Goal: Task Accomplishment & Management: Manage account settings

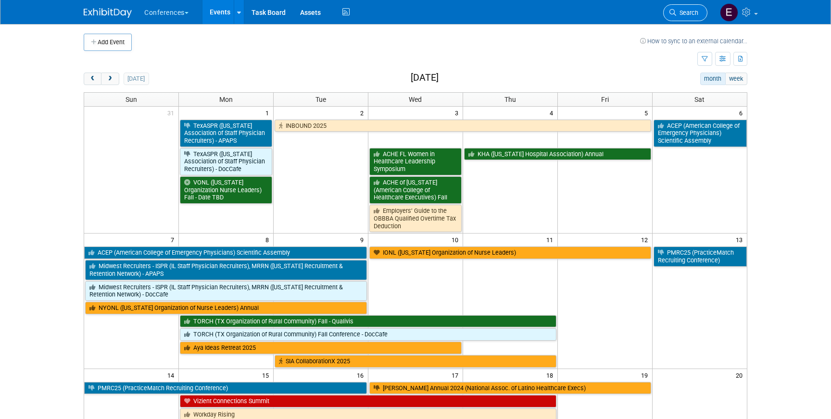
click at [689, 13] on span "Search" at bounding box center [687, 12] width 22 height 7
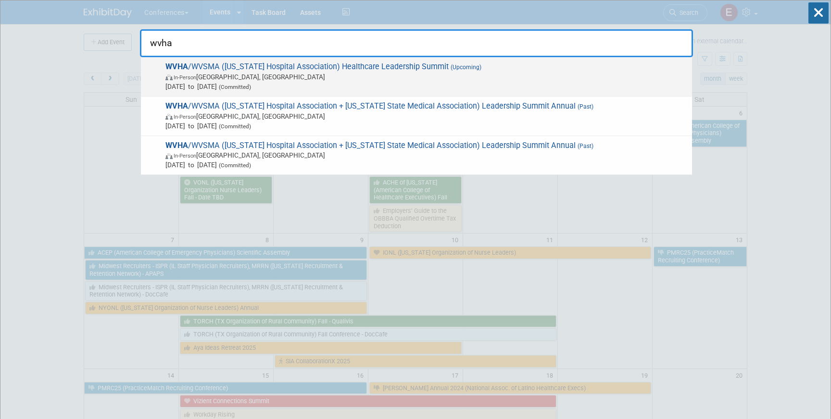
type input "wvha"
click at [264, 68] on span "WVHA /WVSMA (West Virginia Hospital Association) Healthcare Leadership Summit (…" at bounding box center [425, 76] width 525 height 29
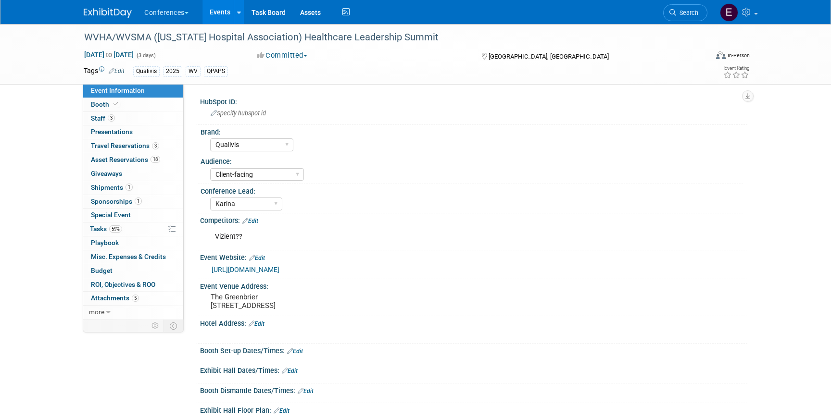
select select "Qualivis"
select select "Client-facing"
select select "Karina"
click at [104, 225] on link "59% Tasks 59%" at bounding box center [133, 229] width 100 height 13
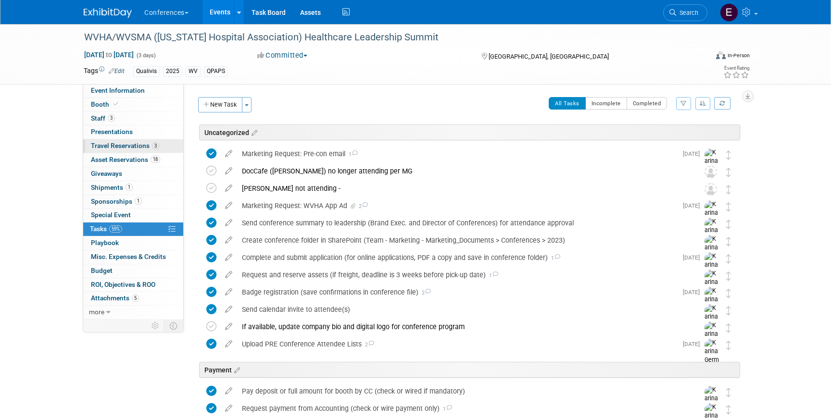
click at [148, 150] on span "Travel Reservations 3" at bounding box center [125, 146] width 68 height 8
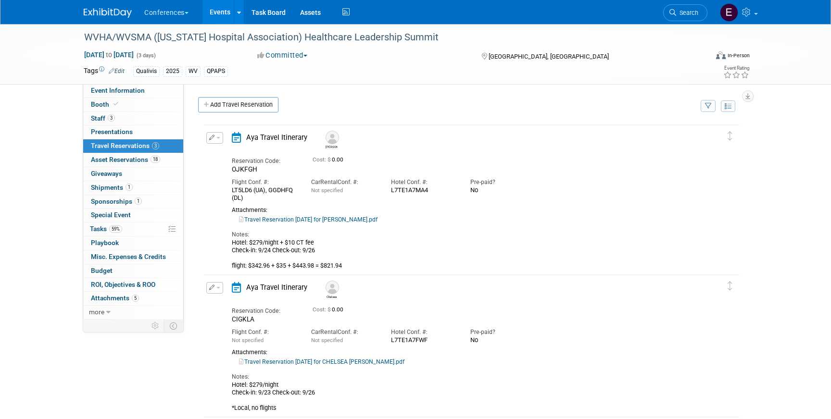
click at [289, 220] on link "Travel Reservation September 24 for CHERELLE MARTINEZ.pdf" at bounding box center [308, 219] width 139 height 7
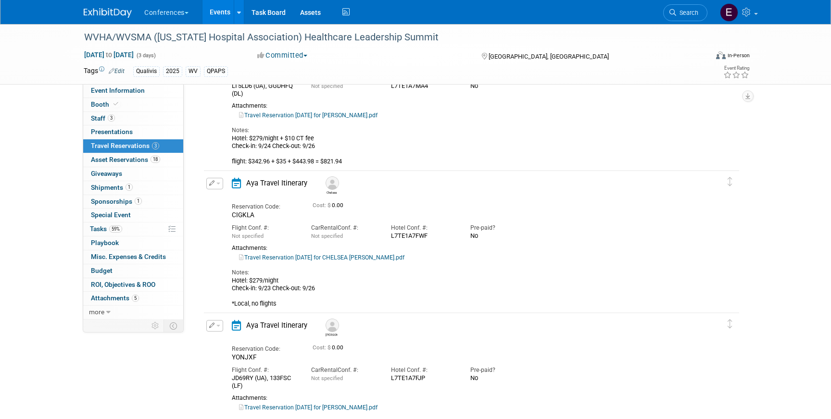
scroll to position [167, 0]
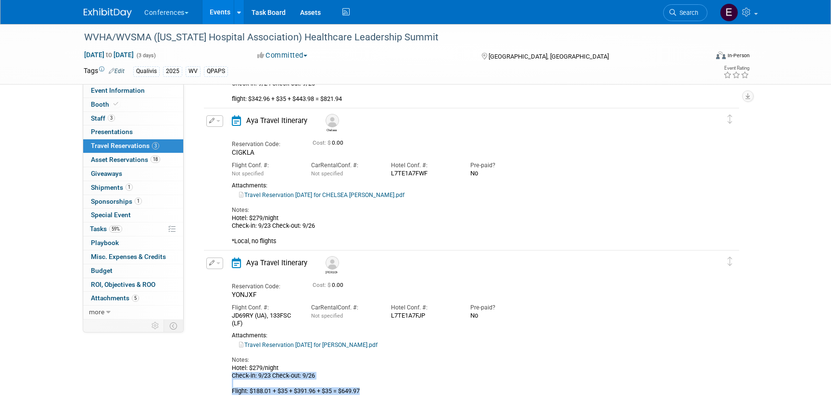
drag, startPoint x: 364, startPoint y: 391, endPoint x: 227, endPoint y: 378, distance: 136.7
click at [227, 378] on div "Aya Travel Itinerary Brandy Reservation Code: YONJXF Cost: $ 0.00 Car" at bounding box center [464, 327] width 478 height 138
click at [366, 381] on div "Hotel: $279/night Check-in: 9/23 Check-out: 9/26 Flight: $188.01 + $35 + $391.9…" at bounding box center [463, 380] width 463 height 30
drag, startPoint x: 366, startPoint y: 395, endPoint x: 223, endPoint y: 362, distance: 147.6
click at [223, 362] on td "Delete Reservation Brandy Reservation Code: YONJXF 0.00" at bounding box center [464, 325] width 521 height 148
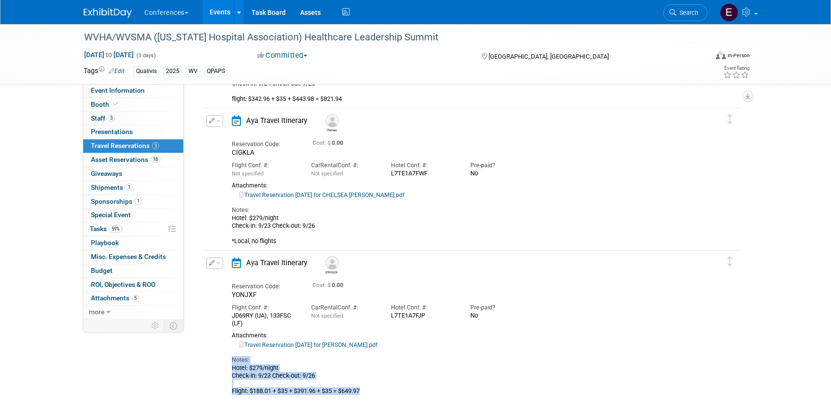
click at [223, 362] on div "Edit Reservation Brandy YONJXF" at bounding box center [464, 327] width 521 height 138
drag, startPoint x: 366, startPoint y: 391, endPoint x: 226, endPoint y: 364, distance: 142.6
click at [226, 364] on div "Aya Travel Itinerary Brandy Reservation Code: YONJXF Cost: $ 0.00 Car" at bounding box center [464, 327] width 478 height 138
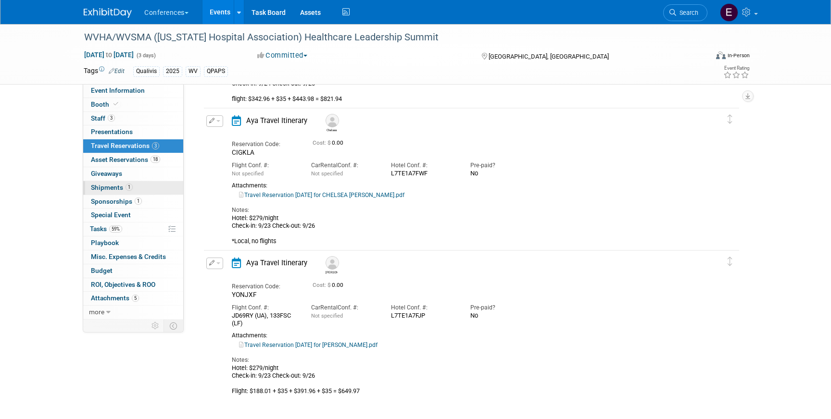
click at [141, 193] on link "1 Shipments 1" at bounding box center [133, 187] width 100 height 13
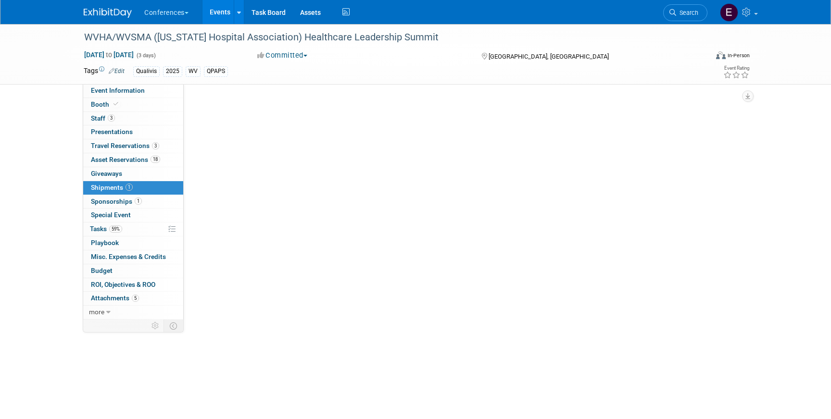
scroll to position [0, 0]
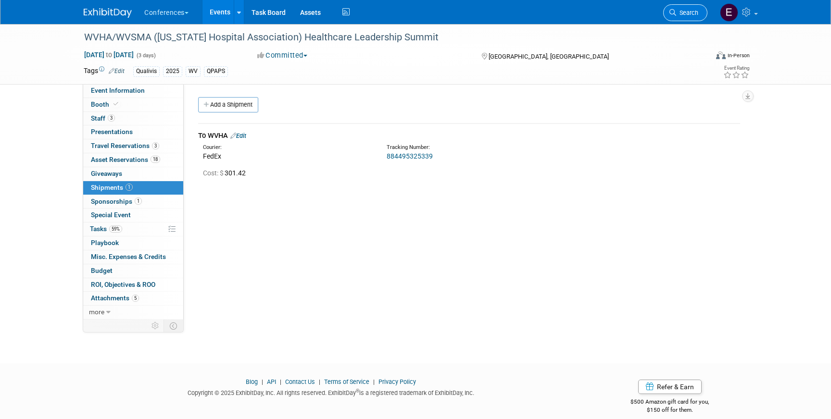
click at [677, 18] on link "Search" at bounding box center [685, 12] width 44 height 17
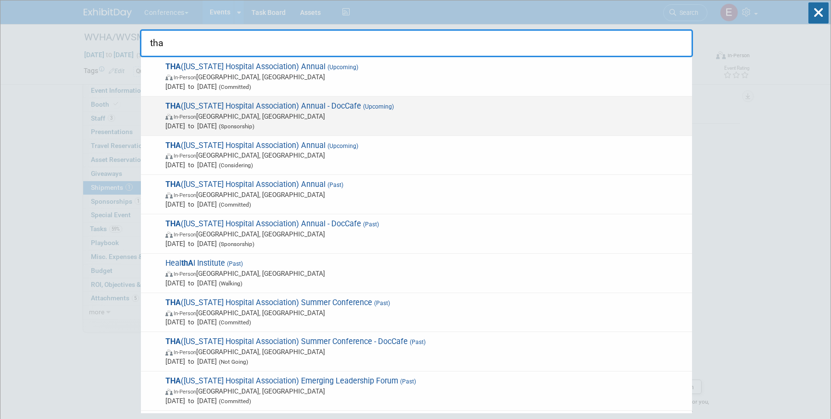
type input "tha"
click at [326, 121] on span "Sep 23, 2025 to Sep 24, 2025 (Sponsorship)" at bounding box center [426, 126] width 522 height 10
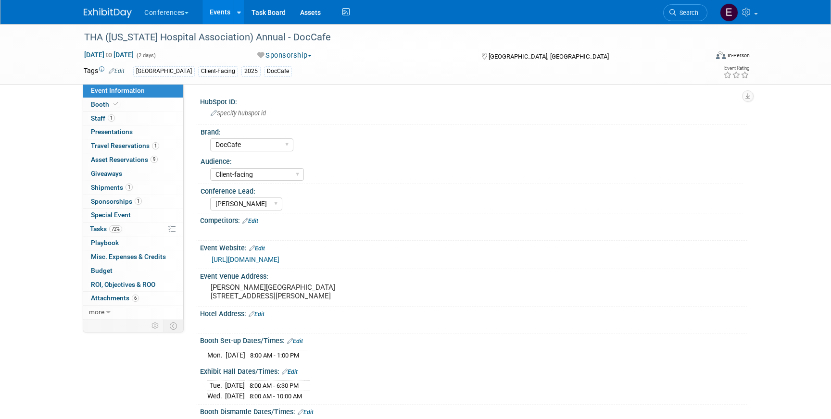
select select "DocCafe"
select select "Client-facing"
select select "[PERSON_NAME]"
drag, startPoint x: 0, startPoint y: 0, endPoint x: 134, endPoint y: 188, distance: 230.3
click at [134, 188] on link "1 Shipments 1" at bounding box center [133, 187] width 100 height 13
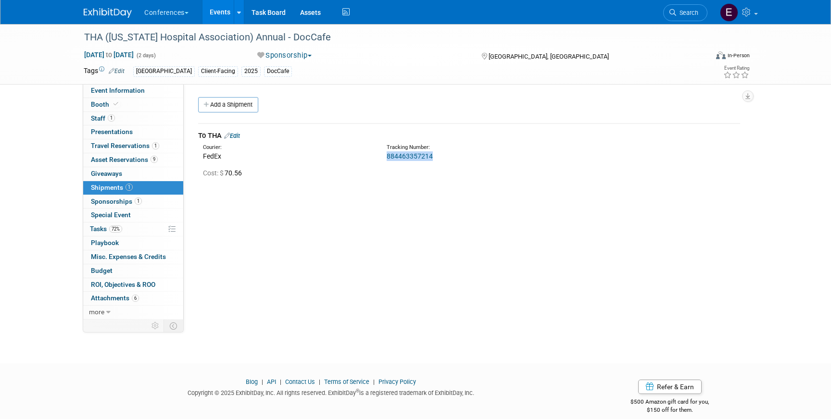
drag, startPoint x: 437, startPoint y: 155, endPoint x: 380, endPoint y: 157, distance: 56.3
click at [380, 157] on div "Tracking Number: 884463357214" at bounding box center [494, 152] width 230 height 17
copy link "884463357214"
click at [680, 10] on span "Search" at bounding box center [687, 12] width 22 height 7
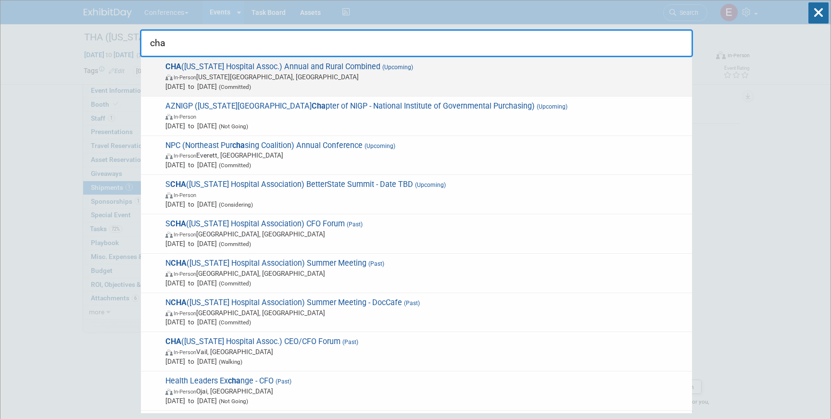
type input "cha"
click at [232, 78] on span "In-Person Colorado Springs, CO" at bounding box center [426, 77] width 522 height 10
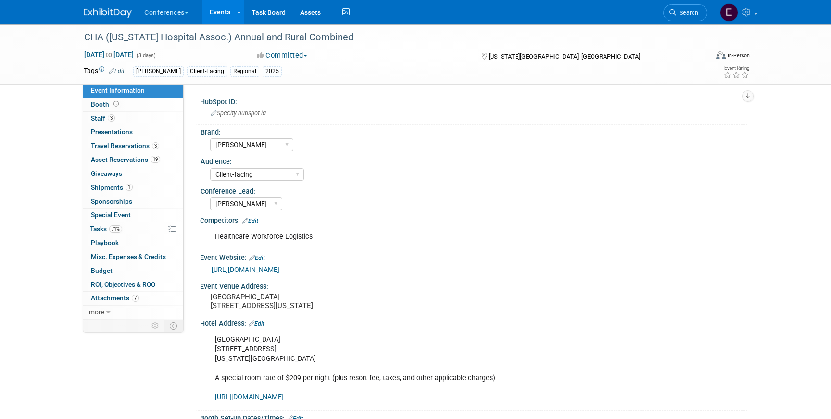
select select "[PERSON_NAME]"
select select "Client-facing"
select select "[PERSON_NAME]"
click at [130, 154] on link "19 Asset Reservations 19" at bounding box center [133, 159] width 100 height 13
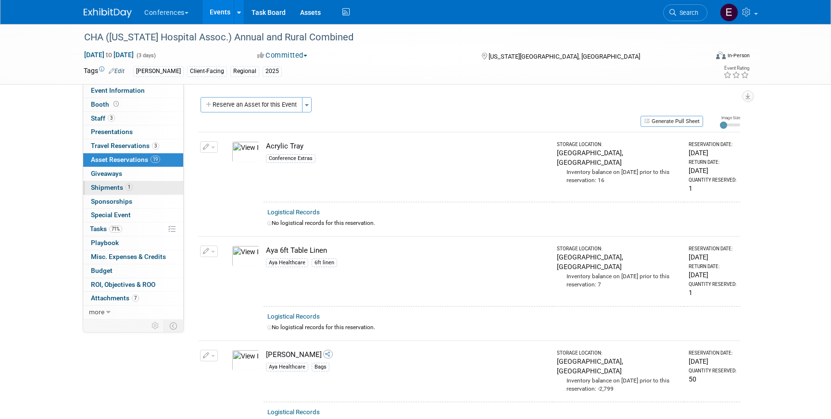
click at [109, 183] on link "1 Shipments 1" at bounding box center [133, 187] width 100 height 13
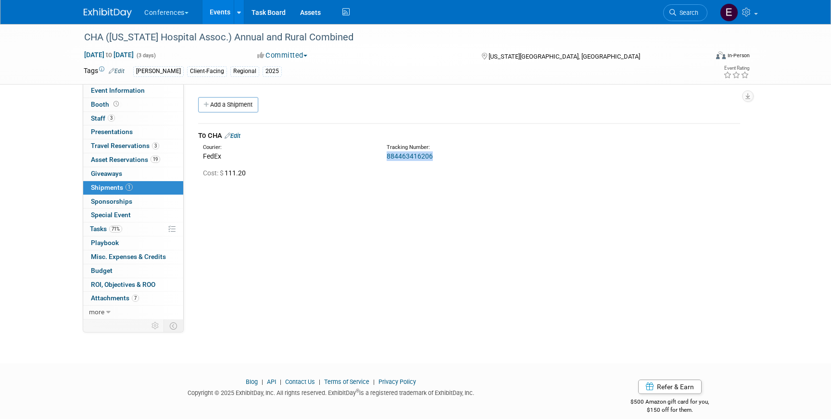
drag, startPoint x: 440, startPoint y: 156, endPoint x: 384, endPoint y: 158, distance: 55.8
click at [384, 158] on div "Tracking Number: 884463416206" at bounding box center [494, 152] width 230 height 17
copy link "884463416206"
click at [399, 161] on div "884463416206" at bounding box center [494, 156] width 215 height 10
click at [397, 157] on link "884463416206" at bounding box center [410, 156] width 46 height 8
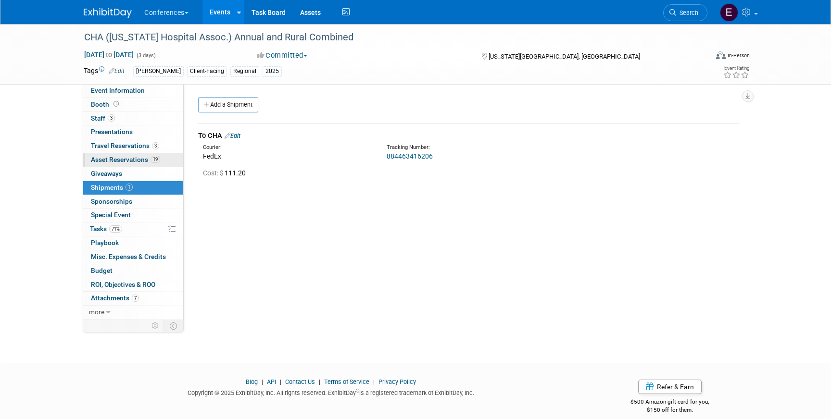
click at [134, 160] on span "Asset Reservations 19" at bounding box center [125, 160] width 69 height 8
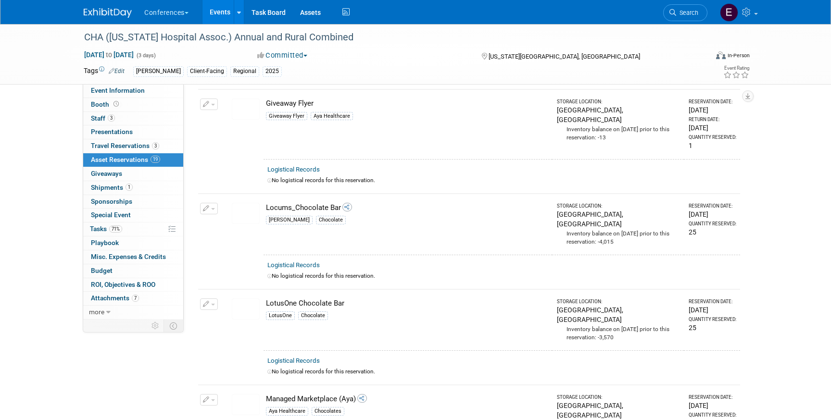
scroll to position [1275, 0]
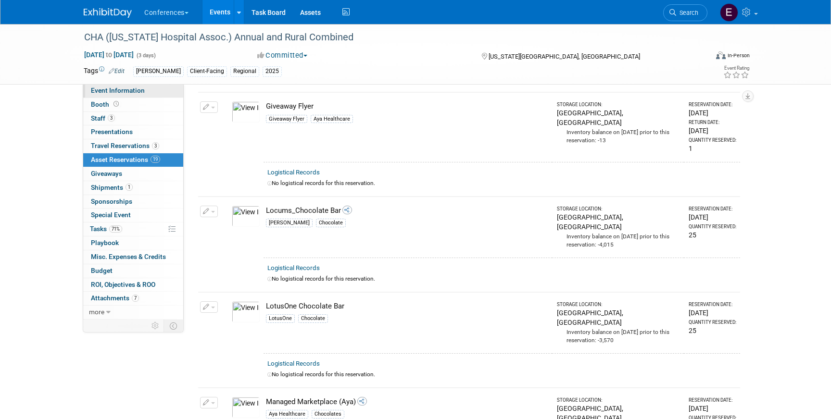
click at [110, 93] on span "Event Information" at bounding box center [118, 91] width 54 height 8
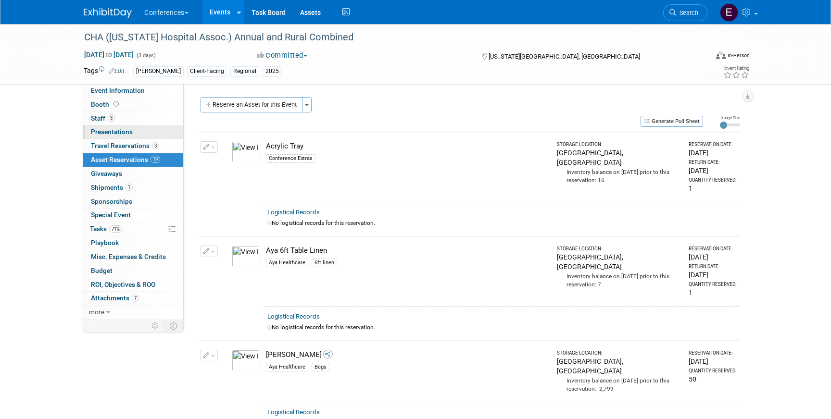
select select "[PERSON_NAME]"
select select "Client-facing"
select select "[PERSON_NAME]"
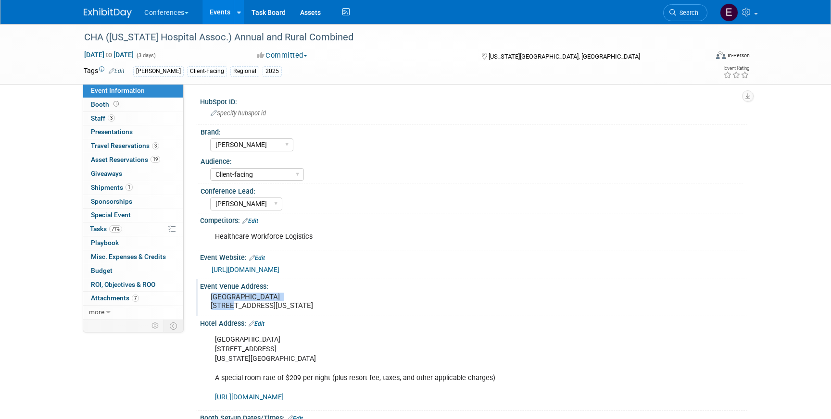
drag, startPoint x: 210, startPoint y: 298, endPoint x: 336, endPoint y: 295, distance: 126.0
click at [336, 295] on div "Cheyenne Mountain Resort 3225 Broadmoor Valley Rd Colorado Springs, CO 80906" at bounding box center [314, 301] width 214 height 22
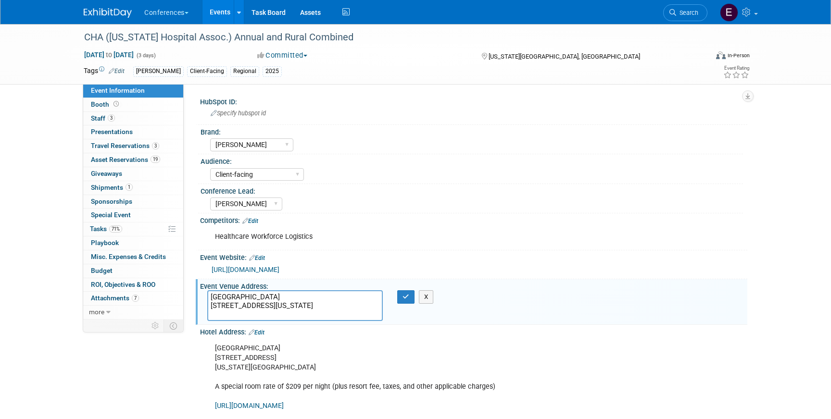
drag, startPoint x: 336, startPoint y: 295, endPoint x: 207, endPoint y: 295, distance: 129.4
click at [207, 295] on textarea "Cheyenne Mountain Resort 3225 Broadmoor Valley Rd Colorado Springs, CO 80906" at bounding box center [295, 305] width 176 height 31
click at [139, 119] on link "3 Staff 3" at bounding box center [133, 118] width 100 height 13
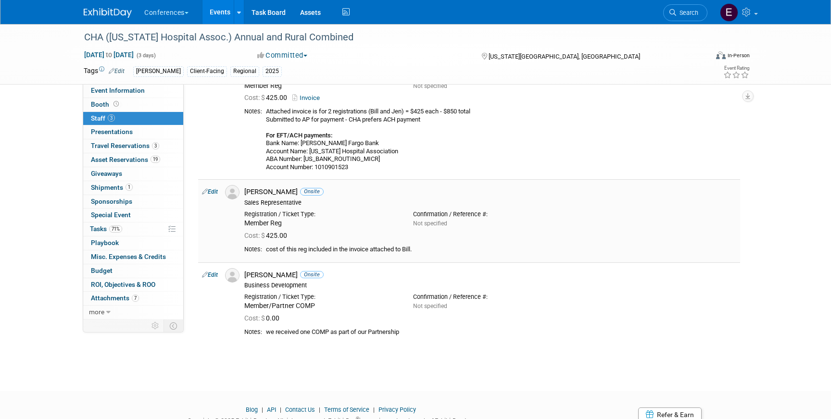
scroll to position [81, 0]
click at [133, 146] on span "Travel Reservations 3" at bounding box center [125, 146] width 68 height 8
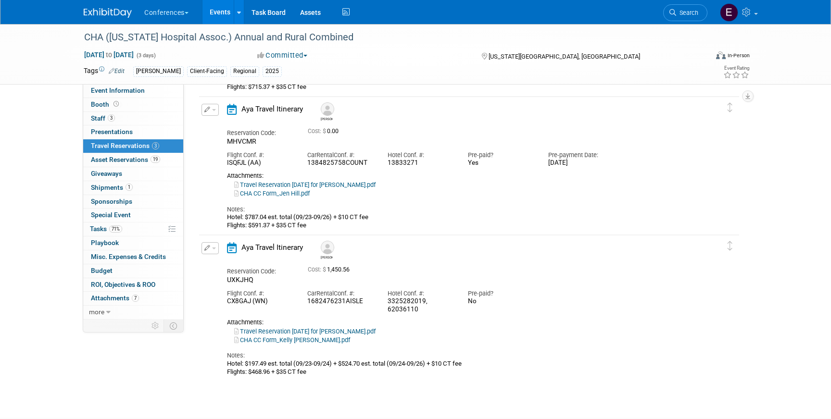
scroll to position [166, 0]
click at [122, 186] on span "Shipments 1" at bounding box center [112, 188] width 42 height 8
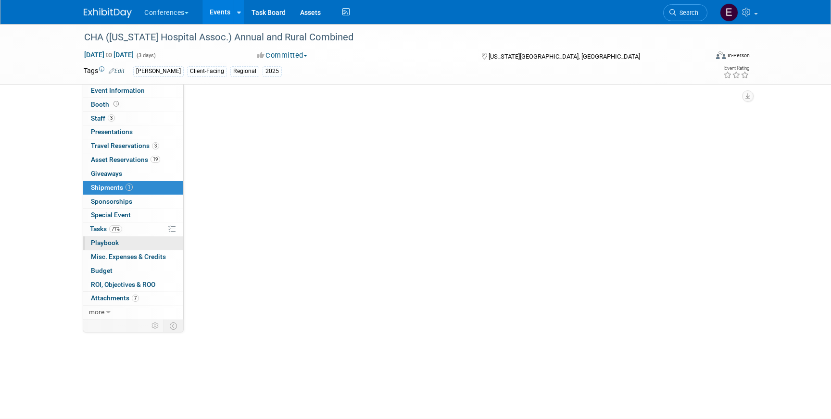
scroll to position [0, 0]
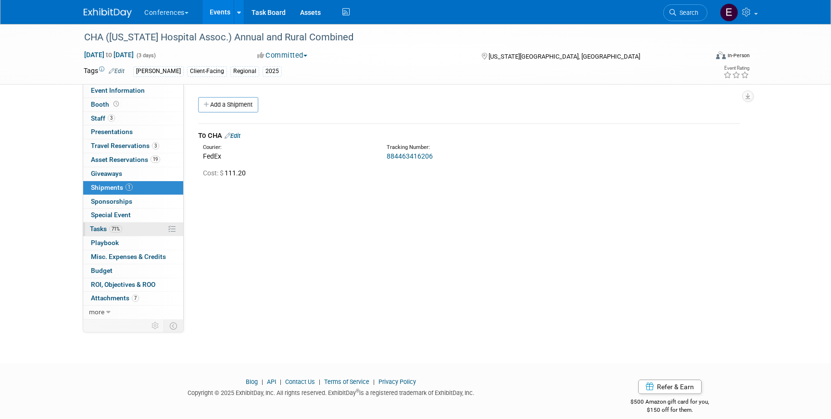
click at [128, 229] on link "71% Tasks 71%" at bounding box center [133, 229] width 100 height 13
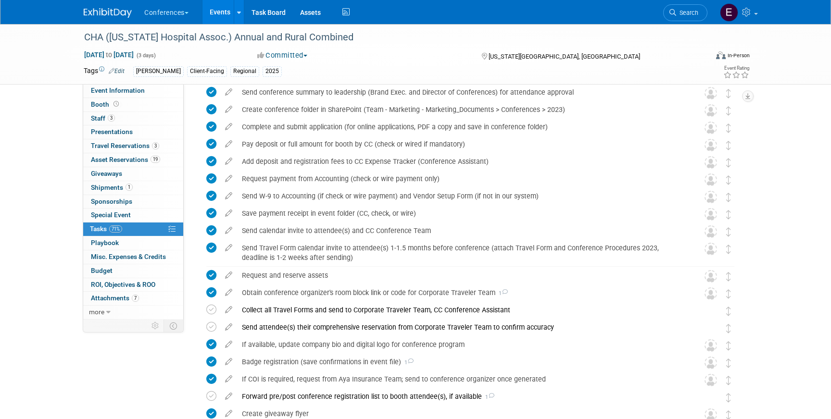
scroll to position [259, 0]
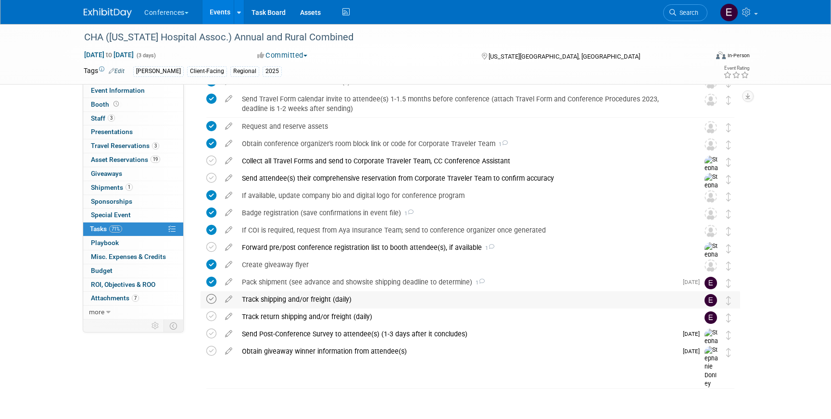
click at [206, 300] on icon at bounding box center [211, 299] width 10 height 10
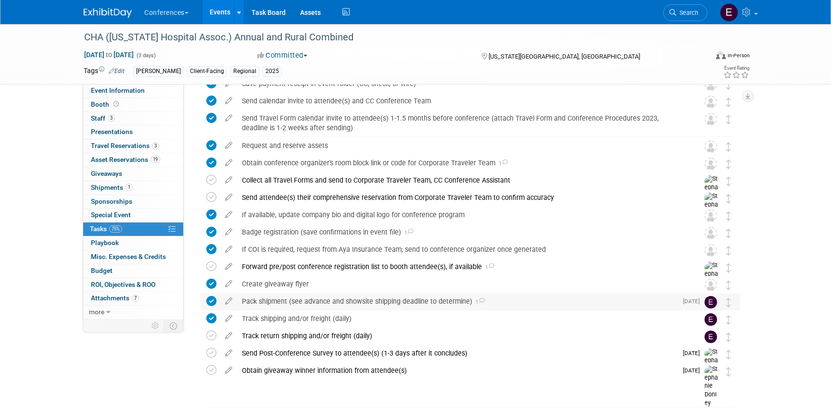
click at [290, 301] on div "Pack shipment (see advance and showsite shipping deadline to determine) 1" at bounding box center [457, 301] width 440 height 16
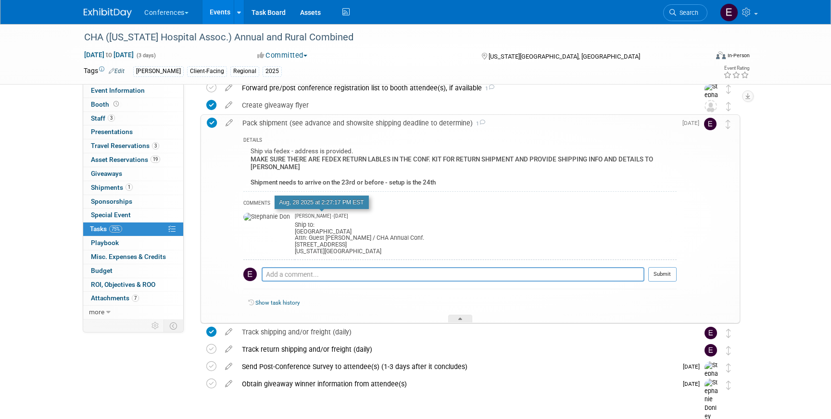
scroll to position [452, 0]
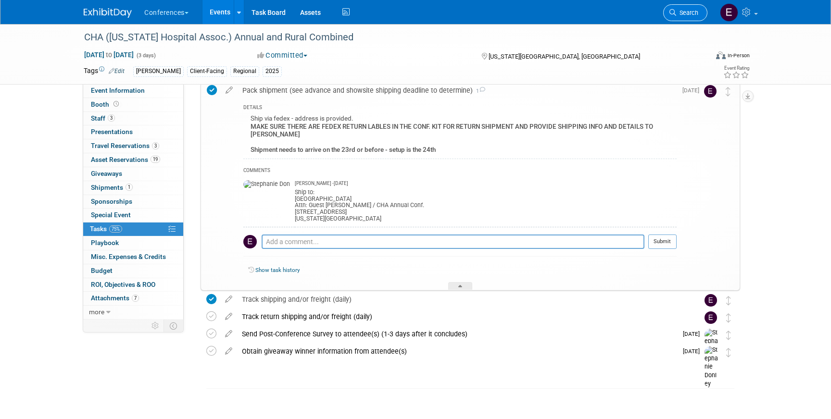
click at [698, 9] on link "Search" at bounding box center [685, 12] width 44 height 17
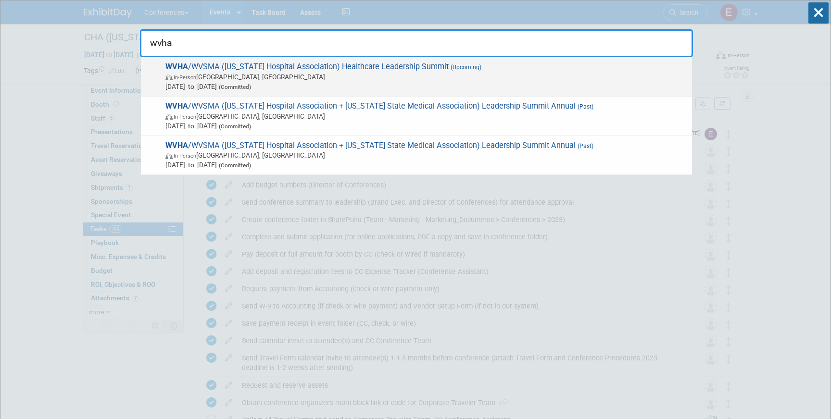
type input "wvha"
click at [328, 73] on span "In-Person White Sulphur Springs, WV" at bounding box center [426, 77] width 522 height 10
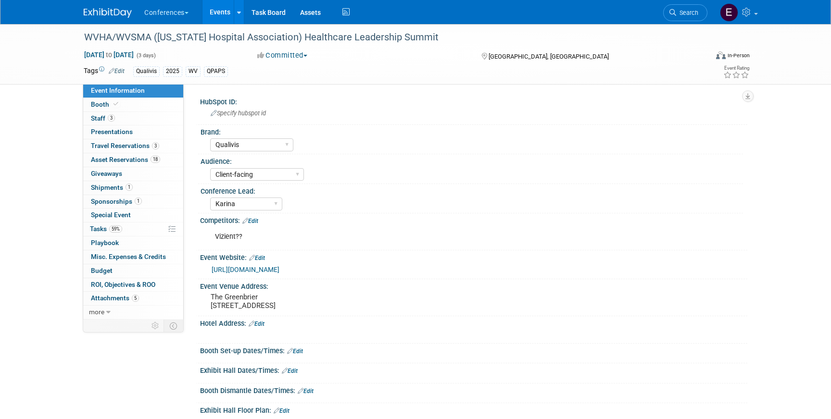
select select "Qualivis"
select select "Client-facing"
select select "Karina"
click at [112, 184] on span "Shipments 1" at bounding box center [112, 188] width 42 height 8
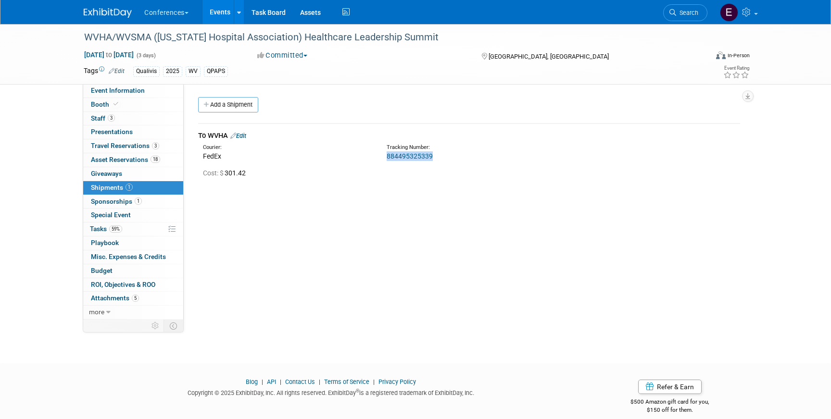
drag, startPoint x: 438, startPoint y: 155, endPoint x: 382, endPoint y: 155, distance: 55.8
click at [382, 155] on div "Tracking Number: 884495325339" at bounding box center [494, 152] width 230 height 17
copy link "884495325339"
click at [131, 225] on link "59% Tasks 59%" at bounding box center [133, 229] width 100 height 13
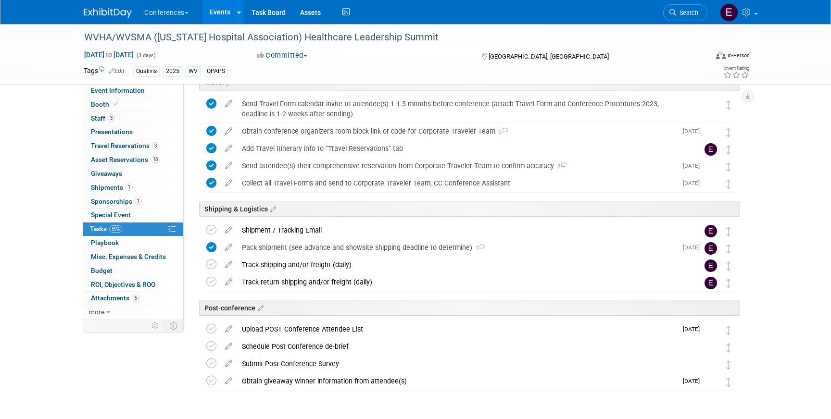
scroll to position [403, 0]
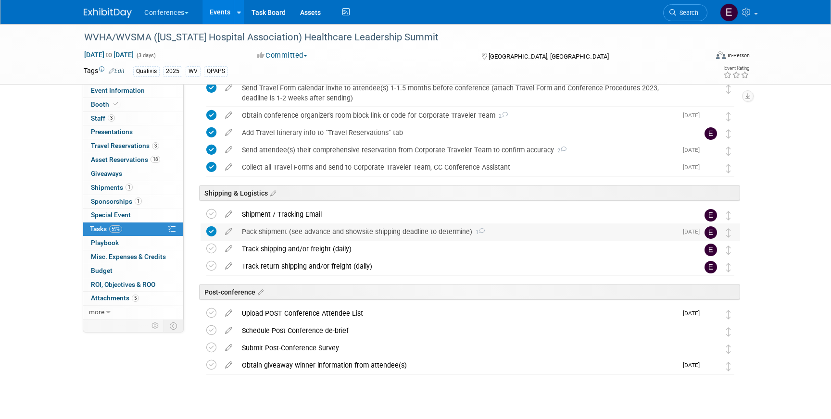
click at [298, 233] on div "Pack shipment (see advance and showsite shipping deadline to determine) 1" at bounding box center [457, 232] width 440 height 16
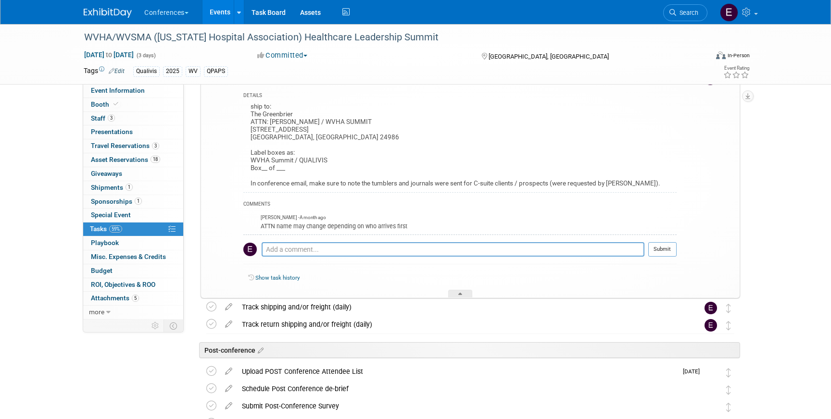
scroll to position [554, 0]
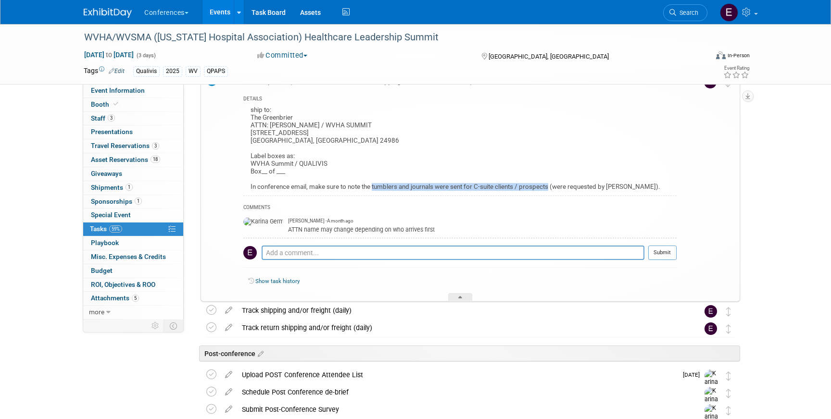
drag, startPoint x: 373, startPoint y: 187, endPoint x: 551, endPoint y: 188, distance: 178.4
click at [551, 189] on div "ship to: The Greenbrier ATTN: CHERELLE MARTINEZ / WVHA SUMMIT 101 Main Street W…" at bounding box center [459, 150] width 433 height 92
copy div "tumblers and journals were sent for C-suite clients / prospects"
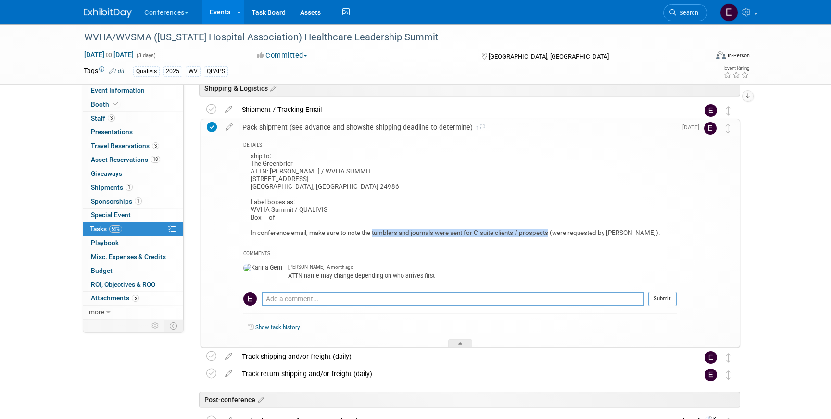
scroll to position [496, 0]
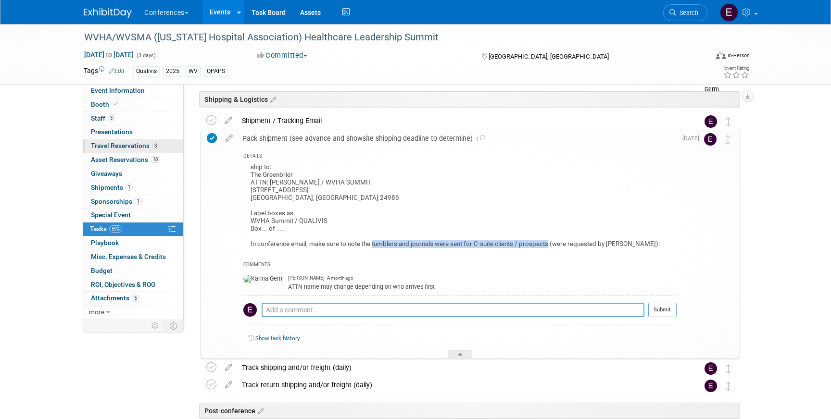
click at [140, 147] on span "Travel Reservations 3" at bounding box center [125, 146] width 68 height 8
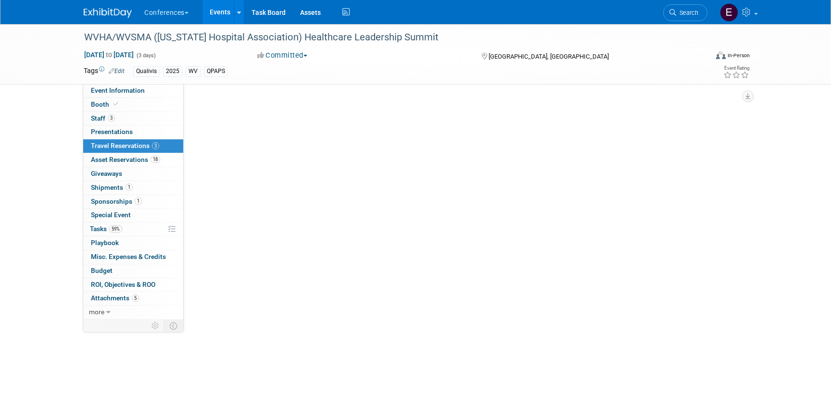
scroll to position [0, 0]
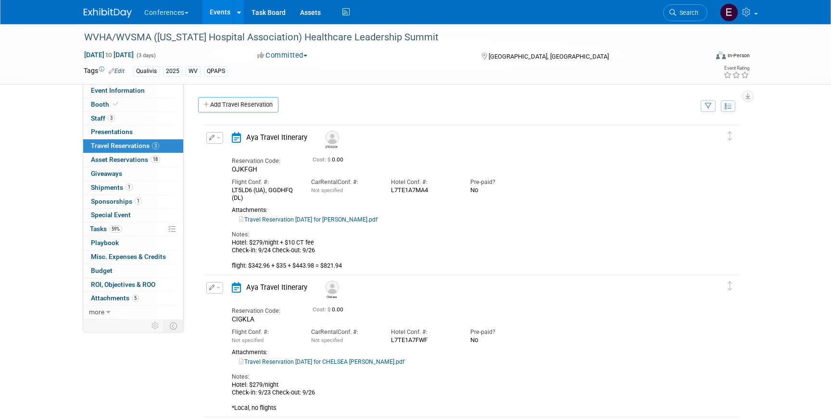
click at [103, 14] on img at bounding box center [108, 13] width 48 height 10
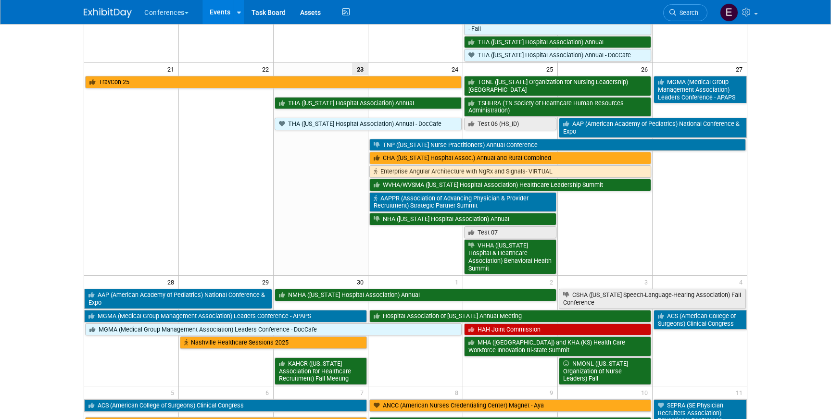
scroll to position [476, 0]
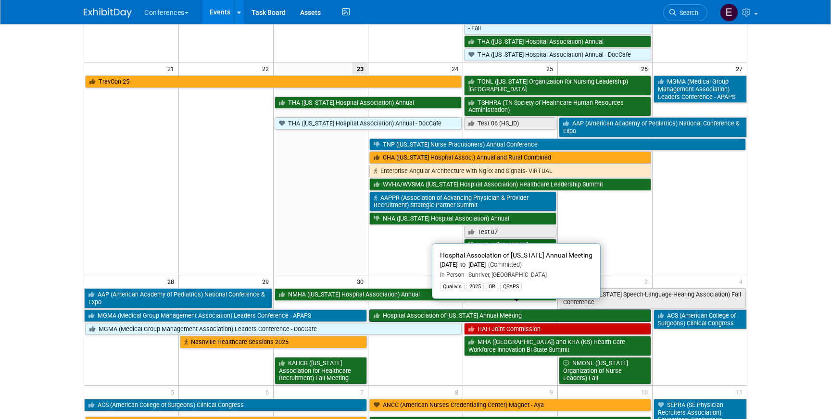
click at [424, 310] on link "Hospital Association of [US_STATE] Annual Meeting" at bounding box center [510, 316] width 282 height 13
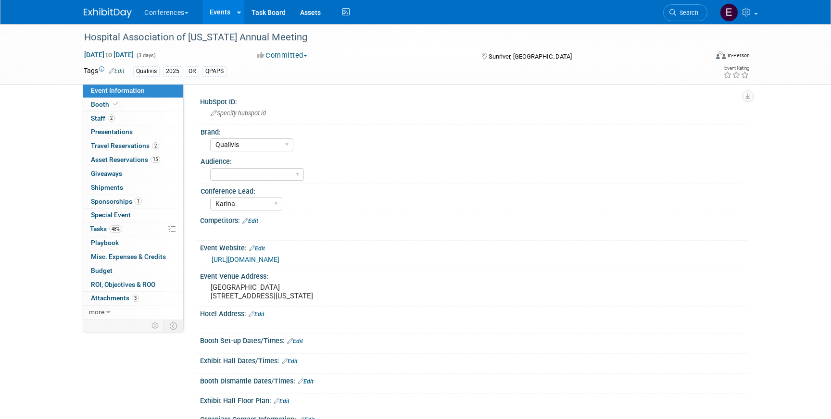
select select "Qualivis"
select select "Karina"
click at [147, 116] on link "2 Staff 2" at bounding box center [133, 118] width 100 height 13
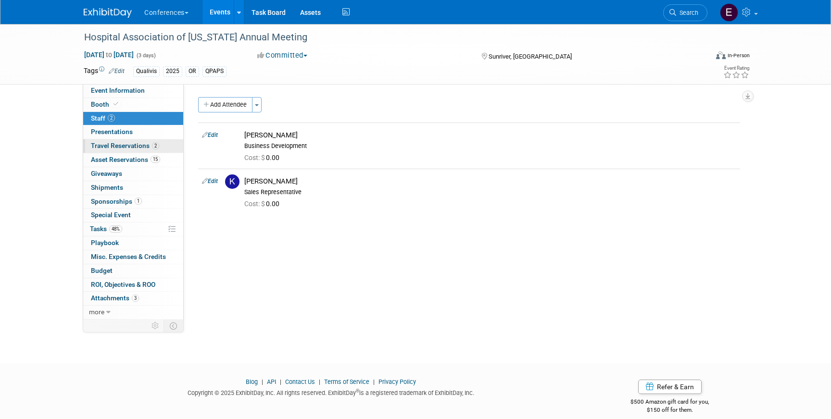
click at [141, 151] on link "2 Travel Reservations 2" at bounding box center [133, 145] width 100 height 13
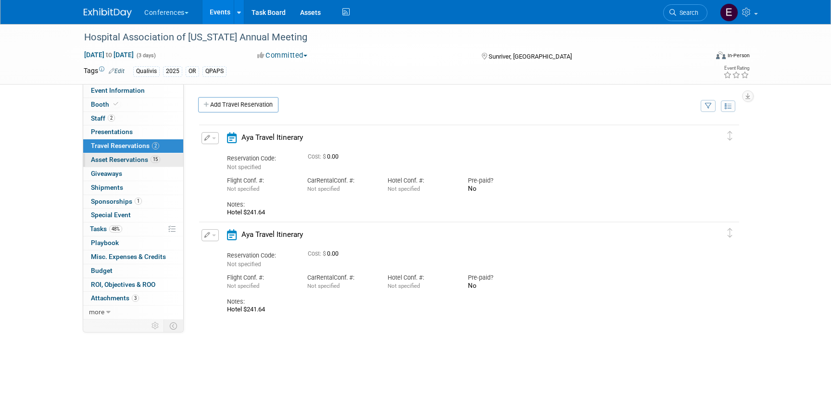
click at [130, 158] on span "Asset Reservations 15" at bounding box center [125, 160] width 69 height 8
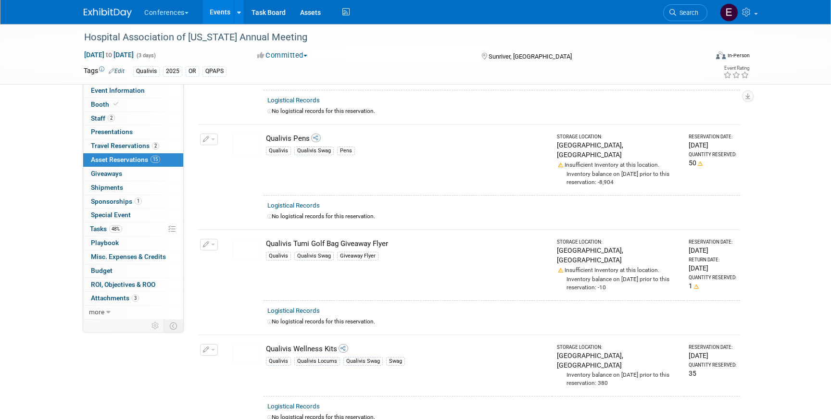
scroll to position [1295, 0]
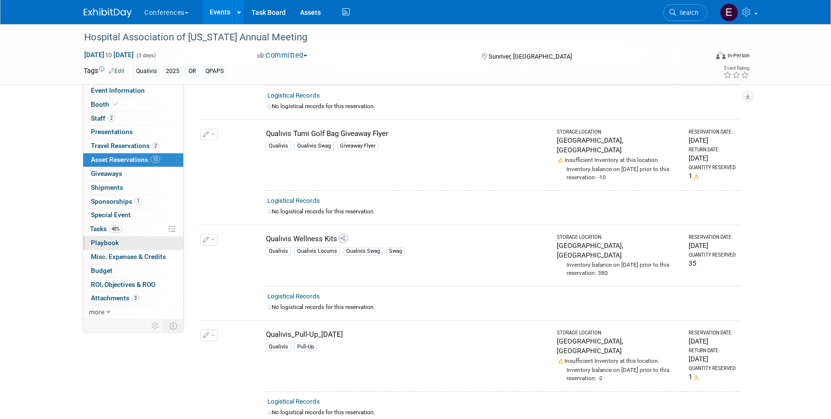
click at [92, 237] on link "0 Playbook 0" at bounding box center [133, 243] width 100 height 13
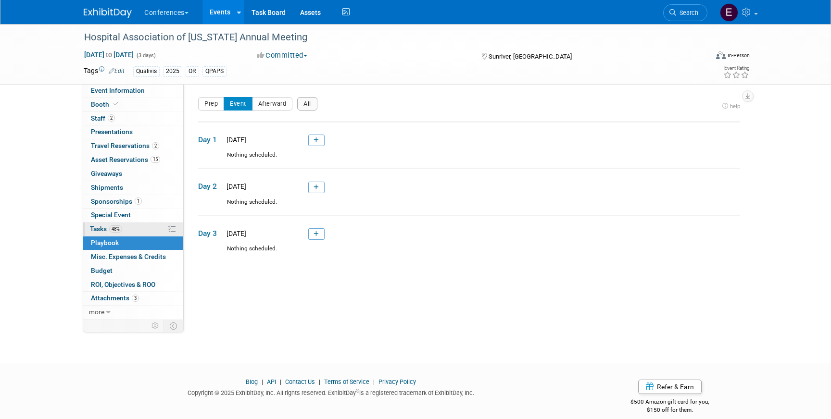
click at [92, 228] on span "Tasks 48%" at bounding box center [106, 229] width 32 height 8
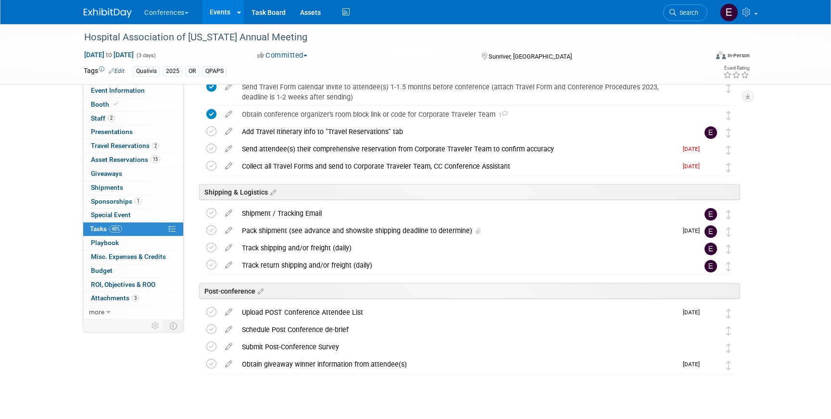
scroll to position [347, 0]
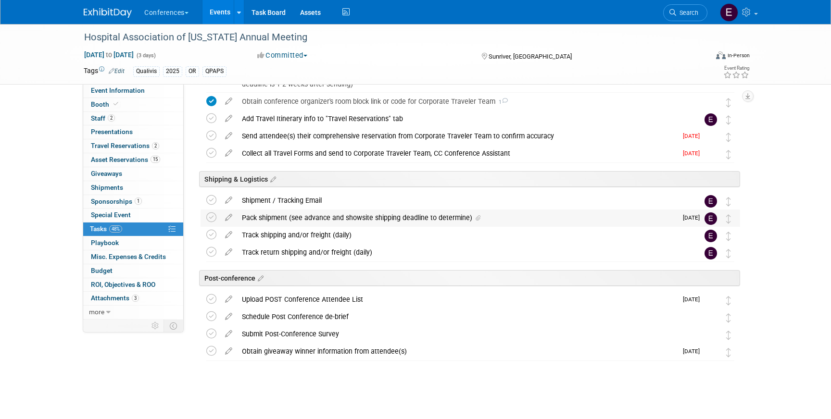
click at [300, 217] on div "Pack shipment (see advance and showsite shipping deadline to determine)" at bounding box center [457, 218] width 440 height 16
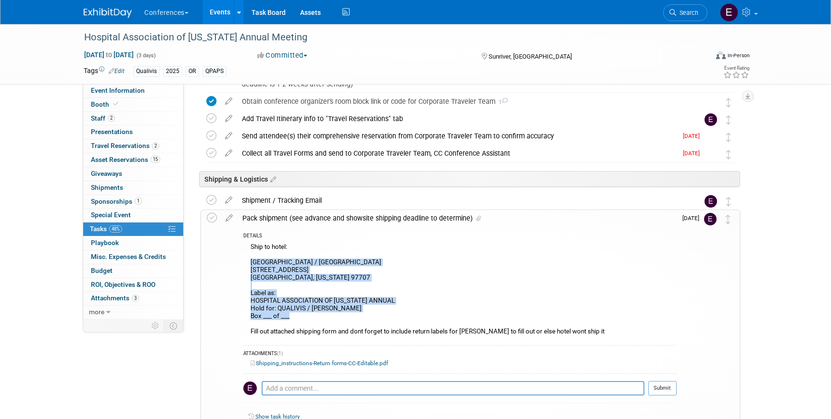
drag, startPoint x: 251, startPoint y: 262, endPoint x: 392, endPoint y: 315, distance: 150.5
click at [392, 315] on div "Ship to hotel: [GEOGRAPHIC_DATA] / [GEOGRAPHIC_DATA] [STREET_ADDRESS][US_STATE]…" at bounding box center [459, 291] width 433 height 100
copy div "[GEOGRAPHIC_DATA] / [GEOGRAPHIC_DATA] [STREET_ADDRESS][US_STATE] Label as: HOSP…"
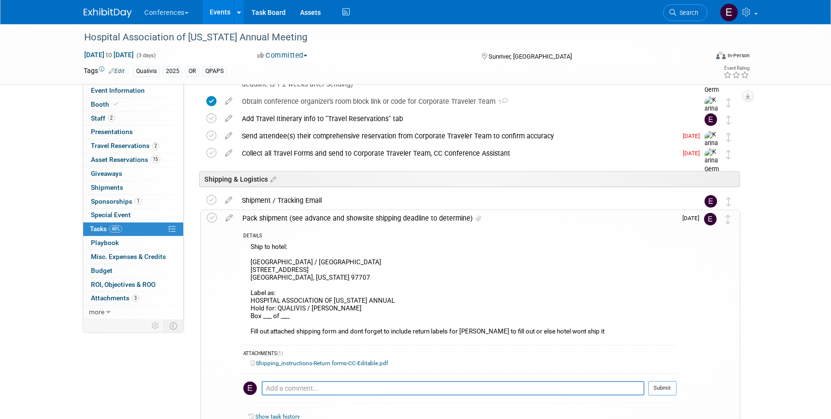
click at [399, 308] on div "Ship to hotel: [GEOGRAPHIC_DATA] / [GEOGRAPHIC_DATA] [STREET_ADDRESS][US_STATE]…" at bounding box center [459, 291] width 433 height 100
click at [326, 360] on link "Shipping_instructions-Return forms-CC-Editable.pdf" at bounding box center [320, 363] width 138 height 7
drag, startPoint x: 86, startPoint y: 38, endPoint x: 294, endPoint y: 40, distance: 208.3
click at [294, 40] on div "Hospital Association of [US_STATE] Annual Meeting" at bounding box center [387, 37] width 612 height 17
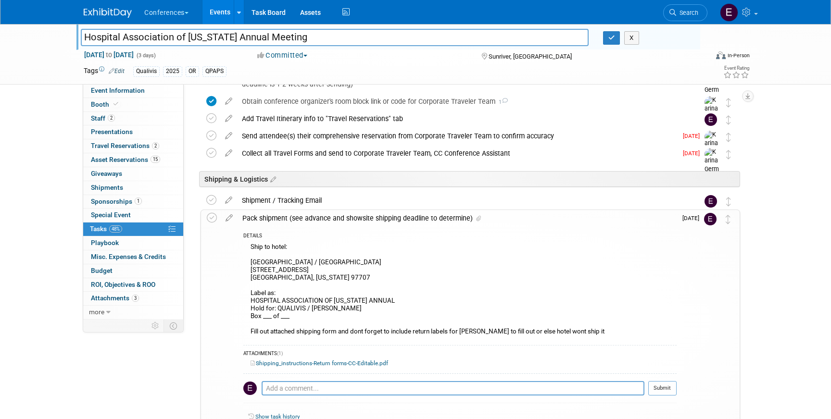
drag, startPoint x: 299, startPoint y: 40, endPoint x: 49, endPoint y: 37, distance: 250.1
click at [49, 37] on div "Hospital Association of [US_STATE] Annual Meeting Hospital Association of [US_S…" at bounding box center [415, 54] width 831 height 61
click at [680, 17] on link "Search" at bounding box center [685, 12] width 44 height 17
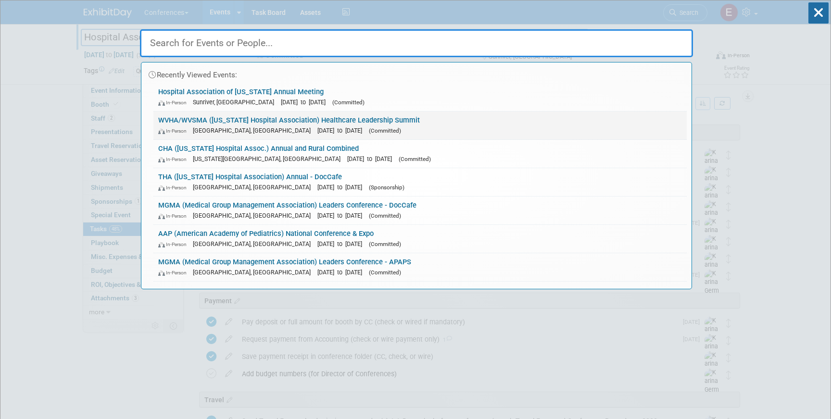
click at [278, 124] on link "WVHA/WVSMA (West Virginia Hospital Association) Healthcare Leadership Summit In…" at bounding box center [419, 126] width 533 height 28
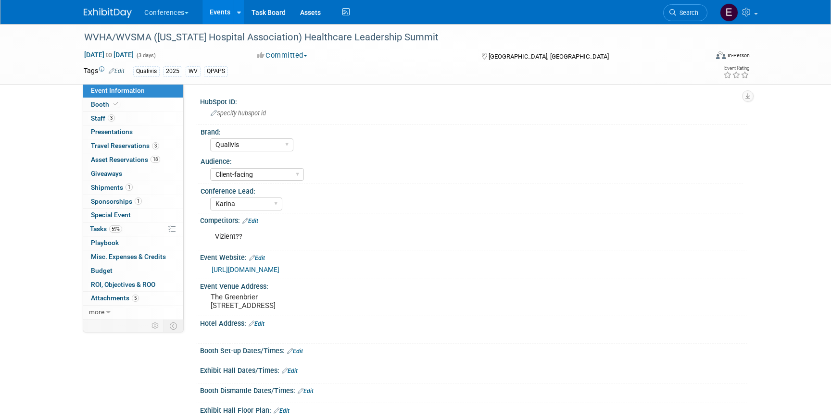
select select "Qualivis"
select select "Client-facing"
select select "Karina"
click at [141, 145] on span "Travel Reservations 3" at bounding box center [125, 146] width 68 height 8
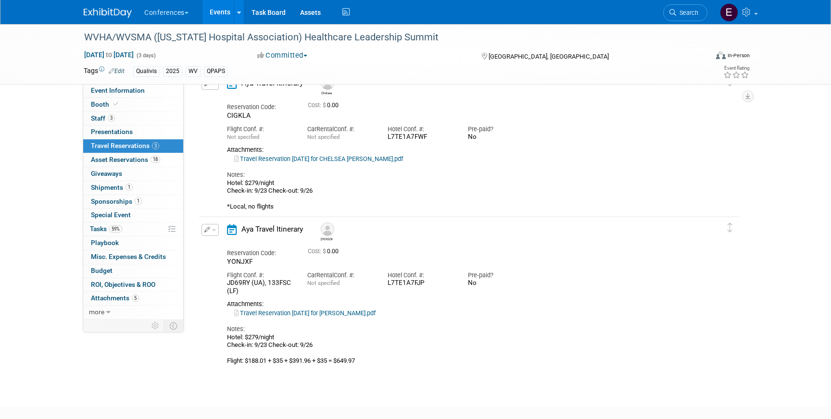
scroll to position [264, 0]
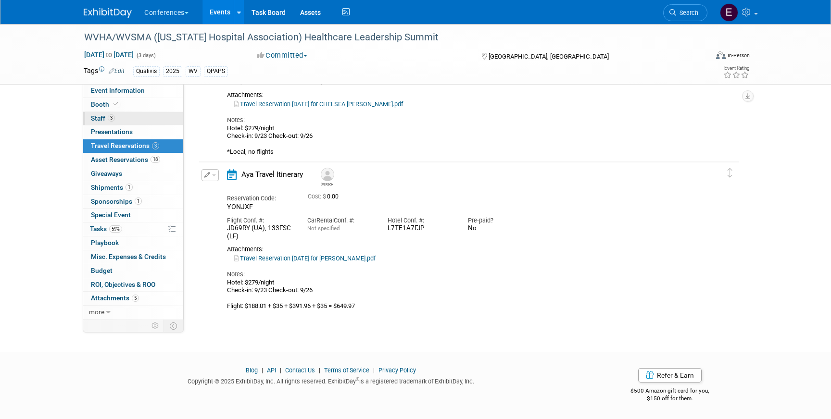
click at [98, 116] on span "Staff 3" at bounding box center [103, 118] width 24 height 8
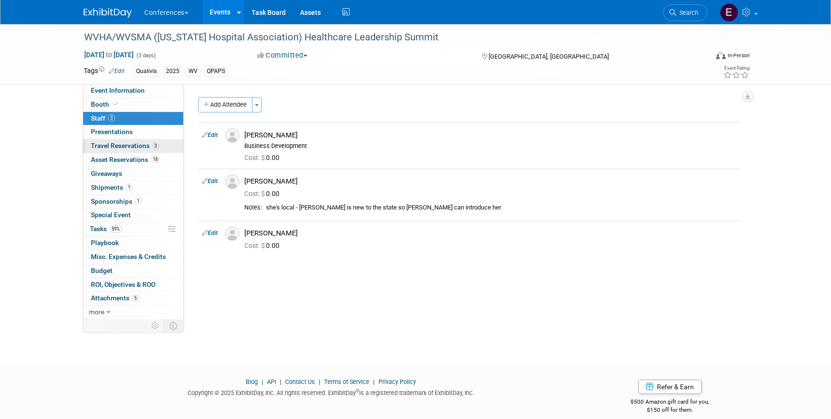
click at [143, 149] on span "Travel Reservations 3" at bounding box center [125, 146] width 68 height 8
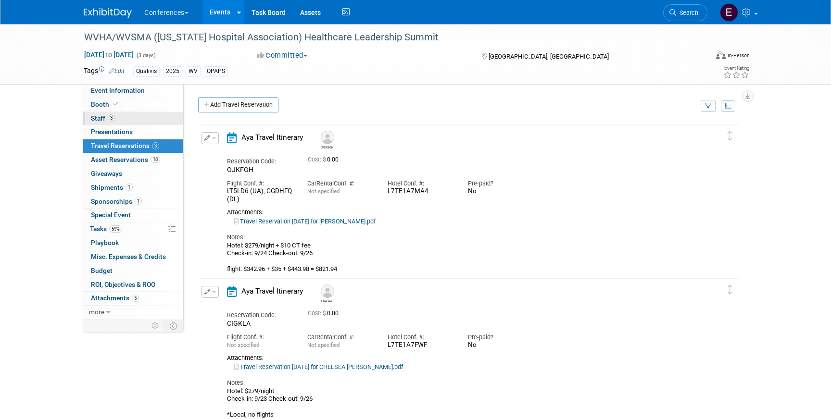
click at [139, 115] on link "3 Staff 3" at bounding box center [133, 118] width 100 height 13
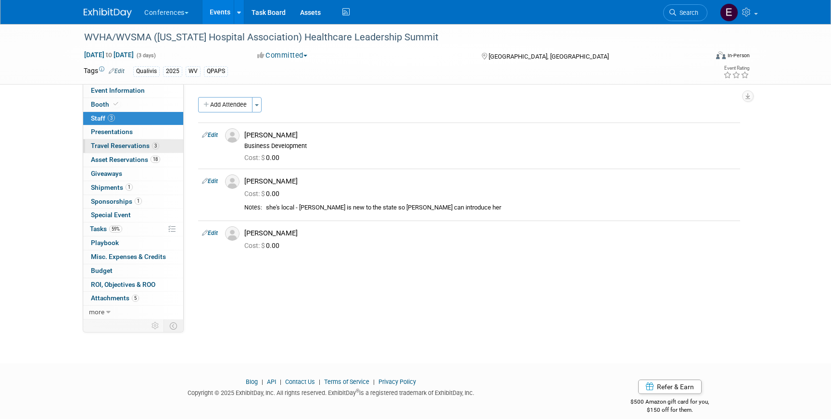
click at [134, 148] on span "Travel Reservations 3" at bounding box center [125, 146] width 68 height 8
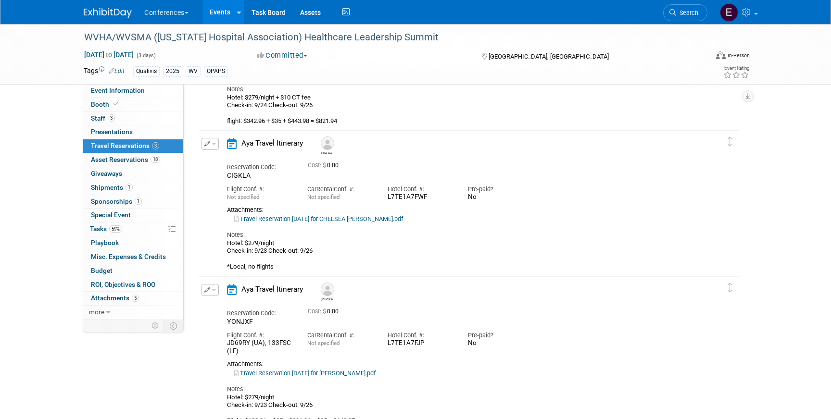
scroll to position [159, 0]
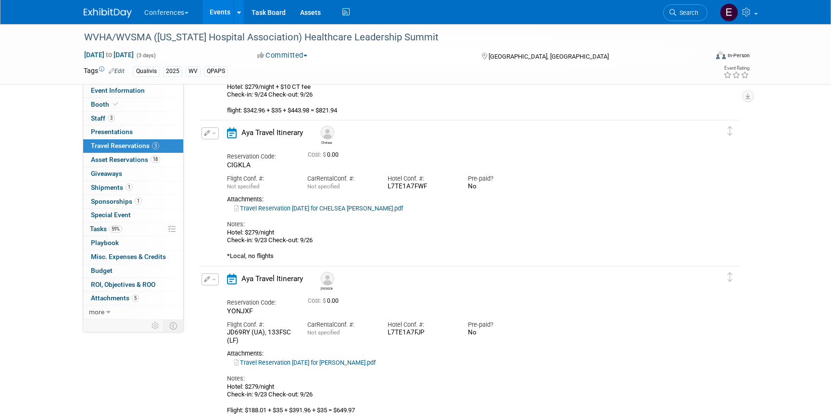
click at [124, 8] on link at bounding box center [114, 8] width 60 height 8
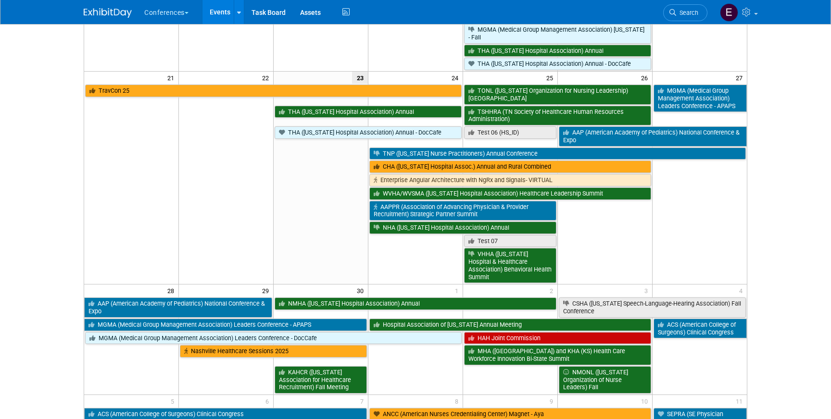
scroll to position [468, 0]
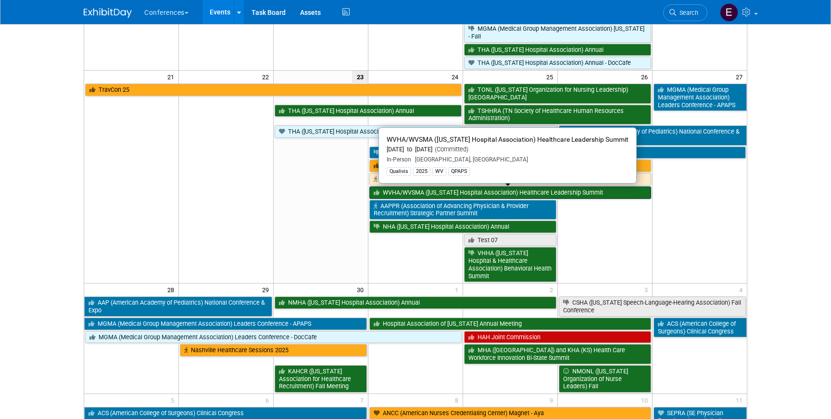
click at [418, 194] on link "WVHA/WVSMA ([US_STATE] Hospital Association) Healthcare Leadership Summit" at bounding box center [510, 193] width 282 height 13
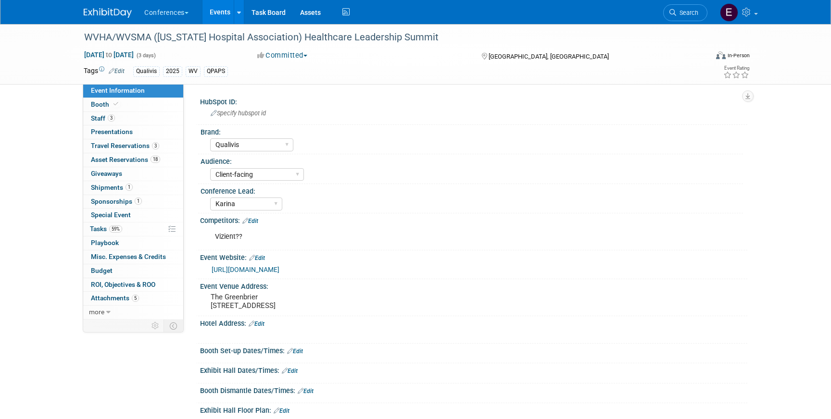
select select "Qualivis"
select select "Client-facing"
select select "Karina"
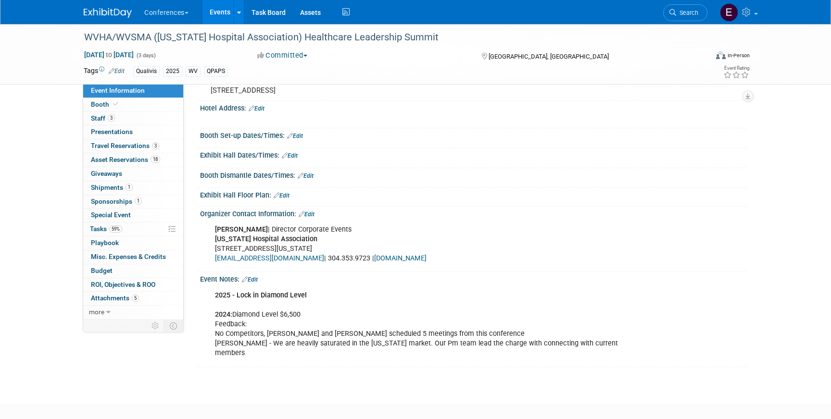
scroll to position [266, 0]
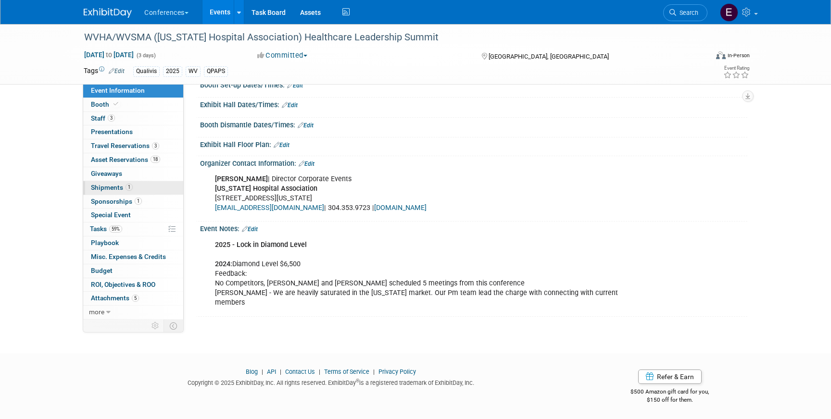
click at [108, 187] on span "Shipments 1" at bounding box center [112, 188] width 42 height 8
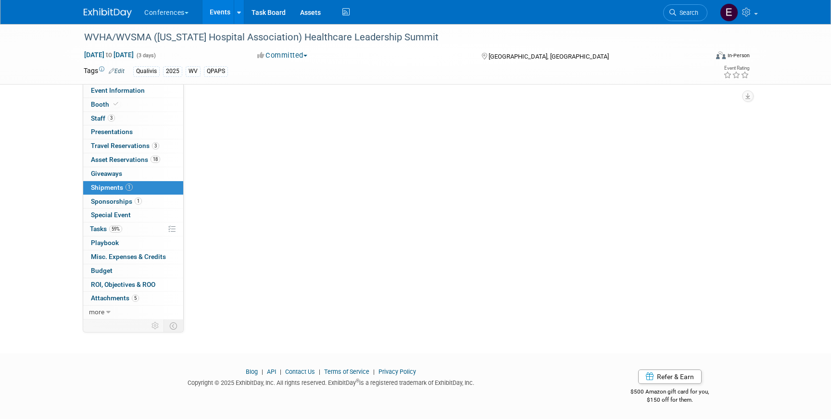
scroll to position [0, 0]
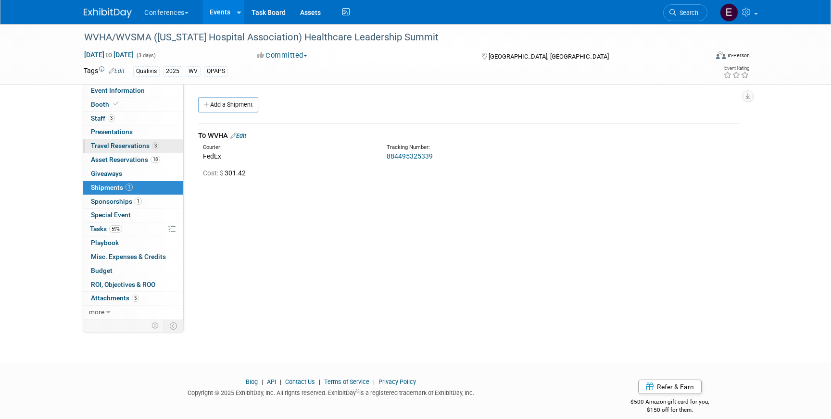
click at [118, 145] on span "Travel Reservations 3" at bounding box center [125, 146] width 68 height 8
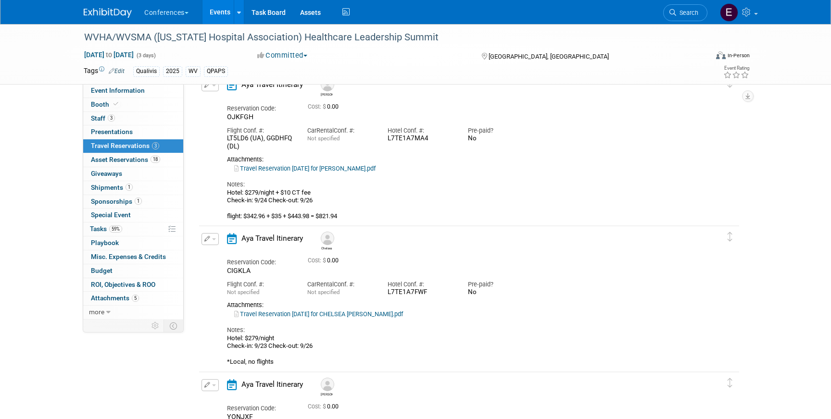
scroll to position [52, 0]
drag, startPoint x: 386, startPoint y: 140, endPoint x: 436, endPoint y: 141, distance: 50.5
click at [436, 141] on div "Hotel Conf. #: L7TE1A7MA4" at bounding box center [420, 133] width 80 height 22
copy div "L7TE1A7MA4"
drag, startPoint x: 427, startPoint y: 291, endPoint x: 381, endPoint y: 294, distance: 46.2
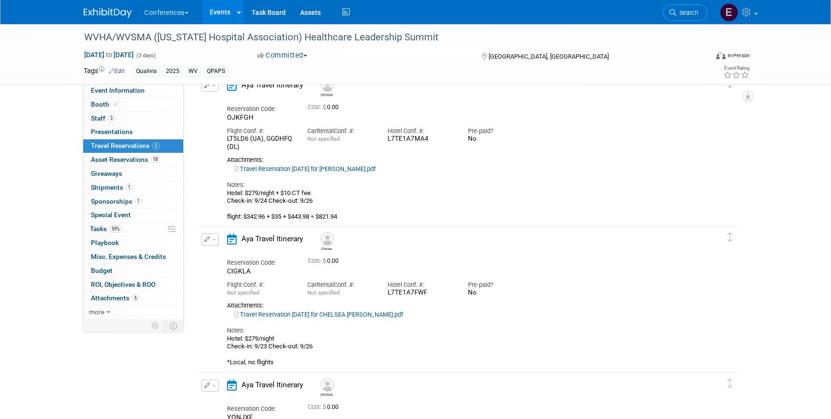
click at [382, 294] on div "Hotel Conf. #: L7TE1A7FWF" at bounding box center [420, 287] width 80 height 22
copy div "L7TE1A7FWF"
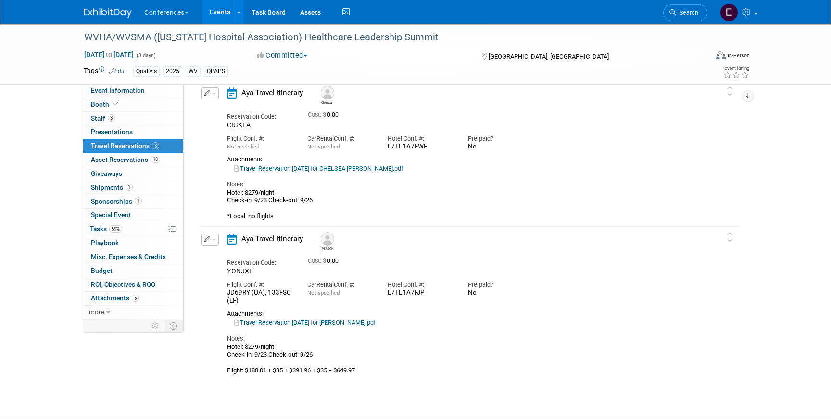
scroll to position [203, 0]
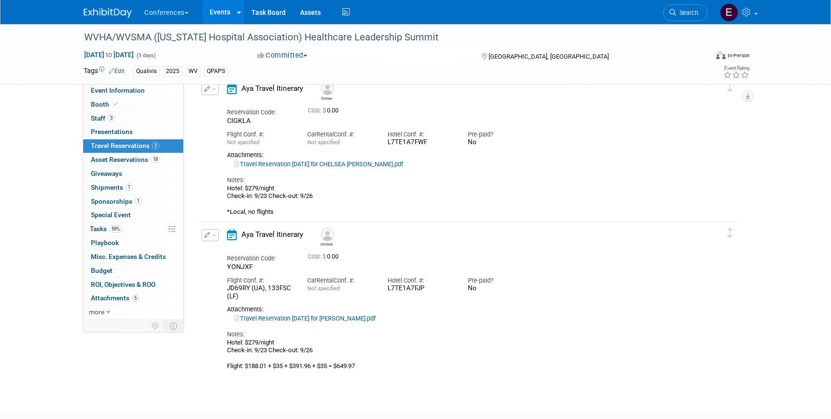
drag, startPoint x: 387, startPoint y: 289, endPoint x: 426, endPoint y: 288, distance: 39.0
click at [426, 289] on div "Hotel Conf. #: L7TE1A7FJP" at bounding box center [420, 283] width 80 height 22
copy div "L7TE1A7FJP"
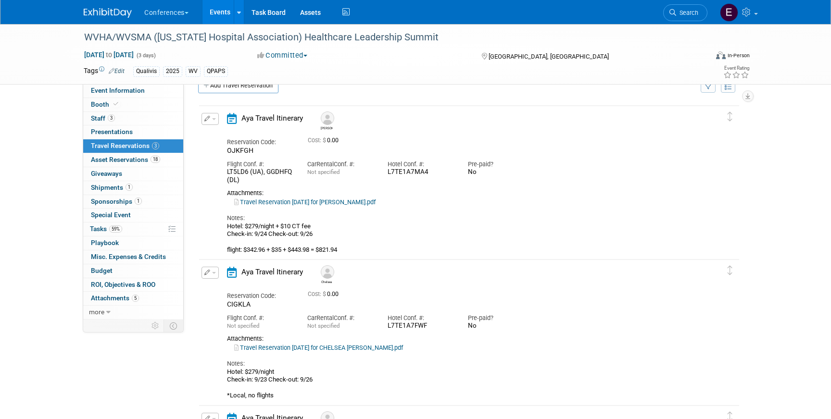
scroll to position [0, 0]
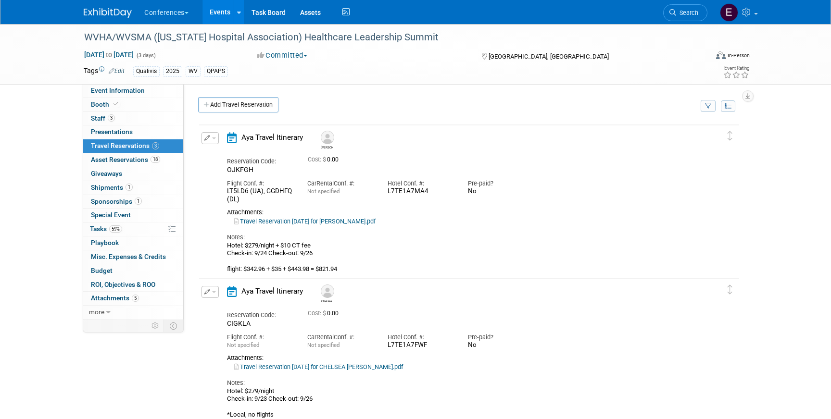
click at [210, 135] on button "button" at bounding box center [210, 138] width 17 height 12
click at [212, 151] on icon "button" at bounding box center [212, 154] width 8 height 7
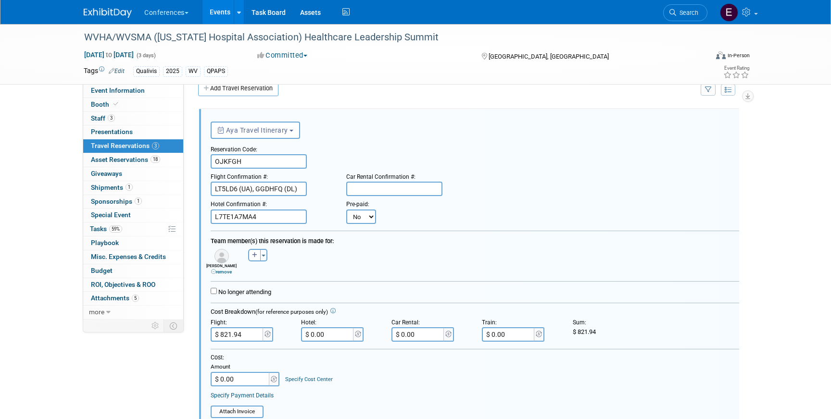
click at [362, 208] on div "Pre-paid:" at bounding box center [361, 202] width 31 height 13
click at [362, 213] on select "No Yes" at bounding box center [361, 217] width 30 height 14
select select "1"
click at [346, 210] on select "No Yes" at bounding box center [361, 217] width 30 height 14
click at [407, 226] on form "<i class="fa-light fa-calendar-lines" style="padding: 6px 4px 6px 1px;"></i> Ay…" at bounding box center [475, 364] width 529 height 496
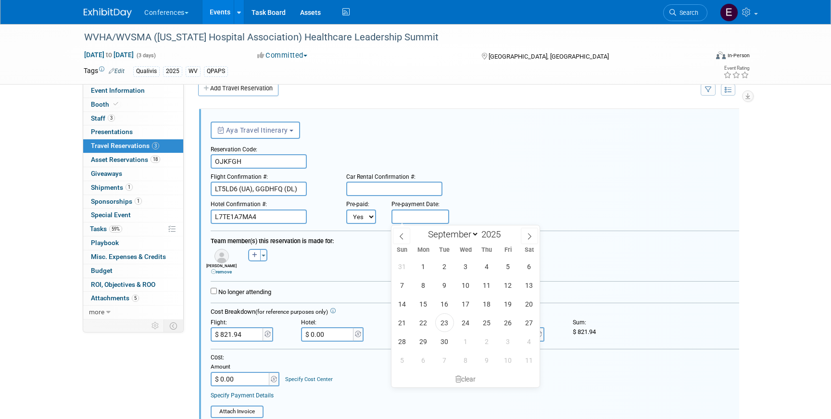
click at [405, 215] on input "text" at bounding box center [420, 217] width 58 height 14
click at [449, 326] on span "23" at bounding box center [444, 323] width 19 height 19
type input "Sep 23, 2025"
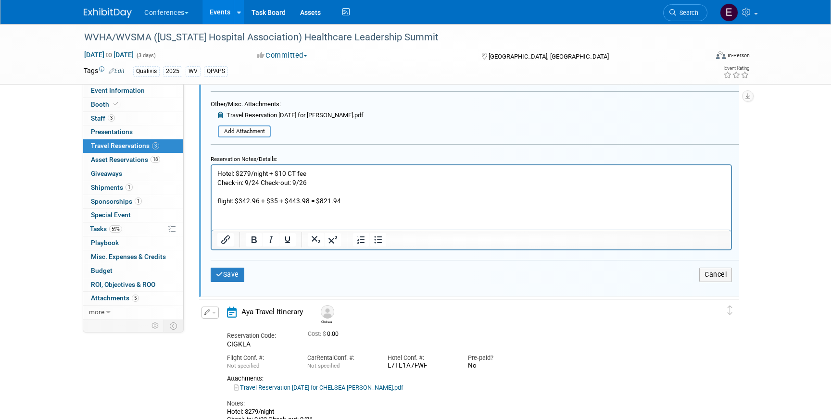
scroll to position [375, 0]
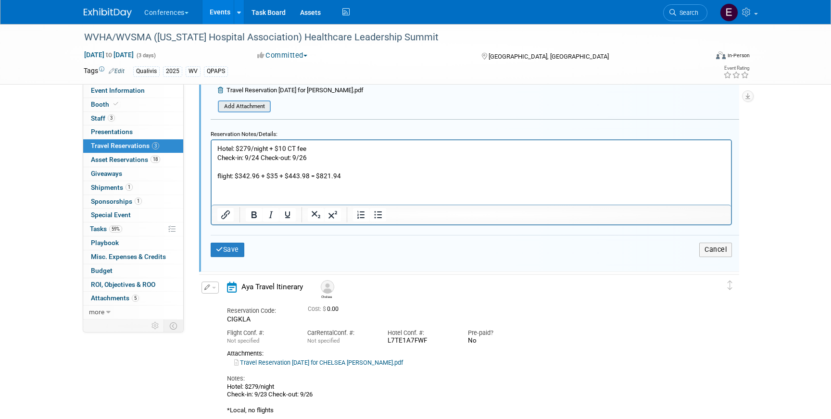
click at [240, 109] on input "file" at bounding box center [212, 106] width 114 height 11
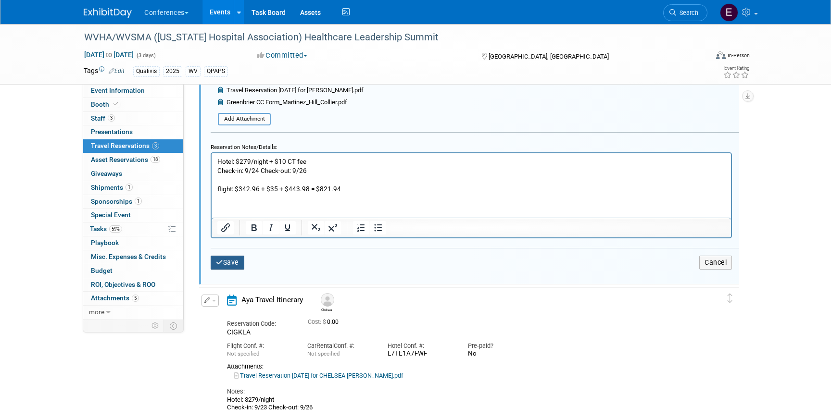
click at [233, 270] on button "Save" at bounding box center [228, 263] width 34 height 14
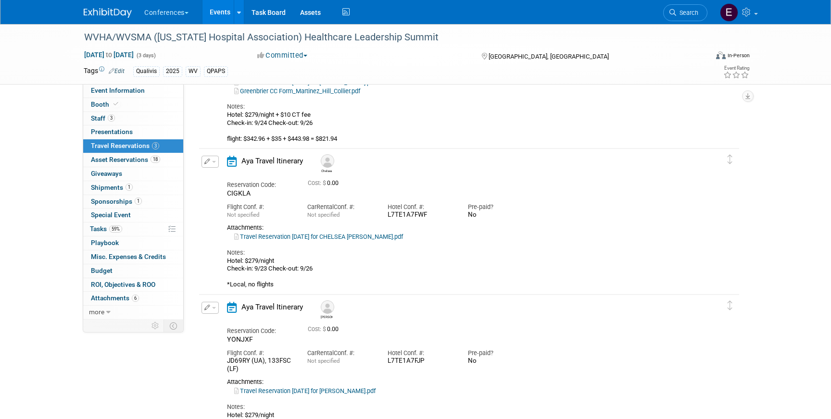
scroll to position [141, 0]
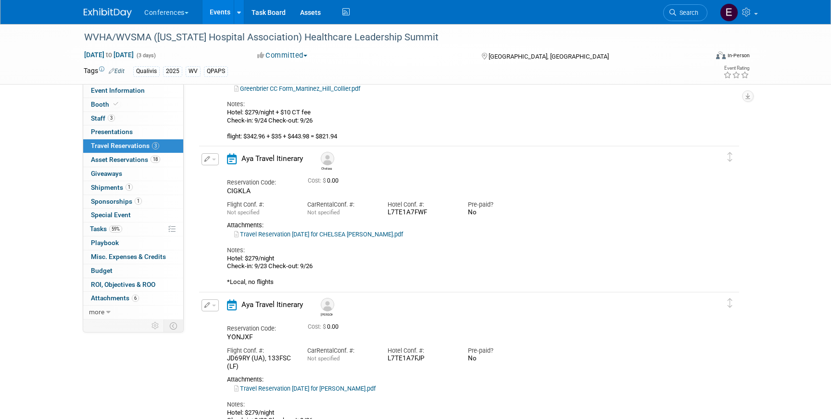
click at [203, 162] on button "button" at bounding box center [210, 159] width 17 height 12
click at [212, 171] on button "Edit Reservation" at bounding box center [242, 176] width 81 height 14
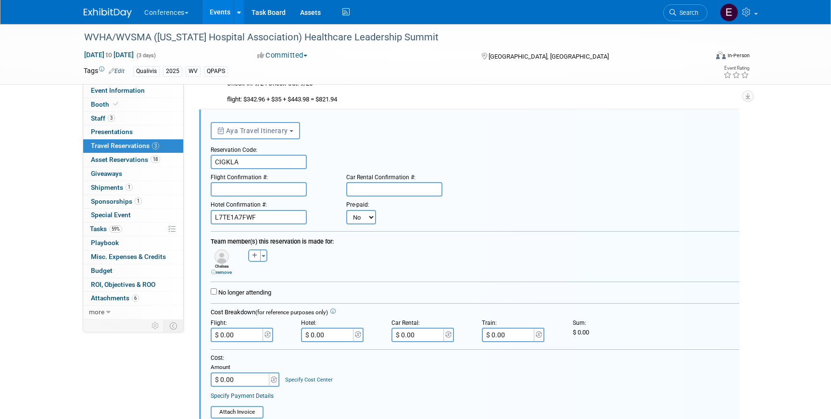
scroll to position [179, 0]
click at [353, 219] on select "No Yes" at bounding box center [361, 217] width 30 height 14
select select "1"
click at [346, 210] on select "No Yes" at bounding box center [361, 217] width 30 height 14
click at [431, 224] on body "Conferences Explore: My Workspaces 2 Go to Workspace: Conferences Marketing Req…" at bounding box center [415, 30] width 831 height 419
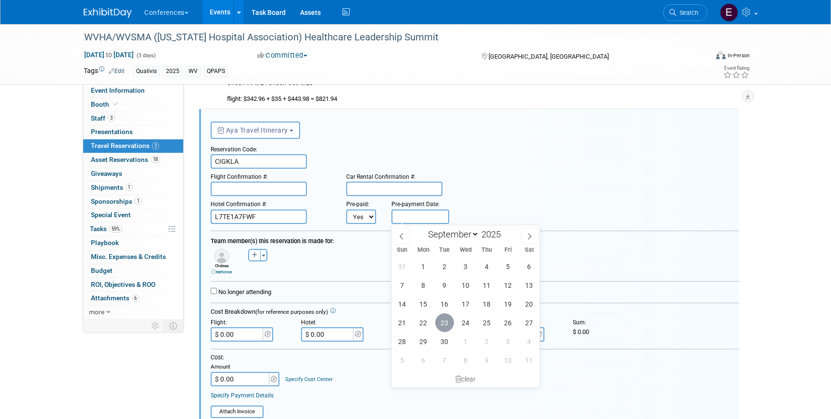
click at [453, 323] on span "23" at bounding box center [444, 323] width 19 height 19
type input "Sep 23, 2025"
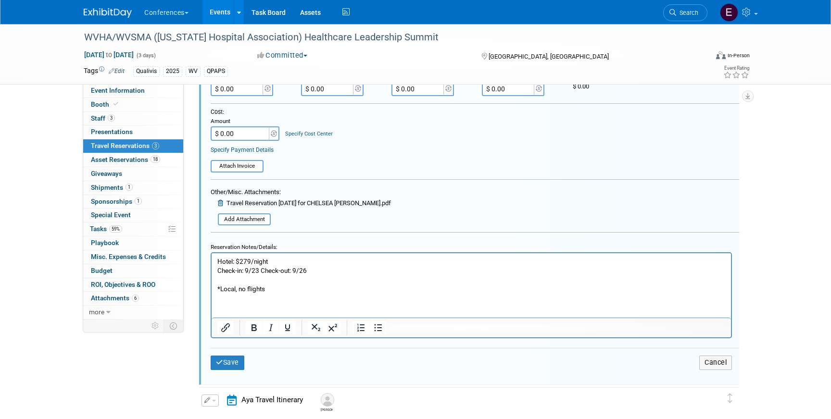
scroll to position [442, 0]
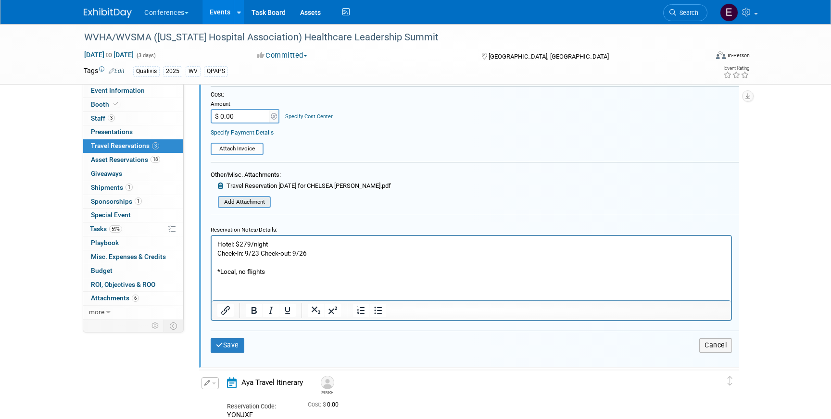
click at [248, 204] on input "file" at bounding box center [212, 202] width 114 height 11
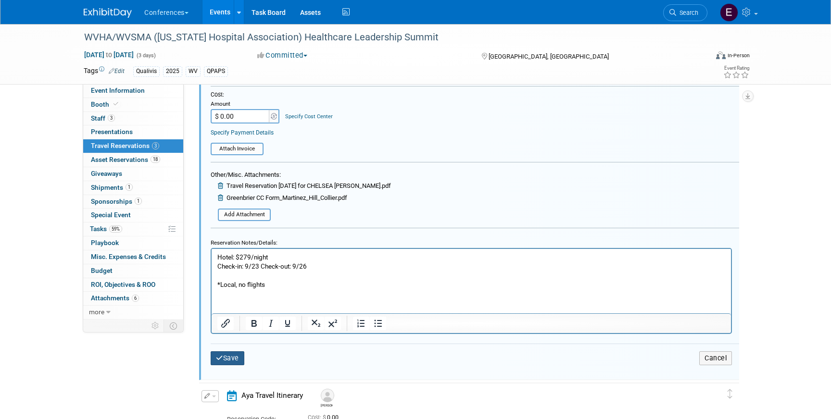
click at [233, 356] on button "Save" at bounding box center [228, 359] width 34 height 14
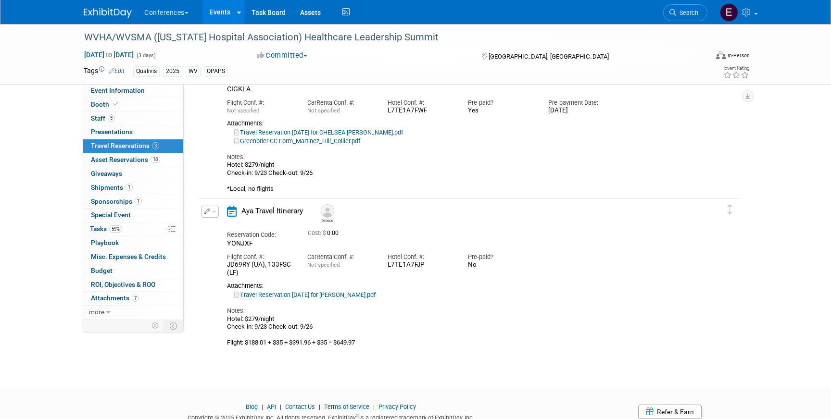
scroll to position [179, 0]
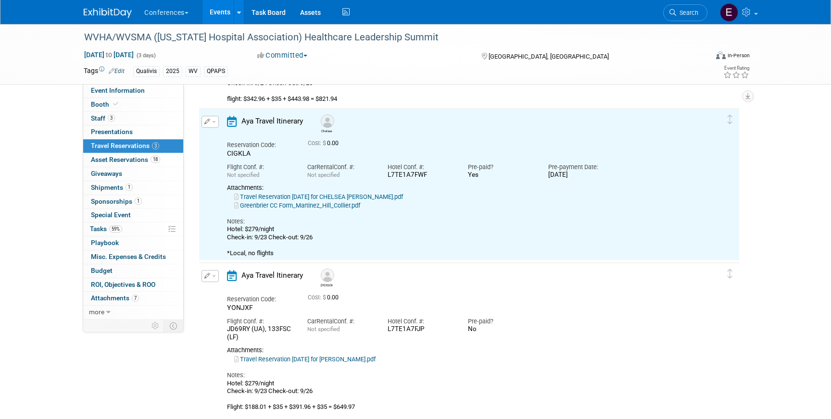
click at [210, 284] on div "Edit Reservation Delete Reservation" at bounding box center [207, 279] width 11 height 18
click at [209, 276] on icon "button" at bounding box center [207, 276] width 6 height 6
click at [214, 290] on icon "button" at bounding box center [212, 293] width 8 height 7
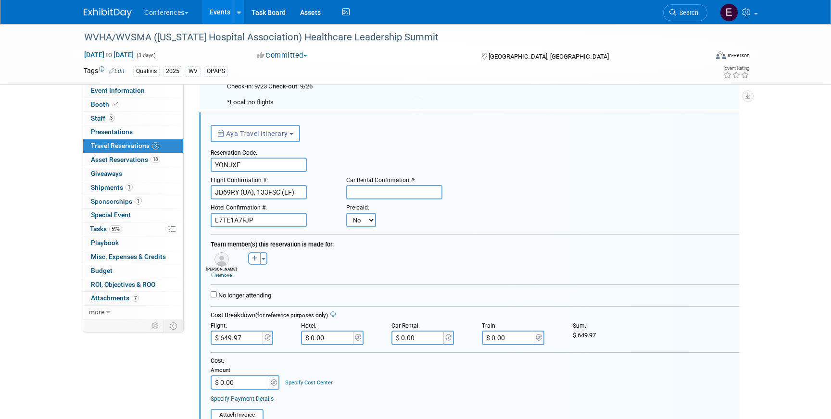
scroll to position [333, 0]
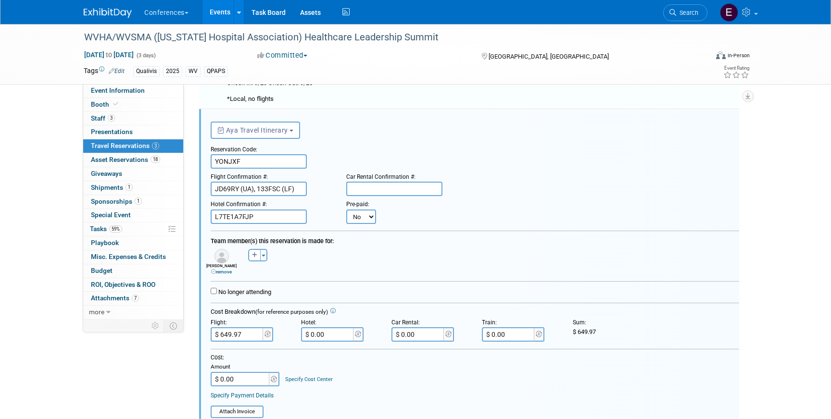
click at [360, 217] on select "No Yes" at bounding box center [361, 217] width 30 height 14
select select "1"
click at [346, 210] on select "No Yes" at bounding box center [361, 217] width 30 height 14
click at [0, 0] on input "text" at bounding box center [0, 0] width 0 height 0
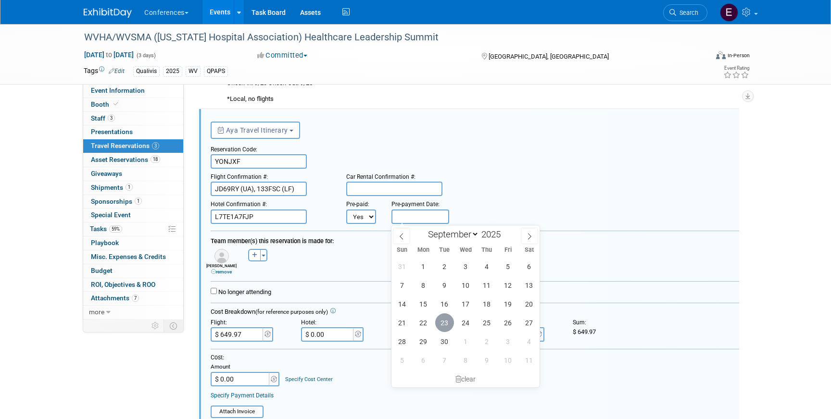
click at [443, 321] on span "23" at bounding box center [444, 323] width 19 height 19
type input "Sep 23, 2025"
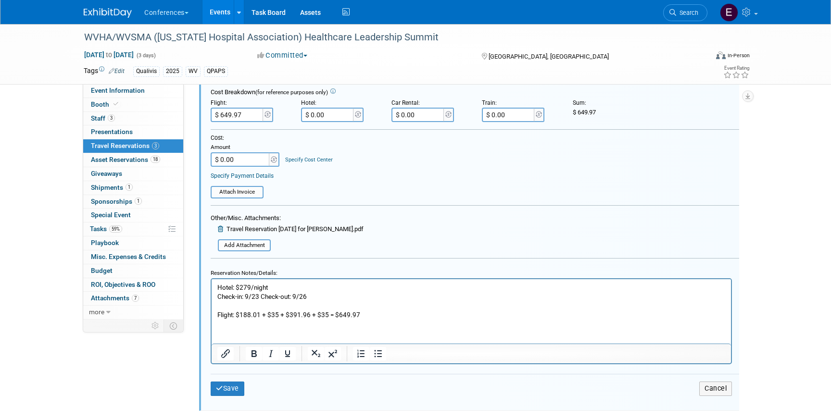
scroll to position [573, 0]
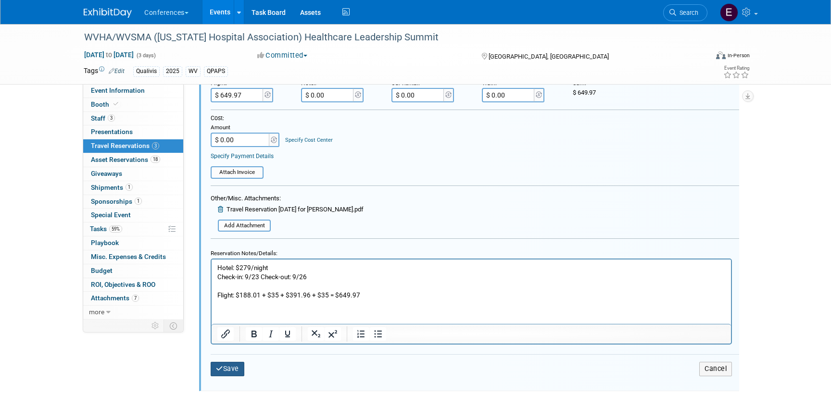
click at [220, 371] on icon "submit" at bounding box center [219, 369] width 7 height 7
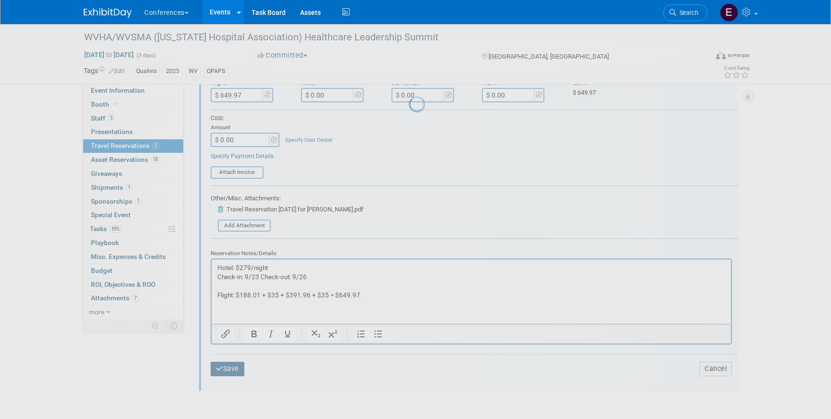
scroll to position [280, 0]
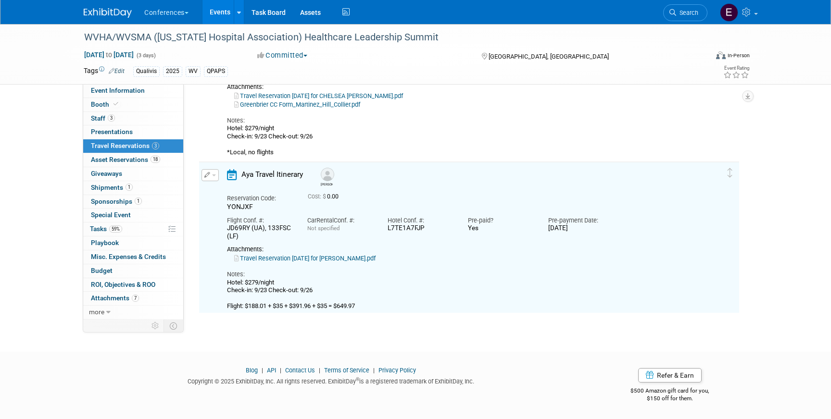
click at [212, 177] on button "button" at bounding box center [210, 175] width 17 height 12
click at [221, 191] on button "Edit Reservation" at bounding box center [242, 192] width 81 height 14
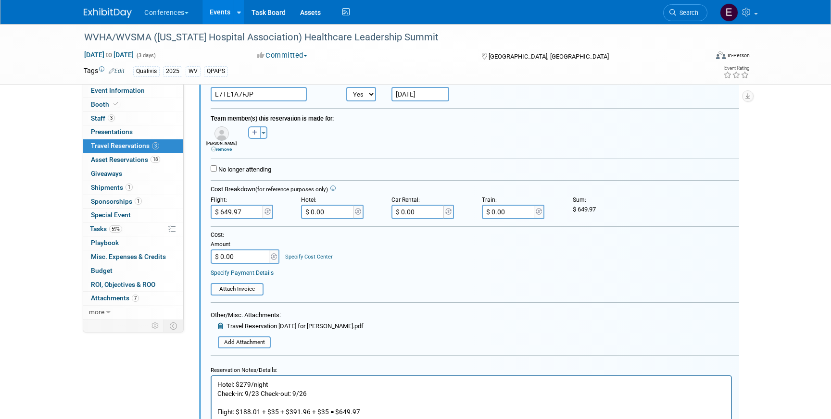
scroll to position [460, 0]
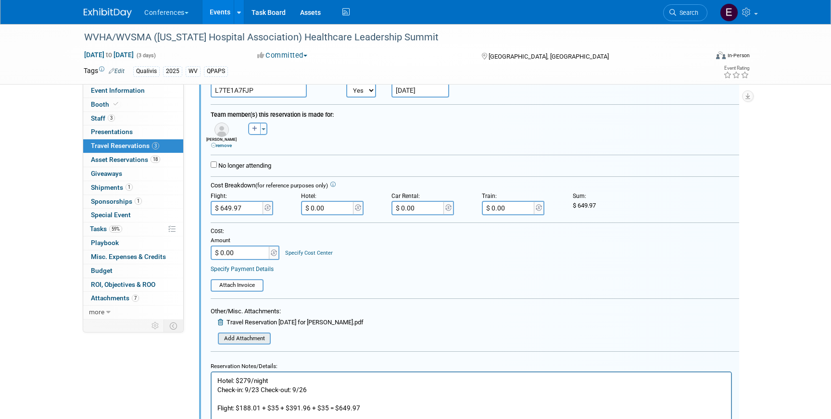
click at [256, 334] on input "file" at bounding box center [212, 339] width 114 height 11
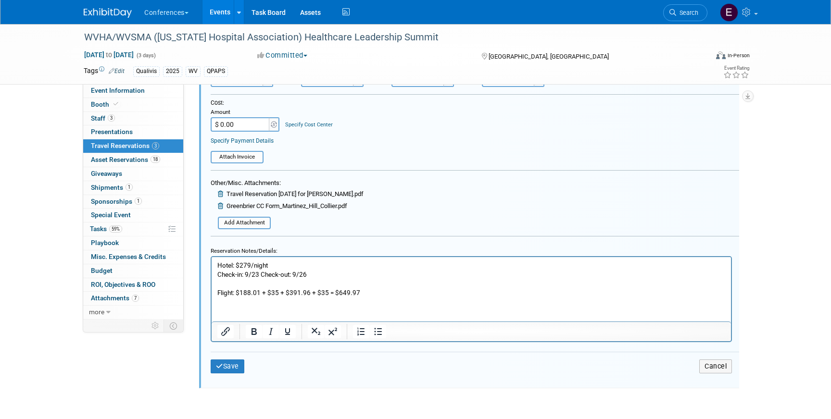
scroll to position [590, 0]
click at [229, 366] on button "Save" at bounding box center [228, 365] width 34 height 14
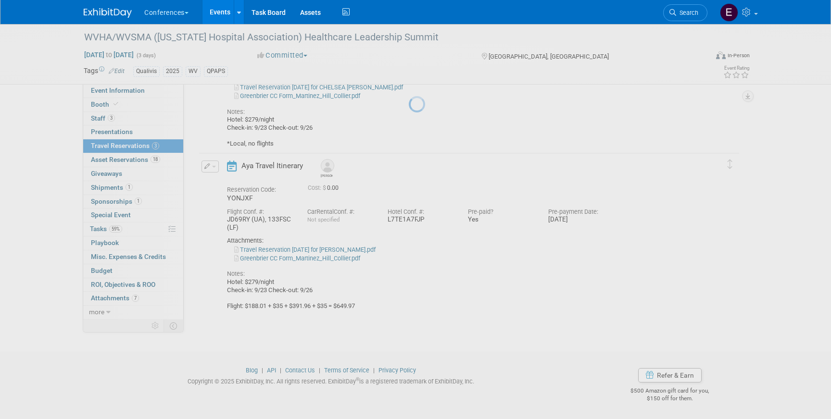
scroll to position [289, 0]
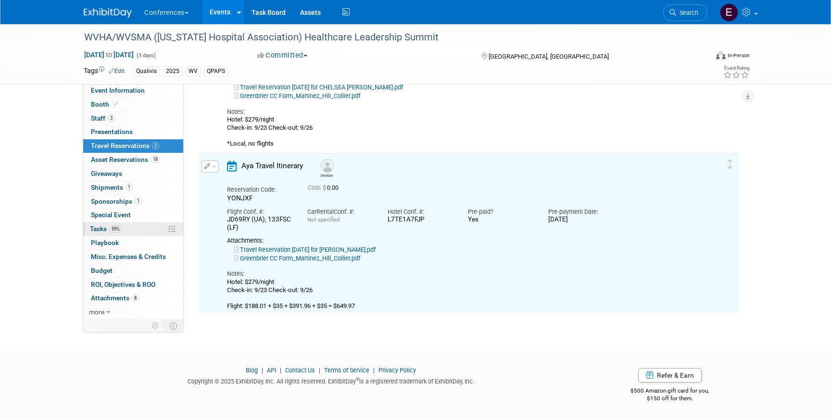
click at [140, 234] on link "59% Tasks 59%" at bounding box center [133, 229] width 100 height 13
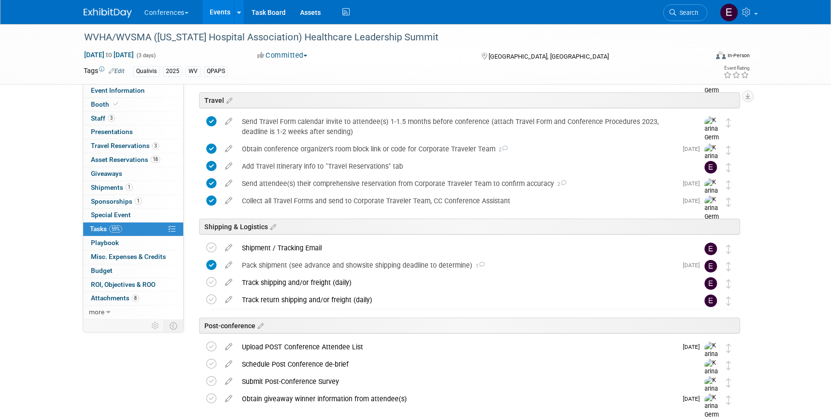
scroll to position [377, 0]
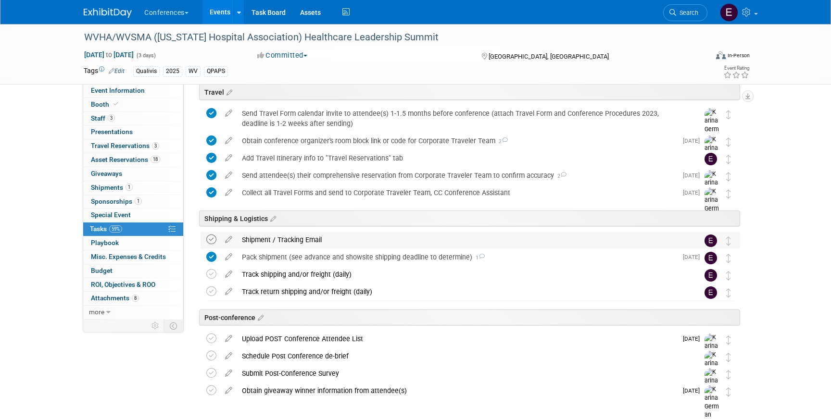
click at [210, 237] on icon at bounding box center [211, 240] width 10 height 10
click at [209, 275] on icon at bounding box center [211, 274] width 10 height 10
click at [686, 16] on link "Search" at bounding box center [685, 12] width 44 height 17
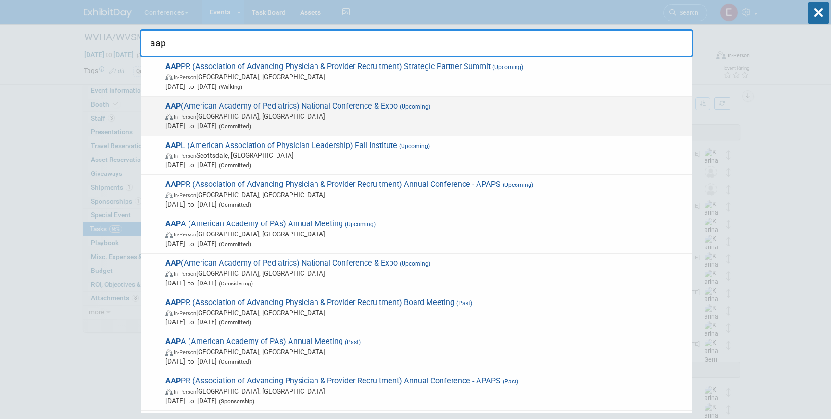
type input "aap"
click at [336, 105] on span "AAP (American Academy of Pediatrics) National Conference & Expo (Upcoming) In-P…" at bounding box center [425, 115] width 525 height 29
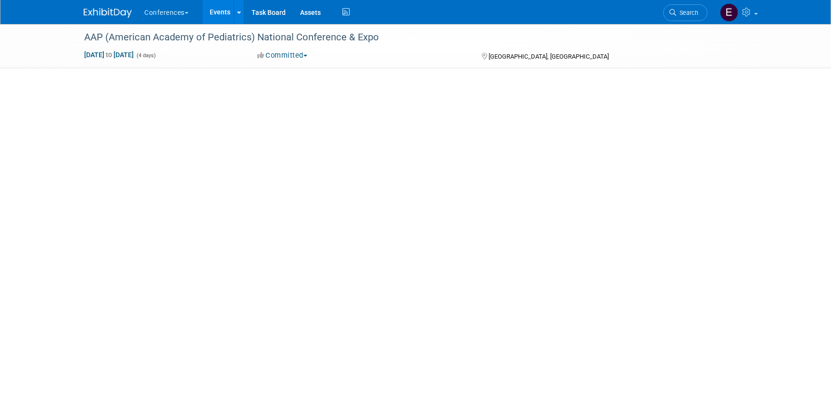
select select "Locums"
select select "Clinician/Provider-facing"
select select "[PERSON_NAME]"
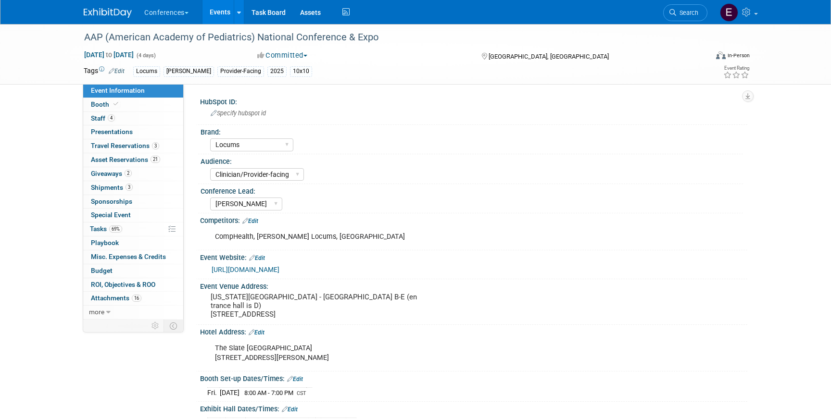
drag, startPoint x: 215, startPoint y: 339, endPoint x: 283, endPoint y: 338, distance: 67.8
click at [283, 339] on div "The Slate Denver 1250 Welton St., Denver, CO 80204" at bounding box center [424, 353] width 433 height 29
copy div "The Slate Denver"
click at [152, 148] on span "3" at bounding box center [155, 145] width 7 height 7
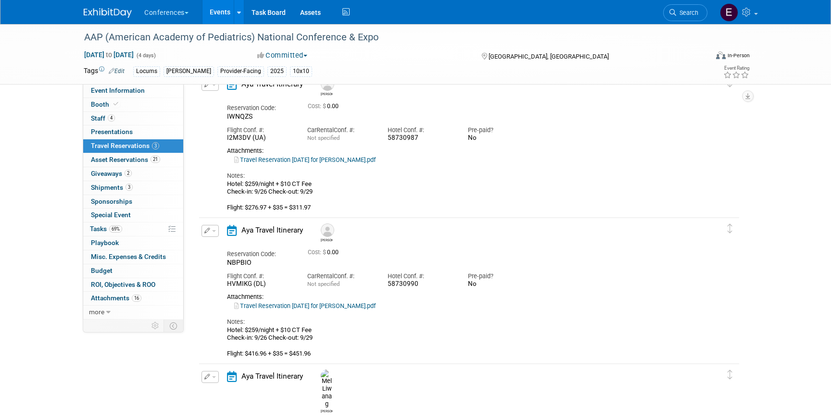
scroll to position [16, 0]
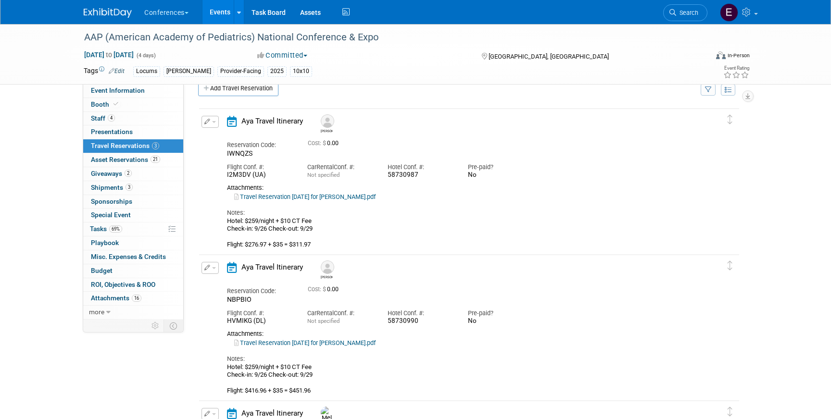
click at [212, 117] on button "button" at bounding box center [210, 122] width 17 height 12
click at [196, 171] on div "Delete Reservation Rachel Reservation Code: IWNQZS No" at bounding box center [469, 319] width 556 height 437
click at [209, 121] on icon "button" at bounding box center [207, 122] width 6 height 6
click at [210, 134] on button "Edit Reservation" at bounding box center [242, 139] width 81 height 14
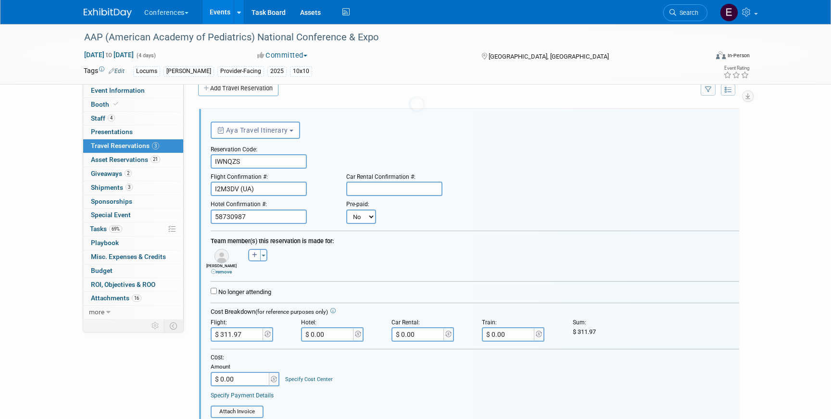
scroll to position [0, 0]
click at [357, 214] on select "No Yes" at bounding box center [361, 217] width 30 height 14
select select "1"
click at [346, 210] on select "No Yes" at bounding box center [361, 217] width 30 height 14
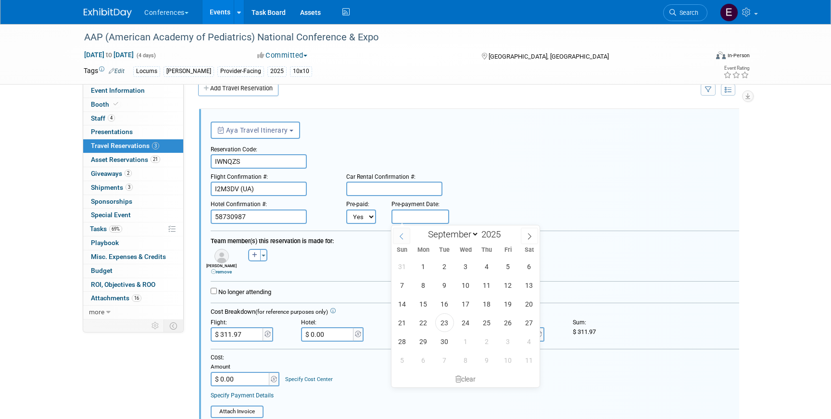
click at [407, 218] on input "text" at bounding box center [420, 217] width 58 height 14
click at [424, 326] on span "22" at bounding box center [423, 323] width 19 height 19
type input "Sep 22, 2025"
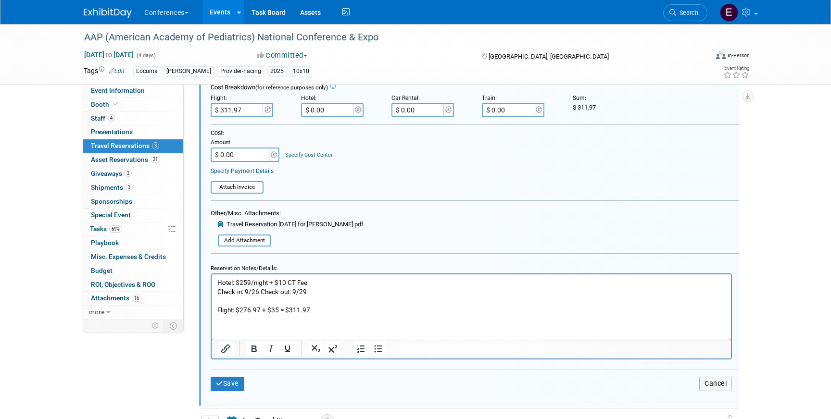
scroll to position [282, 0]
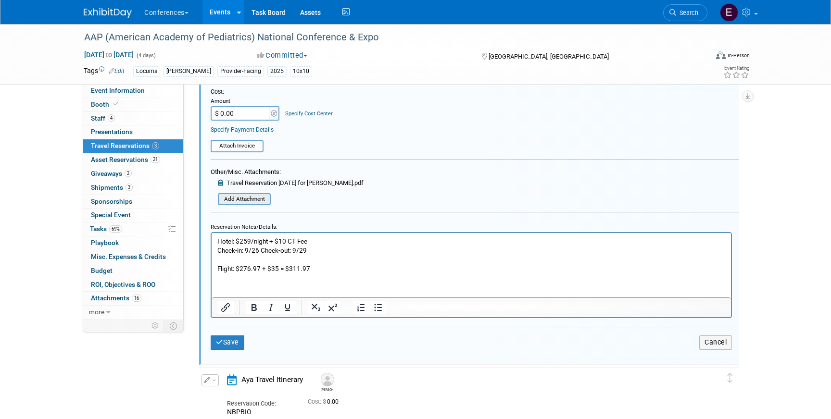
click at [243, 201] on input "file" at bounding box center [212, 199] width 114 height 11
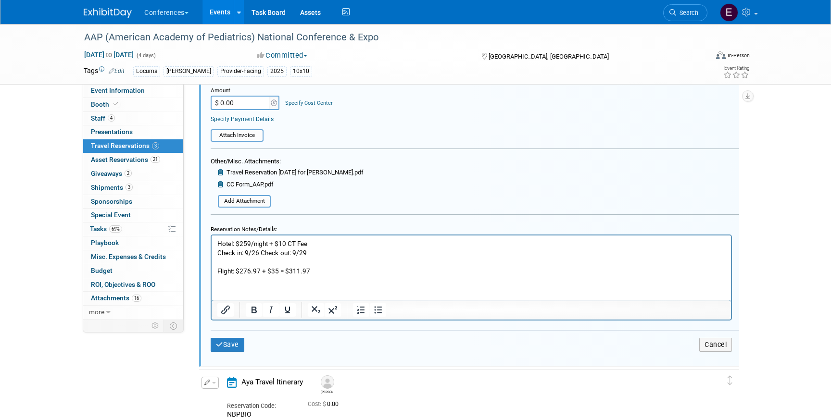
scroll to position [295, 0]
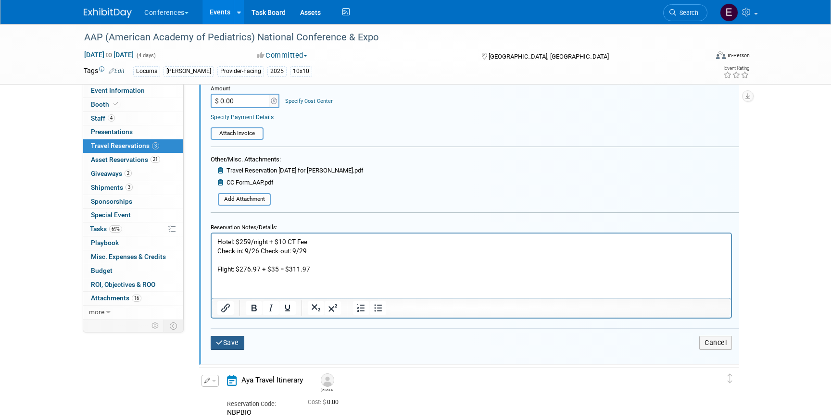
click at [229, 342] on button "Save" at bounding box center [228, 343] width 34 height 14
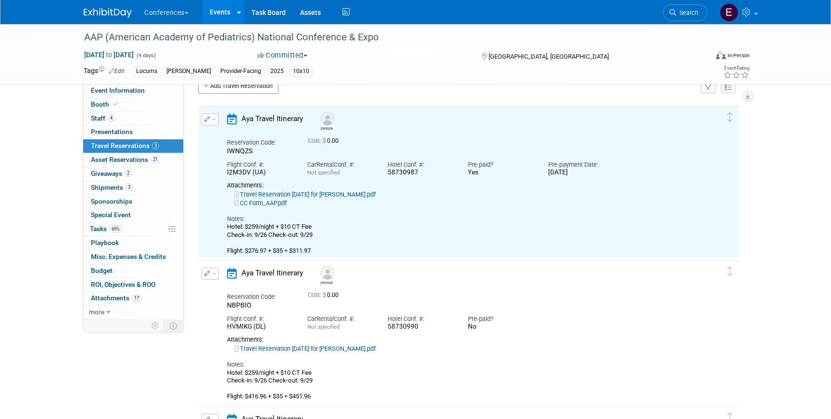
scroll to position [16, 0]
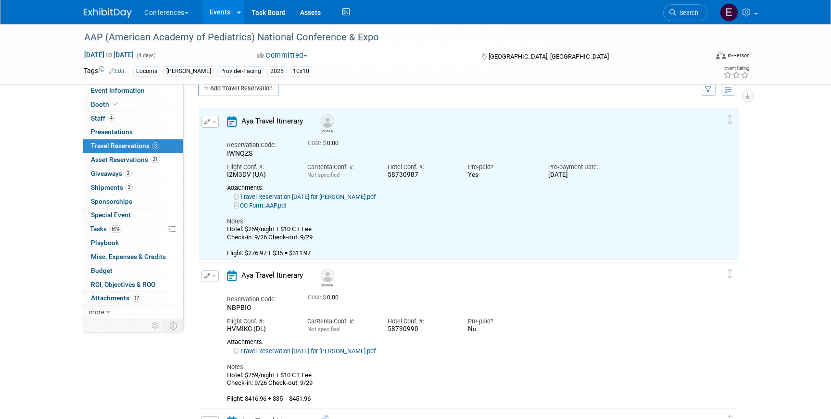
click at [214, 268] on td "Delete Reservation Taylor Reservation Code: NBPBIO 0.00" at bounding box center [462, 334] width 526 height 143
click at [214, 273] on button "button" at bounding box center [210, 276] width 17 height 12
click at [214, 287] on button "Edit Reservation" at bounding box center [242, 293] width 81 height 14
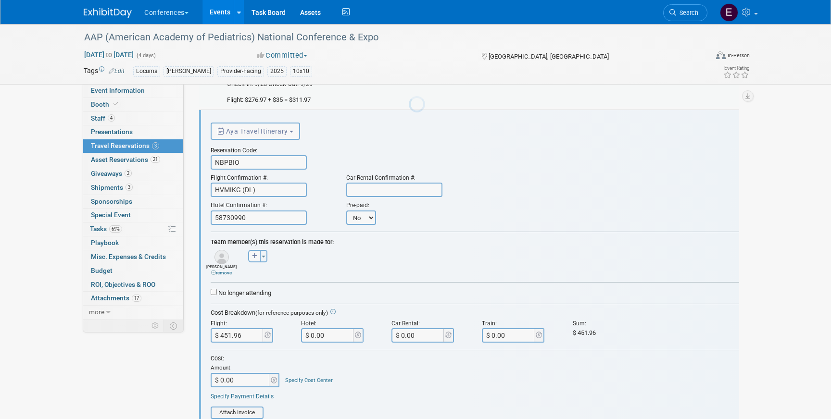
scroll to position [171, 0]
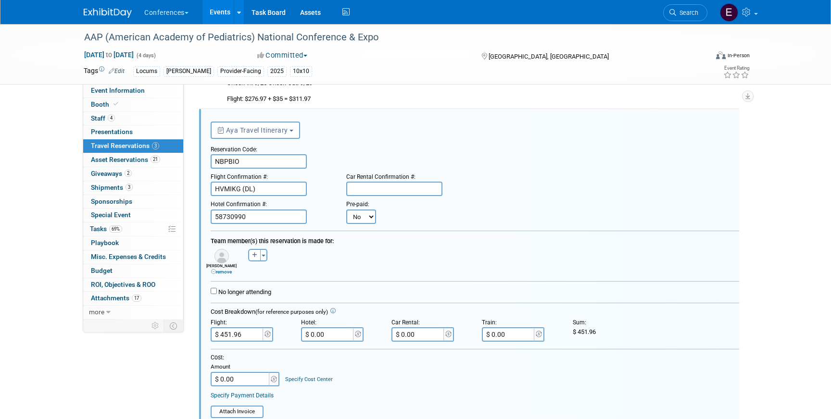
click at [362, 222] on select "No Yes" at bounding box center [361, 217] width 30 height 14
select select "1"
click at [346, 210] on select "No Yes" at bounding box center [361, 217] width 30 height 14
click at [404, 220] on input "text" at bounding box center [420, 217] width 58 height 14
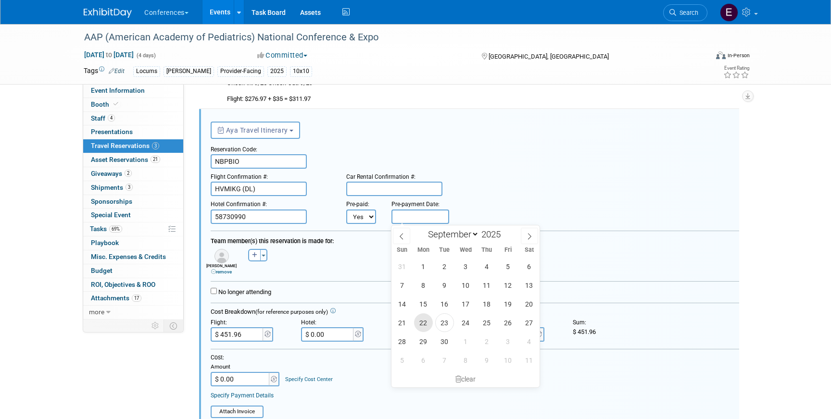
click at [418, 323] on span "22" at bounding box center [423, 323] width 19 height 19
type input "Sep 22, 2025"
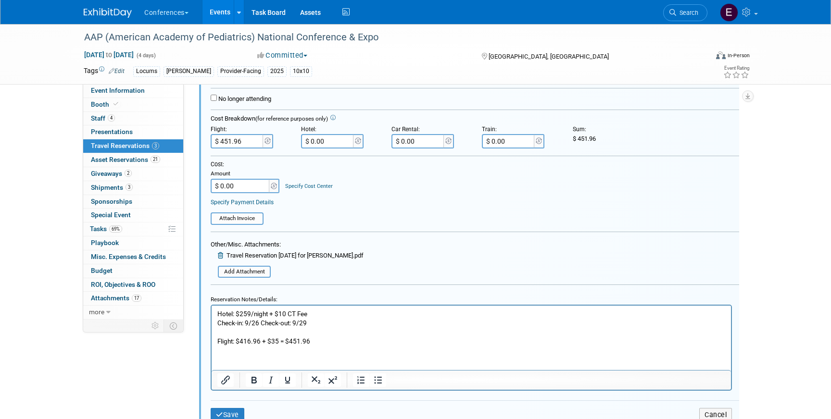
scroll to position [414, 0]
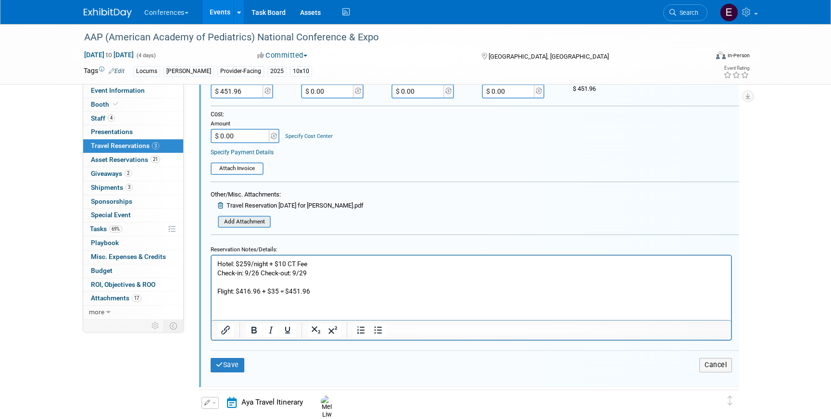
click at [251, 223] on input "file" at bounding box center [212, 222] width 114 height 11
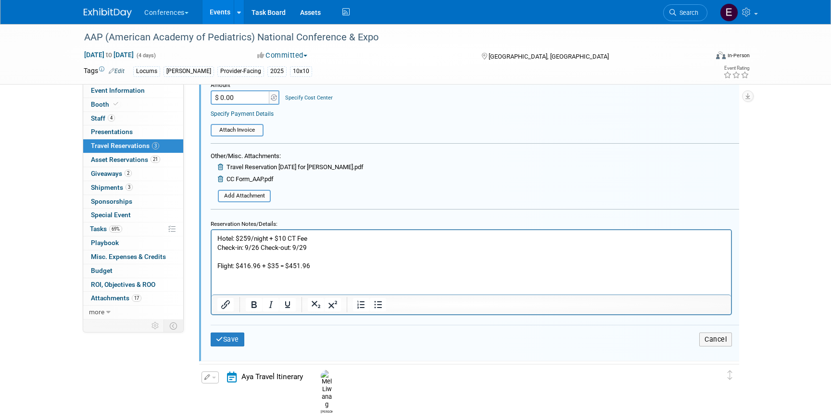
scroll to position [466, 0]
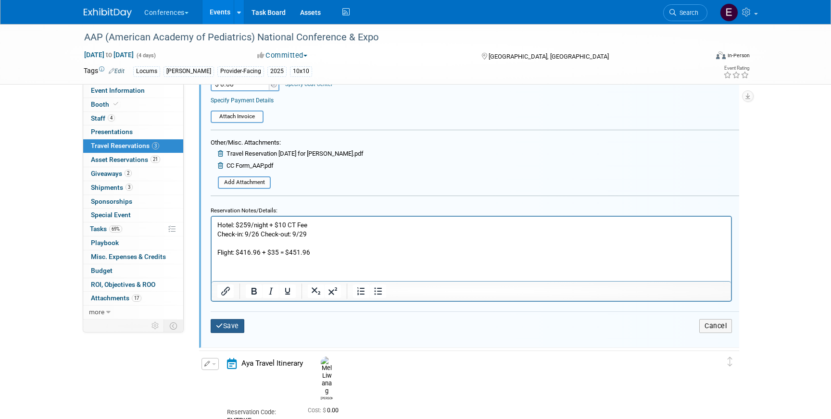
click at [237, 325] on button "Save" at bounding box center [228, 326] width 34 height 14
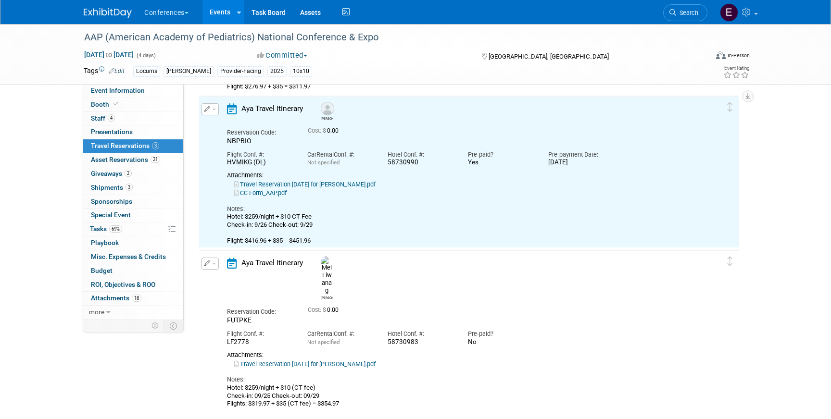
scroll to position [171, 0]
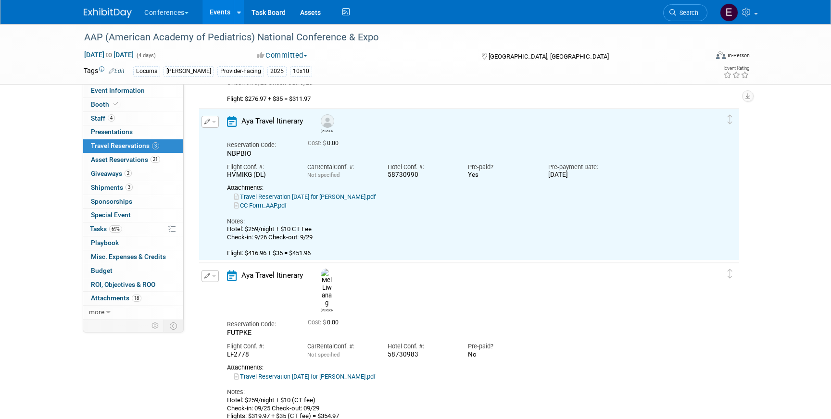
click at [210, 278] on button "button" at bounding box center [210, 276] width 17 height 12
click at [218, 294] on button "Edit Reservation" at bounding box center [242, 293] width 81 height 14
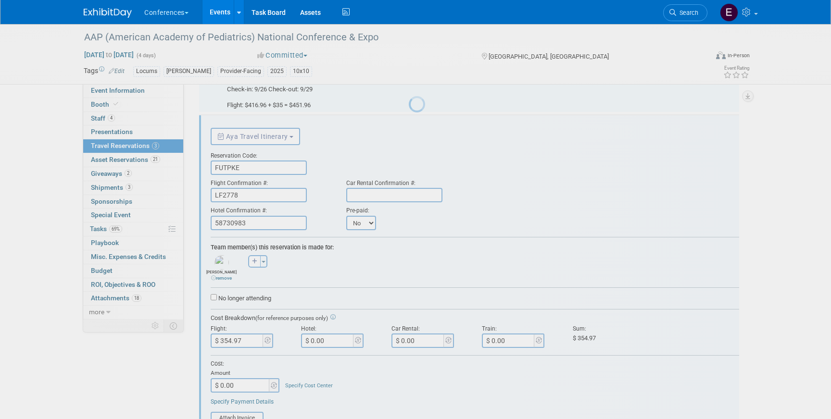
scroll to position [325, 0]
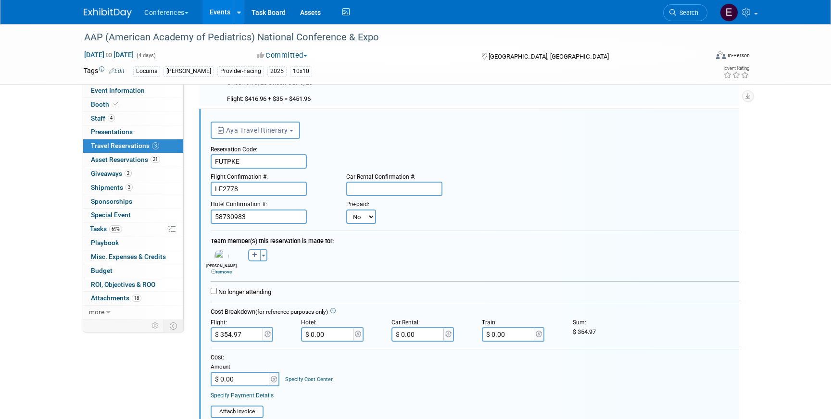
click at [364, 217] on select "No Yes" at bounding box center [361, 217] width 30 height 14
select select "1"
click at [346, 210] on select "No Yes" at bounding box center [361, 217] width 30 height 14
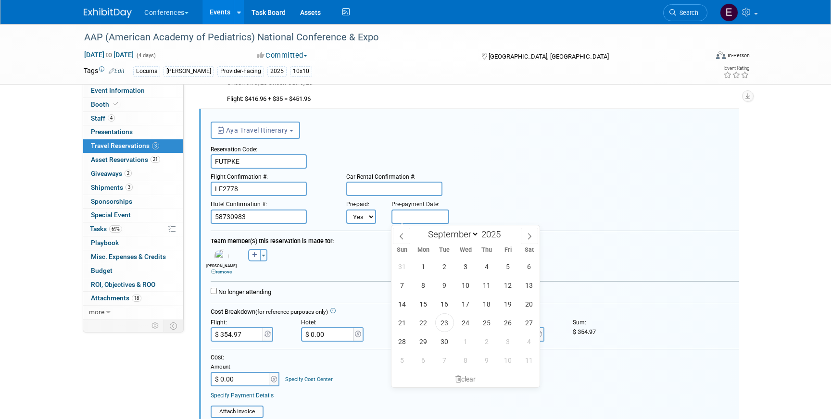
click at [419, 220] on input "text" at bounding box center [420, 217] width 58 height 14
click at [445, 324] on span "23" at bounding box center [444, 323] width 19 height 19
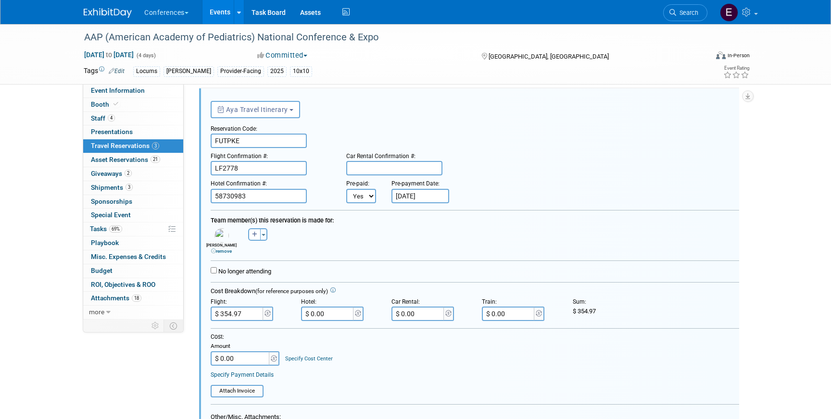
scroll to position [344, 0]
click at [421, 201] on input "Sep 23, 2025" at bounding box center [420, 197] width 58 height 14
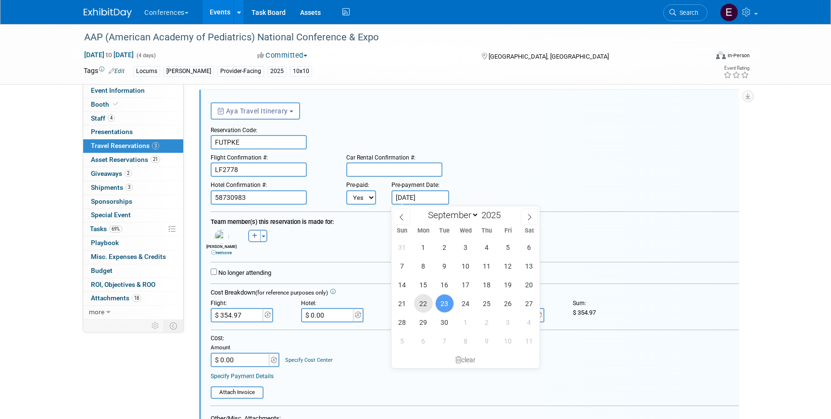
click at [424, 303] on span "22" at bounding box center [423, 303] width 19 height 19
type input "Sep 22, 2025"
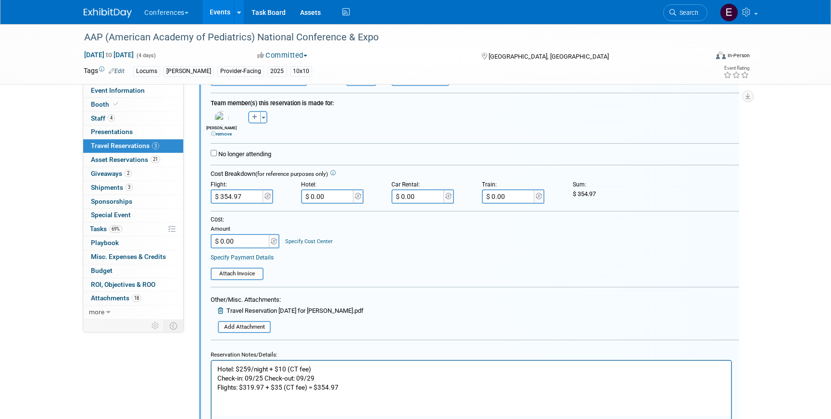
scroll to position [530, 0]
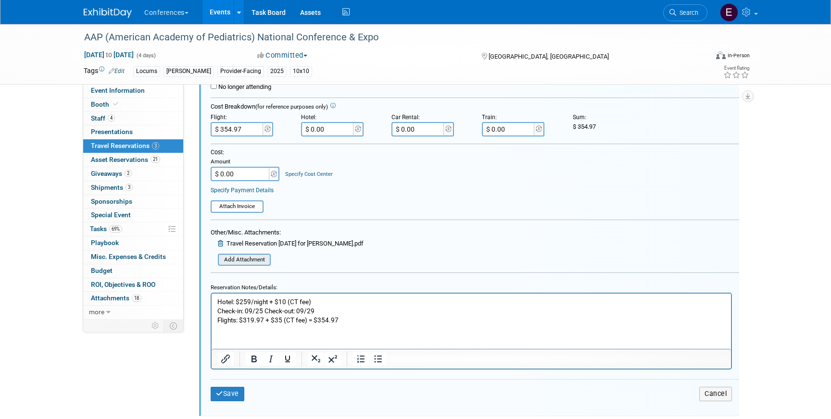
click at [236, 256] on input "file" at bounding box center [212, 260] width 114 height 11
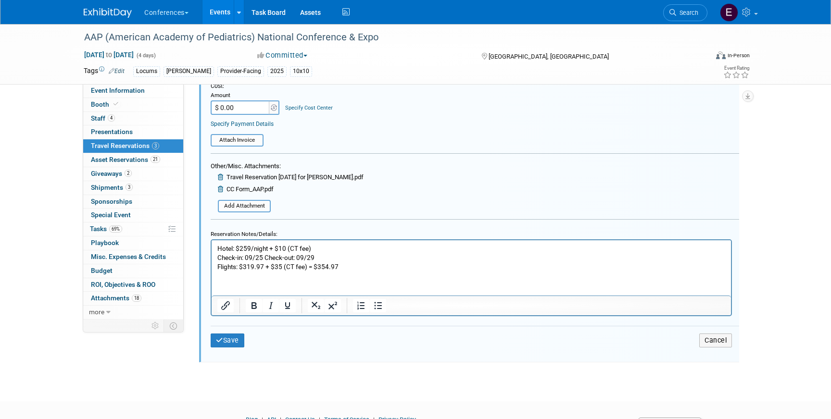
scroll to position [598, 0]
click at [222, 339] on icon "submit" at bounding box center [219, 339] width 7 height 7
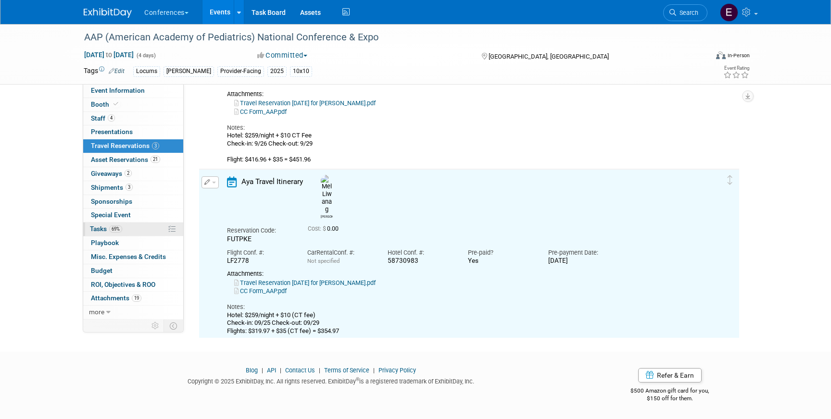
click at [140, 226] on link "69% Tasks 69%" at bounding box center [133, 229] width 100 height 13
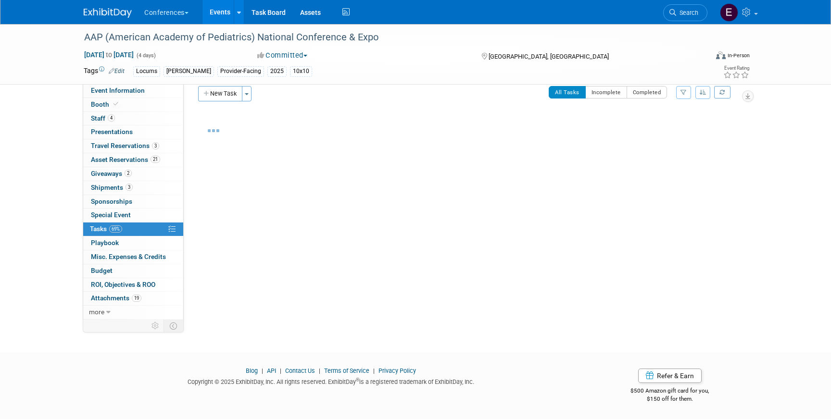
scroll to position [0, 0]
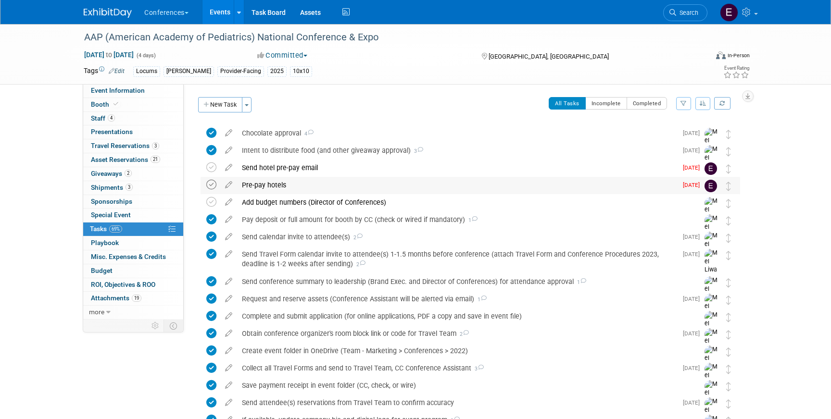
click at [213, 184] on icon at bounding box center [211, 185] width 10 height 10
click at [213, 167] on icon at bounding box center [211, 168] width 10 height 10
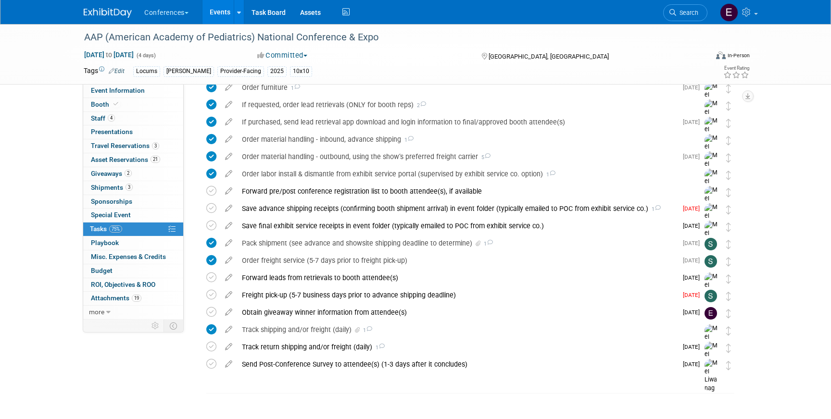
scroll to position [390, 0]
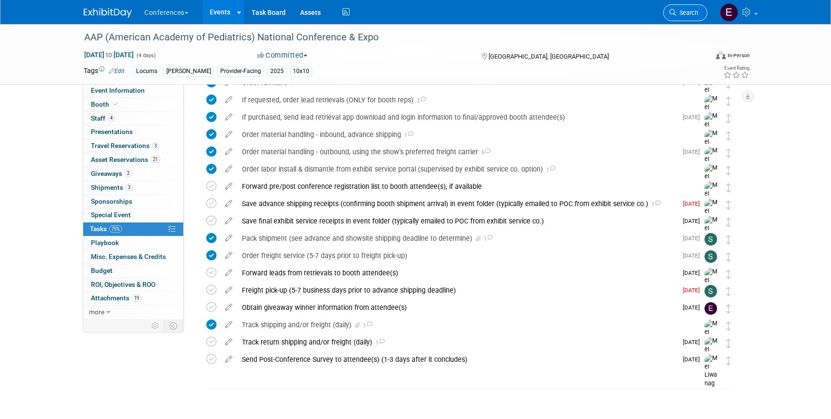
click at [693, 13] on span "Search" at bounding box center [687, 12] width 22 height 7
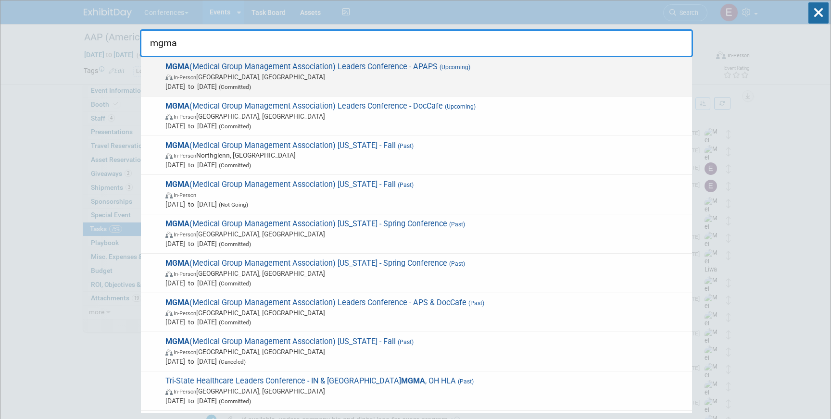
type input "mgma"
click at [490, 74] on span "In-Person Orlando, FL" at bounding box center [426, 77] width 522 height 10
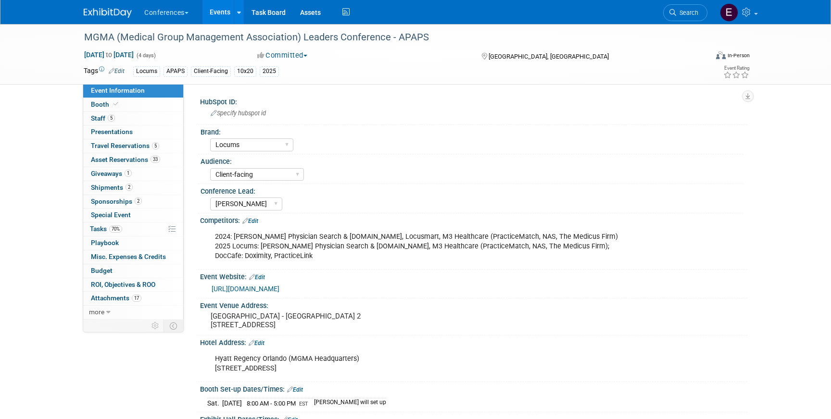
select select "Locums"
select select "Client-facing"
select select "[PERSON_NAME]"
click at [133, 147] on span "Travel Reservations 5" at bounding box center [125, 146] width 68 height 8
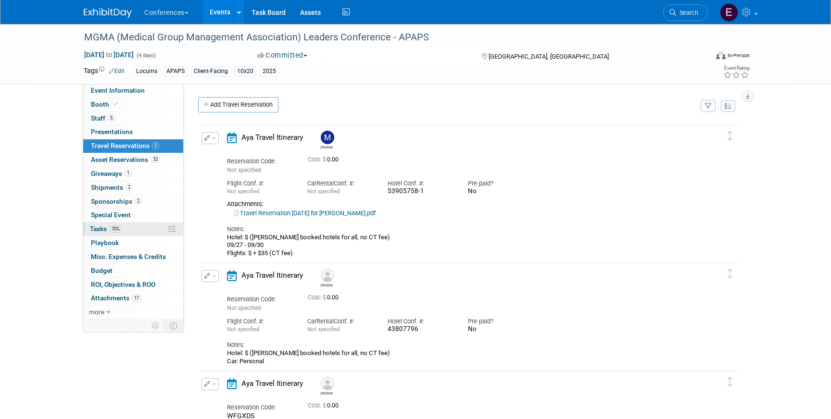
click at [126, 232] on link "70% Tasks 70%" at bounding box center [133, 229] width 100 height 13
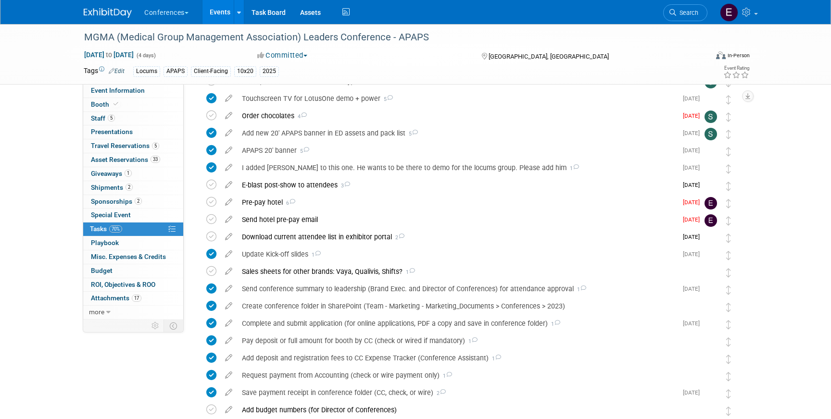
scroll to position [136, 0]
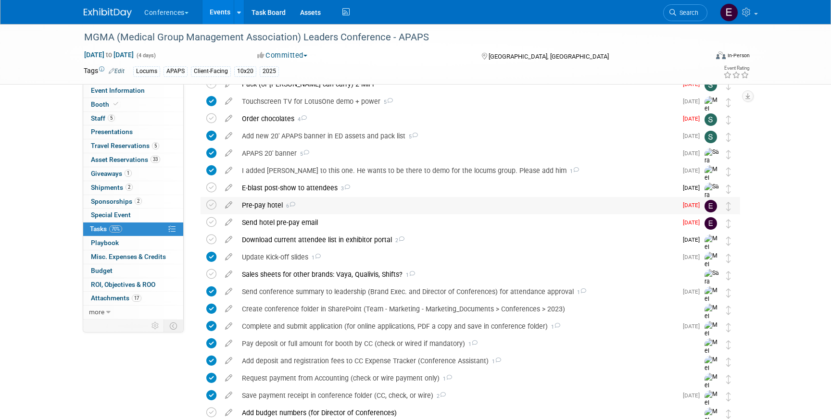
click at [324, 208] on div "Pre-pay hotel 6" at bounding box center [457, 205] width 440 height 16
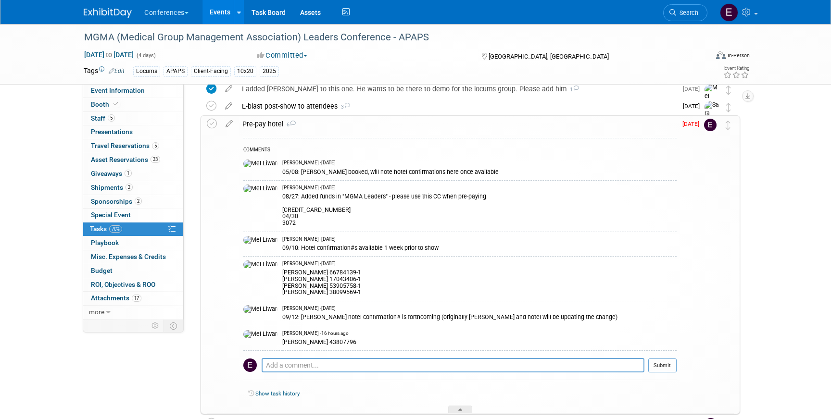
scroll to position [220, 0]
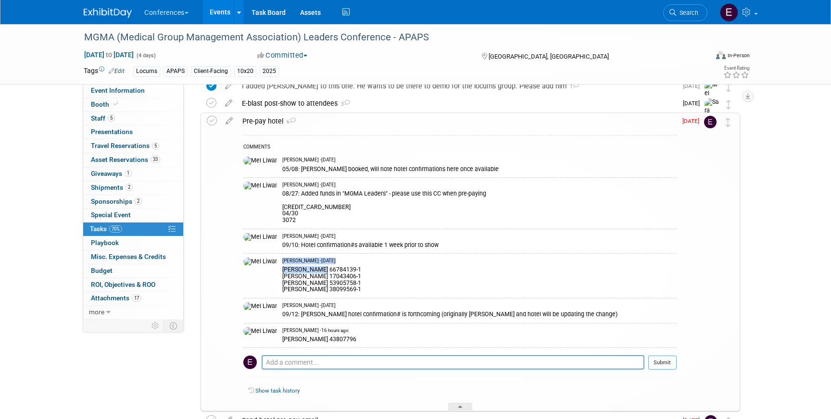
drag, startPoint x: 260, startPoint y: 270, endPoint x: 295, endPoint y: 271, distance: 35.1
click at [295, 271] on tr "[PERSON_NAME] - [DATE] [PERSON_NAME] 66784139-1 [PERSON_NAME] 17043406-1 [PERSO…" at bounding box center [459, 276] width 433 height 45
click at [295, 271] on div "[PERSON_NAME] 66784139-1 [PERSON_NAME] 17043406-1 [PERSON_NAME] 53905758-1 [PER…" at bounding box center [479, 279] width 394 height 29
drag, startPoint x: 262, startPoint y: 269, endPoint x: 325, endPoint y: 272, distance: 63.6
click at [325, 272] on div "[PERSON_NAME] 66784139-1 [PERSON_NAME] 17043406-1 [PERSON_NAME] 53905758-1 [PER…" at bounding box center [479, 279] width 394 height 29
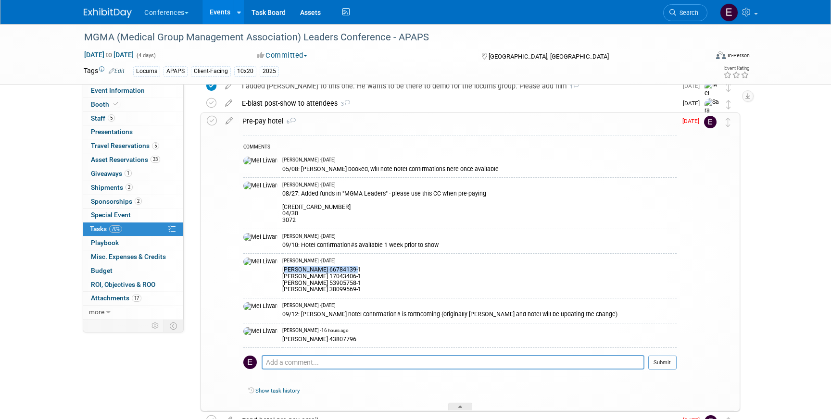
copy div "[PERSON_NAME] 66784139"
click at [128, 147] on span "Travel Reservations 5" at bounding box center [125, 146] width 68 height 8
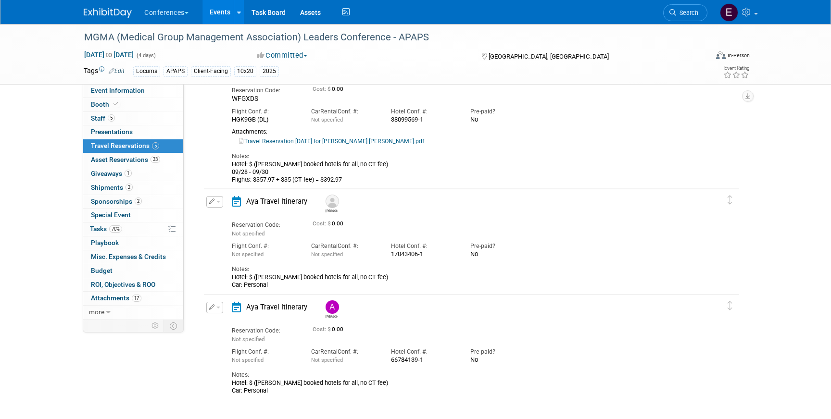
scroll to position [0, 0]
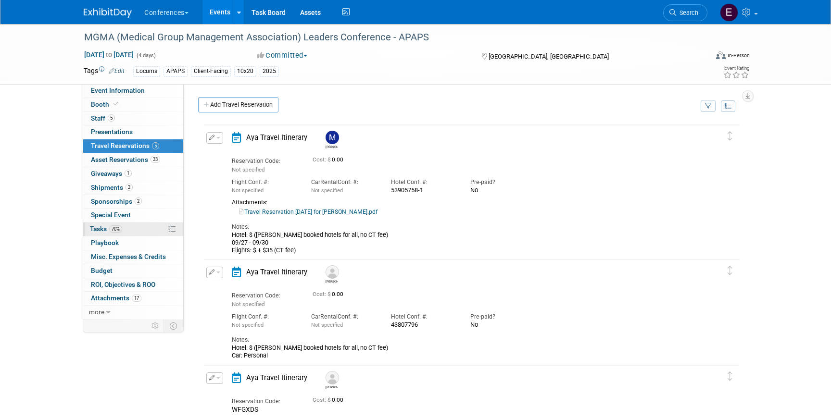
click at [161, 235] on link "70% Tasks 70%" at bounding box center [133, 229] width 100 height 13
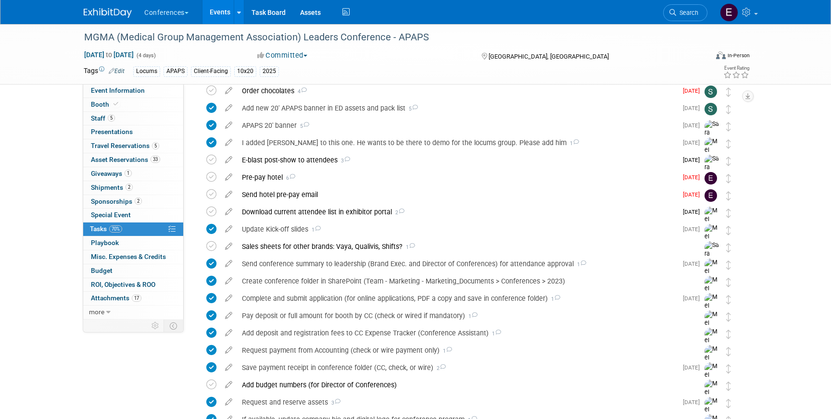
scroll to position [165, 0]
click at [250, 173] on div "Pre-pay hotel 6" at bounding box center [457, 176] width 440 height 16
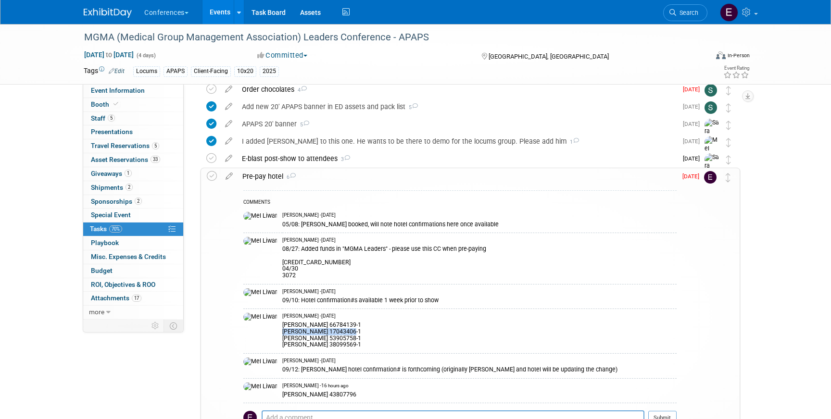
drag, startPoint x: 262, startPoint y: 332, endPoint x: 324, endPoint y: 333, distance: 62.5
click at [324, 333] on div "[PERSON_NAME] 66784139-1 [PERSON_NAME] 17043406-1 [PERSON_NAME] 53905758-1 [PER…" at bounding box center [479, 334] width 394 height 29
copy div "[PERSON_NAME] 17043406"
drag, startPoint x: 260, startPoint y: 339, endPoint x: 306, endPoint y: 340, distance: 45.7
click at [306, 340] on div "[PERSON_NAME] 66784139-1 [PERSON_NAME] 17043406-1 [PERSON_NAME] 53905758-1 [PER…" at bounding box center [479, 334] width 394 height 29
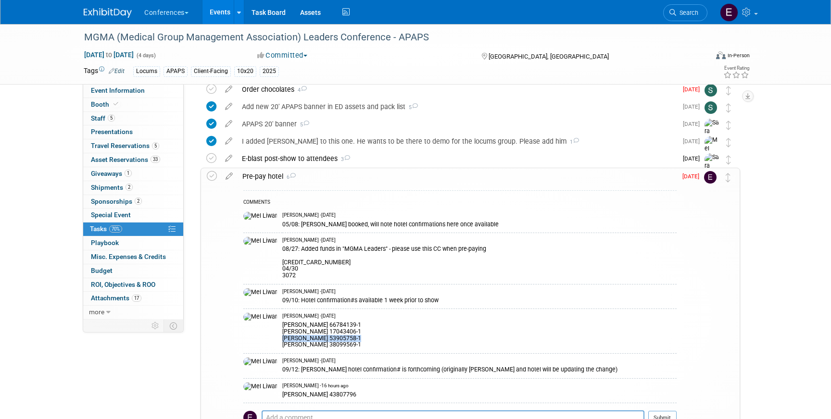
drag, startPoint x: 261, startPoint y: 340, endPoint x: 338, endPoint y: 340, distance: 77.0
click at [338, 340] on div "[PERSON_NAME] 66784139-1 [PERSON_NAME] 17043406-1 [PERSON_NAME] 53905758-1 [PER…" at bounding box center [479, 334] width 394 height 29
copy div "[PERSON_NAME] 53905758"
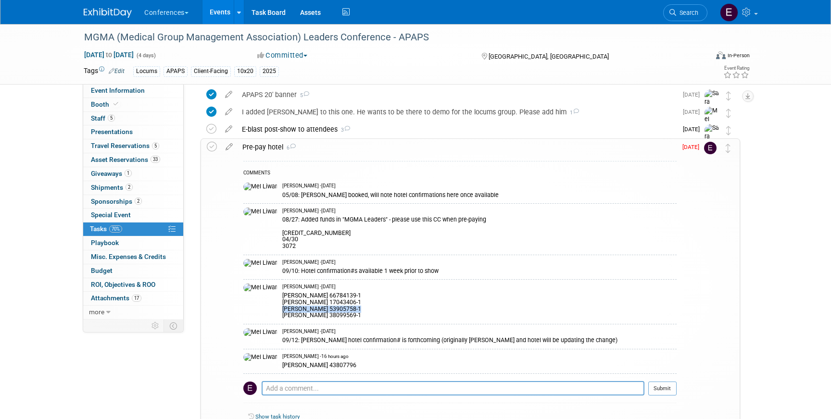
drag, startPoint x: 339, startPoint y: 365, endPoint x: 261, endPoint y: 367, distance: 77.9
click at [282, 367] on div "[PERSON_NAME] 43807796" at bounding box center [479, 364] width 394 height 9
copy div "[PERSON_NAME] 43807796"
drag, startPoint x: 328, startPoint y: 316, endPoint x: 303, endPoint y: 317, distance: 25.5
click at [303, 317] on div "[PERSON_NAME] 66784139-1 [PERSON_NAME] 17043406-1 [PERSON_NAME] 53905758-1 [PER…" at bounding box center [479, 304] width 394 height 29
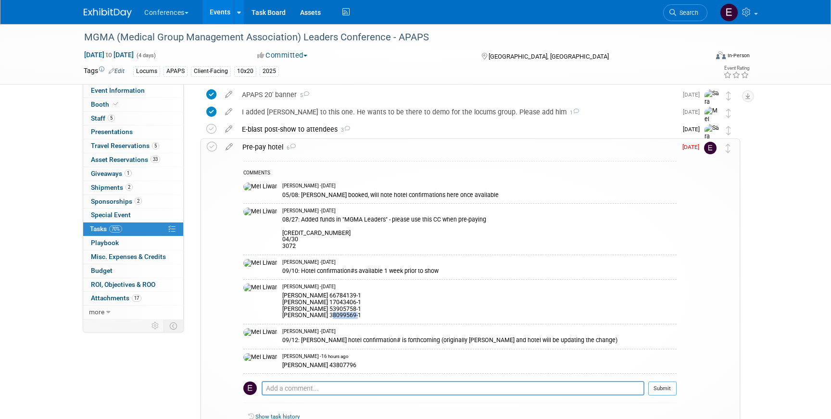
copy div "38099569"
click at [125, 147] on span "Travel Reservations 5" at bounding box center [125, 146] width 68 height 8
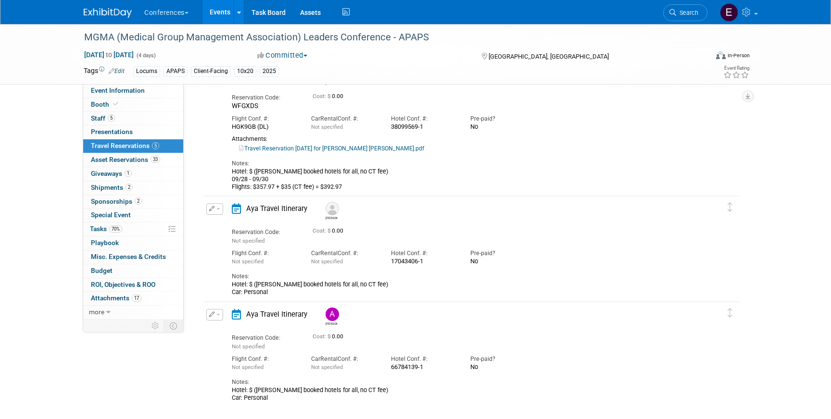
scroll to position [312, 0]
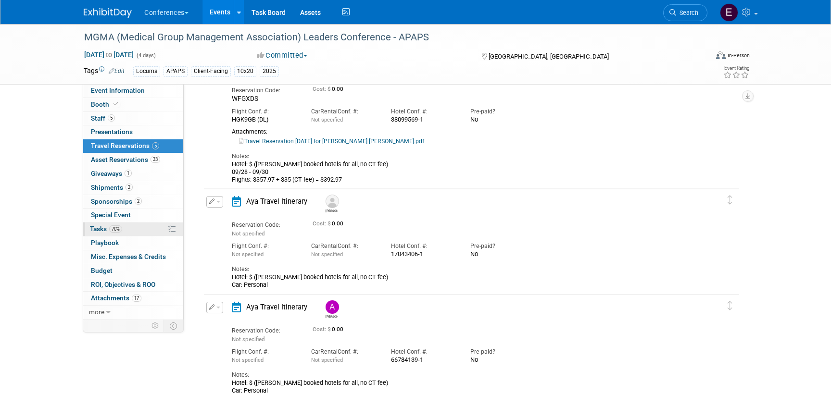
click at [123, 232] on link "70% Tasks 70%" at bounding box center [133, 229] width 100 height 13
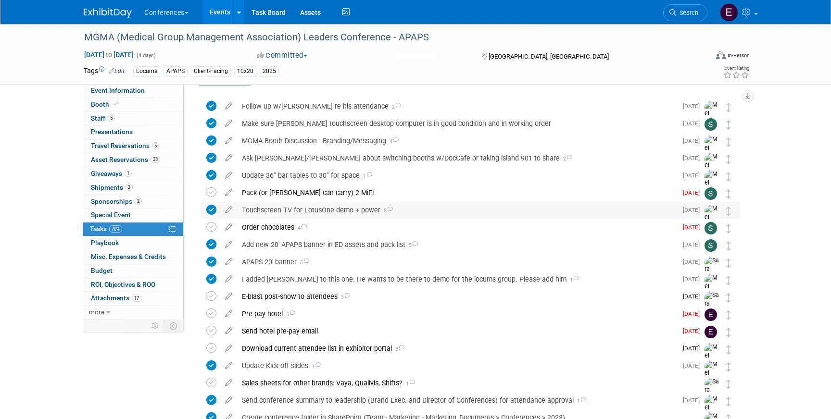
scroll to position [27, 0]
click at [274, 316] on div "Pre-pay hotel 6" at bounding box center [457, 313] width 440 height 16
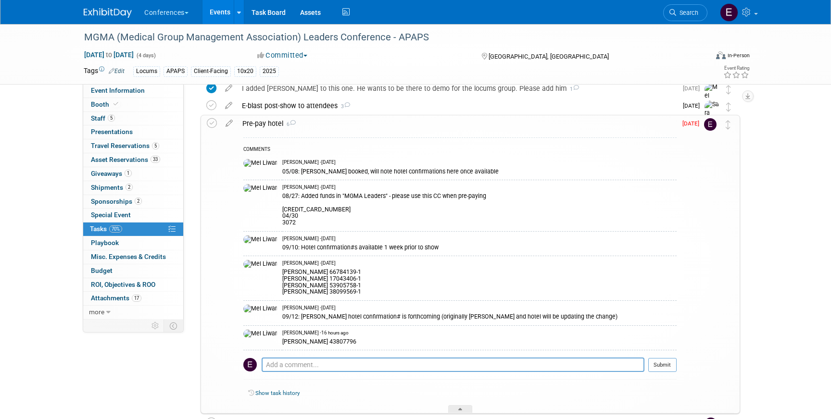
scroll to position [222, 0]
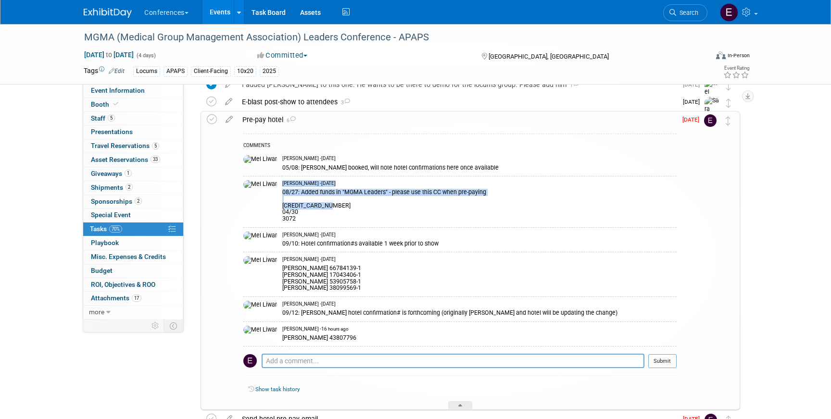
drag, startPoint x: 259, startPoint y: 205, endPoint x: 323, endPoint y: 204, distance: 64.0
click at [323, 204] on tr "[PERSON_NAME] - [DATE] 08/27: Added funds in "MGMA Leaders" - please use this C…" at bounding box center [459, 202] width 433 height 51
click at [323, 204] on div "08/27: Added funds in "MGMA Leaders" - please use this CC when pre-paying 37002…" at bounding box center [479, 204] width 394 height 35
drag, startPoint x: 311, startPoint y: 204, endPoint x: 261, endPoint y: 205, distance: 49.5
click at [282, 205] on div "08/27: Added funds in "MGMA Leaders" - please use this CC when pre-paying 37002…" at bounding box center [479, 204] width 394 height 35
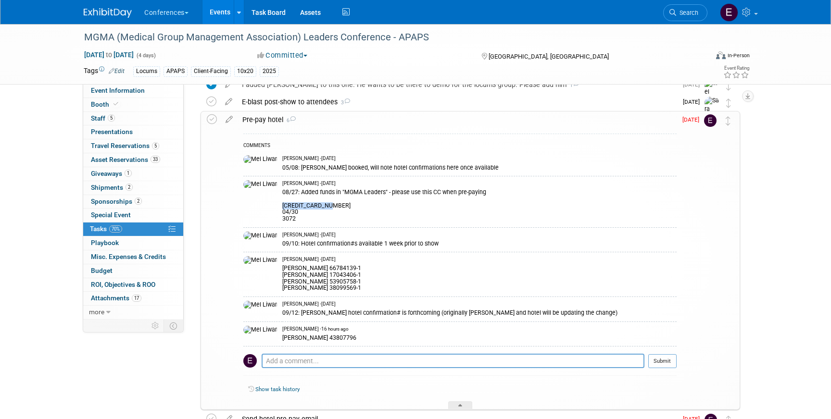
copy div "[CREDIT_CARD_NUMBER]"
drag, startPoint x: 273, startPoint y: 220, endPoint x: 261, endPoint y: 221, distance: 12.1
click at [282, 221] on div "08/27: Added funds in "MGMA Leaders" - please use this CC when pre-paying 37002…" at bounding box center [479, 204] width 394 height 35
copy div "3072"
click at [132, 148] on span "Travel Reservations 5" at bounding box center [125, 146] width 68 height 8
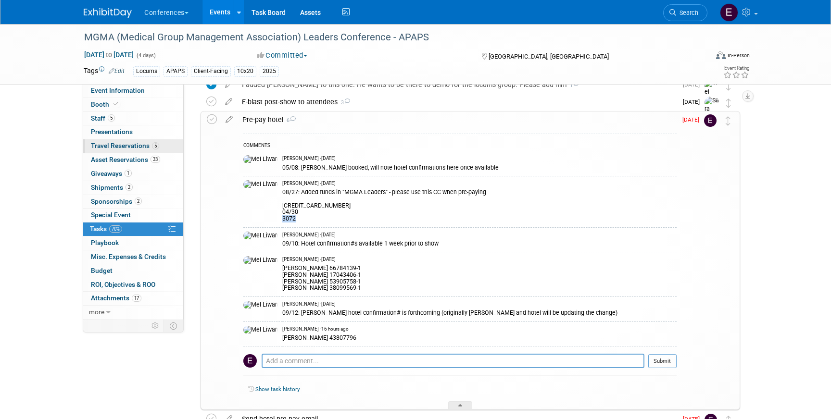
scroll to position [0, 0]
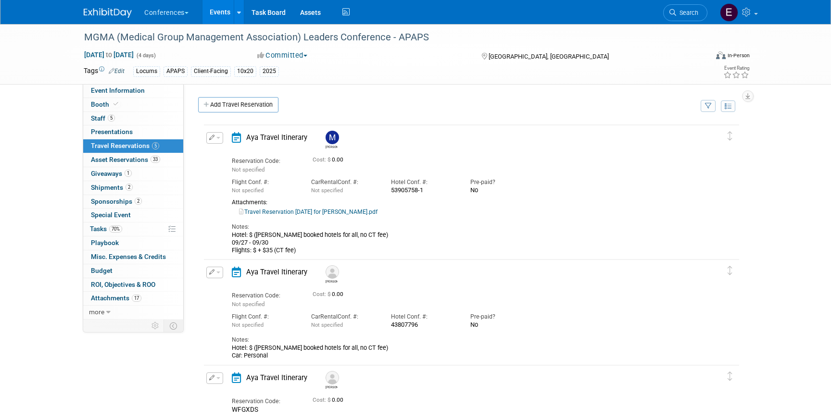
click at [209, 147] on div "Edit Reservation [GEOGRAPHIC_DATA]" at bounding box center [211, 140] width 11 height 17
click at [209, 140] on icon "button" at bounding box center [212, 137] width 6 height 5
click at [222, 154] on button "Edit Reservation" at bounding box center [247, 155] width 81 height 14
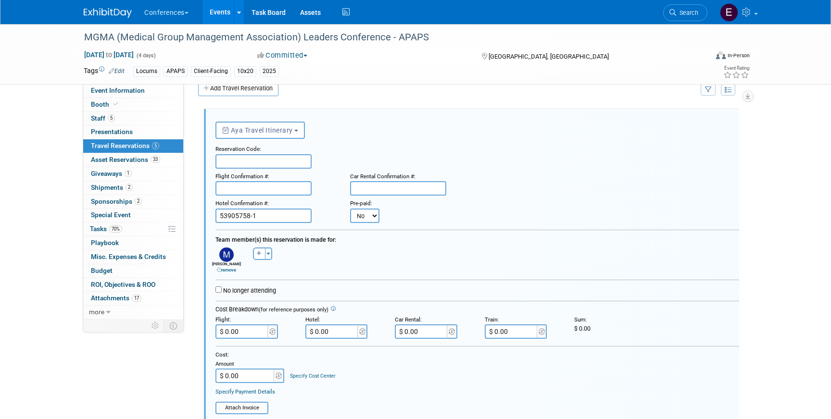
click at [370, 212] on select "No Yes" at bounding box center [364, 216] width 29 height 14
select select "1"
click at [350, 209] on select "No Yes" at bounding box center [364, 216] width 29 height 14
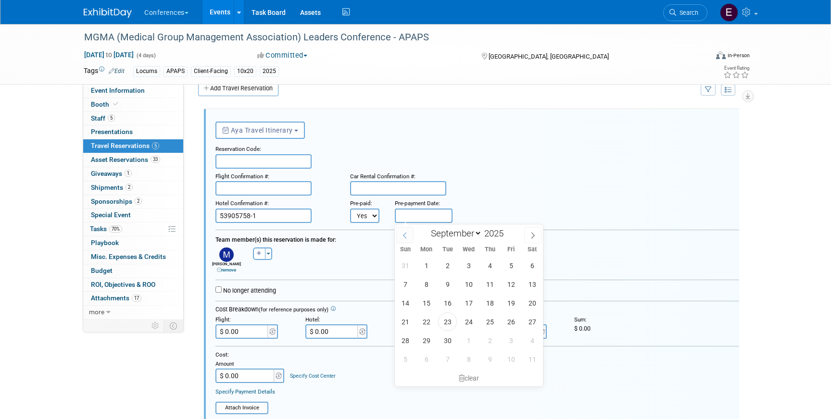
click at [408, 222] on input "text" at bounding box center [424, 216] width 58 height 14
click at [451, 326] on span "23" at bounding box center [447, 322] width 19 height 19
type input "[DATE]"
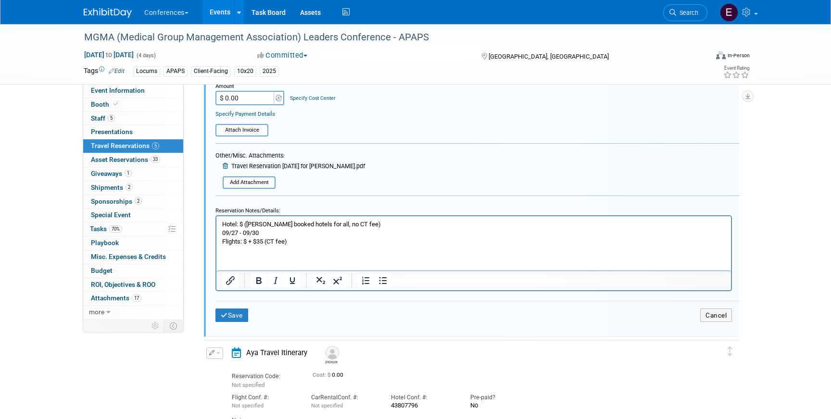
scroll to position [298, 0]
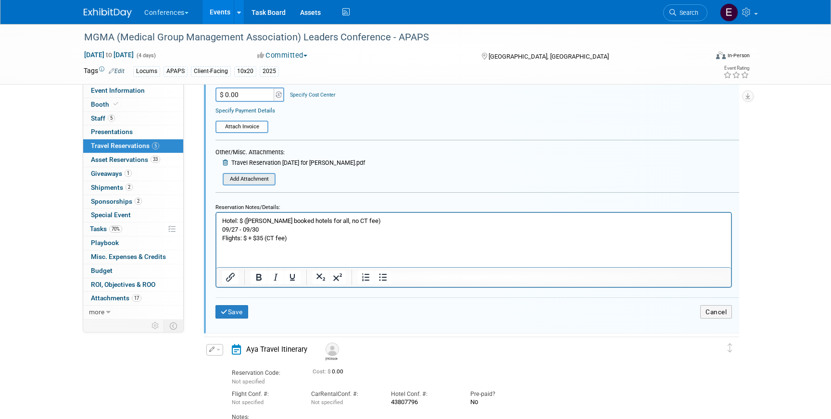
click at [252, 184] on input "file" at bounding box center [226, 179] width 98 height 10
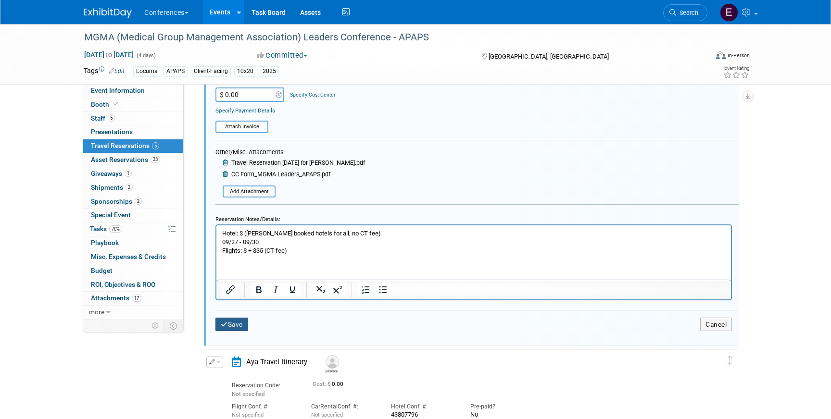
click at [239, 322] on button "Save" at bounding box center [231, 325] width 33 height 14
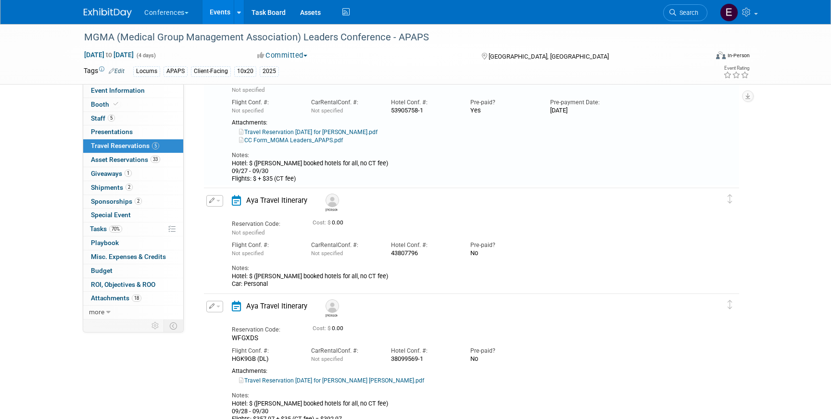
scroll to position [16, 0]
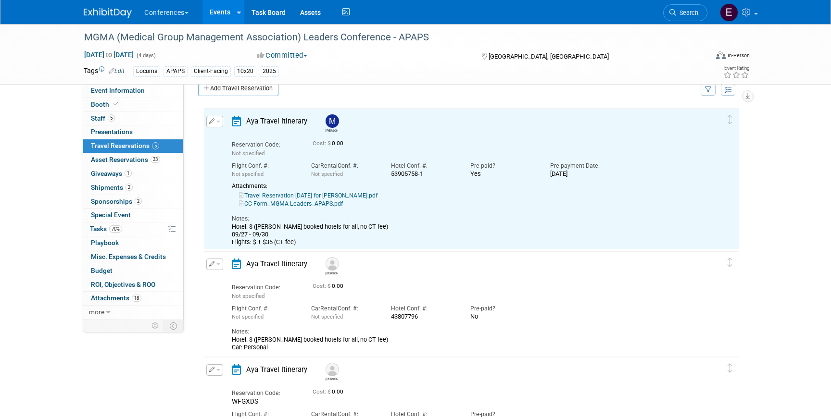
click at [215, 265] on button "button" at bounding box center [214, 265] width 17 height 12
click at [217, 281] on icon "button" at bounding box center [217, 281] width 8 height 7
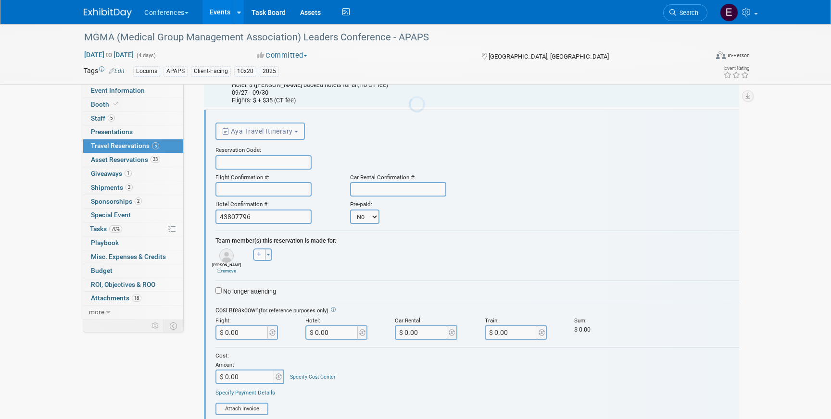
scroll to position [159, 0]
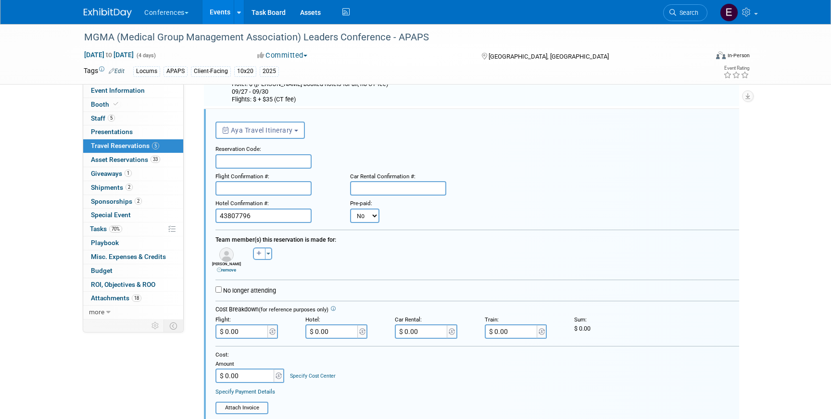
click at [364, 216] on select "No Yes" at bounding box center [364, 216] width 29 height 14
select select "1"
click at [350, 209] on select "No Yes" at bounding box center [364, 216] width 29 height 14
click at [414, 218] on input "text" at bounding box center [424, 216] width 58 height 14
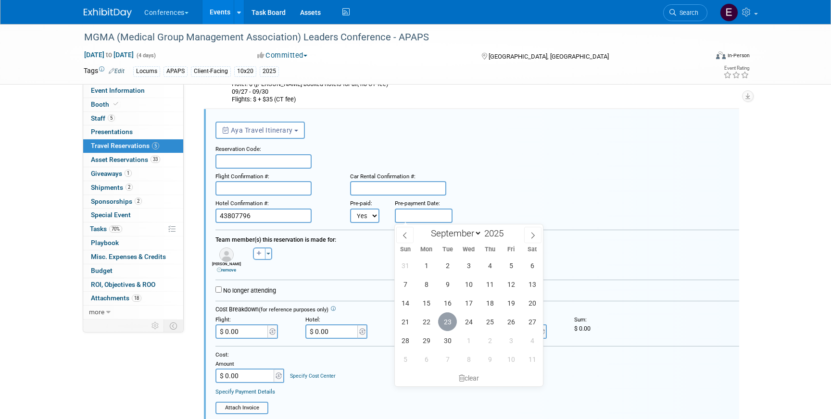
click at [443, 318] on span "23" at bounding box center [447, 322] width 19 height 19
type input "[DATE]"
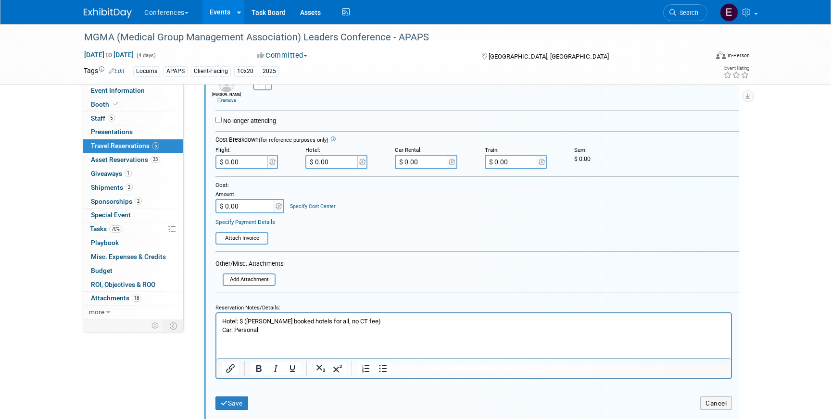
scroll to position [406, 0]
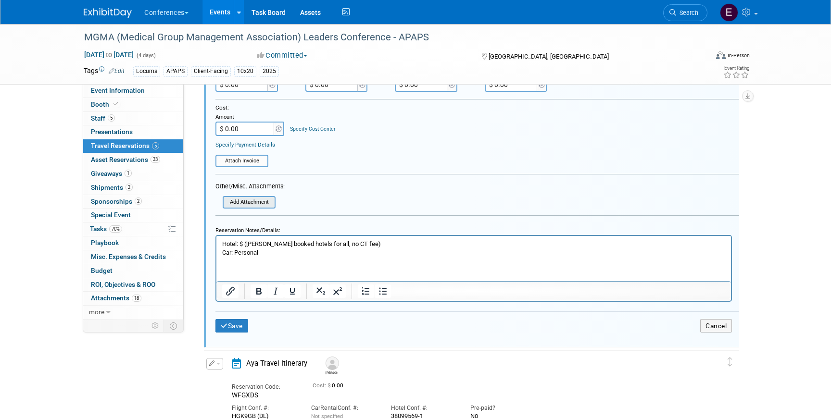
click at [253, 199] on input "file" at bounding box center [226, 202] width 98 height 10
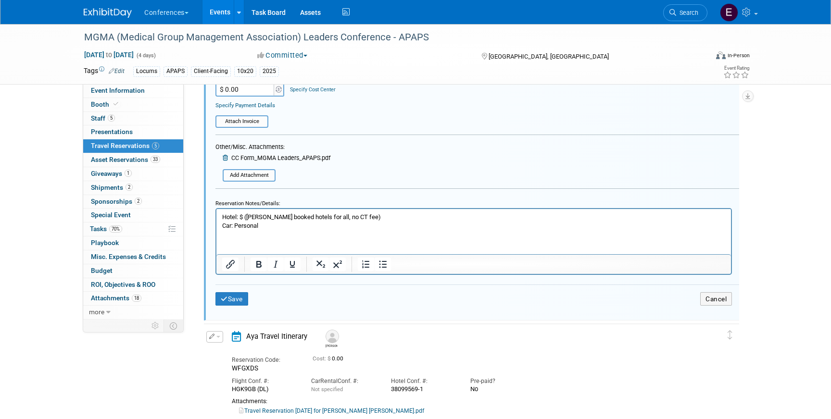
scroll to position [457, 0]
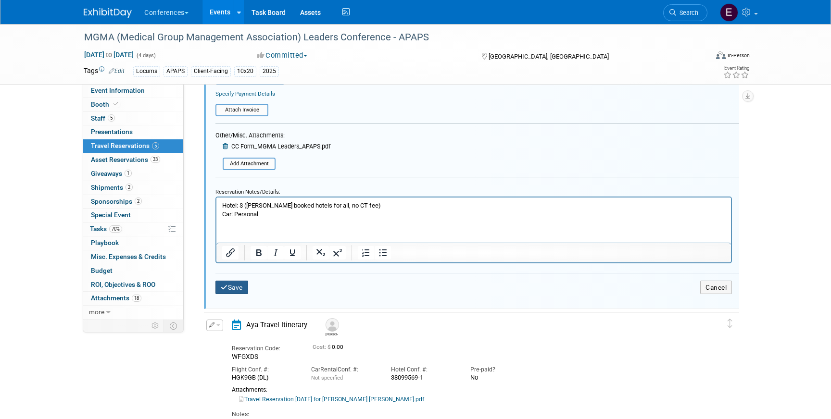
click at [239, 288] on button "Save" at bounding box center [231, 288] width 33 height 14
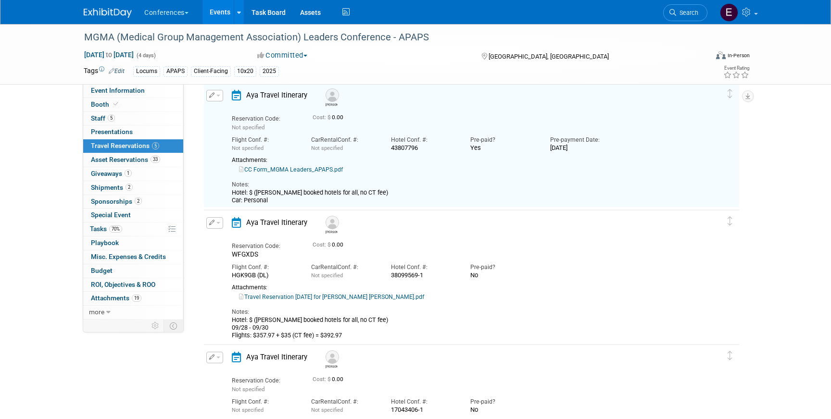
scroll to position [159, 0]
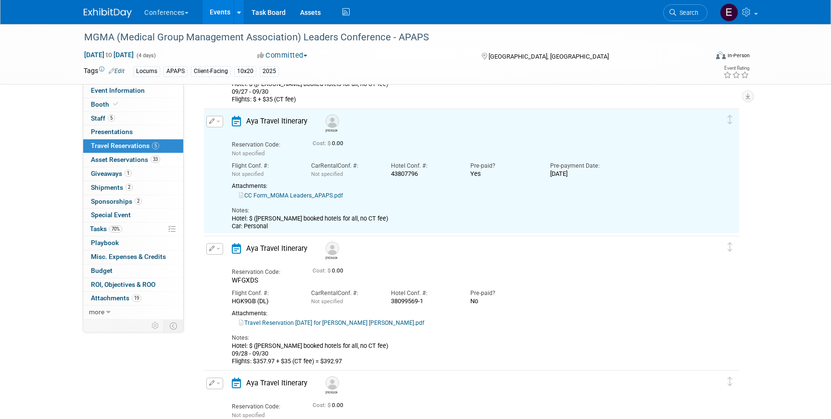
click at [220, 251] on button "button" at bounding box center [214, 249] width 17 height 12
click at [227, 264] on button "Edit Reservation" at bounding box center [247, 266] width 81 height 14
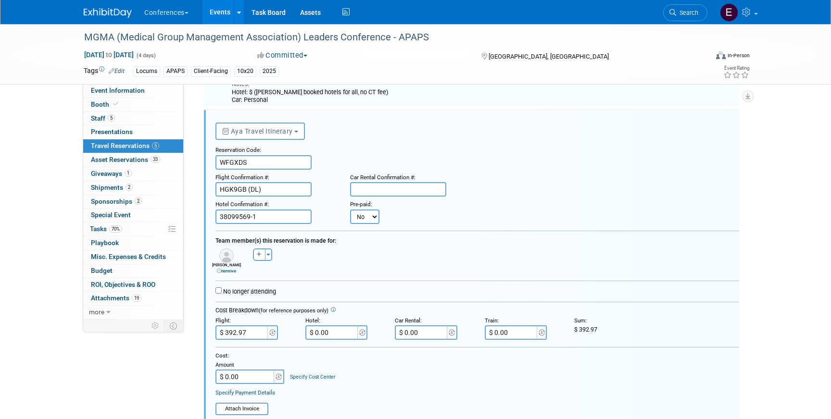
scroll to position [287, 0]
click at [375, 211] on select "No Yes" at bounding box center [364, 216] width 29 height 14
select select "1"
click at [350, 209] on select "No Yes" at bounding box center [364, 216] width 29 height 14
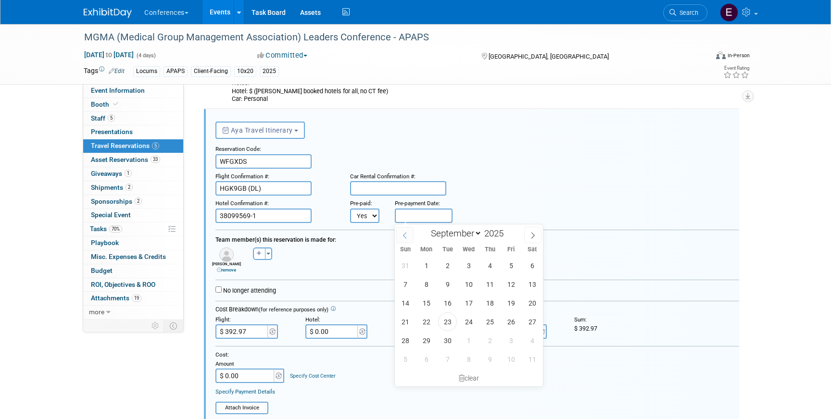
click at [407, 221] on input "text" at bounding box center [424, 216] width 58 height 14
click at [447, 322] on span "23" at bounding box center [447, 322] width 19 height 19
type input "[DATE]"
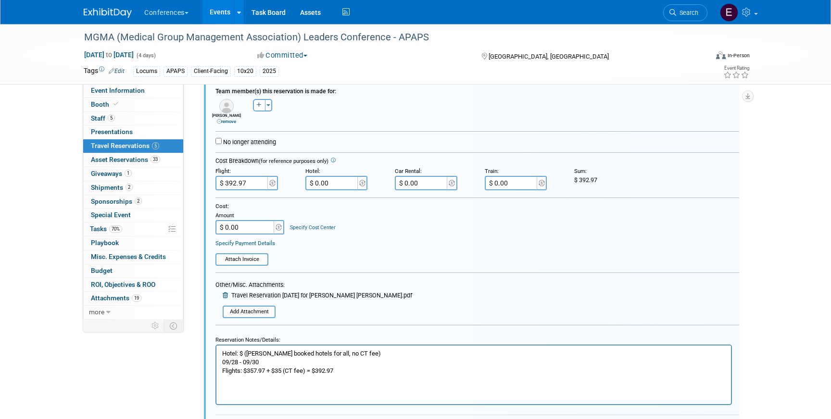
scroll to position [471, 0]
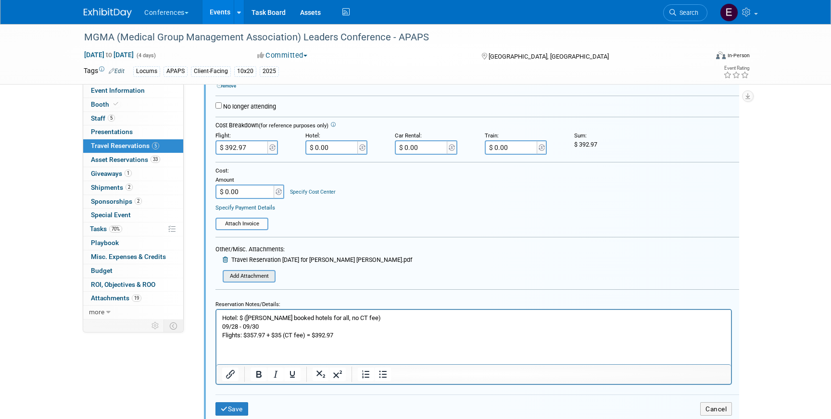
click at [256, 279] on input "file" at bounding box center [226, 276] width 98 height 10
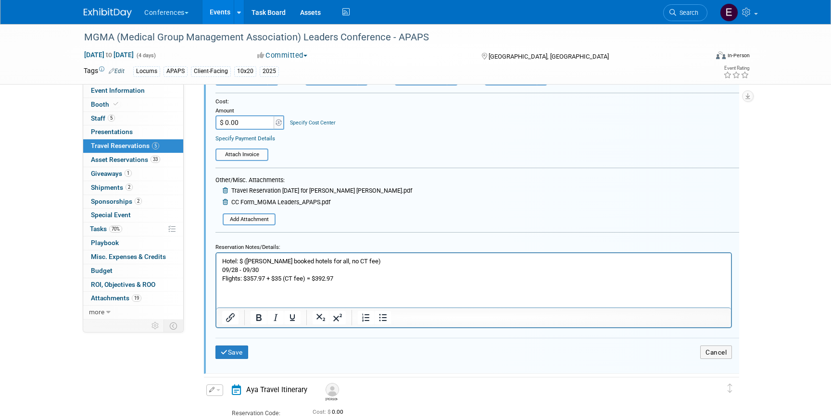
scroll to position [550, 0]
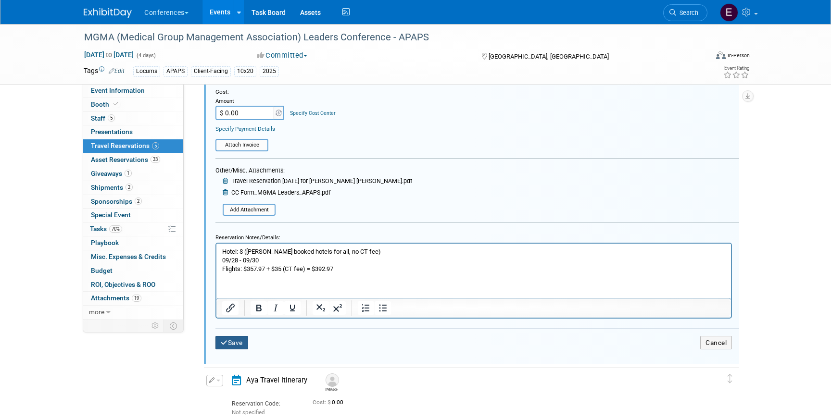
click at [237, 346] on button "Save" at bounding box center [231, 343] width 33 height 14
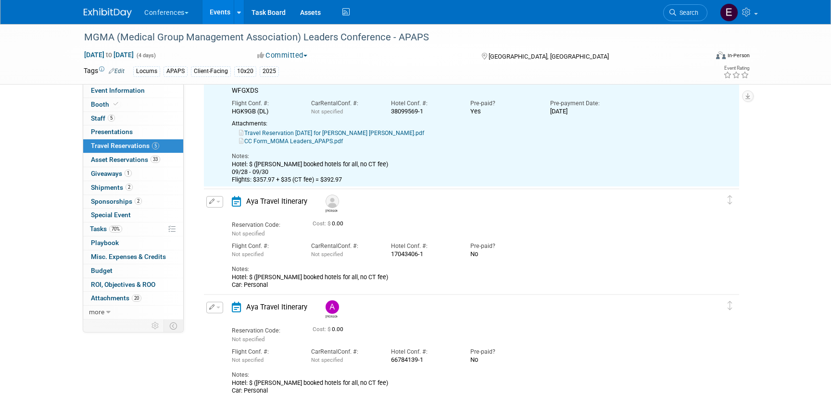
scroll to position [350, 0]
click at [210, 203] on icon "button" at bounding box center [212, 201] width 6 height 5
click at [223, 219] on button "Edit Reservation" at bounding box center [247, 219] width 81 height 14
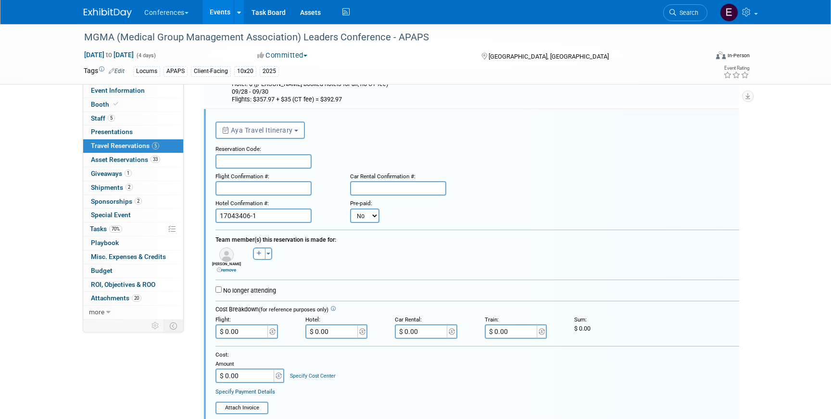
scroll to position [0, 0]
click at [361, 222] on select "No Yes" at bounding box center [364, 216] width 29 height 14
select select "1"
click at [350, 209] on select "No Yes" at bounding box center [364, 216] width 29 height 14
click at [394, 218] on div "Pre-payment Date:" at bounding box center [424, 209] width 72 height 27
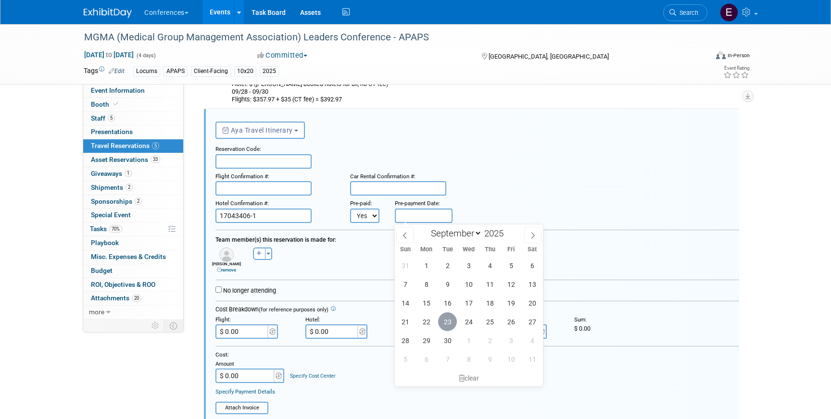
click at [444, 322] on span "23" at bounding box center [447, 322] width 19 height 19
type input "[DATE]"
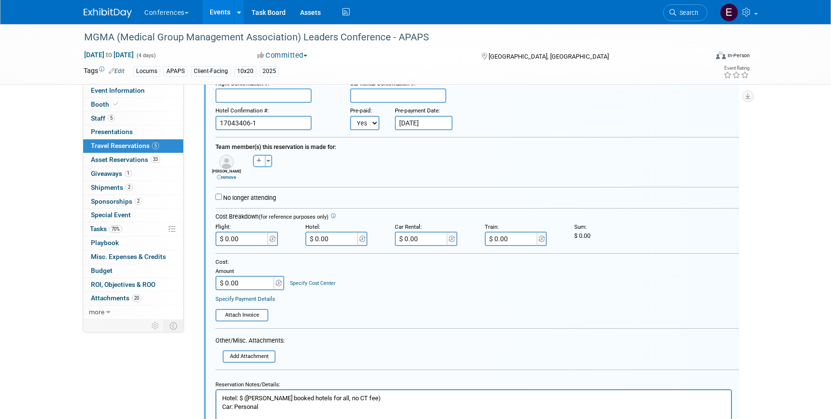
scroll to position [527, 0]
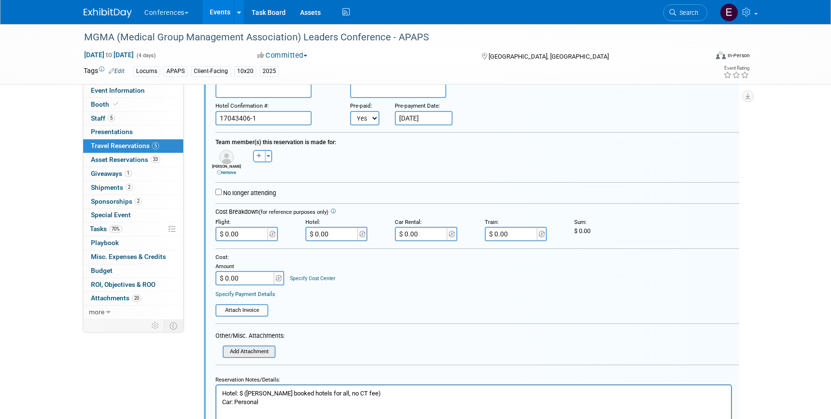
click at [248, 350] on input "file" at bounding box center [226, 352] width 98 height 10
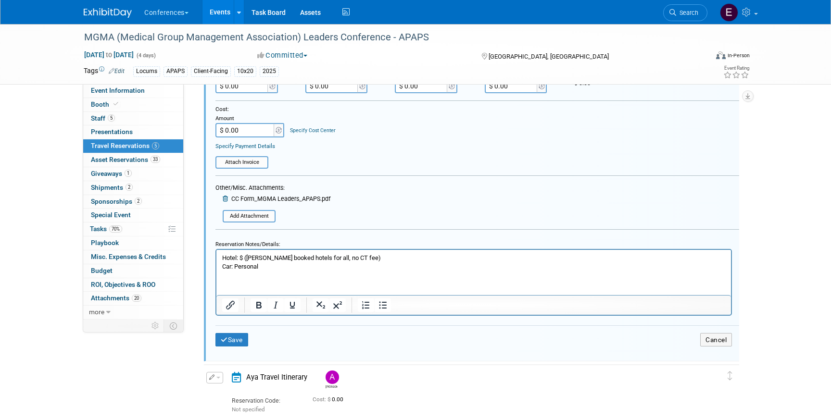
scroll to position [746, 0]
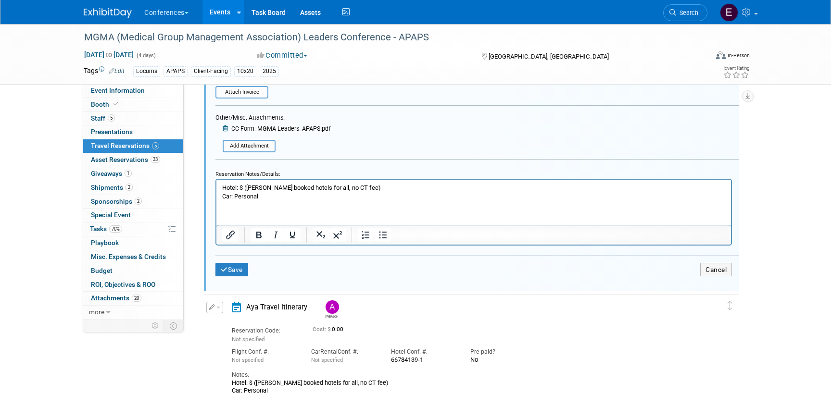
click at [232, 261] on div "Save Cancel" at bounding box center [477, 269] width 524 height 29
click at [232, 269] on button "Save" at bounding box center [231, 270] width 33 height 14
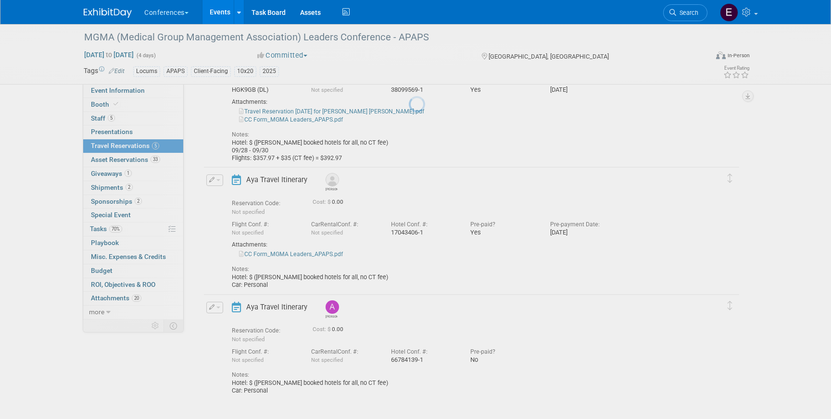
scroll to position [371, 0]
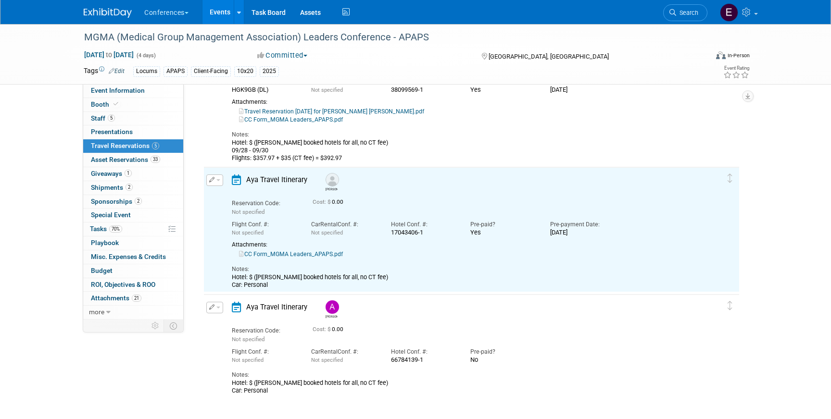
click at [216, 308] on span "button" at bounding box center [218, 308] width 4 height 2
click at [225, 320] on button "Edit Reservation" at bounding box center [247, 324] width 81 height 14
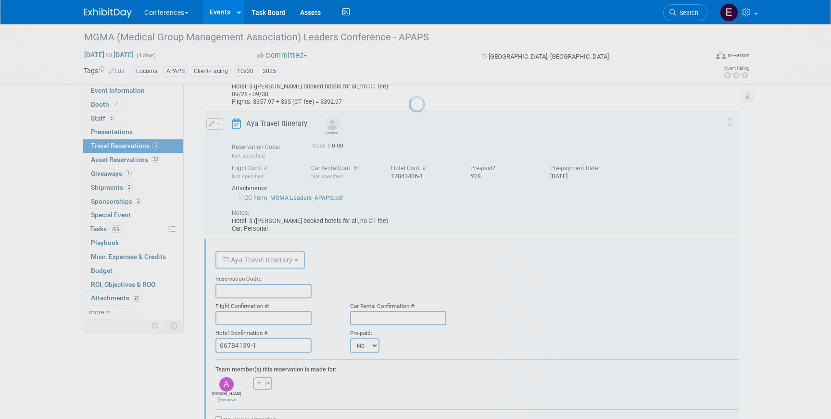
scroll to position [0, 0]
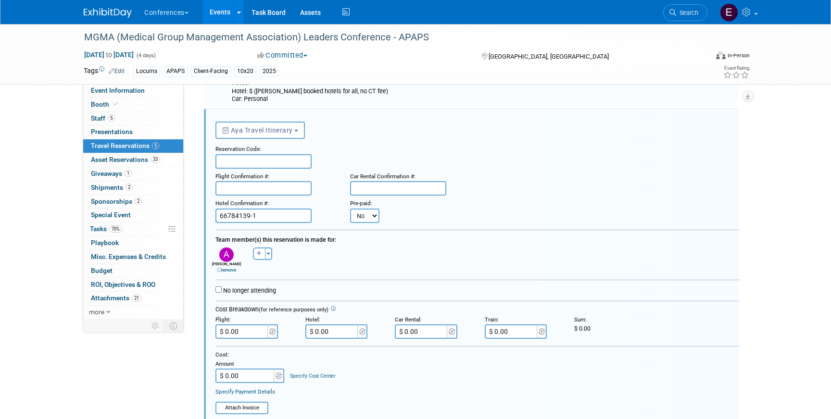
click at [373, 214] on select "No Yes" at bounding box center [364, 216] width 29 height 14
select select "1"
click at [350, 209] on select "No Yes" at bounding box center [364, 216] width 29 height 14
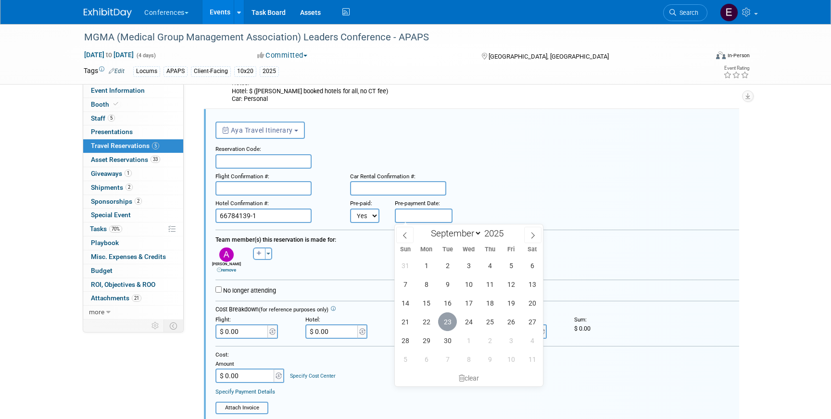
click at [448, 318] on span "23" at bounding box center [447, 322] width 19 height 19
type input "[DATE]"
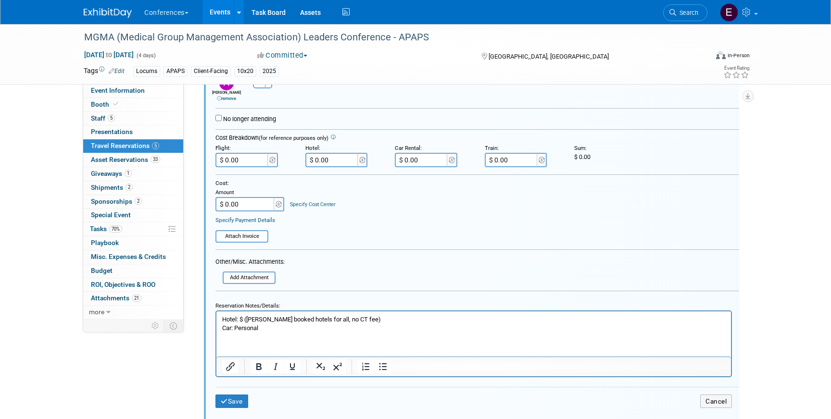
scroll to position [755, 0]
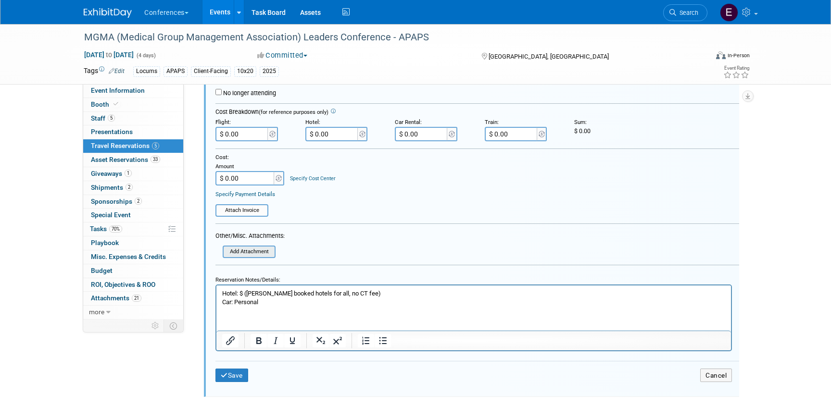
click at [246, 250] on input "file" at bounding box center [226, 252] width 98 height 10
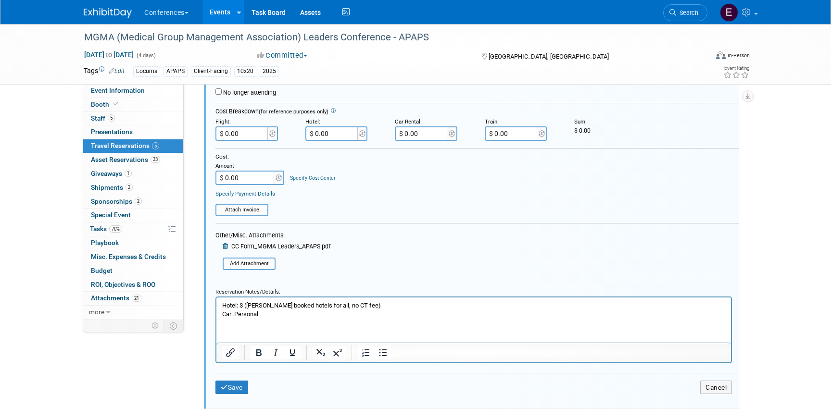
scroll to position [768, 0]
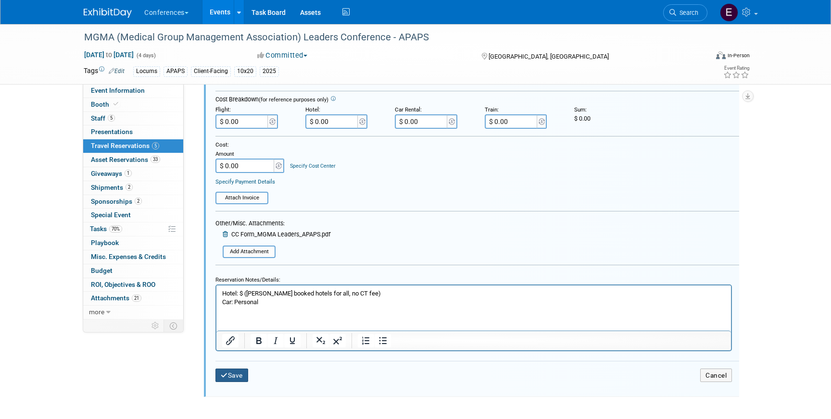
click at [222, 379] on button "Save" at bounding box center [231, 376] width 33 height 14
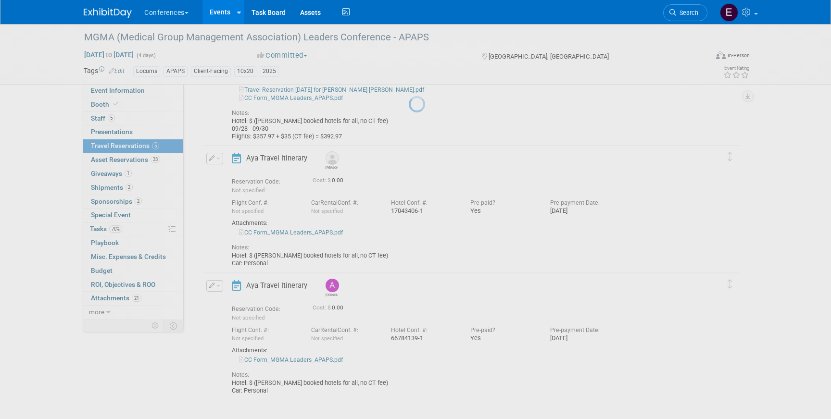
scroll to position [393, 0]
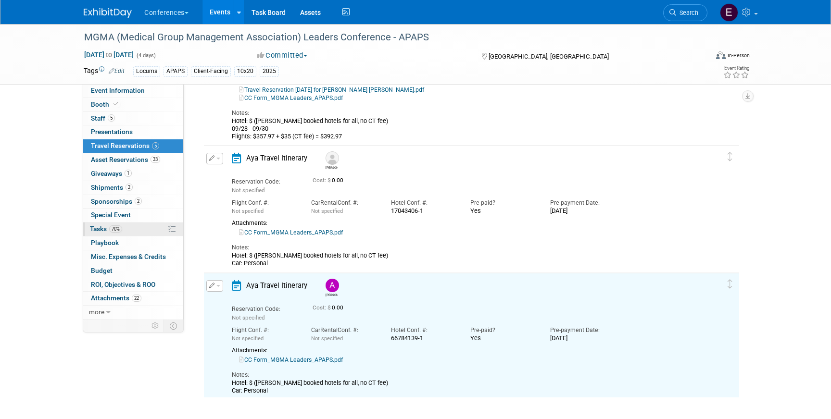
click at [130, 229] on link "70% Tasks 70%" at bounding box center [133, 229] width 100 height 13
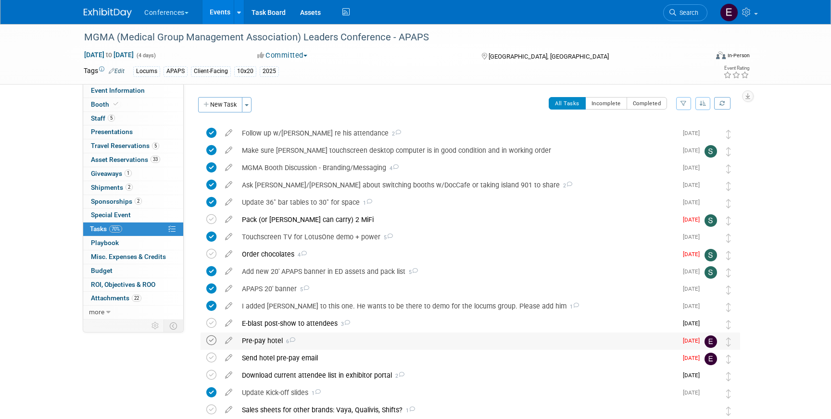
click at [210, 343] on icon at bounding box center [211, 341] width 10 height 10
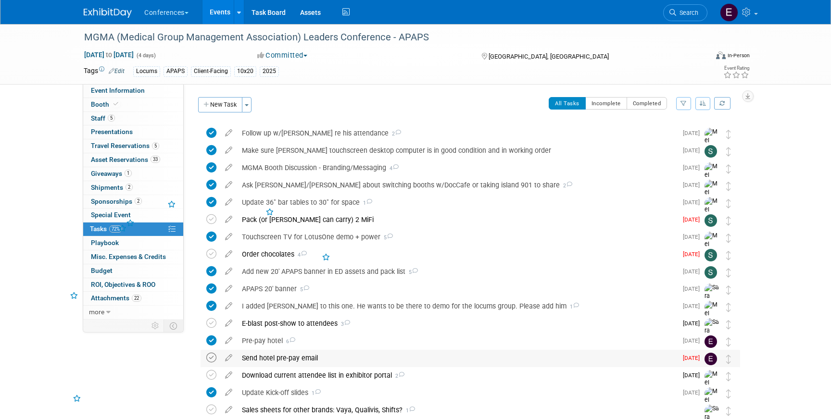
click at [210, 357] on icon at bounding box center [211, 358] width 10 height 10
click at [687, 18] on link "Search" at bounding box center [685, 12] width 44 height 17
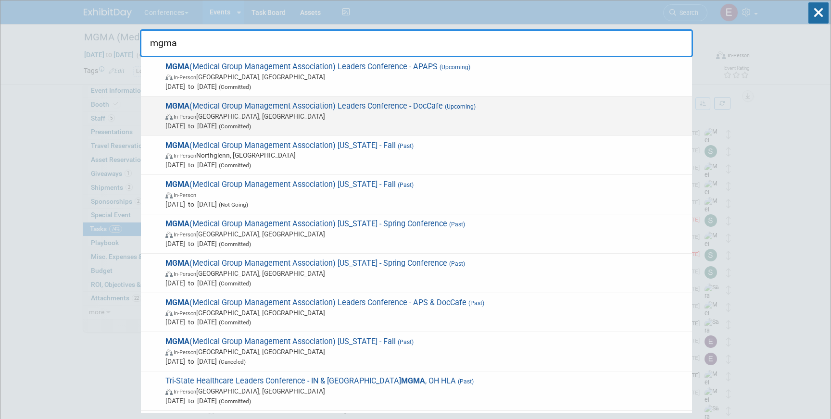
type input "mgma"
click at [366, 111] on span "MGMA (Medical Group Management Association) Leaders Conference - DocCafe (Upcom…" at bounding box center [425, 115] width 525 height 29
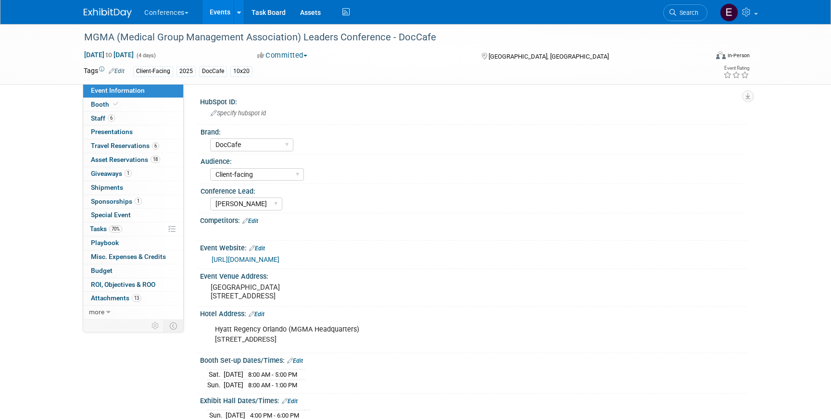
select select "DocCafe"
select select "Client-facing"
select select "[PERSON_NAME]"
click at [134, 146] on span "Travel Reservations 6" at bounding box center [125, 146] width 68 height 8
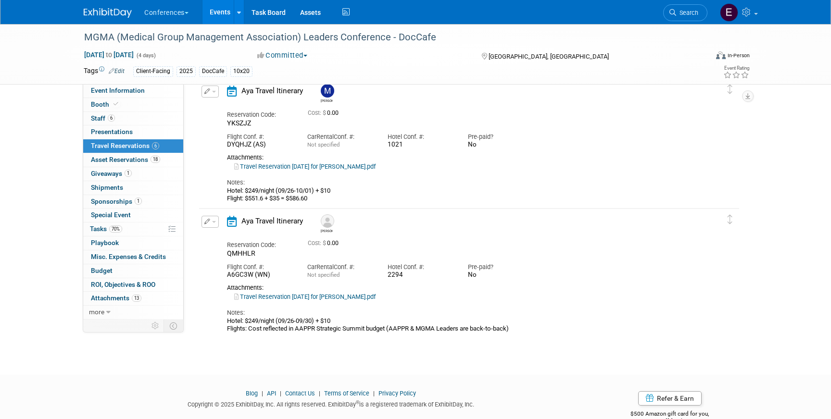
scroll to position [572, 0]
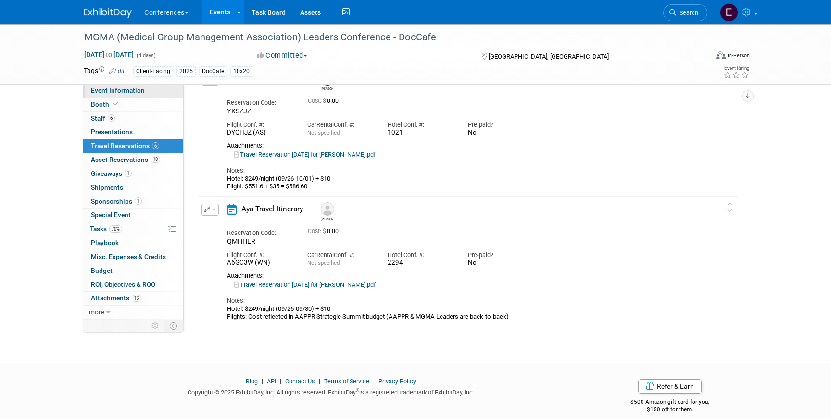
click at [106, 92] on span "Event Information" at bounding box center [118, 91] width 54 height 8
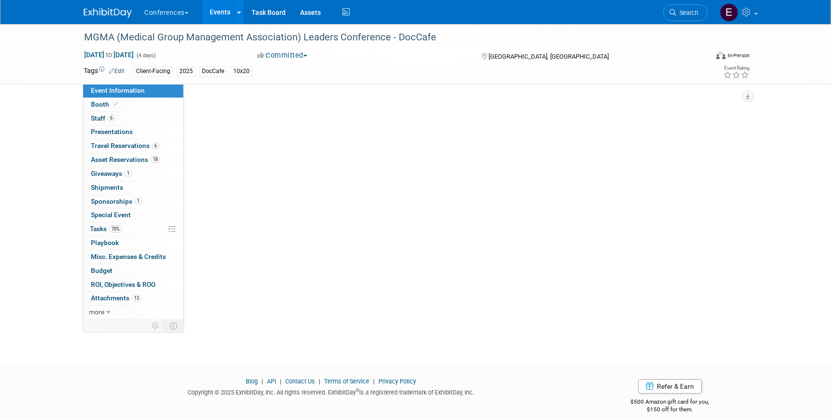
scroll to position [0, 0]
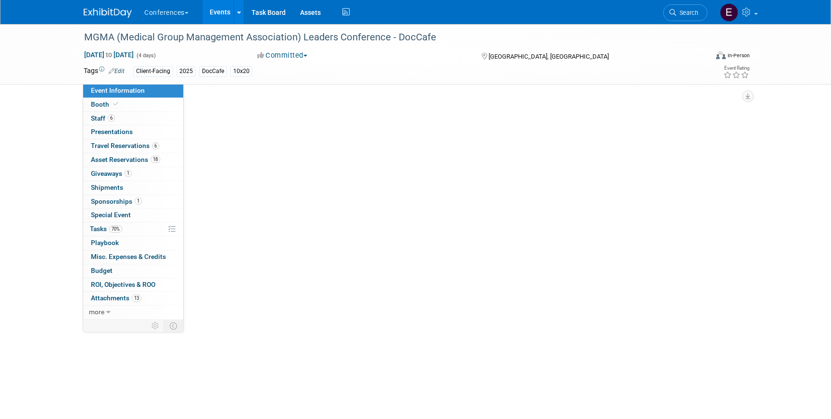
select select "DocCafe"
select select "Client-facing"
select select "[PERSON_NAME]"
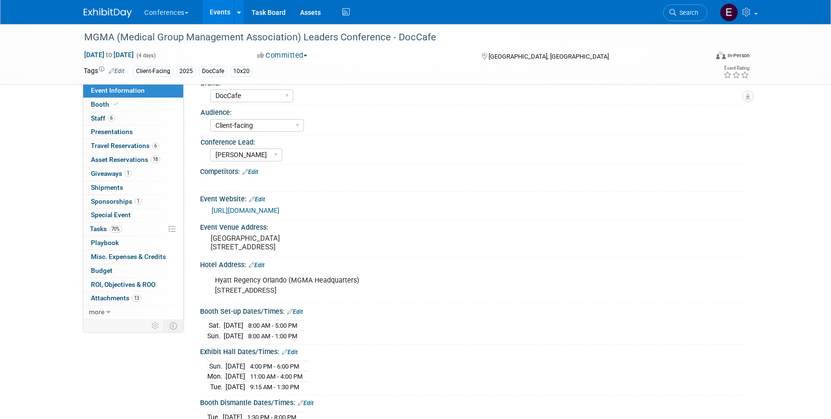
scroll to position [50, 0]
click at [120, 147] on span "Travel Reservations 6" at bounding box center [125, 146] width 68 height 8
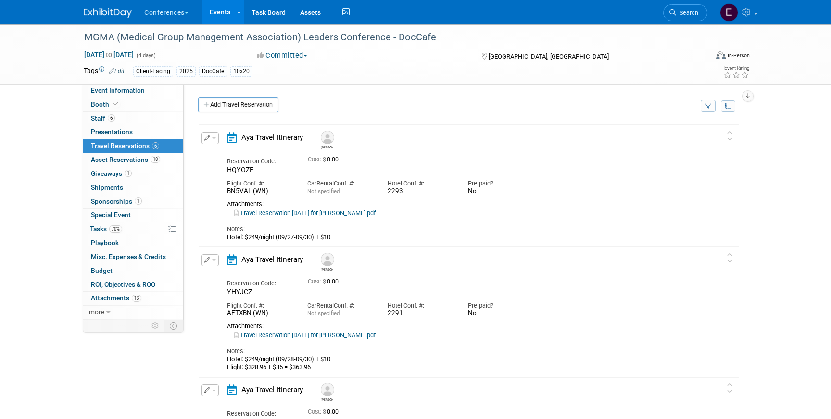
drag, startPoint x: 404, startPoint y: 190, endPoint x: 386, endPoint y: 190, distance: 17.8
click at [386, 190] on div "Hotel Conf. #: 2293" at bounding box center [420, 186] width 80 height 22
copy div "2293"
drag, startPoint x: 405, startPoint y: 315, endPoint x: 384, endPoint y: 316, distance: 21.2
click at [384, 316] on div "Hotel Conf. #: 2291" at bounding box center [420, 308] width 80 height 22
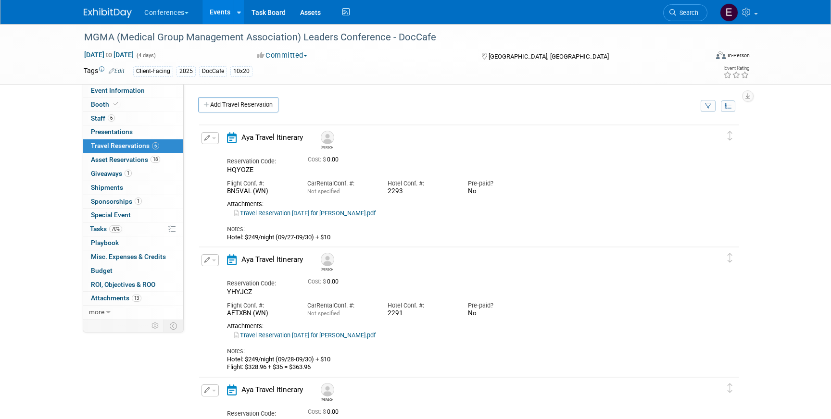
copy div "2291"
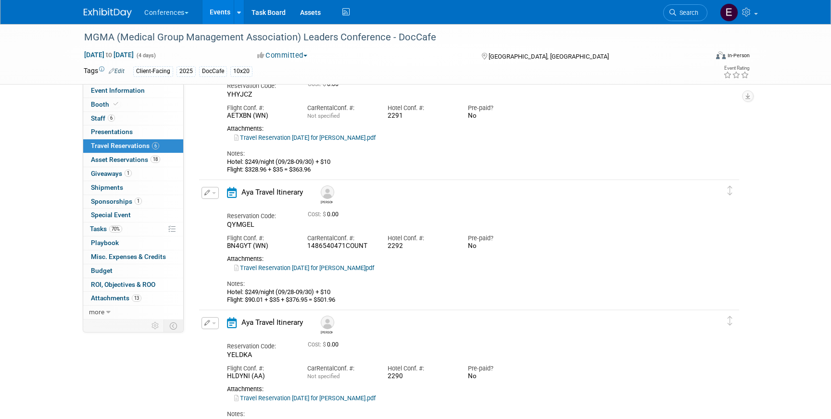
scroll to position [215, 0]
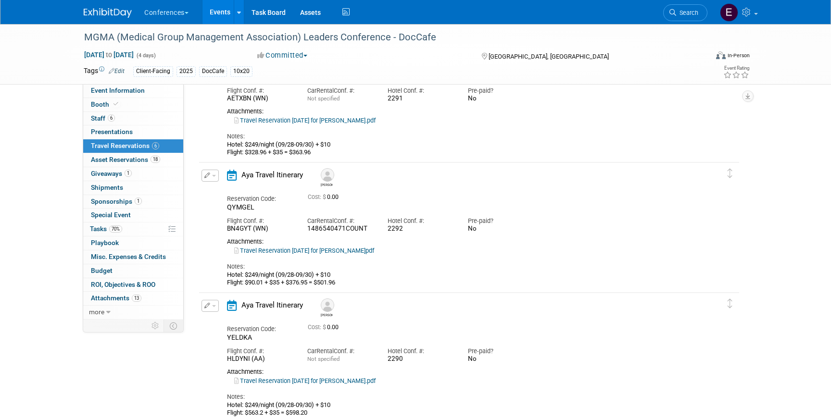
drag, startPoint x: 403, startPoint y: 230, endPoint x: 387, endPoint y: 230, distance: 15.9
click at [387, 230] on div "Hotel Conf. #: 2292" at bounding box center [420, 223] width 80 height 22
copy div "2292"
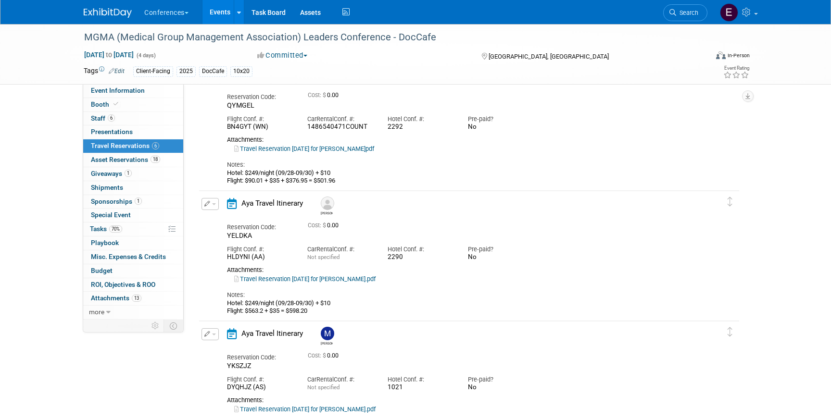
scroll to position [347, 0]
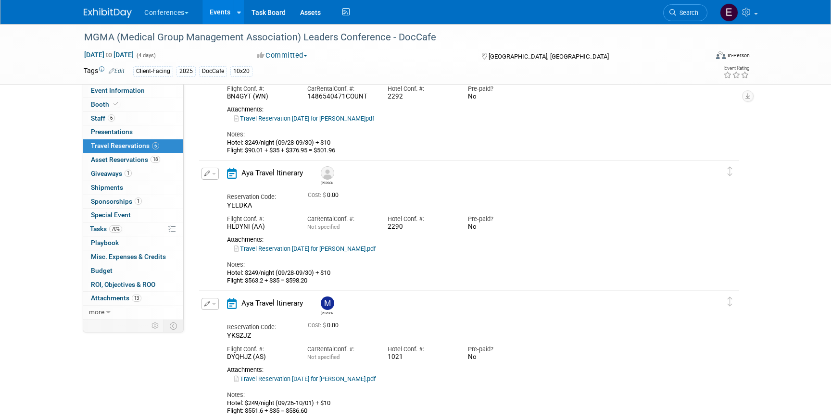
drag, startPoint x: 405, startPoint y: 229, endPoint x: 385, endPoint y: 230, distance: 20.7
click at [385, 230] on div "Hotel Conf. #: 2290" at bounding box center [420, 221] width 80 height 22
copy div "2290"
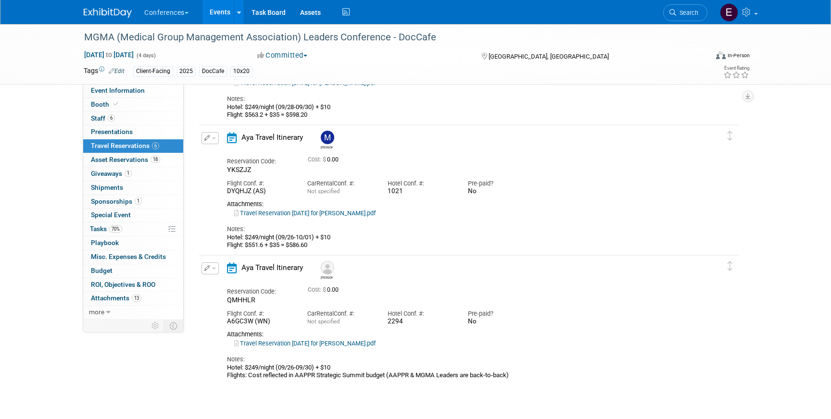
scroll to position [528, 0]
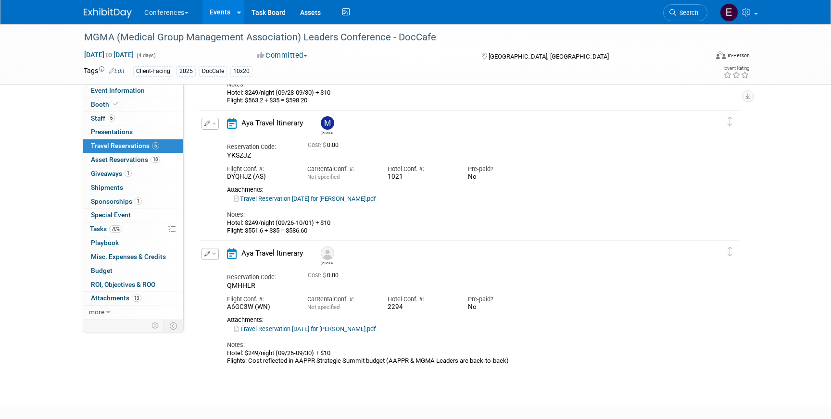
drag, startPoint x: 403, startPoint y: 177, endPoint x: 386, endPoint y: 177, distance: 17.3
click at [386, 177] on div "Hotel Conf. #: 1021" at bounding box center [420, 171] width 80 height 22
copy div "1021"
drag, startPoint x: 403, startPoint y: 306, endPoint x: 384, endPoint y: 306, distance: 18.8
click at [384, 306] on div "Hotel Conf. #: 2294" at bounding box center [420, 301] width 80 height 22
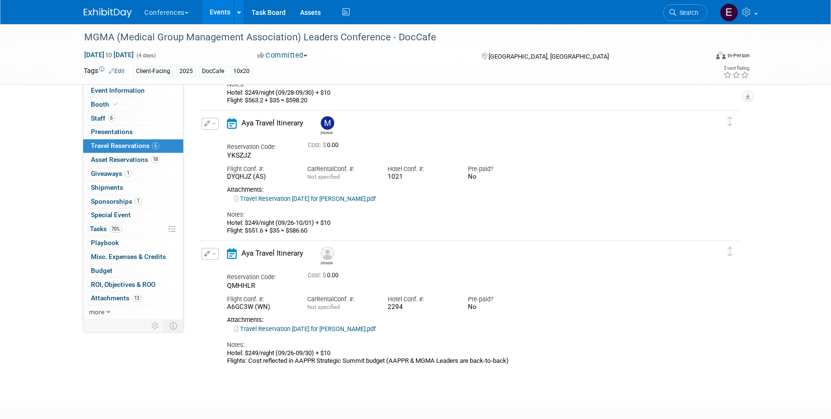
copy div "2294"
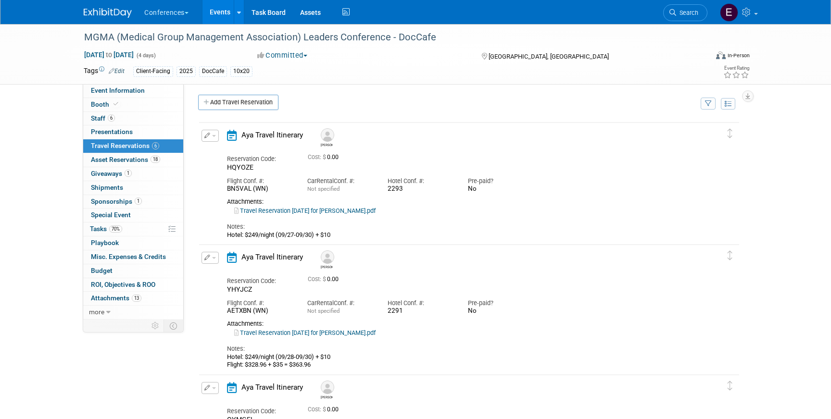
scroll to position [0, 0]
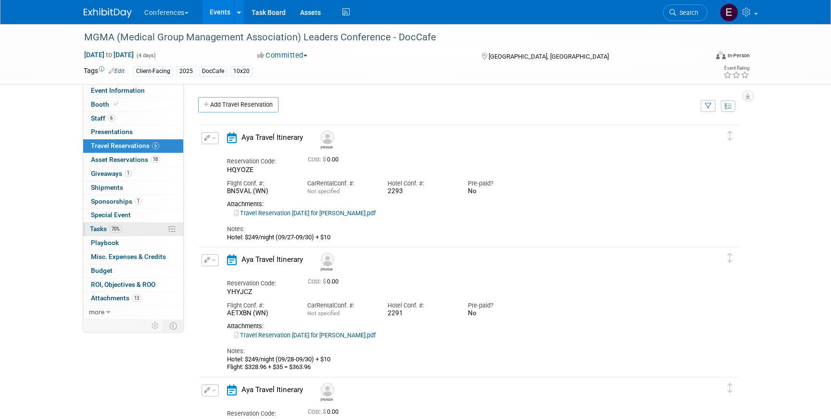
click at [131, 227] on link "70% Tasks 70%" at bounding box center [133, 229] width 100 height 13
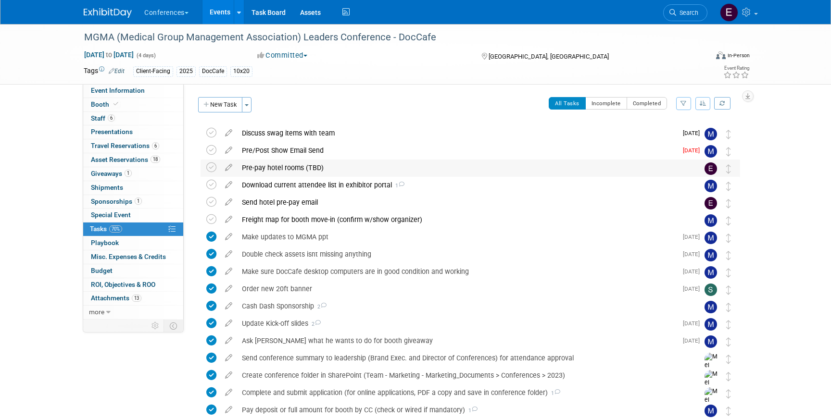
click at [271, 164] on div "Pre-pay hotel rooms (TBD)" at bounding box center [461, 168] width 448 height 16
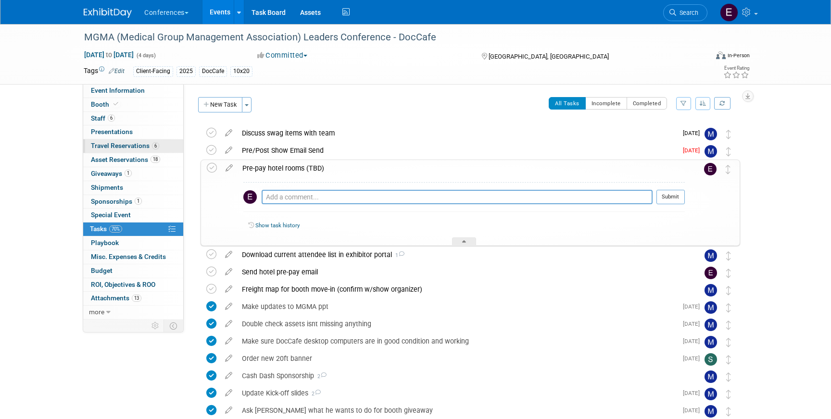
click at [118, 145] on span "Travel Reservations 6" at bounding box center [125, 146] width 68 height 8
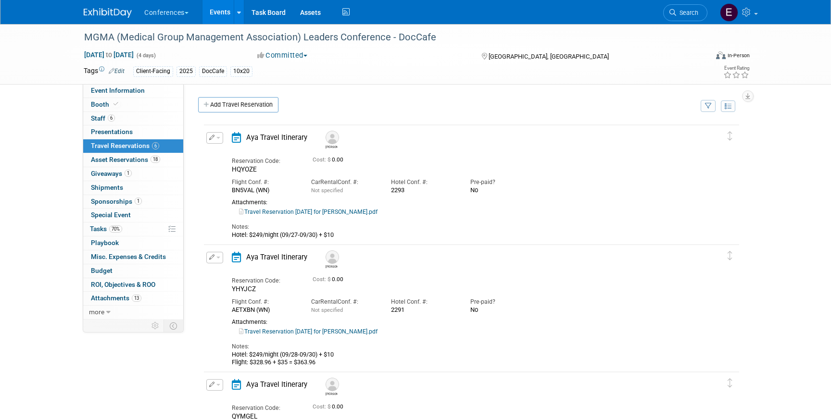
scroll to position [11, 0]
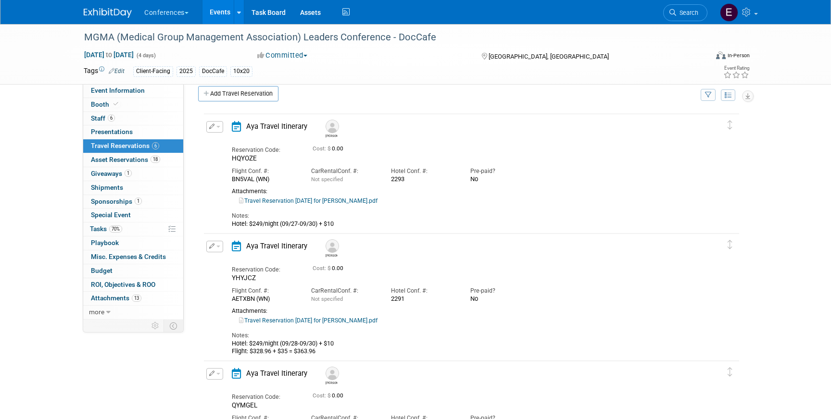
click at [212, 123] on button "button" at bounding box center [214, 127] width 17 height 12
click at [221, 140] on button "Edit Reservation" at bounding box center [247, 144] width 81 height 14
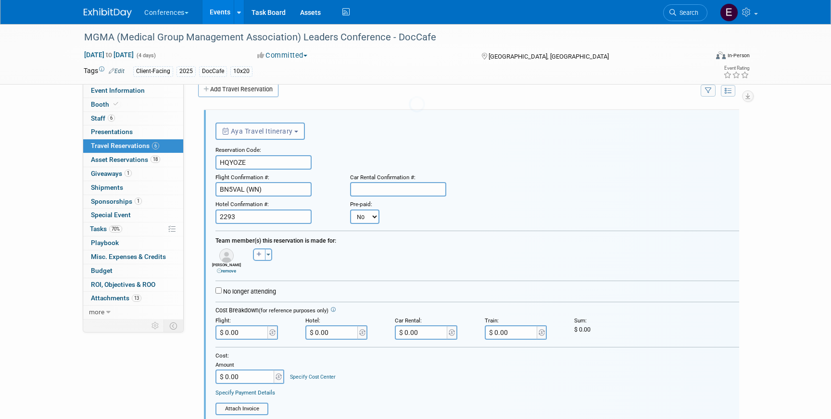
scroll to position [0, 0]
click at [363, 213] on select "No Yes" at bounding box center [364, 216] width 29 height 14
select select "1"
click at [350, 209] on select "No Yes" at bounding box center [364, 216] width 29 height 14
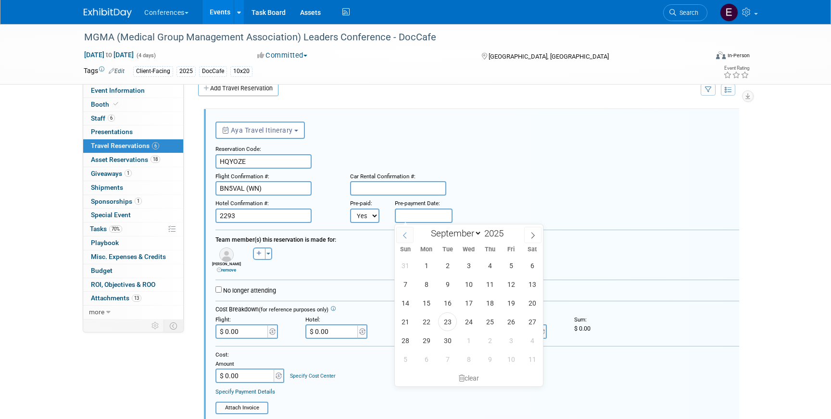
click at [405, 222] on body "Conferences Explore: My Workspaces 2 Go to Workspace: Conferences Marketing Req…" at bounding box center [415, 193] width 831 height 419
click at [453, 322] on span "23" at bounding box center [447, 322] width 19 height 19
type input "[DATE]"
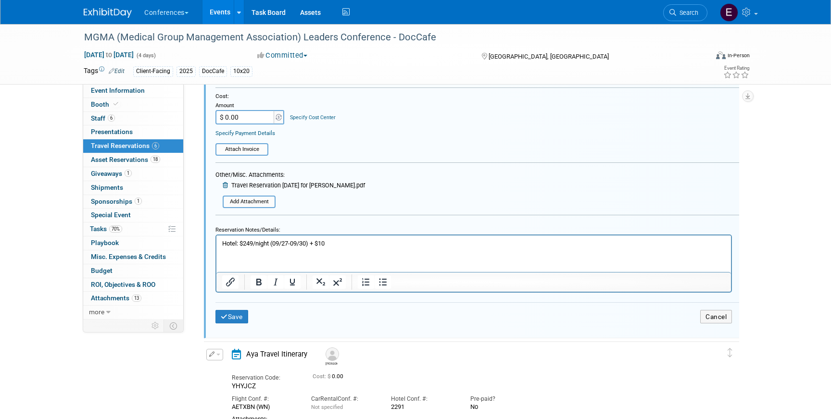
scroll to position [353, 0]
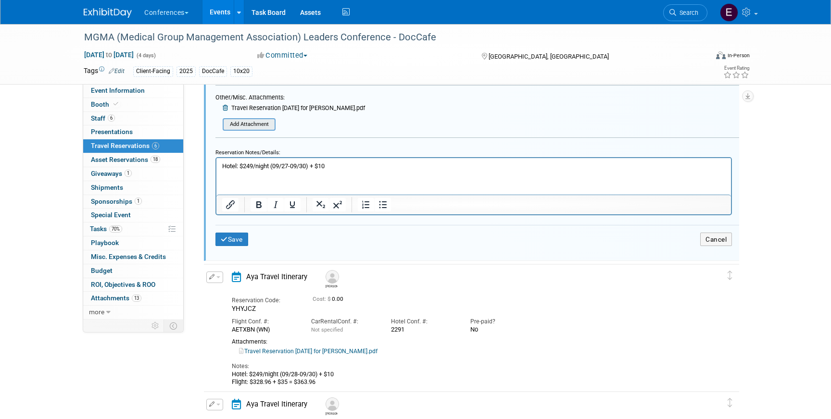
click at [246, 128] on input "file" at bounding box center [226, 124] width 98 height 10
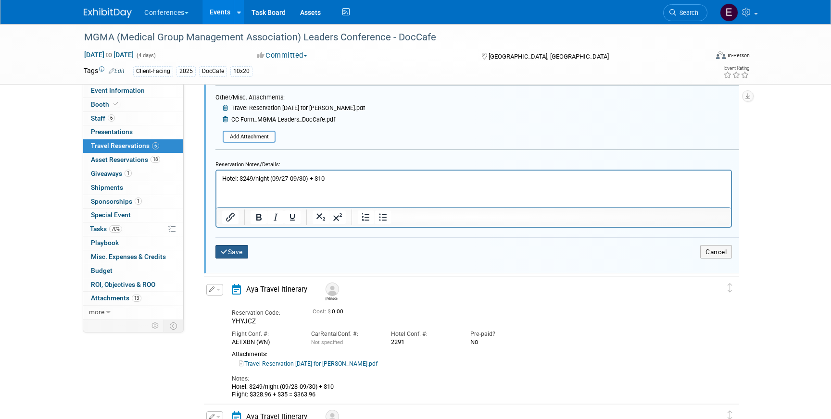
click at [230, 253] on button "Save" at bounding box center [231, 252] width 33 height 14
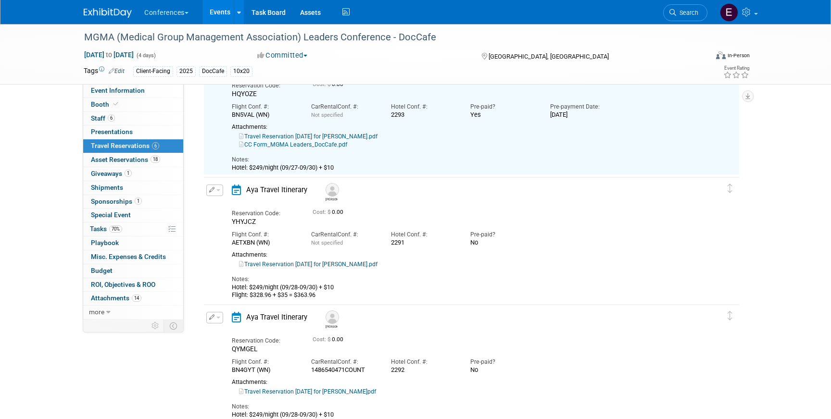
scroll to position [16, 0]
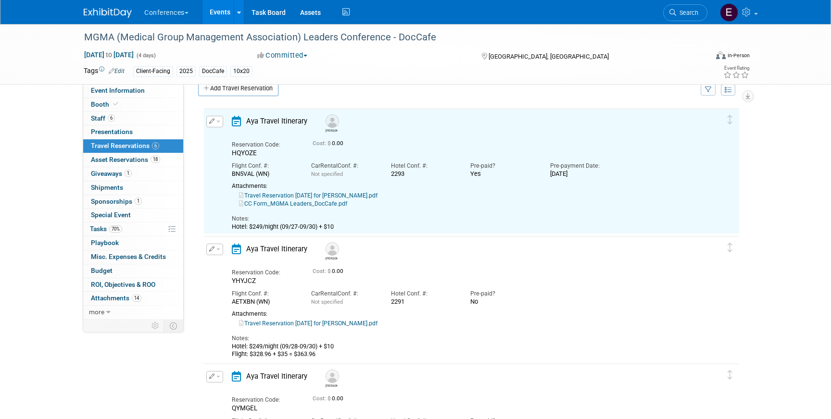
click at [210, 254] on button "button" at bounding box center [214, 250] width 17 height 12
click at [224, 265] on button "Edit Reservation" at bounding box center [247, 266] width 81 height 14
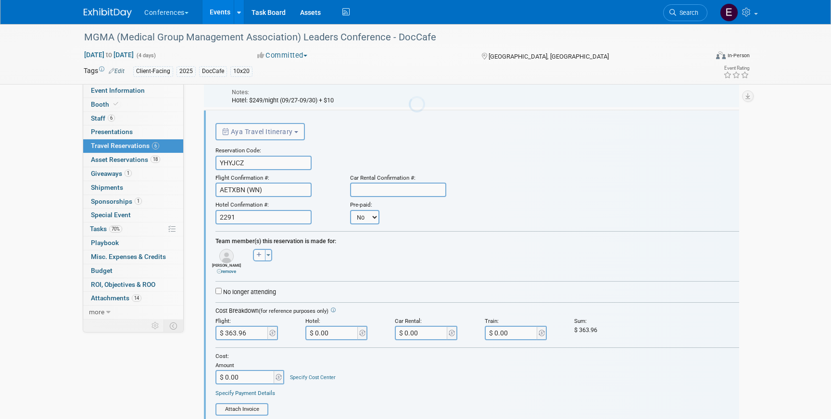
scroll to position [144, 0]
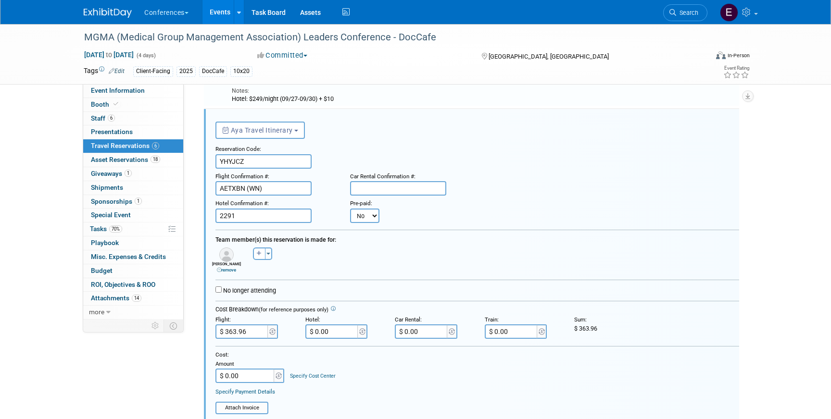
click at [363, 214] on select "No Yes" at bounding box center [364, 216] width 29 height 14
select select "1"
click at [350, 209] on select "No Yes" at bounding box center [364, 216] width 29 height 14
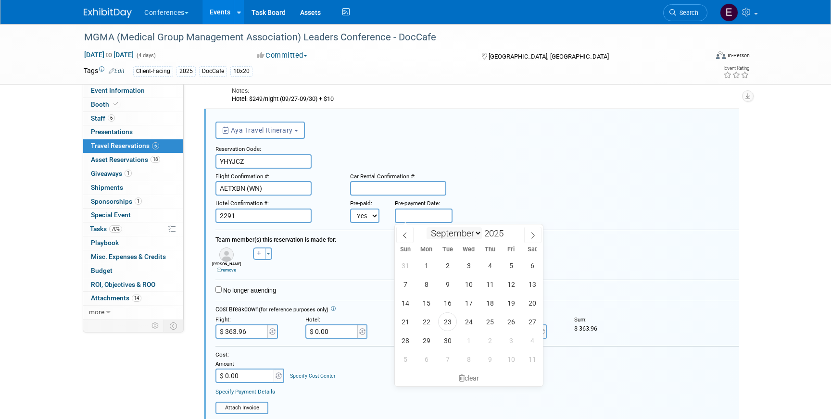
click at [426, 223] on body "Conferences Explore: My Workspaces 2 Go to Workspace: Conferences Marketing Req…" at bounding box center [415, 65] width 831 height 419
click at [445, 320] on span "23" at bounding box center [447, 322] width 19 height 19
type input "[DATE]"
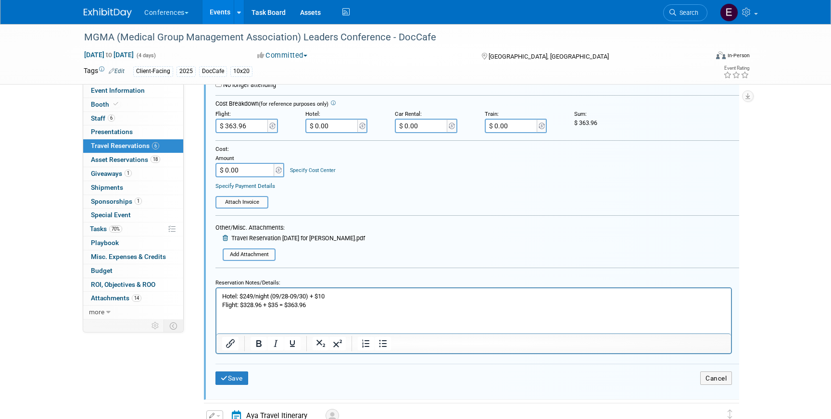
scroll to position [410, 0]
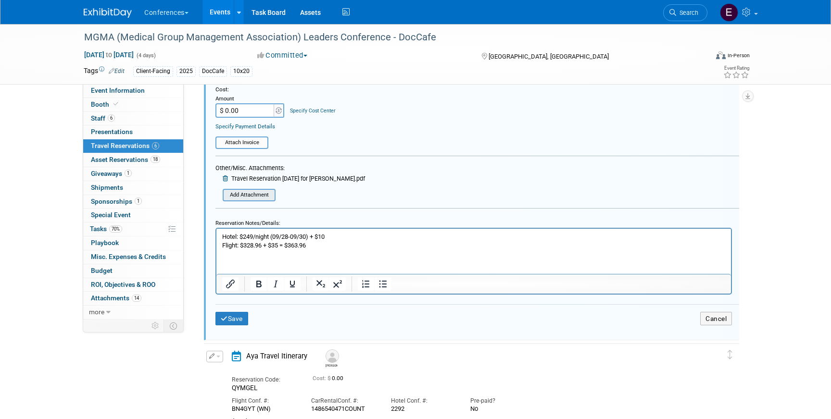
click at [231, 200] on input "file" at bounding box center [226, 195] width 98 height 10
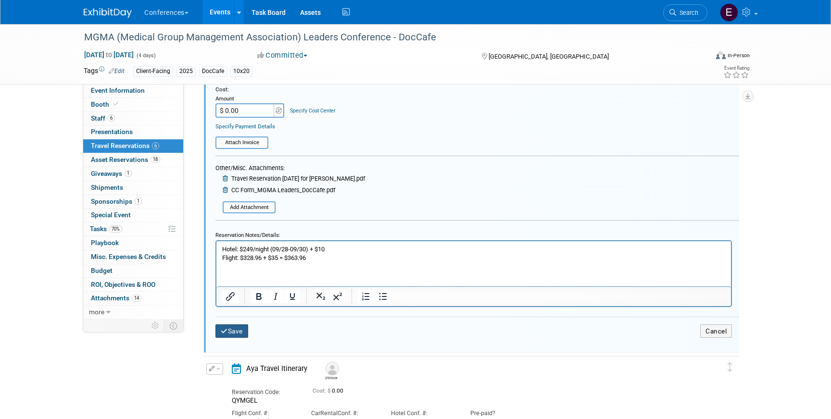
click at [248, 328] on button "Save" at bounding box center [231, 332] width 33 height 14
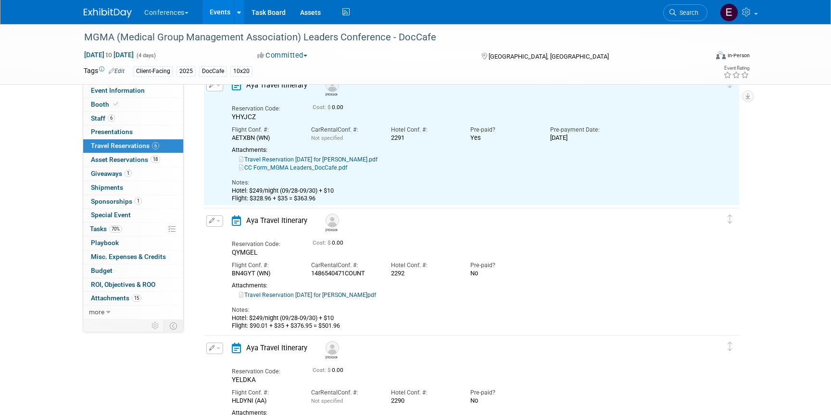
scroll to position [144, 0]
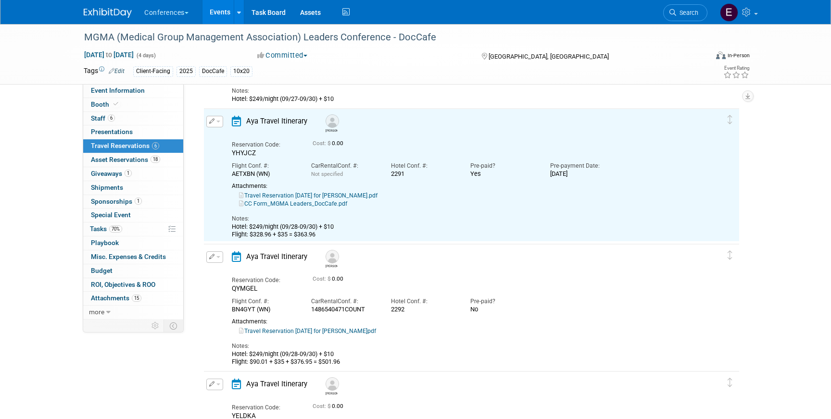
click at [214, 255] on icon "button" at bounding box center [212, 256] width 6 height 5
click at [227, 270] on button "Edit Reservation" at bounding box center [247, 274] width 81 height 14
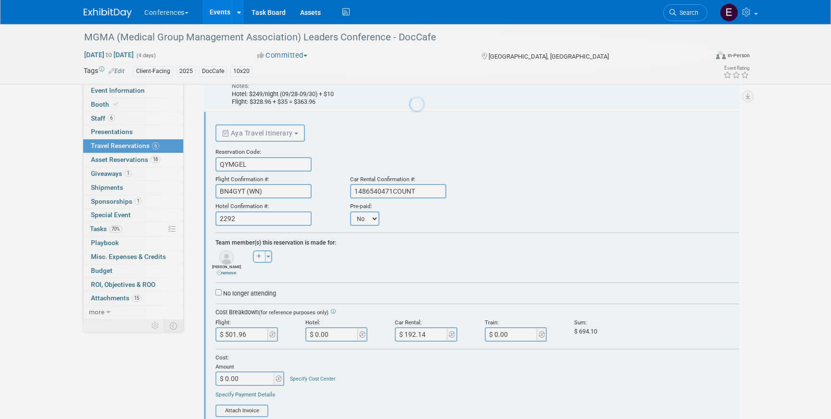
scroll to position [280, 0]
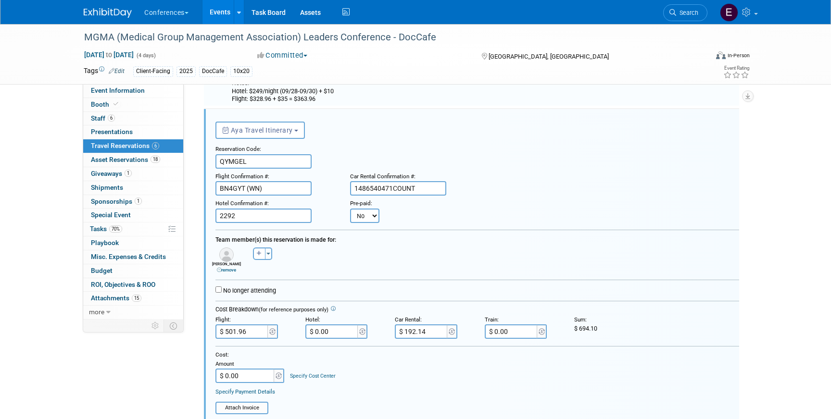
click at [359, 219] on select "No Yes" at bounding box center [364, 216] width 29 height 14
select select "1"
click at [350, 209] on select "No Yes" at bounding box center [364, 216] width 29 height 14
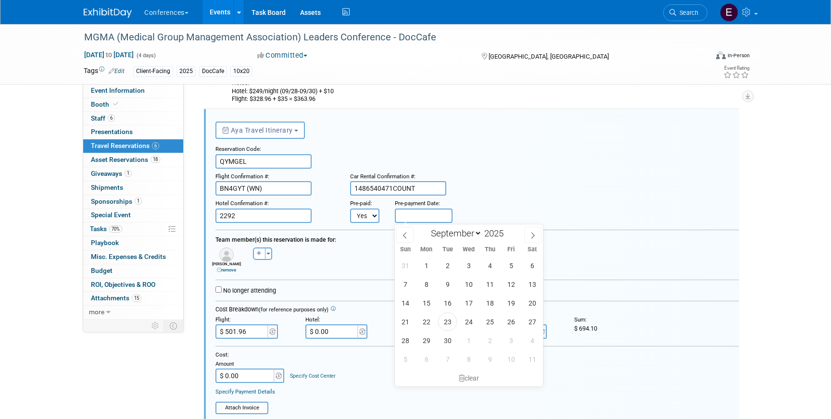
click at [448, 323] on span "23" at bounding box center [447, 322] width 19 height 19
type input "[DATE]"
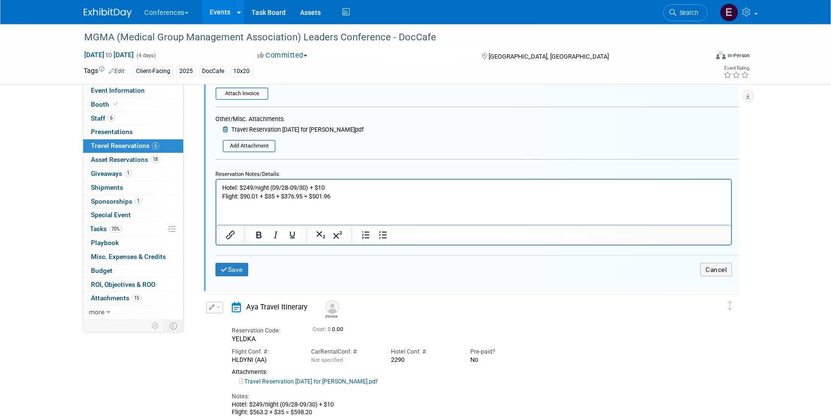
scroll to position [590, 0]
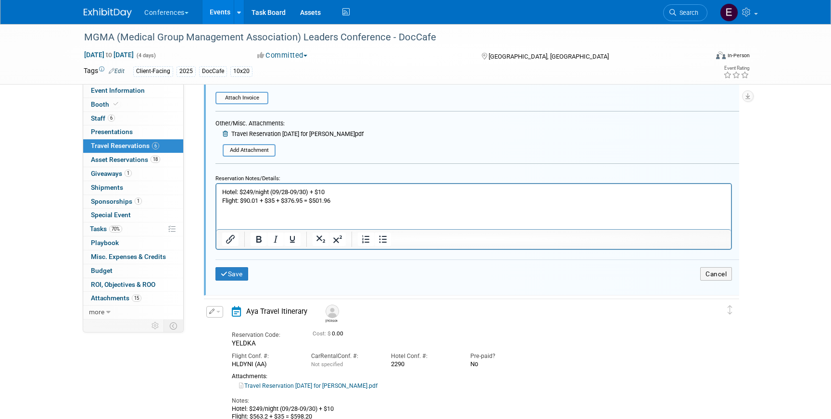
click at [239, 144] on div "Other/Misc. Attachments: Travel Reservation [DATE] for [PERSON_NAME]pdf Add Att…" at bounding box center [289, 137] width 148 height 38
click at [240, 151] on input "file" at bounding box center [226, 150] width 98 height 10
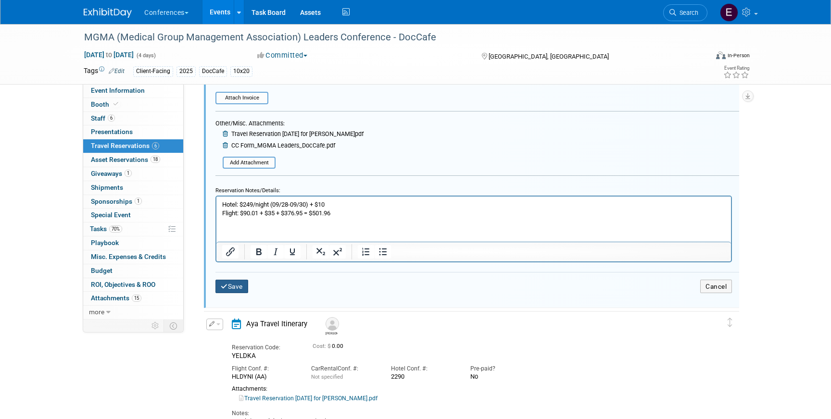
click at [237, 284] on button "Save" at bounding box center [231, 287] width 33 height 14
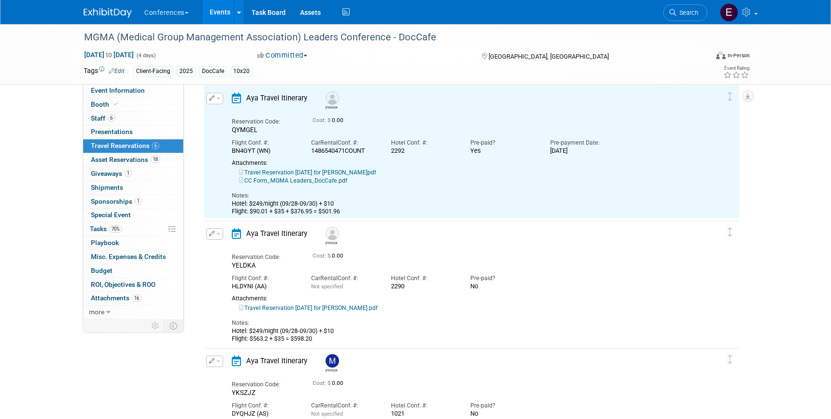
scroll to position [313, 0]
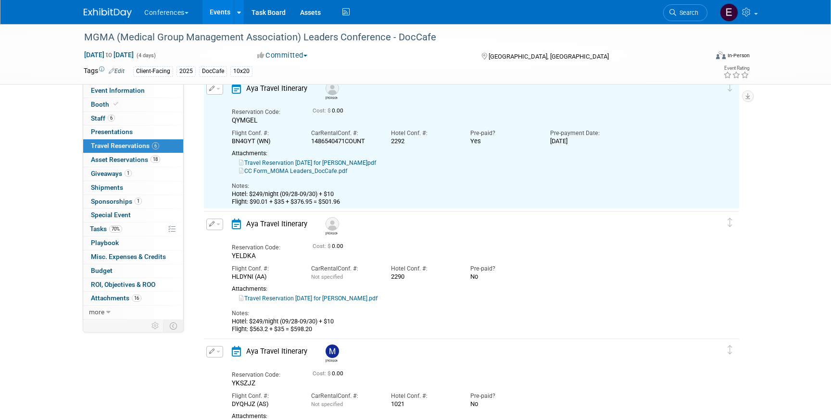
click at [210, 223] on icon "button" at bounding box center [212, 223] width 6 height 5
click at [226, 238] on button "Edit Reservation" at bounding box center [247, 241] width 81 height 14
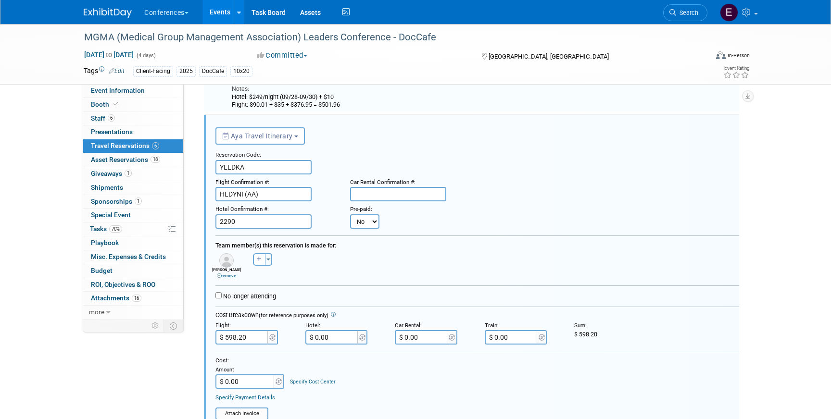
scroll to position [416, 0]
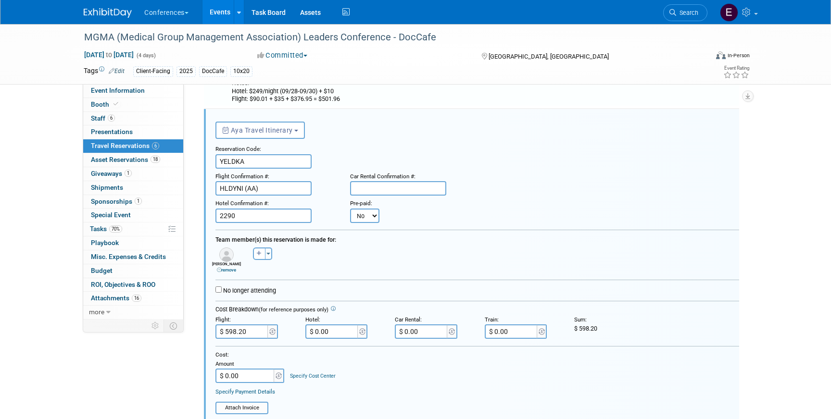
click at [367, 225] on form "<i class="fa-light fa-calendar-lines" style="padding: 6px 4px 6px 1px;"></i> Ay…" at bounding box center [477, 351] width 524 height 471
click at [367, 220] on select "No Yes" at bounding box center [364, 216] width 29 height 14
select select "1"
click at [350, 209] on select "No Yes" at bounding box center [364, 216] width 29 height 14
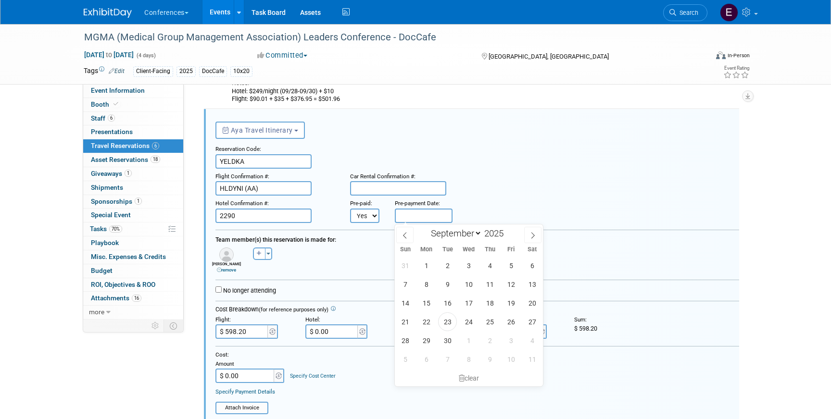
click at [408, 214] on input "text" at bounding box center [424, 216] width 58 height 14
click at [449, 321] on span "23" at bounding box center [447, 322] width 19 height 19
type input "[DATE]"
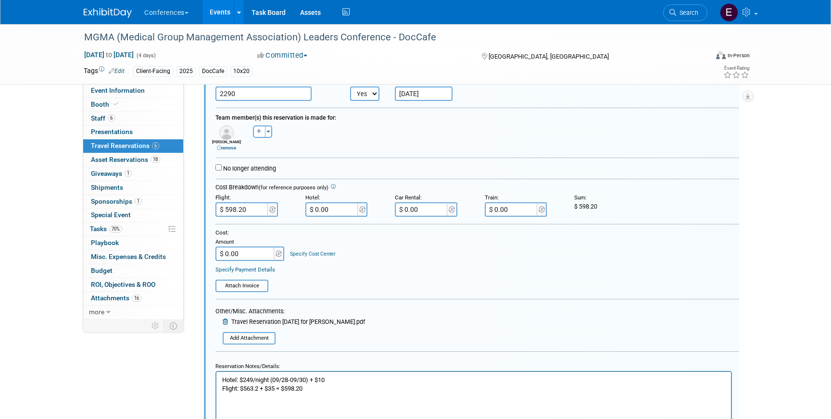
scroll to position [614, 0]
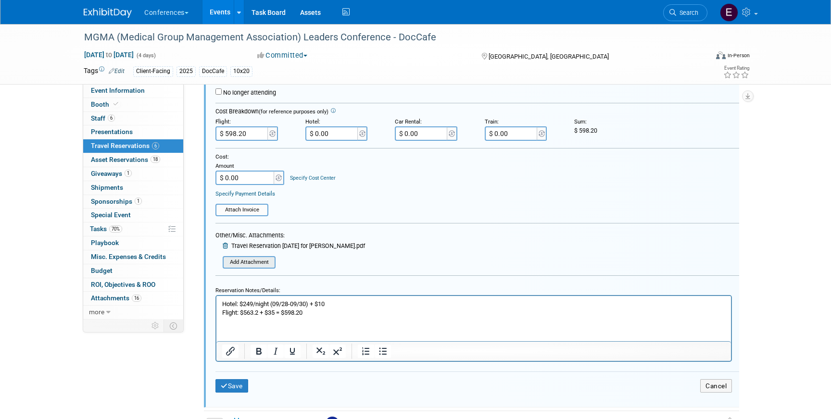
click at [234, 261] on input "file" at bounding box center [226, 262] width 98 height 10
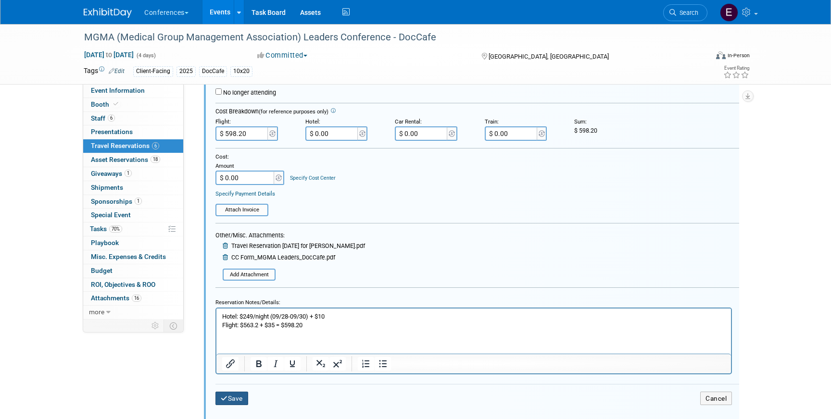
click at [219, 403] on button "Save" at bounding box center [231, 399] width 33 height 14
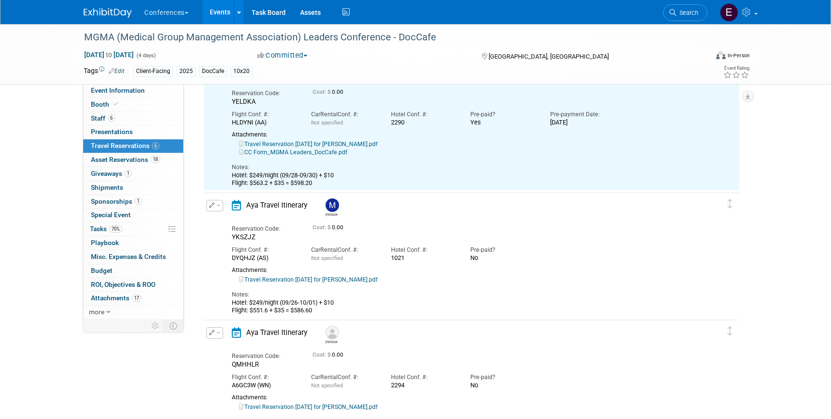
scroll to position [467, 0]
click at [218, 206] on span "button" at bounding box center [218, 205] width 4 height 2
click at [226, 220] on button "Edit Reservation" at bounding box center [247, 222] width 81 height 14
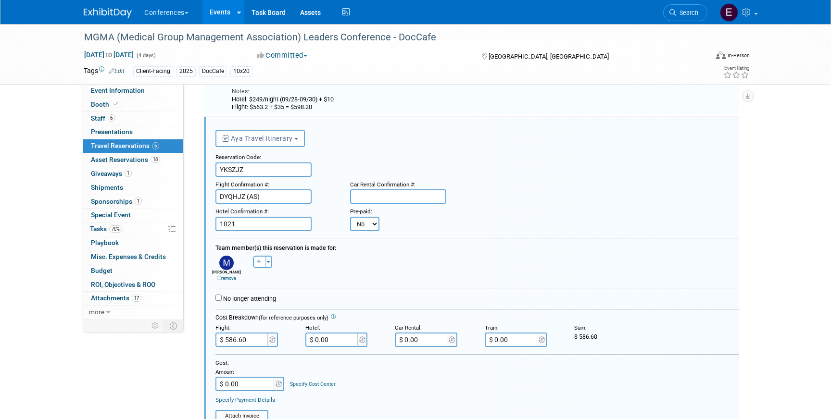
scroll to position [551, 0]
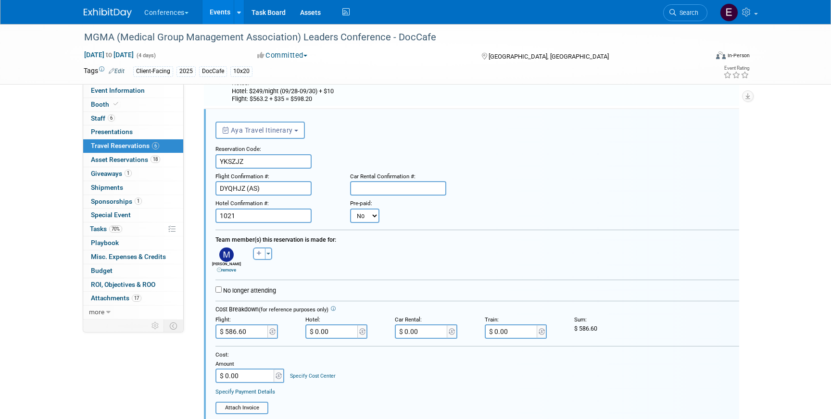
click at [370, 218] on select "No Yes" at bounding box center [364, 216] width 29 height 14
select select "1"
click at [350, 209] on select "No Yes" at bounding box center [364, 216] width 29 height 14
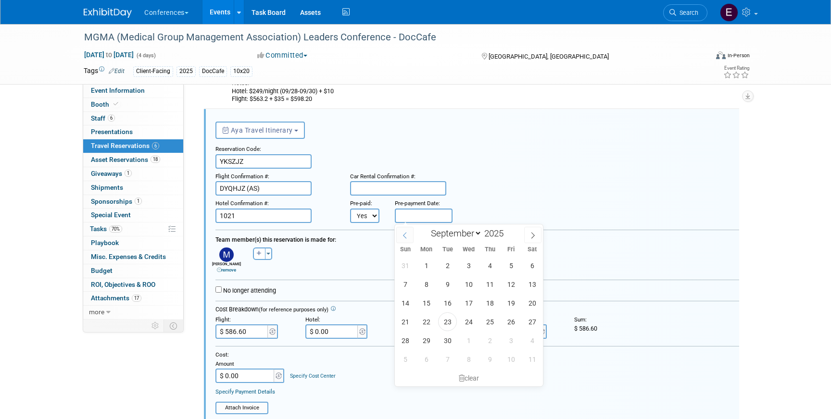
click at [410, 222] on input "text" at bounding box center [424, 216] width 58 height 14
click at [451, 316] on span "23" at bounding box center [447, 322] width 19 height 19
type input "[DATE]"
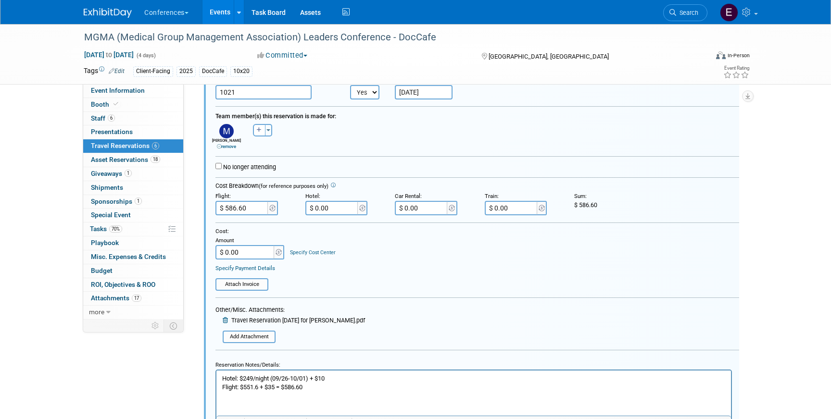
scroll to position [730, 0]
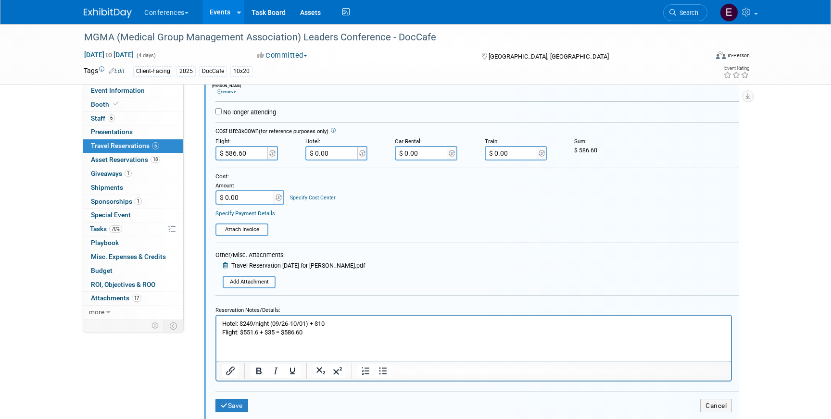
click at [264, 276] on div "Other/Misc. Attachments: Travel Reservation [DATE] for [PERSON_NAME].pdf Add At…" at bounding box center [290, 269] width 150 height 38
click at [259, 284] on input "file" at bounding box center [226, 282] width 98 height 10
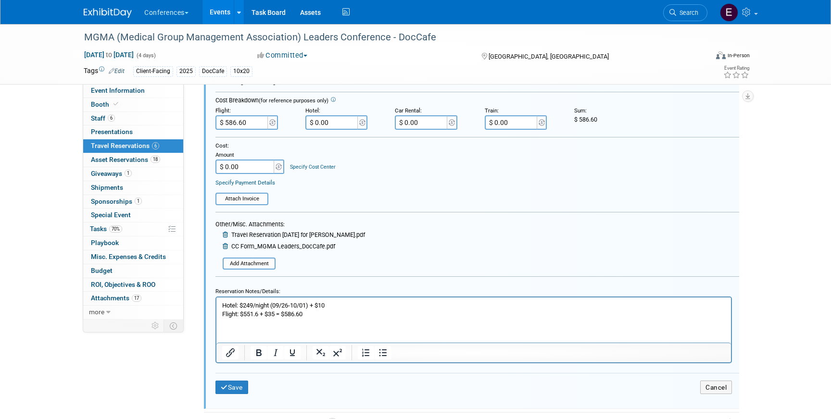
scroll to position [767, 0]
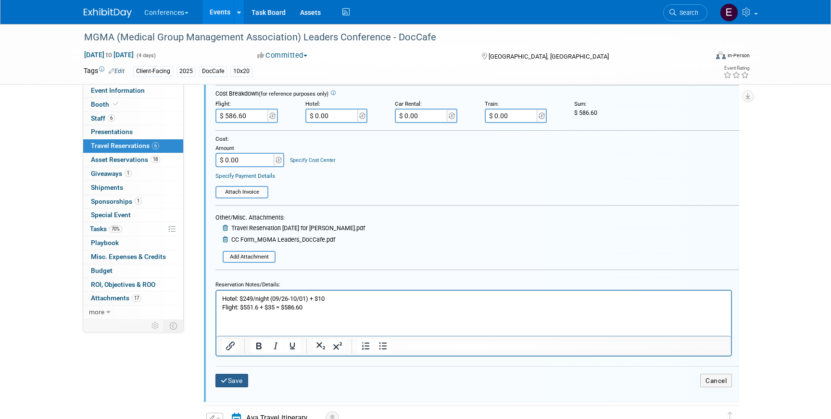
click at [232, 383] on button "Save" at bounding box center [231, 381] width 33 height 14
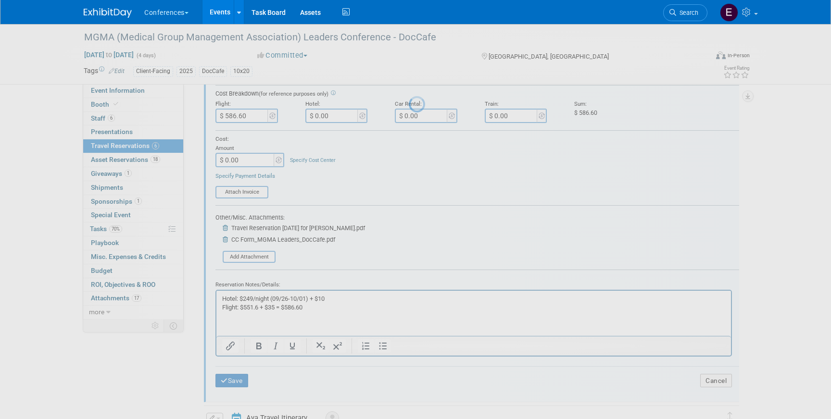
scroll to position [523, 0]
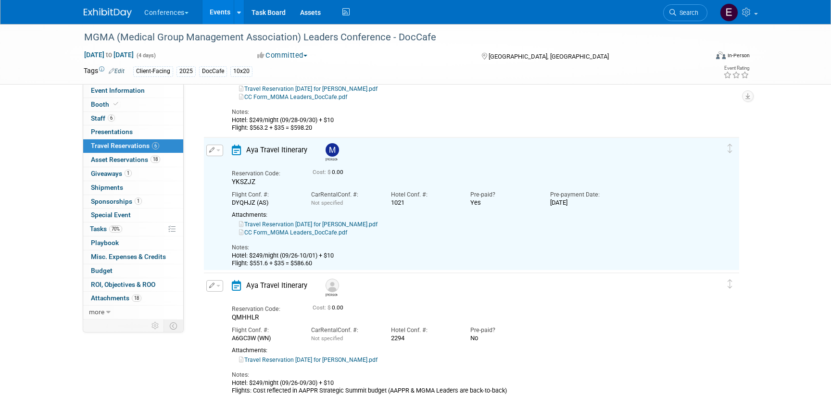
click at [210, 289] on button "button" at bounding box center [214, 286] width 17 height 12
click at [236, 297] on button "Edit Reservation" at bounding box center [247, 303] width 81 height 14
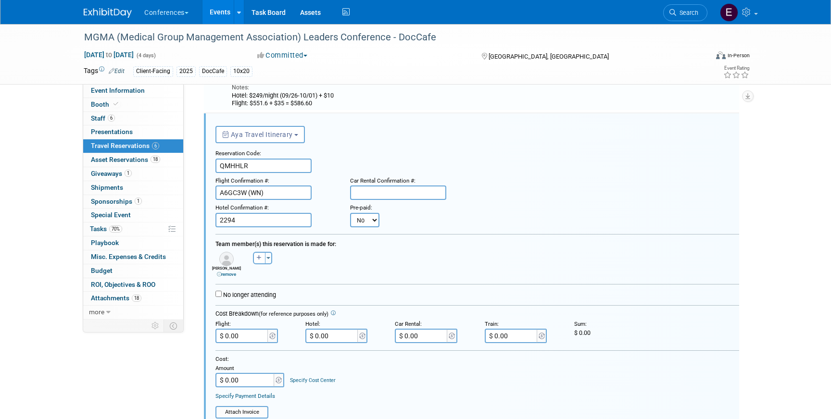
scroll to position [687, 0]
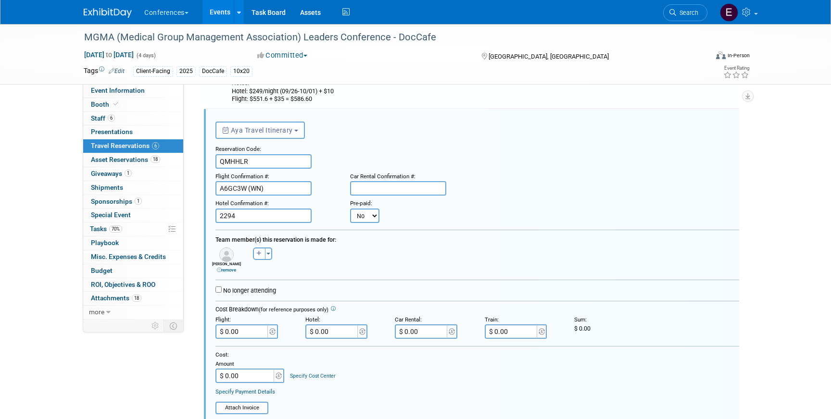
click at [354, 220] on select "No Yes" at bounding box center [364, 216] width 29 height 14
select select "1"
click at [350, 209] on select "No Yes" at bounding box center [364, 216] width 29 height 14
click at [0, 0] on input "text" at bounding box center [0, 0] width 0 height 0
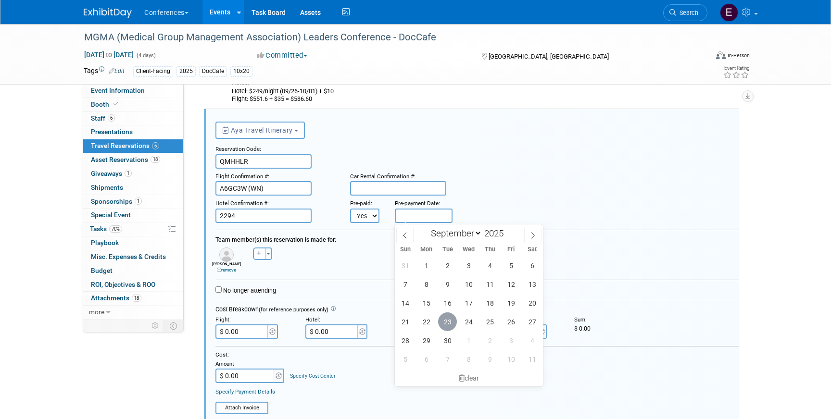
click at [447, 318] on span "23" at bounding box center [447, 322] width 19 height 19
type input "[DATE]"
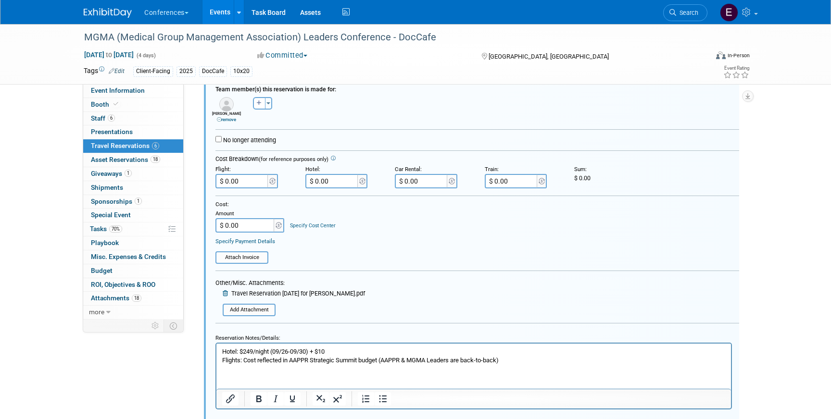
scroll to position [883, 0]
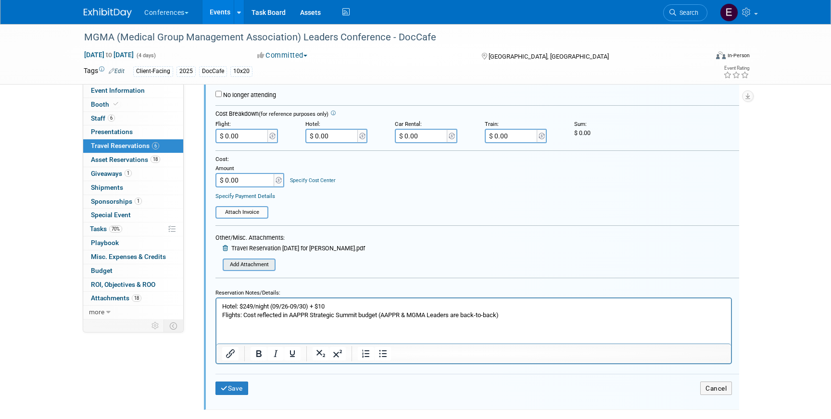
click at [248, 263] on input "file" at bounding box center [226, 265] width 98 height 10
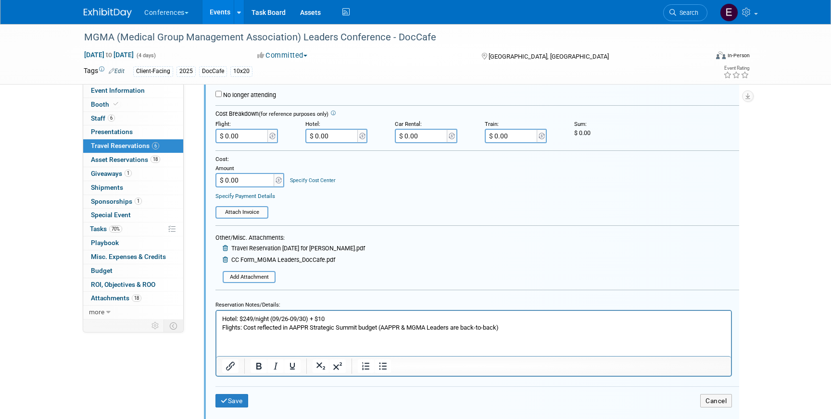
scroll to position [909, 0]
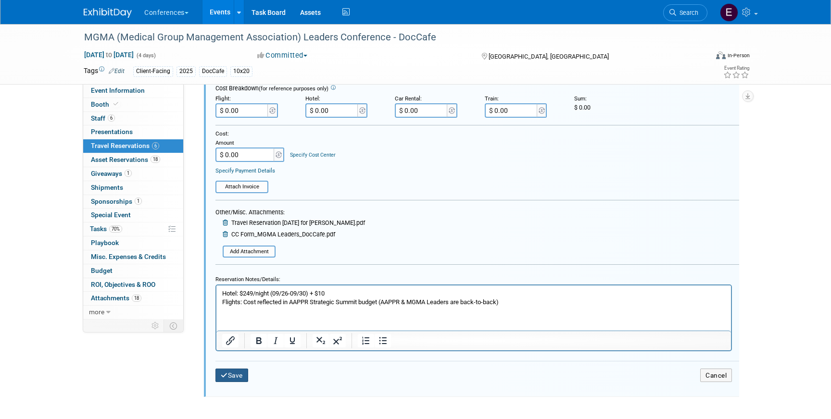
click at [222, 375] on icon "submit" at bounding box center [224, 376] width 7 height 7
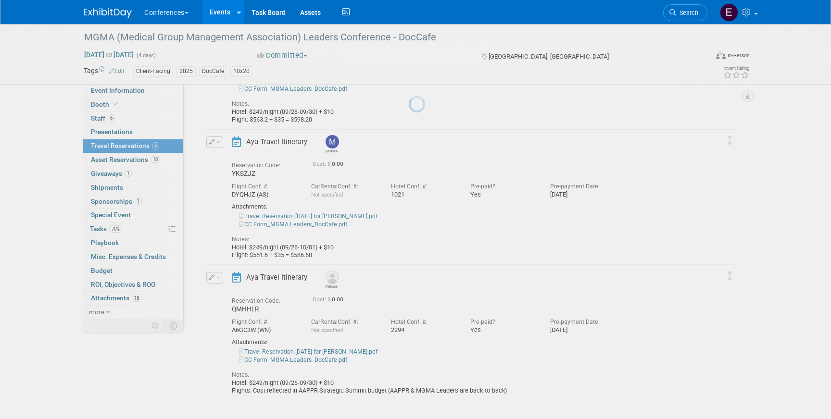
scroll to position [531, 0]
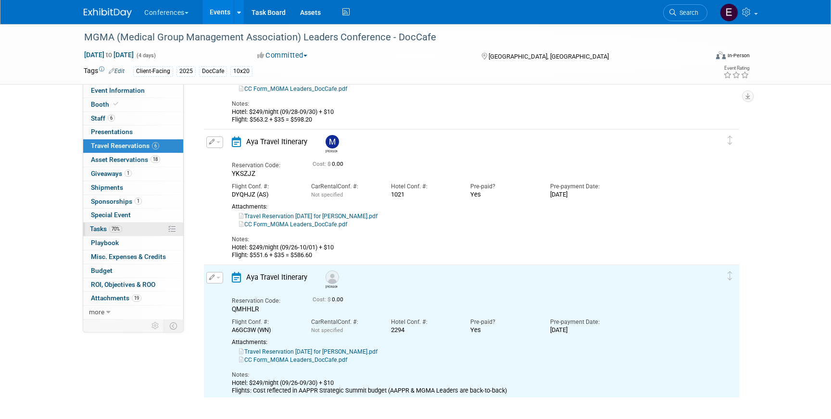
click at [133, 230] on link "70% Tasks 70%" at bounding box center [133, 229] width 100 height 13
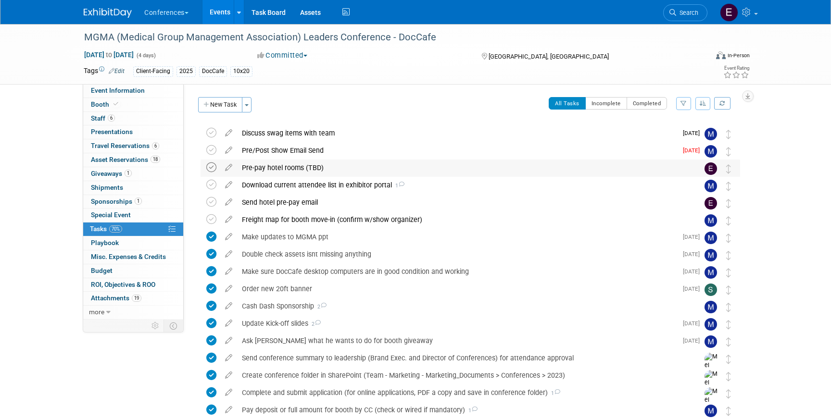
click at [209, 166] on icon at bounding box center [211, 168] width 10 height 10
click at [210, 201] on icon at bounding box center [211, 202] width 10 height 10
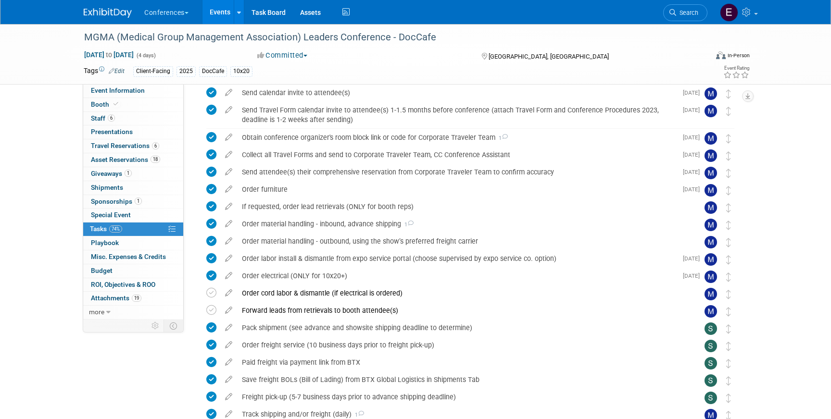
scroll to position [702, 0]
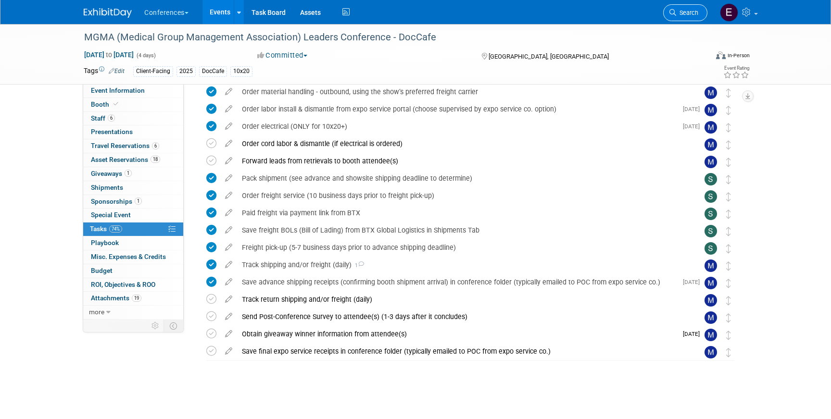
click at [677, 14] on span "Search" at bounding box center [687, 12] width 22 height 7
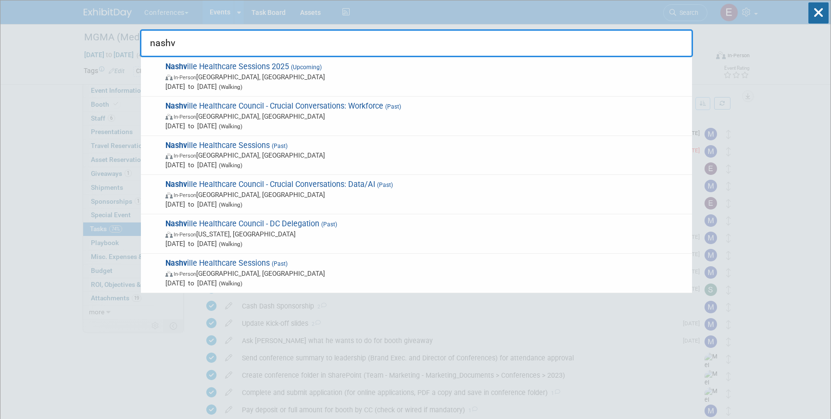
type input "nashv"
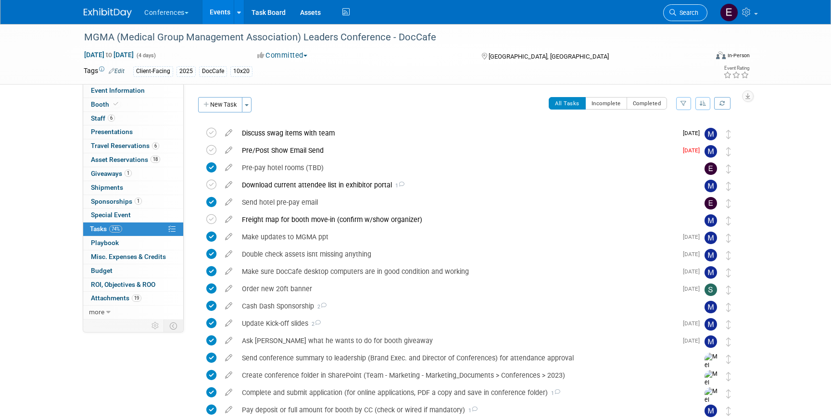
click at [696, 11] on span "Search" at bounding box center [687, 12] width 22 height 7
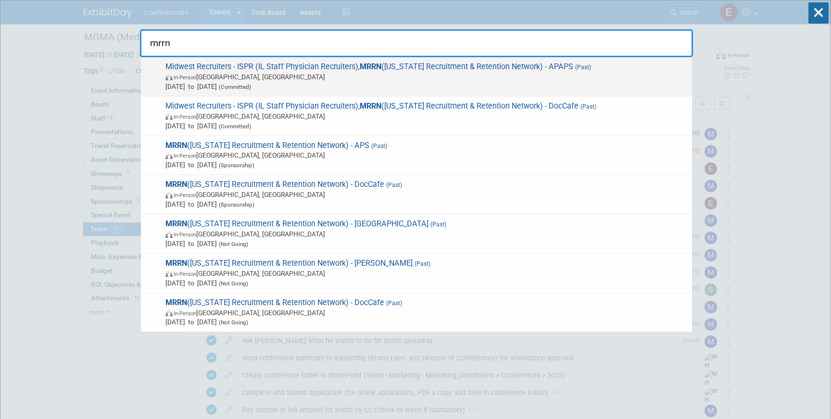
type input "mrrn"
click at [398, 78] on span "In-Person [GEOGRAPHIC_DATA], [GEOGRAPHIC_DATA]" at bounding box center [426, 77] width 522 height 10
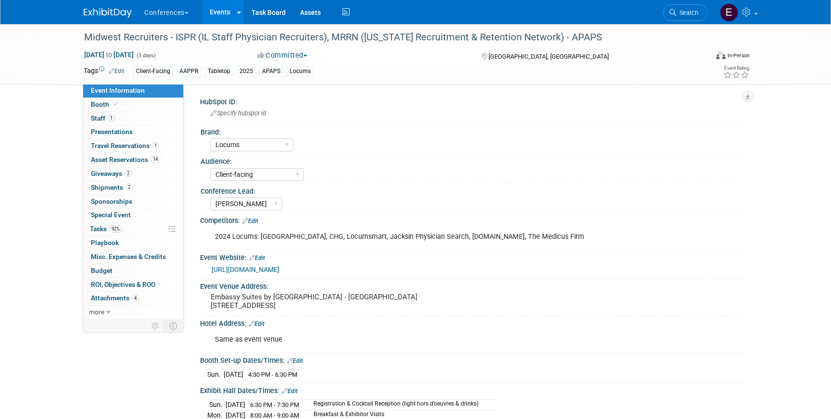
select select "Locums"
select select "Client-facing"
select select "[PERSON_NAME]"
click at [110, 176] on span "Giveaways 2" at bounding box center [111, 174] width 41 height 8
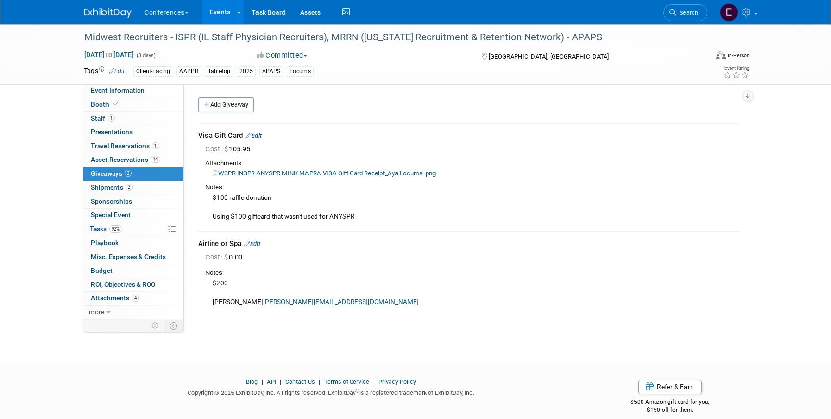
click at [257, 246] on link "Edit" at bounding box center [252, 243] width 16 height 7
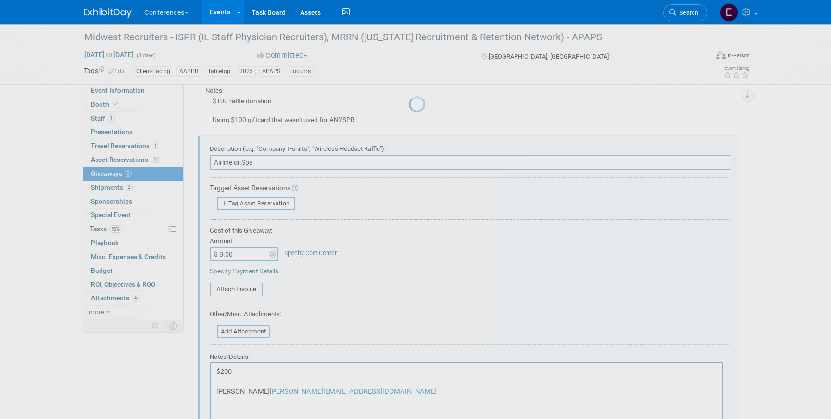
scroll to position [123, 0]
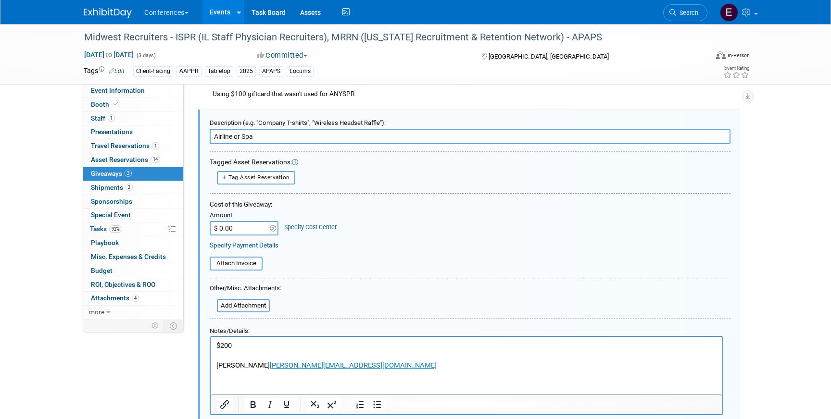
click at [241, 232] on input "$ 0.00" at bounding box center [240, 228] width 60 height 14
type input "$ 200.00"
click at [302, 230] on link "Specify Cost Center" at bounding box center [310, 227] width 52 height 7
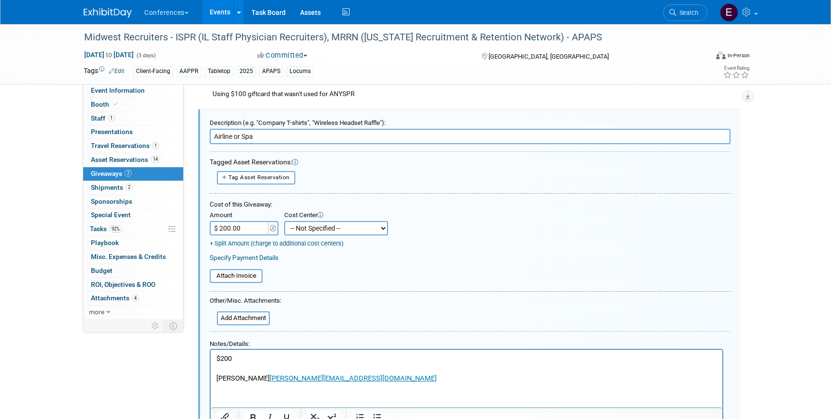
click at [302, 230] on select "-- Not Specified -- Aya Education Aya Healthcare Aya Locums Bespoke Corporate […" at bounding box center [336, 228] width 104 height 14
select select "18965873"
click at [284, 221] on select "-- Not Specified -- Aya Education Aya Healthcare Aya Locums Bespoke Corporate […" at bounding box center [336, 228] width 104 height 14
click at [237, 319] on input "file" at bounding box center [211, 319] width 114 height 12
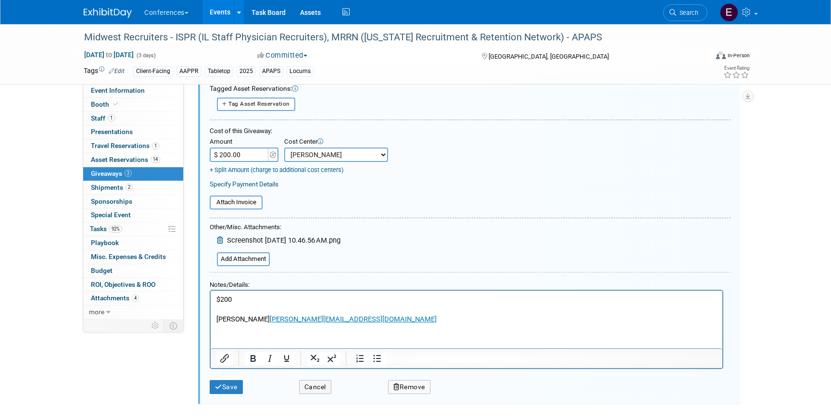
scroll to position [203, 0]
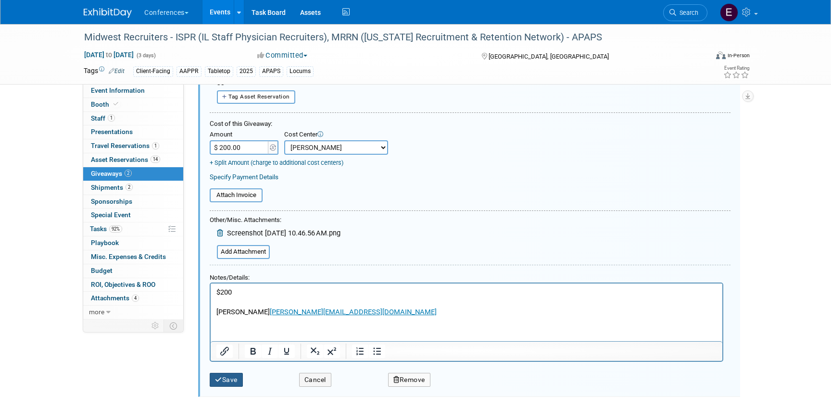
click at [233, 376] on button "Save" at bounding box center [226, 380] width 33 height 14
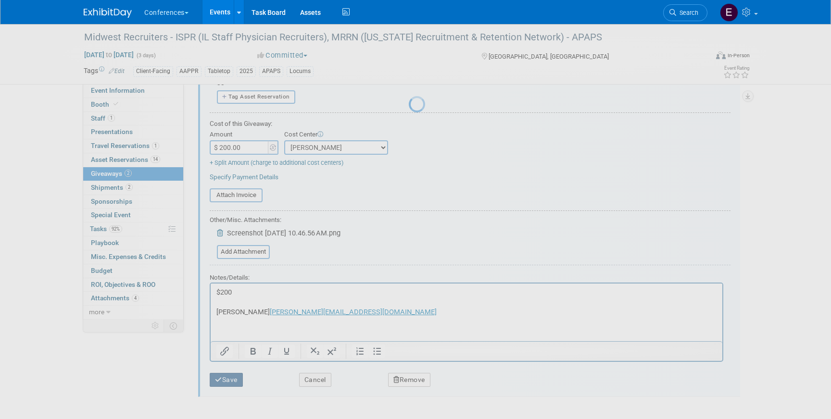
scroll to position [25, 0]
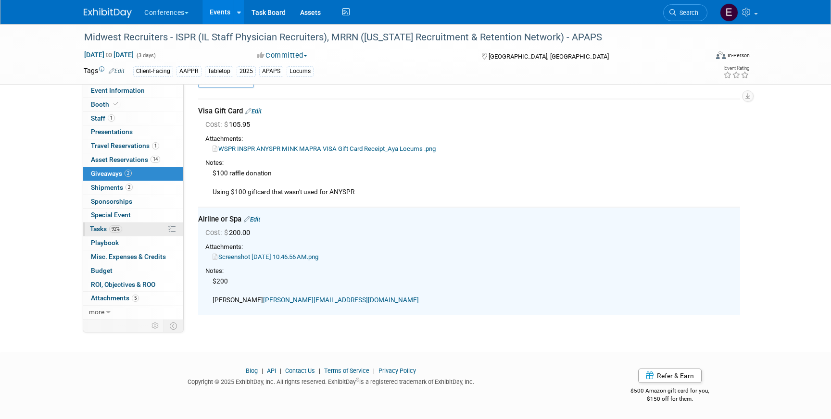
click at [137, 224] on link "92% Tasks 92%" at bounding box center [133, 229] width 100 height 13
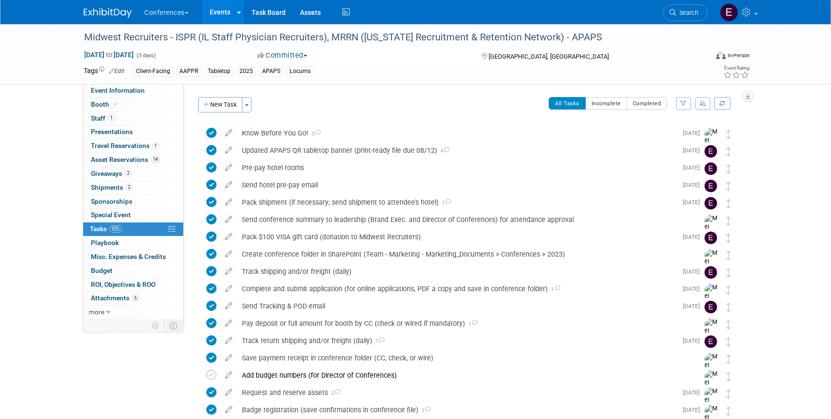
scroll to position [225, 0]
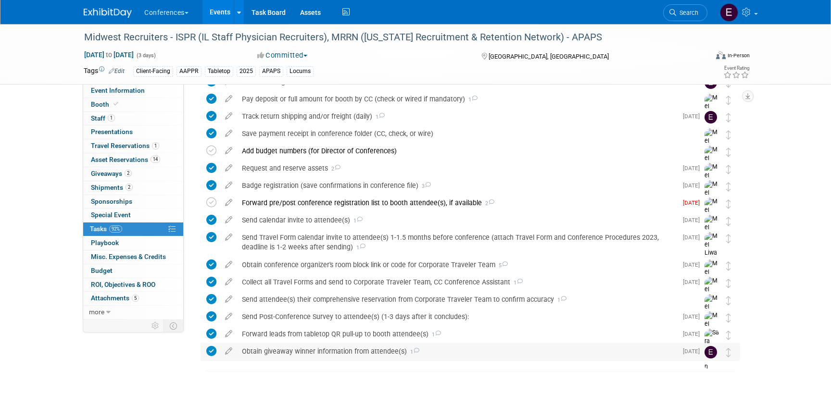
click at [296, 349] on div "Obtain giveaway winner information from attendee(s) 1" at bounding box center [457, 351] width 440 height 16
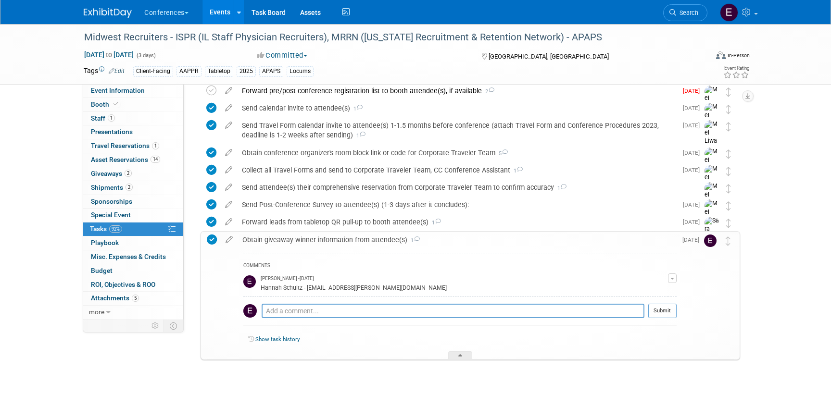
scroll to position [337, 0]
click at [293, 311] on textarea at bounding box center [453, 311] width 383 height 14
click at [297, 313] on textarea "emailed e-gift card" at bounding box center [453, 311] width 383 height 14
click at [309, 312] on textarea "emailed e gift card" at bounding box center [453, 311] width 383 height 14
click at [338, 312] on textarea "emailed e gift card" at bounding box center [453, 311] width 383 height 14
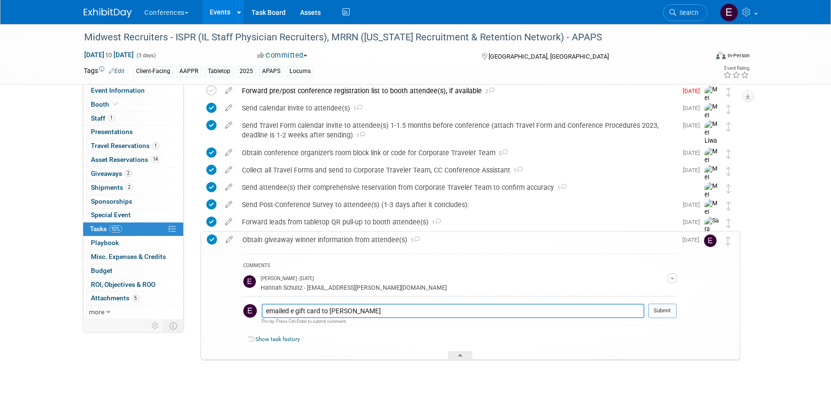
click at [264, 313] on textarea "emailed e gift card to Hannah" at bounding box center [453, 311] width 383 height 14
click at [297, 312] on textarea "emailed e gift card to Hannah" at bounding box center [453, 311] width 383 height 14
type textarea "emailed airline gift card to Hannah"
click at [668, 311] on button "Submit" at bounding box center [662, 311] width 28 height 14
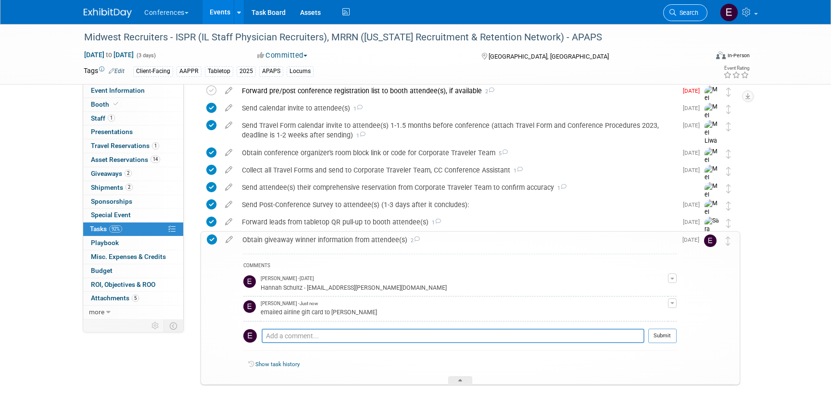
click at [677, 7] on link "Search" at bounding box center [685, 12] width 44 height 17
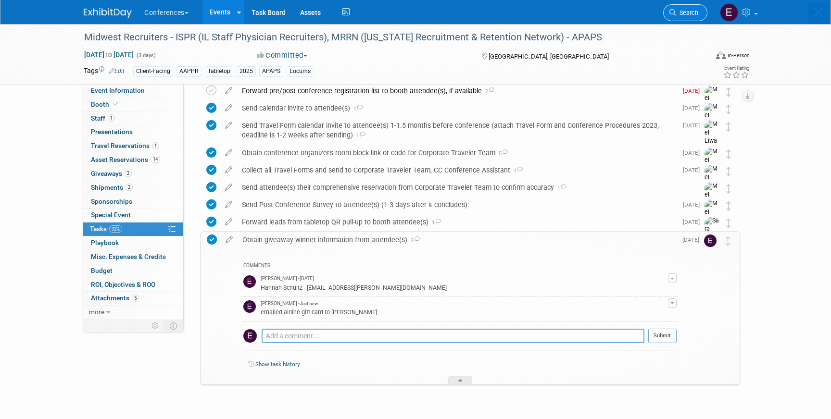
scroll to position [0, 0]
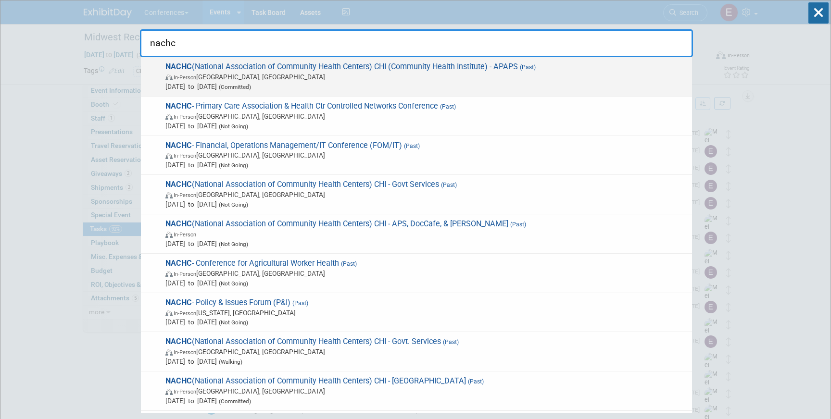
type input "nachc"
click at [398, 63] on span "NACHC (National Association of Community Health Centers) CHI (Community Health …" at bounding box center [425, 76] width 525 height 29
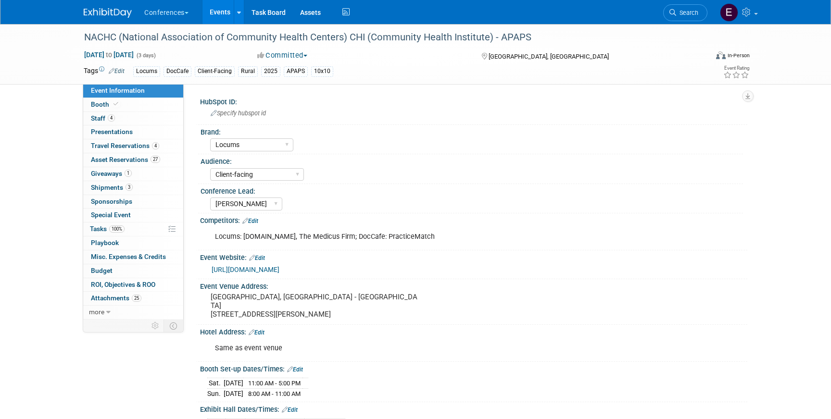
select select "Locums"
select select "Client-facing"
select select "[PERSON_NAME]"
click at [139, 172] on link "1 Giveaways 1" at bounding box center [133, 173] width 100 height 13
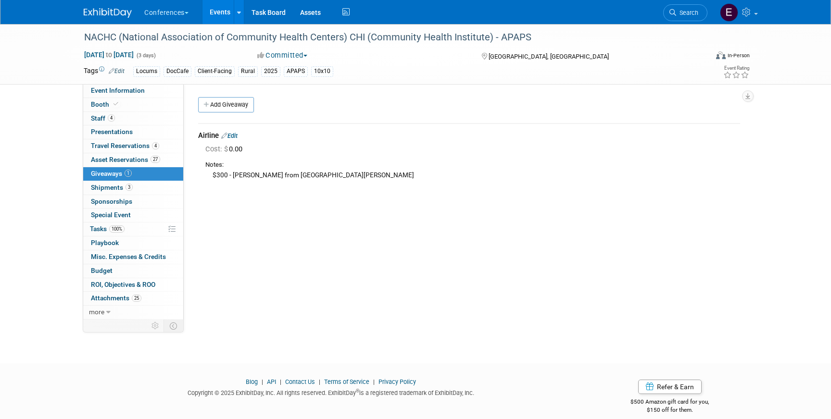
drag, startPoint x: 234, startPoint y: 176, endPoint x: 266, endPoint y: 177, distance: 32.7
click at [266, 177] on div "$300 - [PERSON_NAME] from [GEOGRAPHIC_DATA][PERSON_NAME]" at bounding box center [472, 175] width 535 height 11
copy div "[PERSON_NAME]"
click at [236, 139] on link "Edit" at bounding box center [229, 135] width 16 height 7
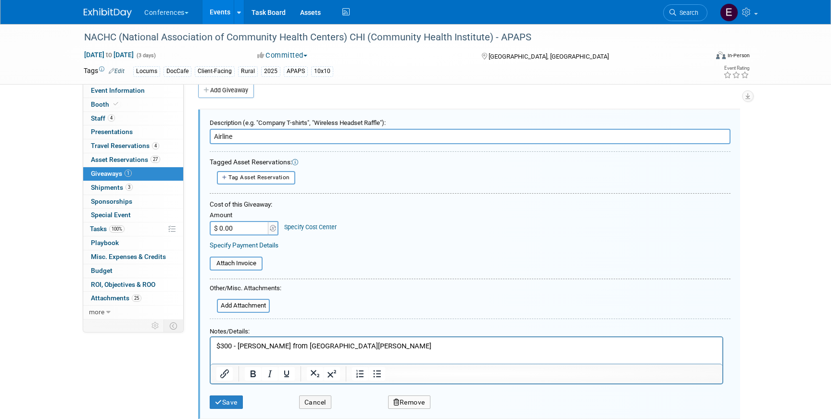
click at [253, 233] on input "$ 0.00" at bounding box center [240, 228] width 60 height 14
type input "$ 300.00"
click at [310, 231] on div "Specify Cost Center" at bounding box center [310, 223] width 52 height 18
click at [310, 228] on link "Specify Cost Center" at bounding box center [310, 227] width 52 height 7
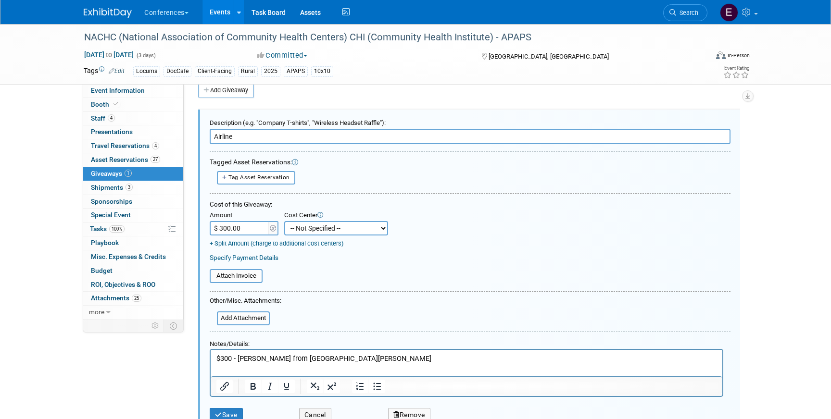
click at [317, 229] on select "-- Not Specified -- Aya Education Aya Healthcare Aya Locums Bespoke Corporate […" at bounding box center [336, 228] width 104 height 14
select select "18965873"
click at [284, 221] on select "-- Not Specified -- Aya Education Aya Healthcare Aya Locums Bespoke Corporate […" at bounding box center [336, 228] width 104 height 14
click at [246, 324] on input "file" at bounding box center [211, 319] width 114 height 12
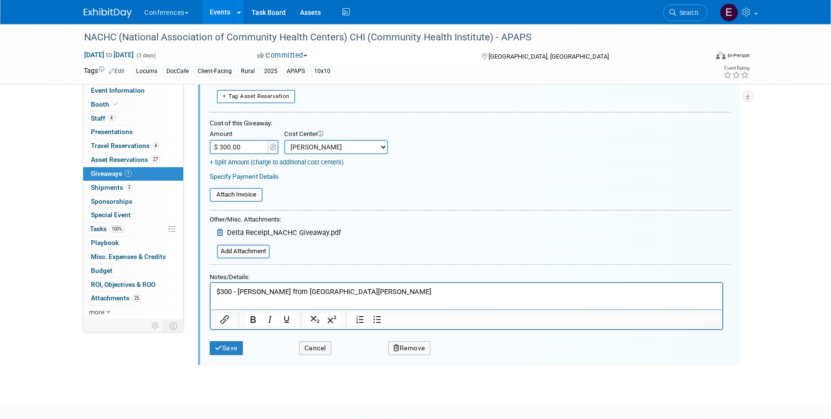
scroll to position [120, 0]
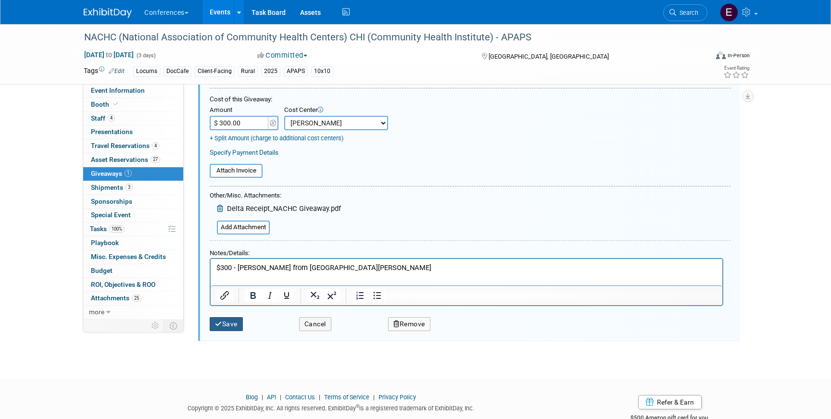
click at [221, 326] on icon "submit" at bounding box center [218, 324] width 7 height 7
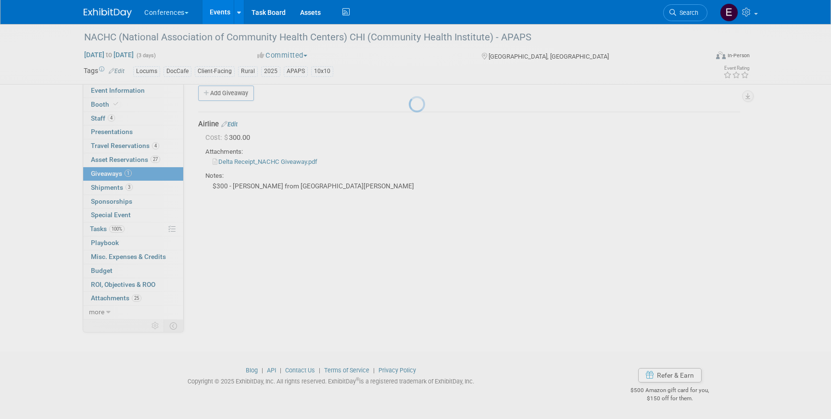
scroll to position [11, 0]
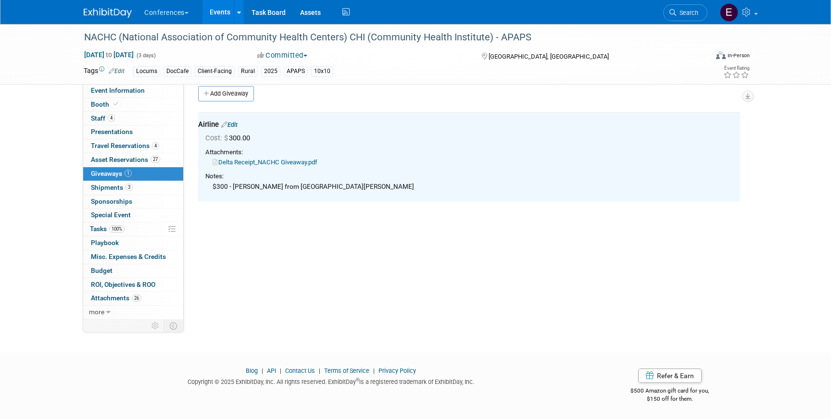
click at [132, 226] on link "100% Tasks 100%" at bounding box center [133, 229] width 100 height 13
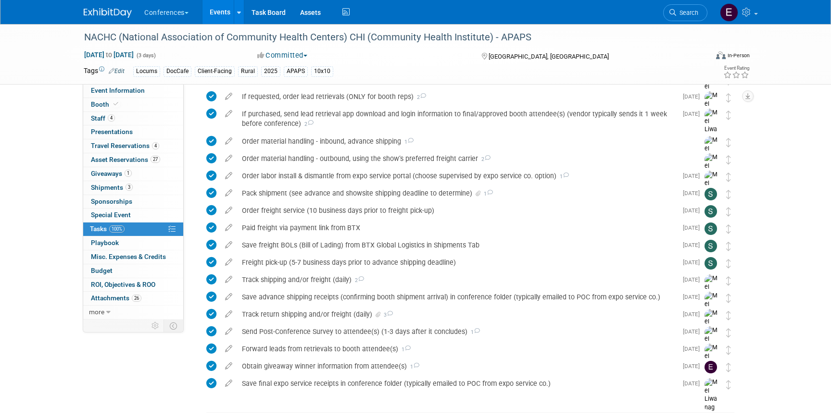
scroll to position [564, 0]
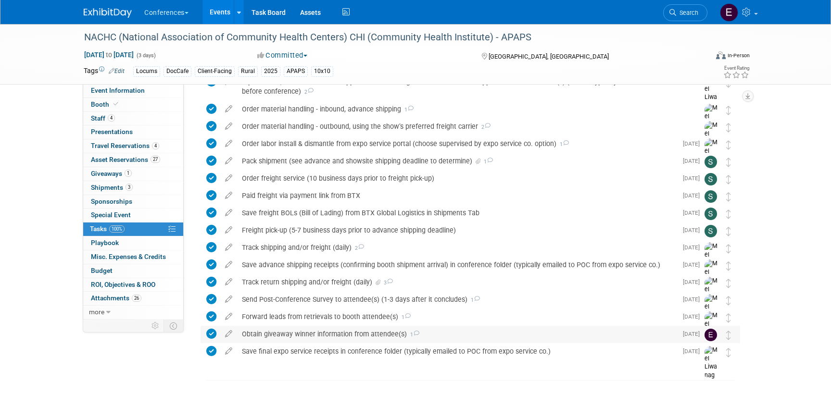
click at [281, 341] on div "Obtain giveaway winner information from attendee(s) 1" at bounding box center [457, 334] width 440 height 16
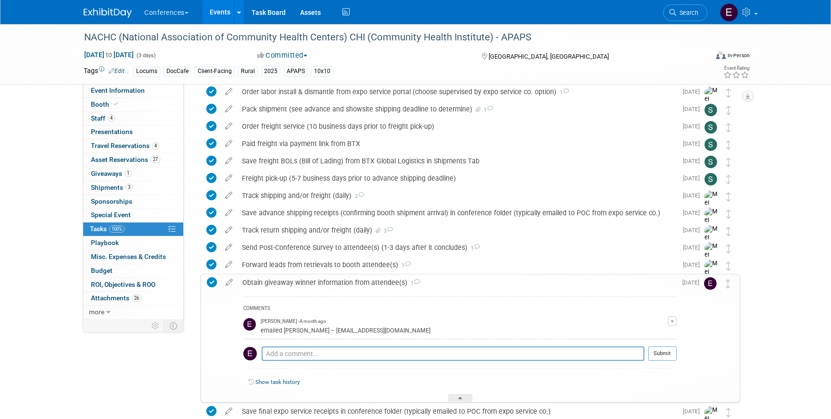
scroll to position [616, 0]
click at [288, 350] on textarea at bounding box center [453, 353] width 383 height 14
type textarea "emailed gift card to [PERSON_NAME]"
click at [666, 354] on button "Submit" at bounding box center [662, 353] width 28 height 14
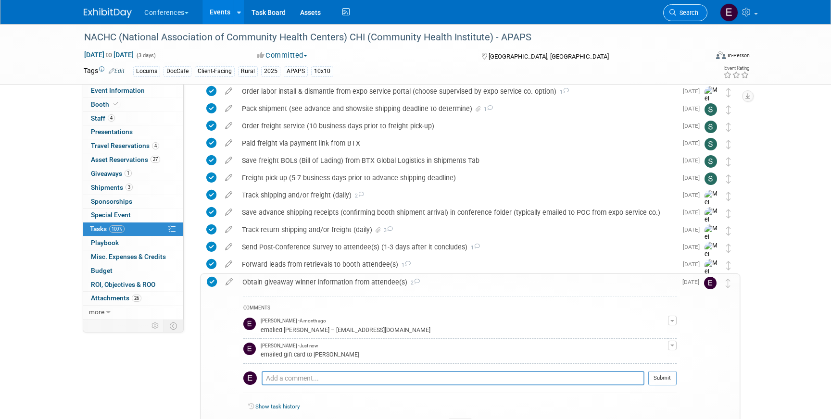
click at [683, 5] on link "Search" at bounding box center [685, 12] width 44 height 17
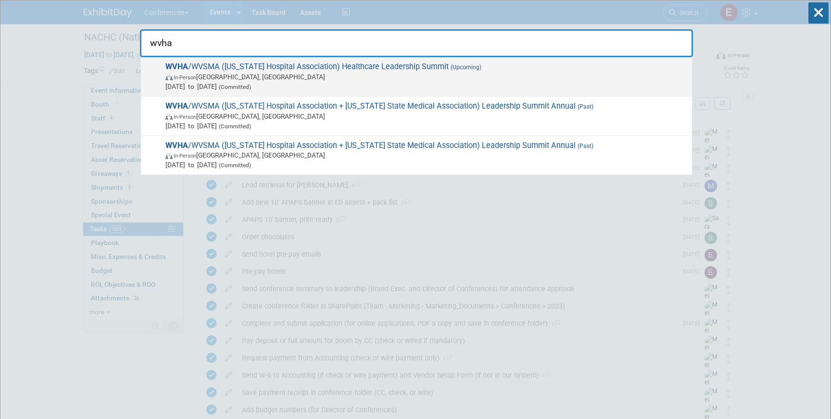
type input "wvha"
click at [206, 78] on span "In-Person [GEOGRAPHIC_DATA], [GEOGRAPHIC_DATA]" at bounding box center [426, 77] width 522 height 10
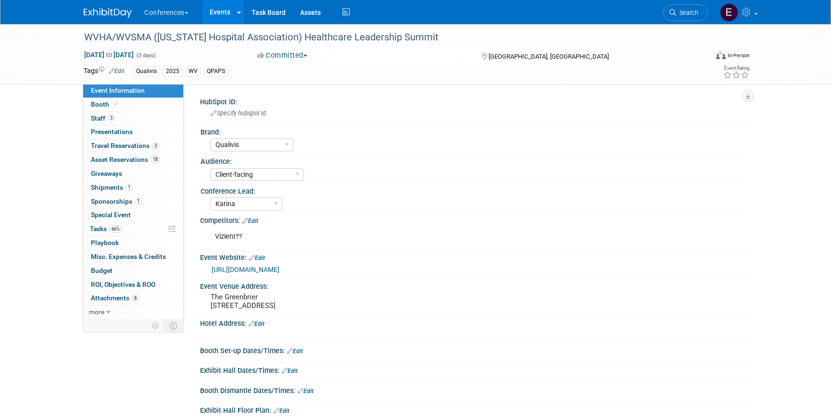
select select "Qualivis"
select select "Client-facing"
select select "Karina"
click at [138, 119] on link "3 Staff 3" at bounding box center [133, 118] width 100 height 13
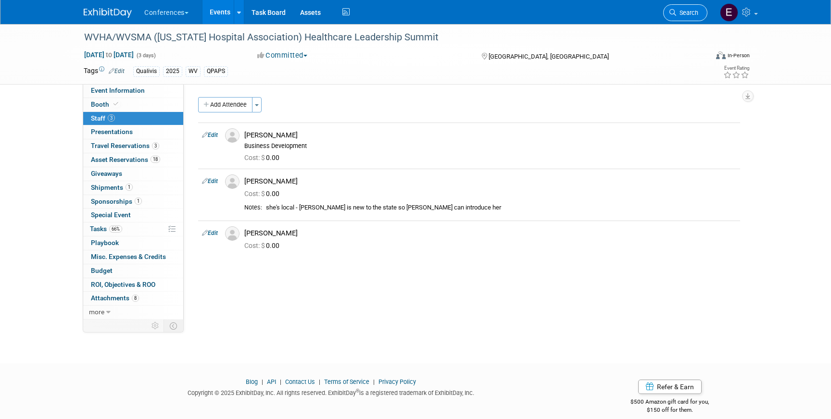
click at [674, 15] on icon at bounding box center [672, 12] width 7 height 7
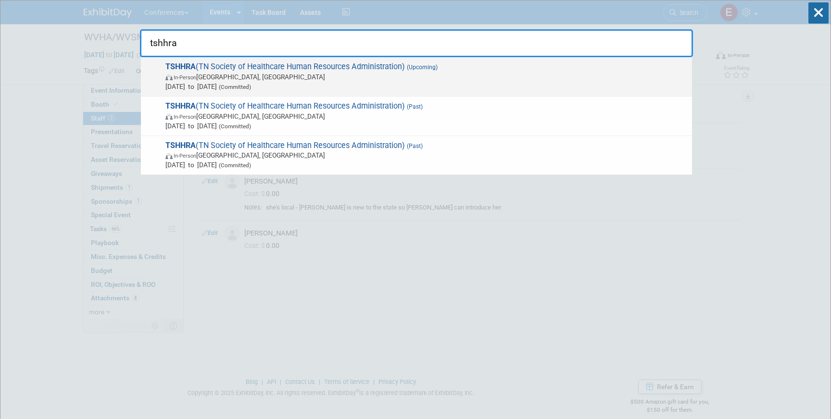
type input "tshhra"
click at [462, 68] on span "TSHHRA (TN Society of Healthcare Human Resources Administration) (Upcoming) In-…" at bounding box center [425, 76] width 525 height 29
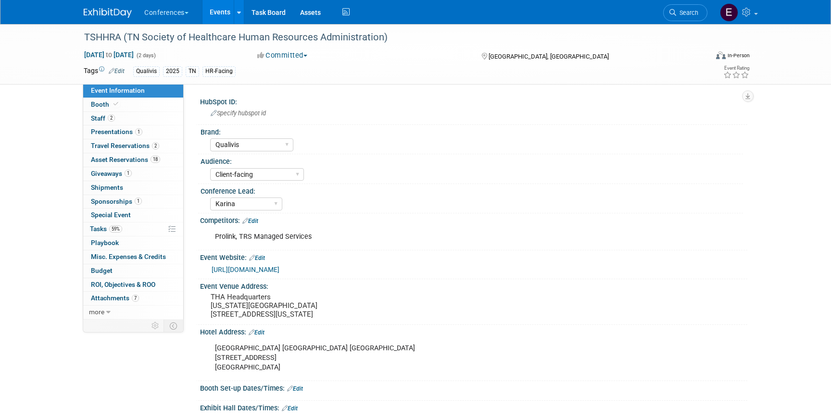
select select "Qualivis"
select select "Client-facing"
select select "Karina"
click at [125, 189] on link "0 Shipments 0" at bounding box center [133, 187] width 100 height 13
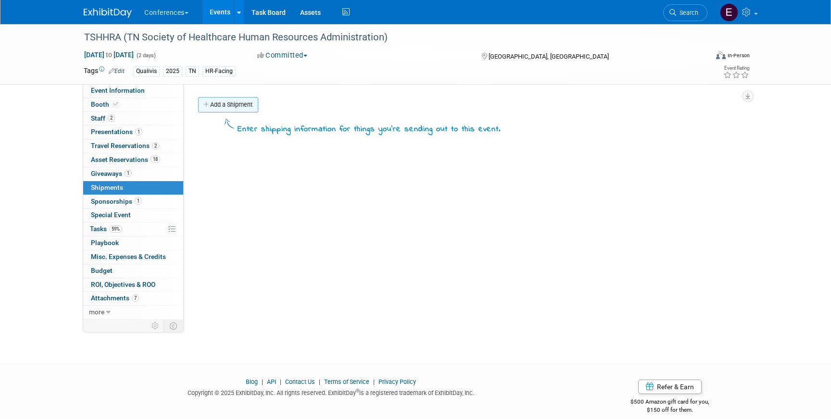
click at [227, 105] on link "Add a Shipment" at bounding box center [228, 104] width 60 height 15
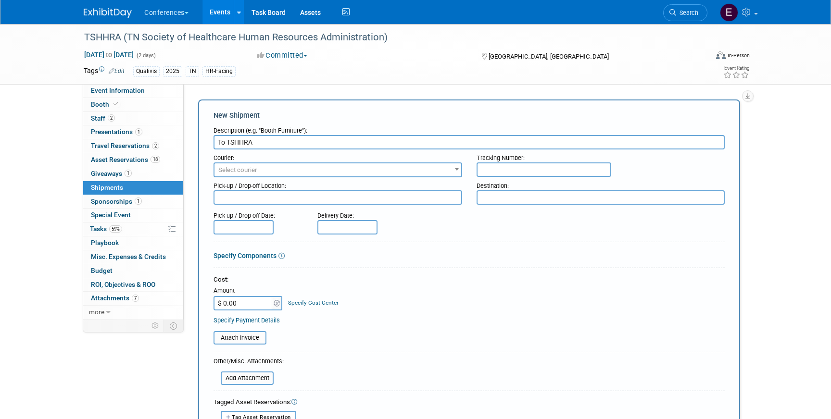
type input "To TSHHRA"
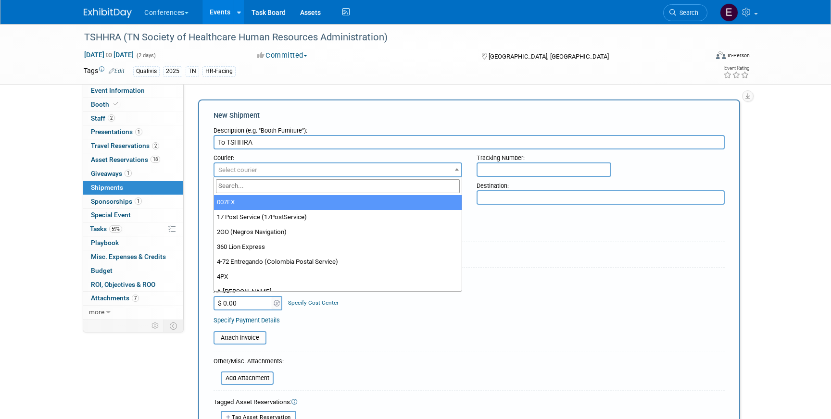
click at [294, 165] on span "Select courier" at bounding box center [338, 170] width 247 height 13
type input "fed"
select select "206"
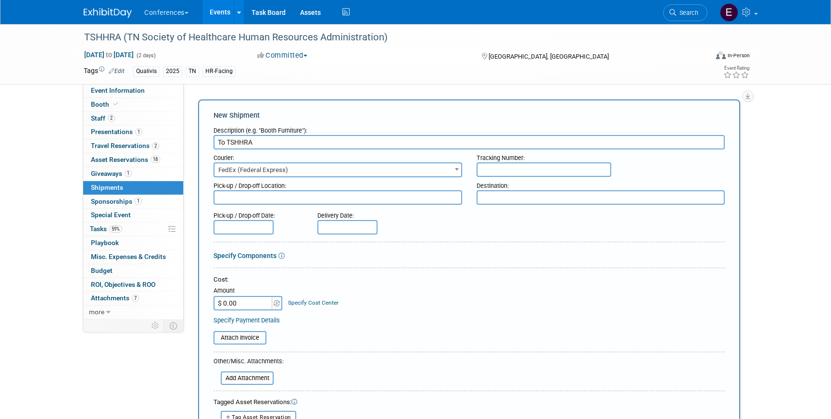
click at [503, 177] on input "text" at bounding box center [544, 170] width 135 height 14
paste input "884582953783"
type input "884582953783"
click at [242, 303] on input "$ 0.00" at bounding box center [244, 303] width 60 height 14
type input "$ 195.10"
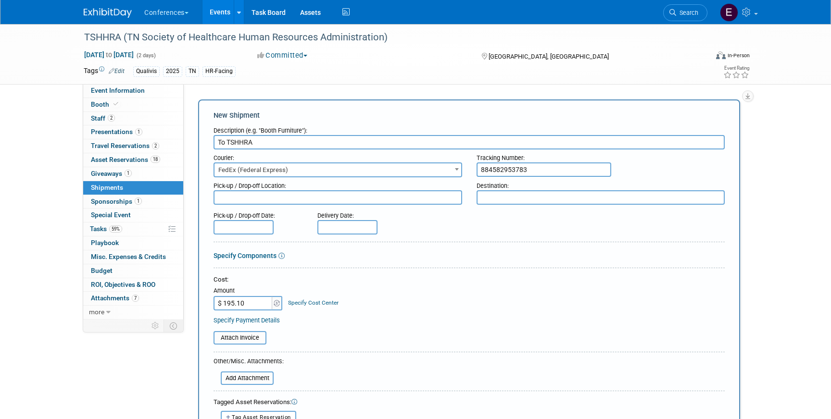
click at [299, 303] on link "Specify Cost Center" at bounding box center [313, 303] width 50 height 7
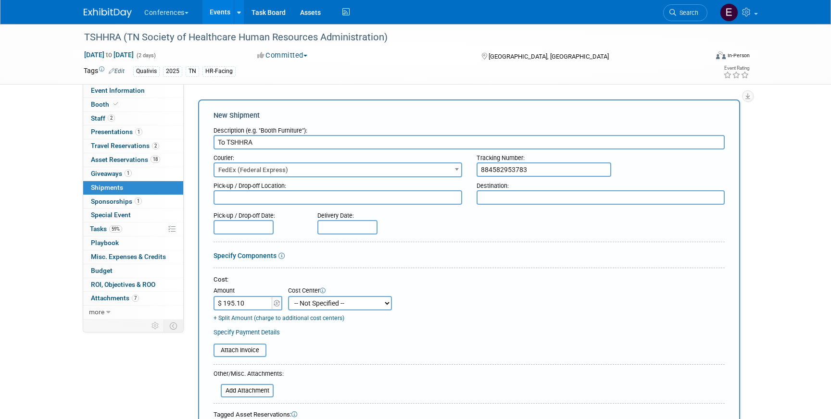
click at [302, 306] on select "-- Not Specified -- Aya Education Aya Healthcare Aya Locums Bespoke Corporate […" at bounding box center [340, 303] width 104 height 14
select select "18965874"
click at [288, 296] on select "-- Not Specified -- Aya Education Aya Healthcare Aya Locums Bespoke Corporate […" at bounding box center [340, 303] width 104 height 14
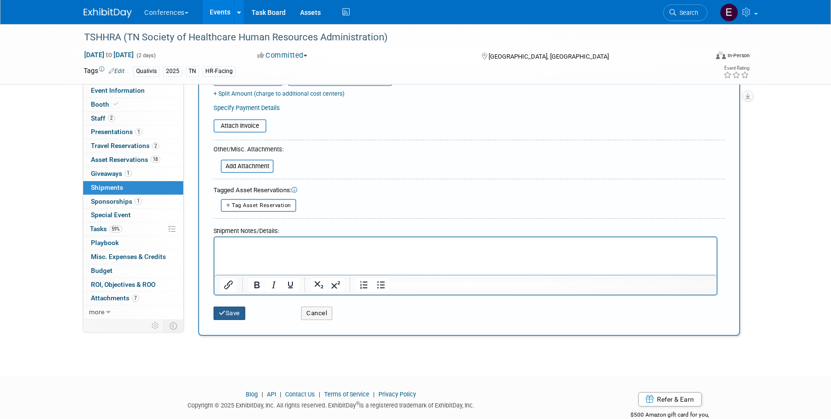
click at [227, 315] on button "Save" at bounding box center [230, 313] width 32 height 13
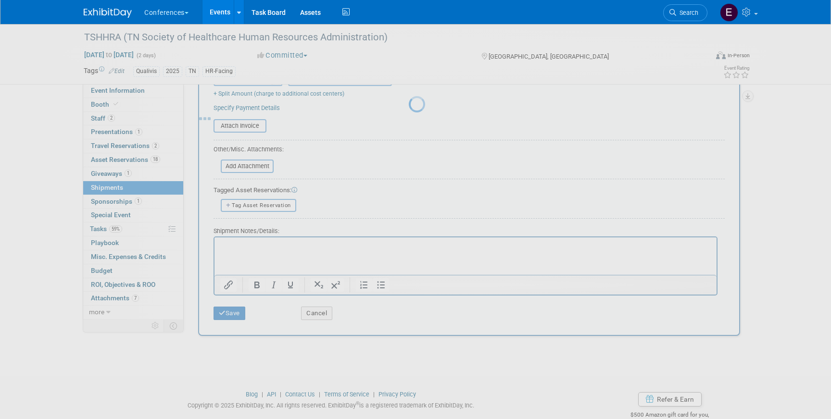
scroll to position [11, 0]
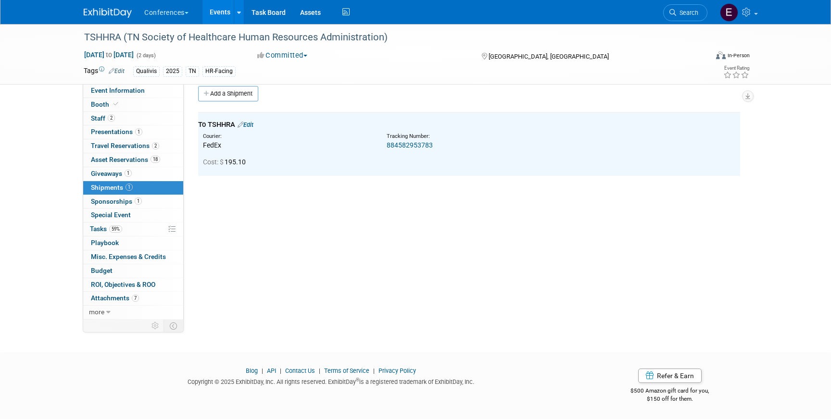
click at [413, 145] on link "884582953783" at bounding box center [410, 145] width 46 height 8
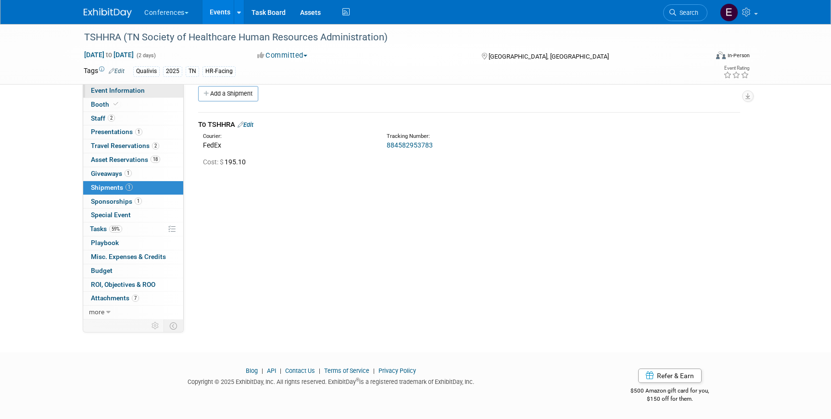
click at [152, 89] on link "Event Information" at bounding box center [133, 90] width 100 height 13
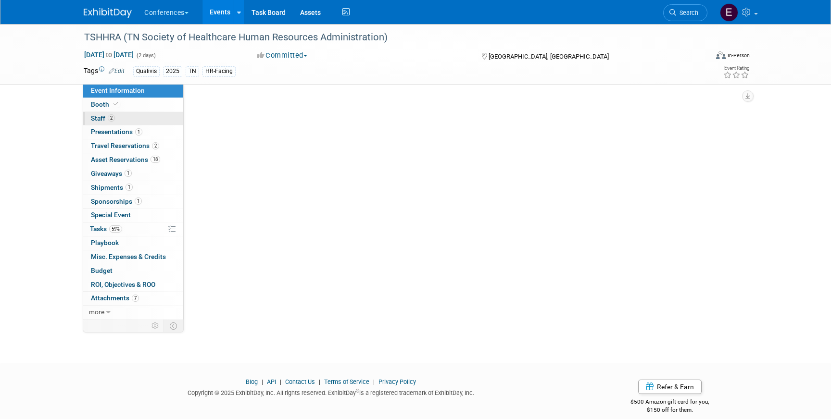
select select "Qualivis"
select select "Client-facing"
select select "Karina"
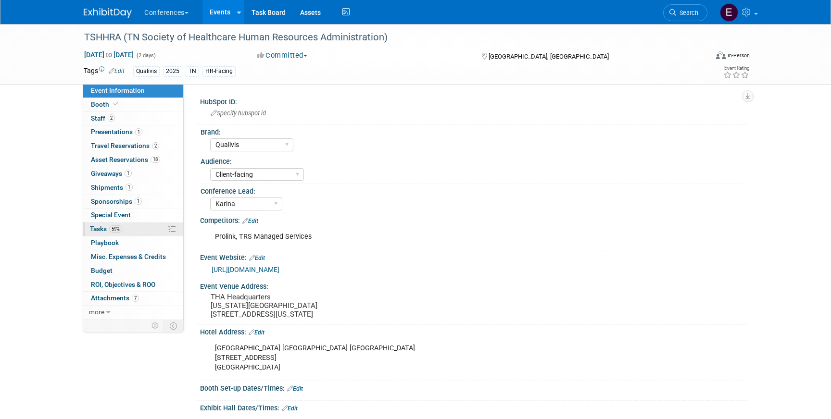
click at [144, 224] on link "59% Tasks 59%" at bounding box center [133, 229] width 100 height 13
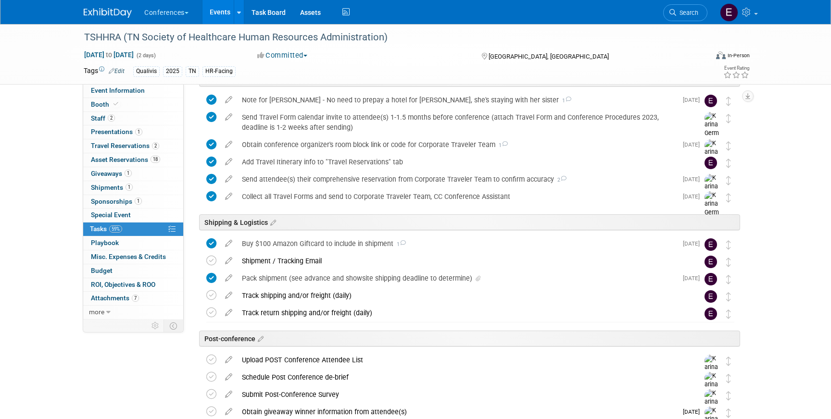
scroll to position [374, 0]
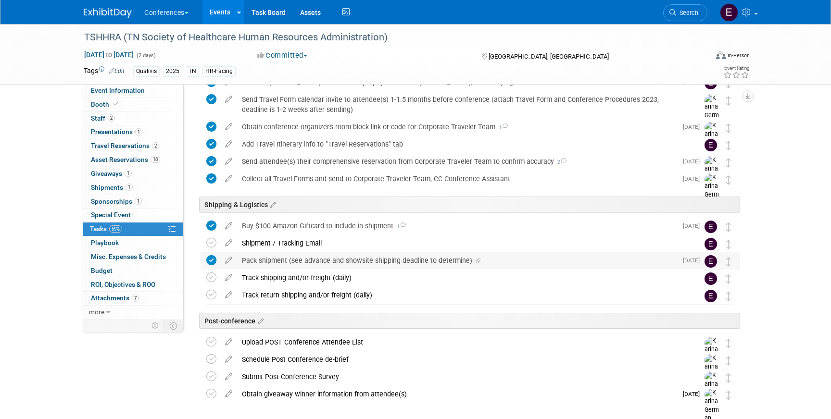
click at [277, 256] on div "Pack shipment (see advance and showsite shipping deadline to determine)" at bounding box center [457, 260] width 440 height 16
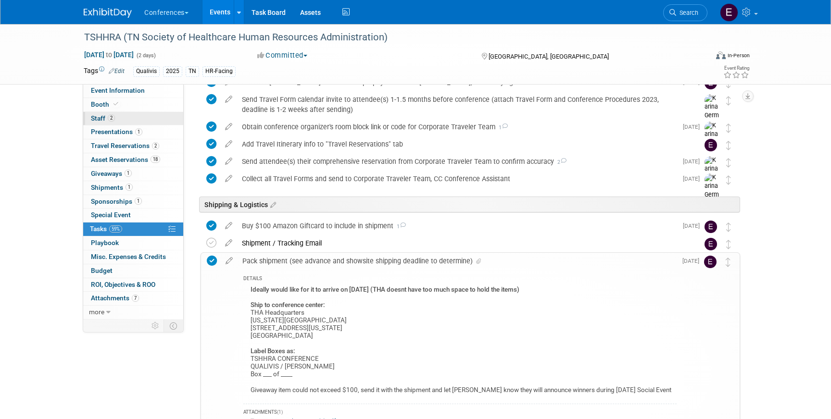
click at [169, 123] on link "2 Staff 2" at bounding box center [133, 118] width 100 height 13
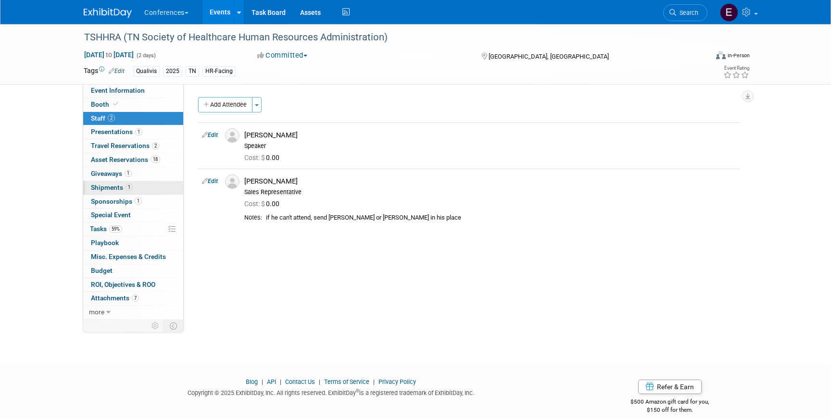
click at [118, 190] on span "Shipments 1" at bounding box center [112, 188] width 42 height 8
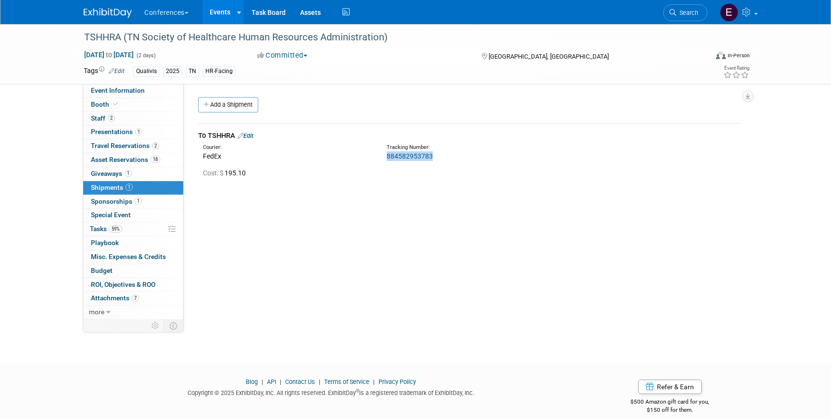
drag, startPoint x: 434, startPoint y: 158, endPoint x: 380, endPoint y: 157, distance: 53.9
click at [381, 157] on div "Tracking Number: 884582953783" at bounding box center [494, 152] width 230 height 17
copy link "884582953783"
click at [110, 152] on link "2 Travel Reservations 2" at bounding box center [133, 145] width 100 height 13
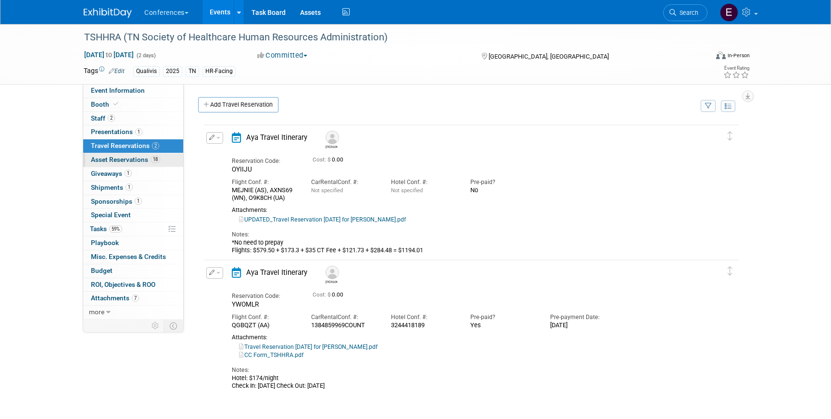
click at [111, 161] on span "Asset Reservations 18" at bounding box center [125, 160] width 69 height 8
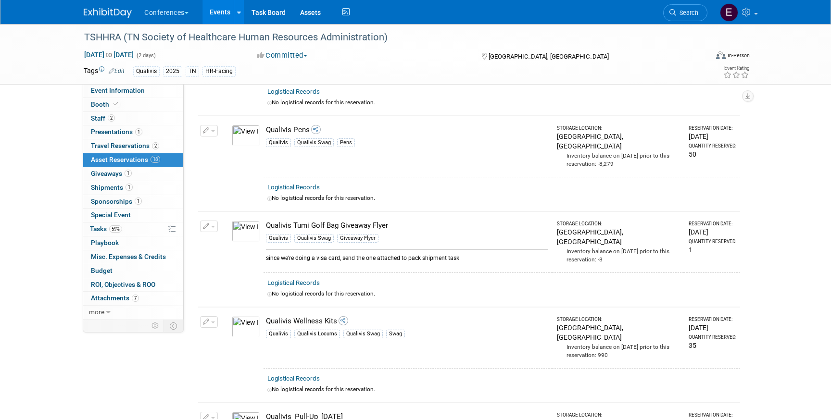
scroll to position [1403, 0]
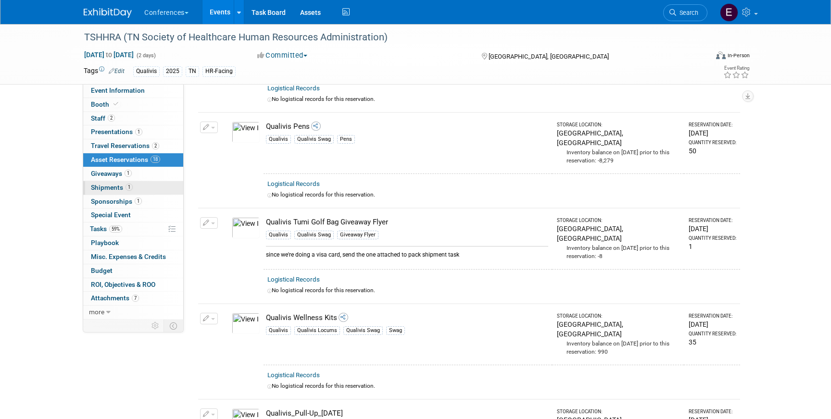
click at [104, 187] on span "Shipments 1" at bounding box center [112, 188] width 42 height 8
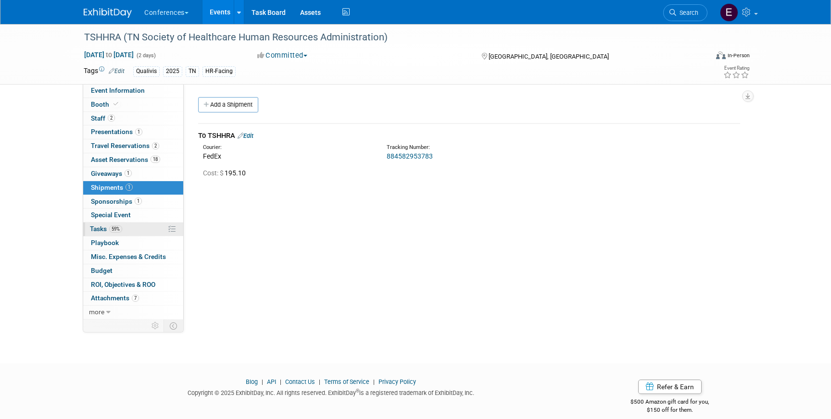
click at [116, 229] on span "59%" at bounding box center [115, 229] width 13 height 7
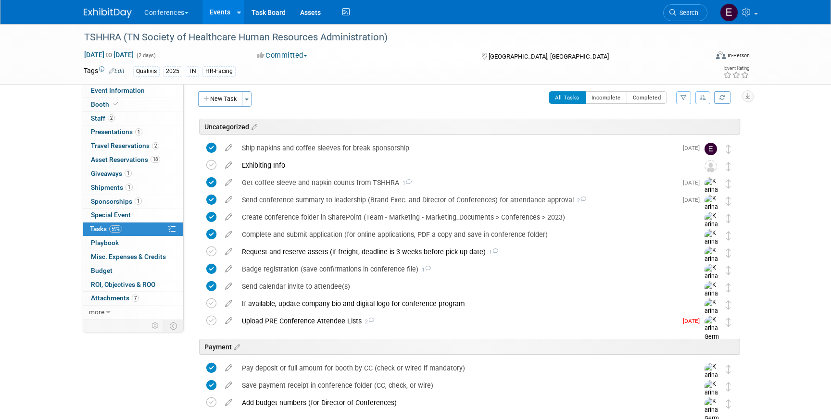
scroll to position [416, 0]
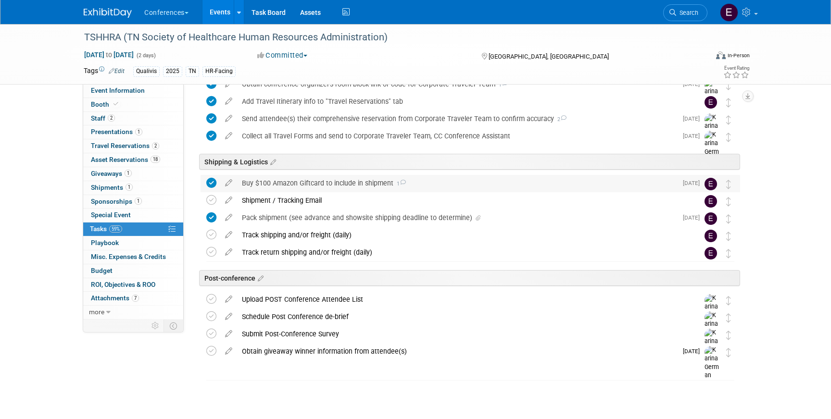
click at [287, 181] on div "Buy $100 Amazon Giftcard to include in shipment 1" at bounding box center [457, 183] width 440 height 16
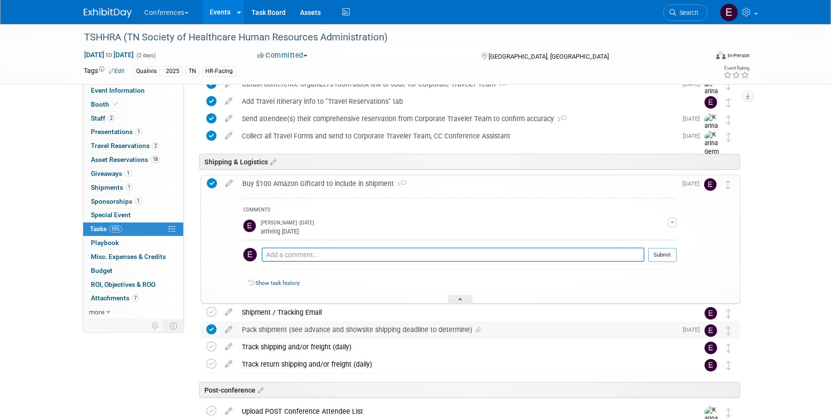
click at [295, 336] on div "Pack shipment (see advance and showsite shipping deadline to determine)" at bounding box center [457, 330] width 440 height 16
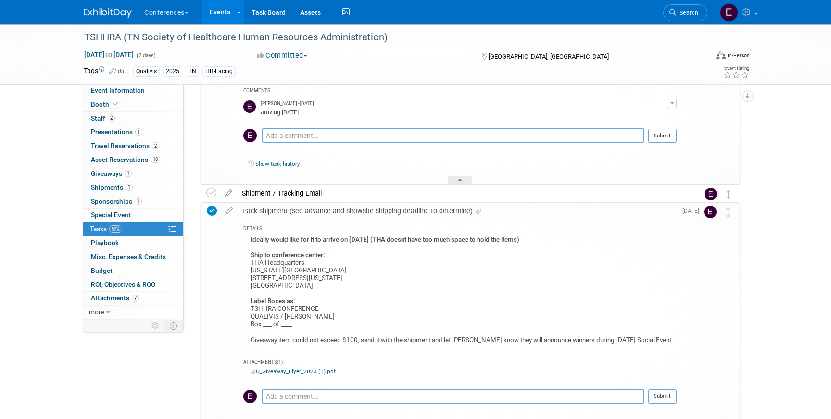
scroll to position [537, 0]
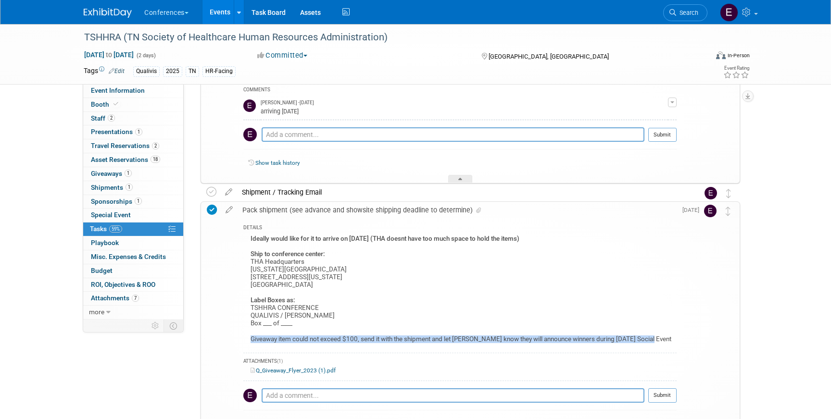
drag, startPoint x: 249, startPoint y: 340, endPoint x: 663, endPoint y: 339, distance: 414.6
click at [663, 340] on div "Ideally would like for it to arrive on [DATE] (THA doesnt have too much space t…" at bounding box center [459, 290] width 433 height 115
copy div "Giveaway item could not exceed $100, send it with the shipment and let [PERSON_…"
click at [160, 156] on span "Asset Reservations 18" at bounding box center [125, 160] width 69 height 8
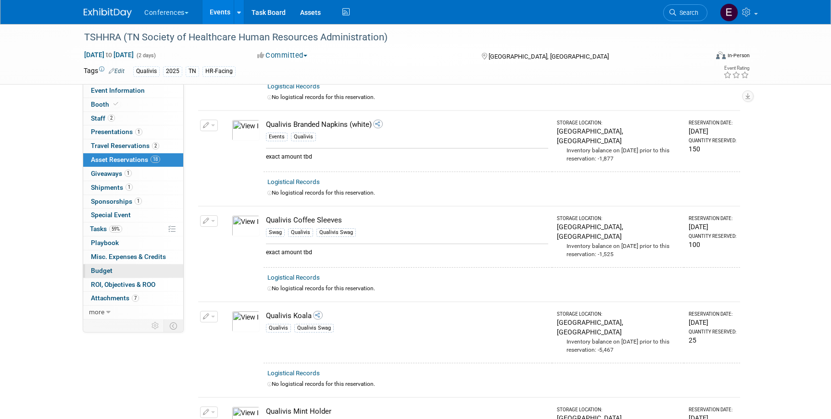
scroll to position [729, 0]
click at [102, 227] on span "Tasks 59%" at bounding box center [106, 229] width 32 height 8
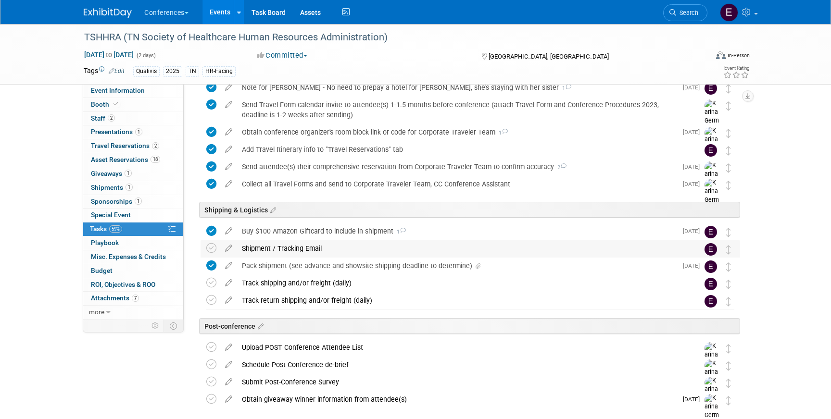
scroll to position [388, 0]
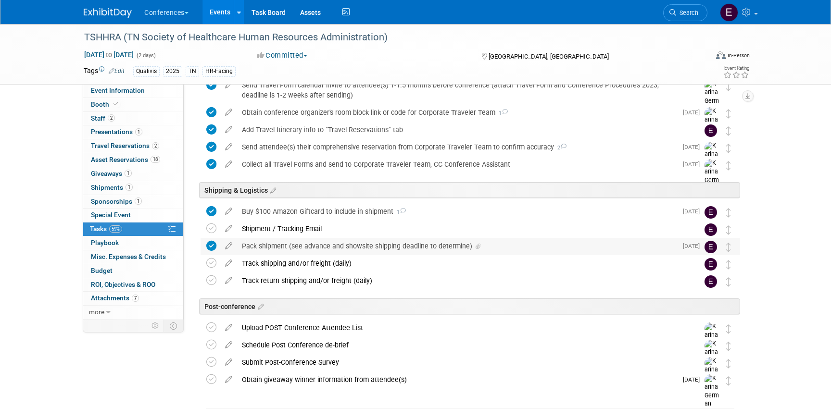
click at [298, 242] on div "Pack shipment (see advance and showsite shipping deadline to determine)" at bounding box center [457, 246] width 440 height 16
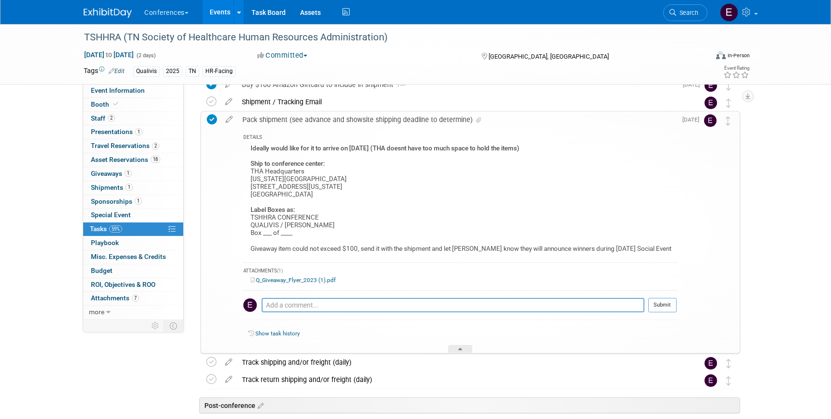
scroll to position [519, 0]
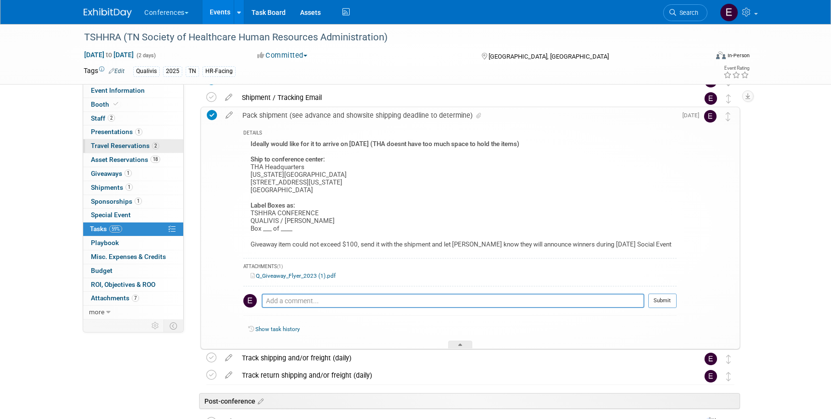
click at [115, 151] on link "2 Travel Reservations 2" at bounding box center [133, 145] width 100 height 13
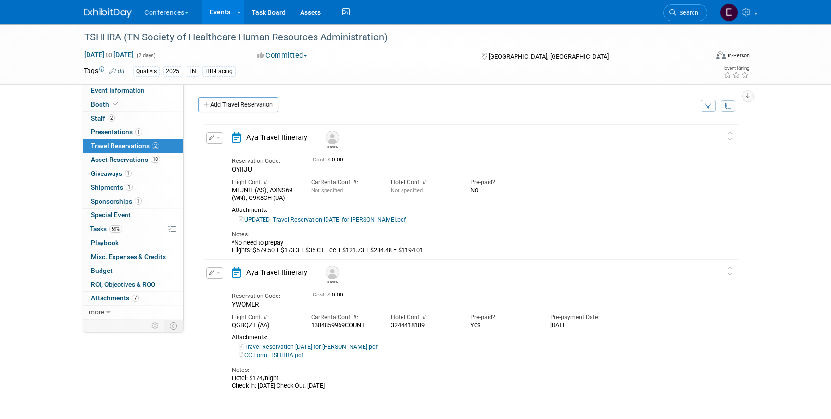
click at [99, 13] on img at bounding box center [108, 13] width 48 height 10
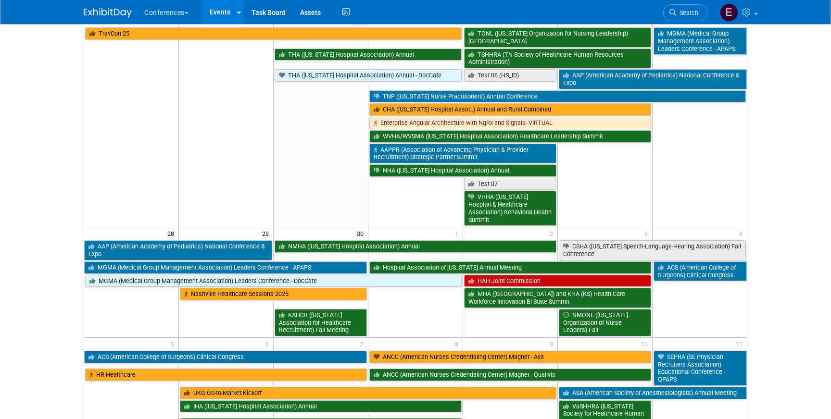
scroll to position [531, 0]
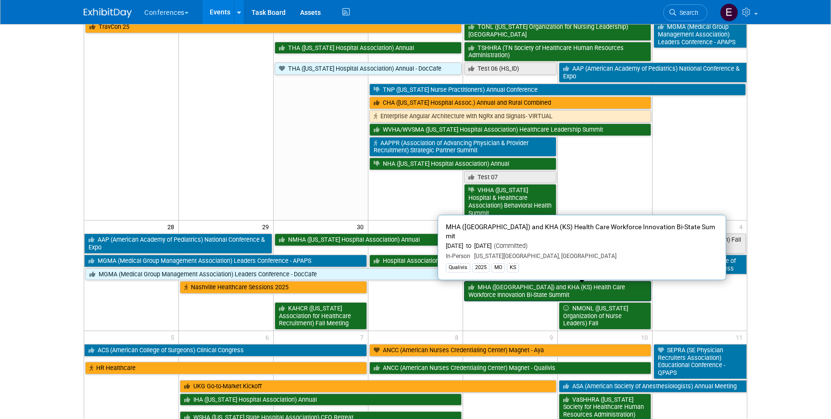
click at [528, 281] on link "MHA ([GEOGRAPHIC_DATA]) and KHA (KS) Health Care Workforce Innovation Bi-State …" at bounding box center [557, 291] width 187 height 20
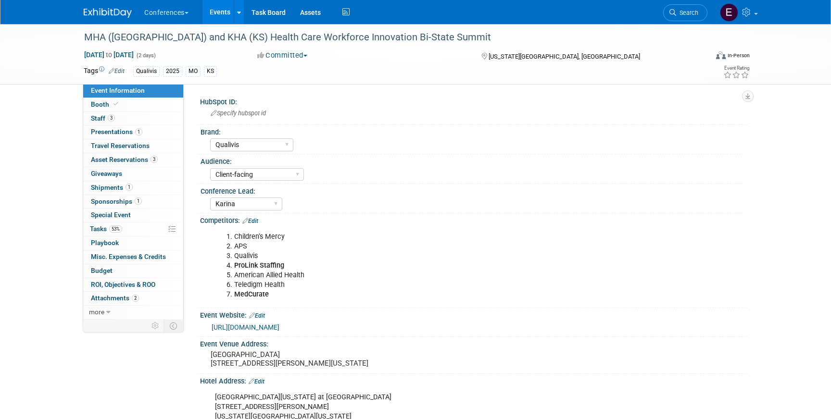
select select "Qualivis"
select select "Client-facing"
select select "Karina"
click at [137, 119] on link "3 Staff 3" at bounding box center [133, 118] width 100 height 13
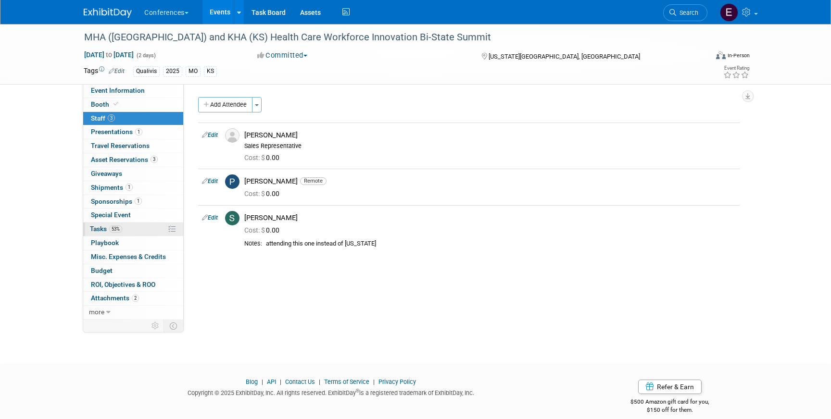
click at [107, 227] on span "Tasks 53%" at bounding box center [106, 229] width 32 height 8
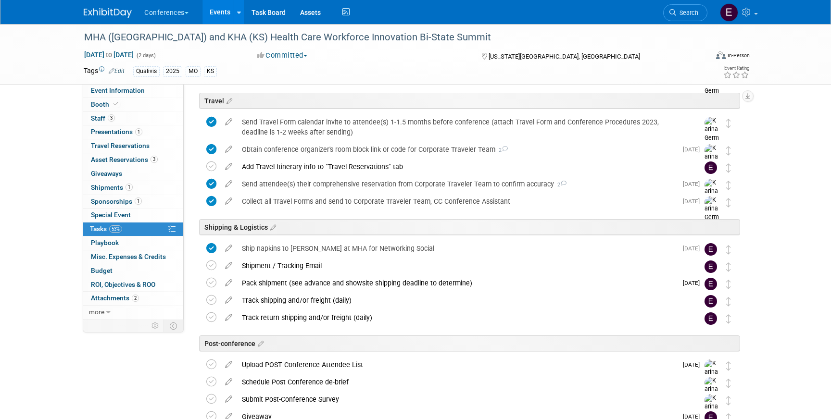
scroll to position [373, 0]
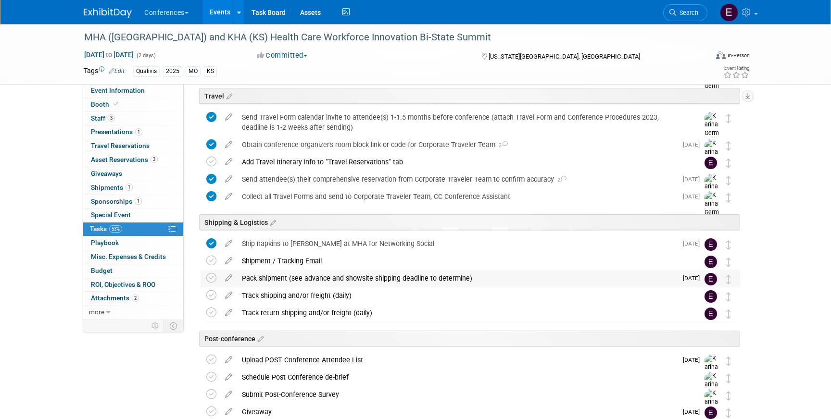
click at [309, 282] on div "Pack shipment (see advance and showsite shipping deadline to determine)" at bounding box center [457, 278] width 440 height 16
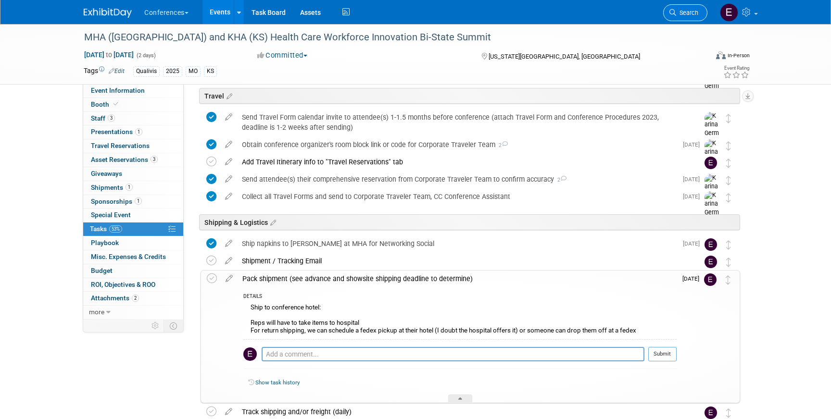
click at [682, 12] on span "Search" at bounding box center [687, 12] width 22 height 7
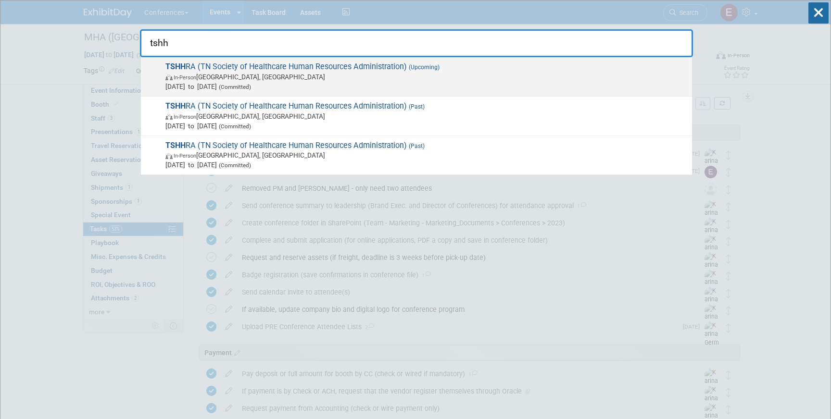
type input "tshh"
click at [442, 87] on span "[DATE] to [DATE] (Committed)" at bounding box center [426, 87] width 522 height 10
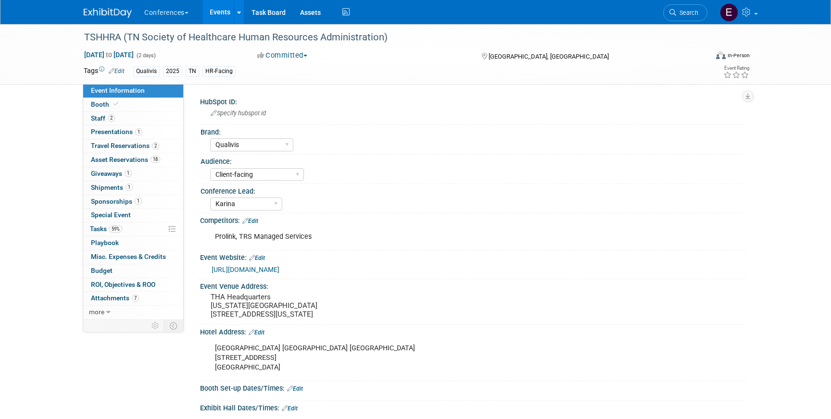
select select "Qualivis"
select select "Client-facing"
select select "Karina"
click at [115, 189] on span "Shipments 1" at bounding box center [112, 188] width 42 height 8
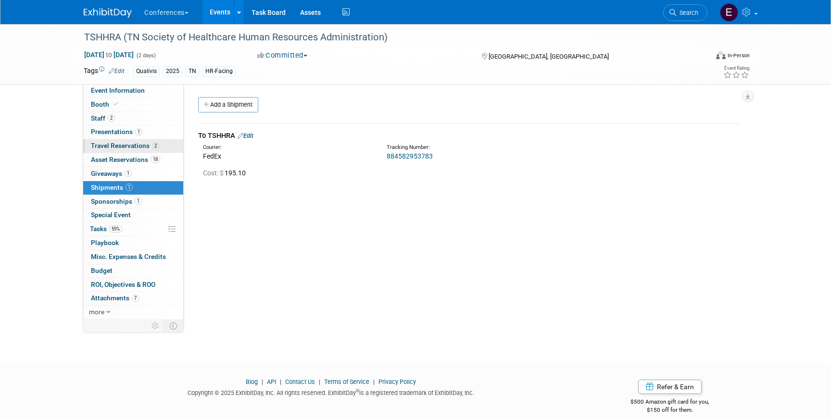
click at [128, 145] on span "Travel Reservations 2" at bounding box center [125, 146] width 68 height 8
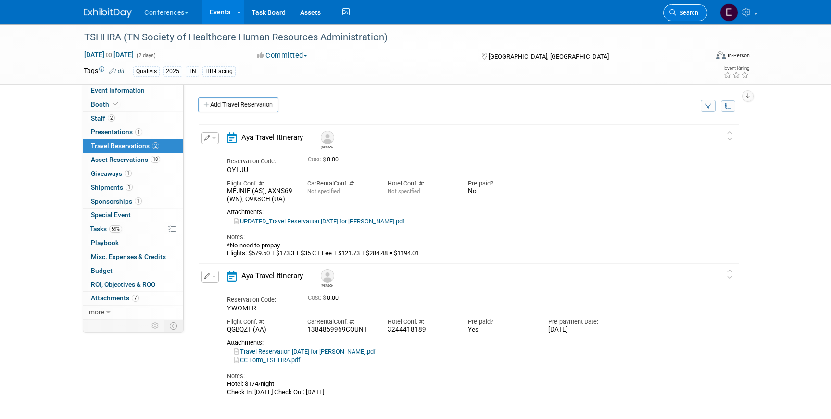
click at [674, 15] on icon at bounding box center [672, 12] width 7 height 7
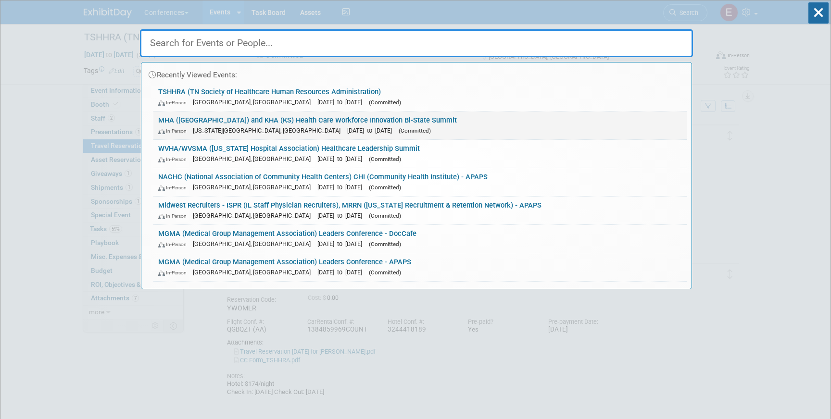
click at [366, 122] on link "MHA ([GEOGRAPHIC_DATA]) and KHA (KS) Health Care Workforce Innovation Bi-State …" at bounding box center [419, 126] width 533 height 28
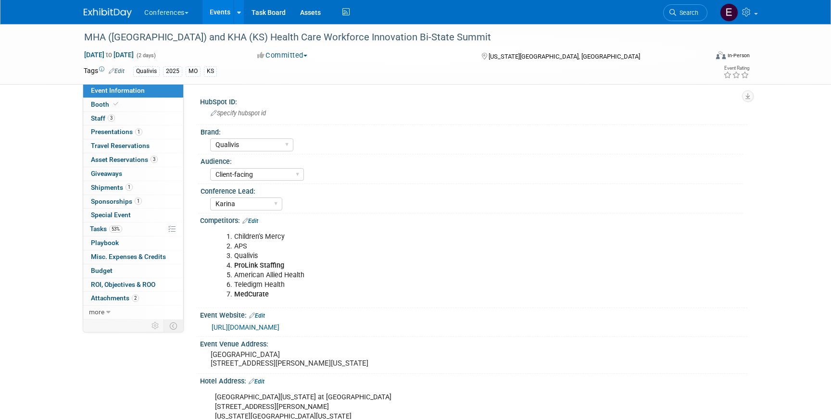
select select "Qualivis"
select select "Client-facing"
select select "Karina"
click at [125, 163] on span "Asset Reservations 3" at bounding box center [124, 160] width 67 height 8
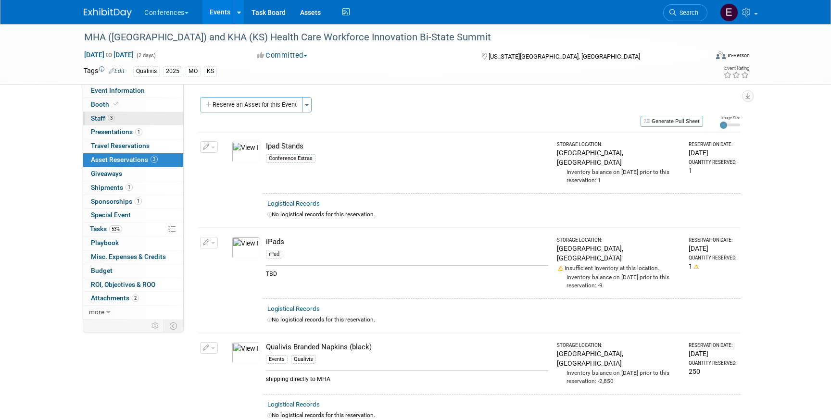
click at [118, 119] on link "3 Staff 3" at bounding box center [133, 118] width 100 height 13
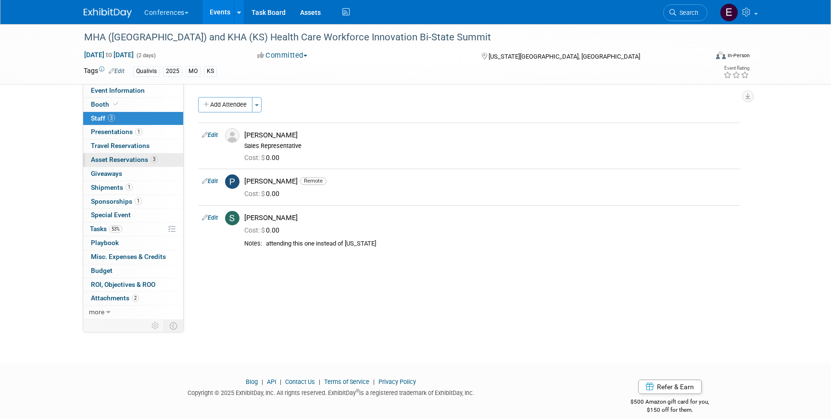
click at [121, 157] on span "Asset Reservations 3" at bounding box center [124, 160] width 67 height 8
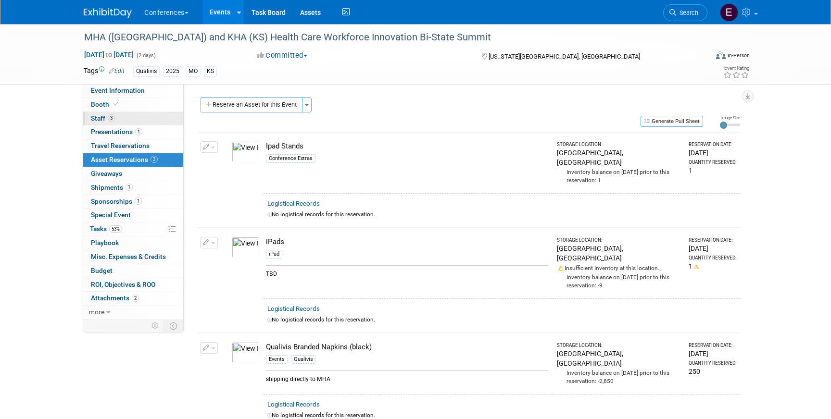
click at [110, 115] on span "3" at bounding box center [111, 117] width 7 height 7
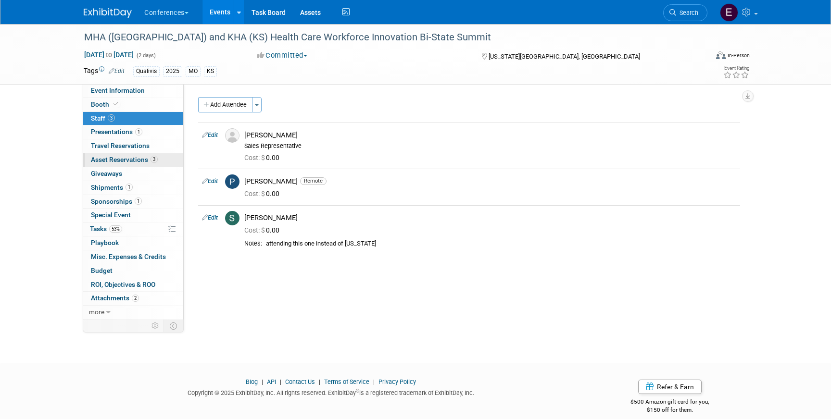
click at [121, 160] on span "Asset Reservations 3" at bounding box center [124, 160] width 67 height 8
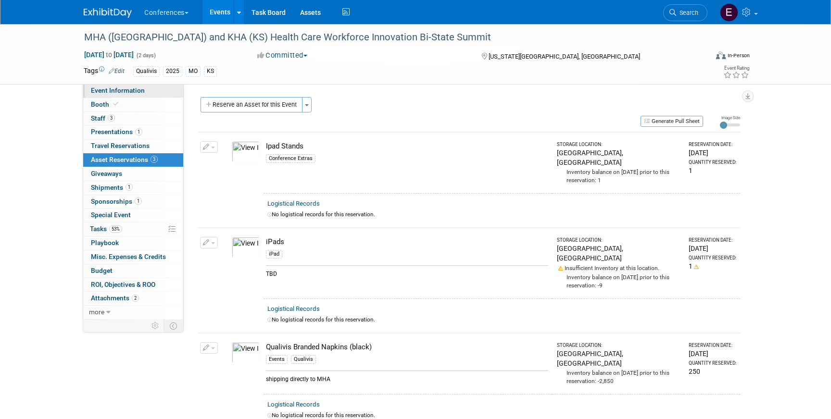
click at [136, 91] on span "Event Information" at bounding box center [118, 91] width 54 height 8
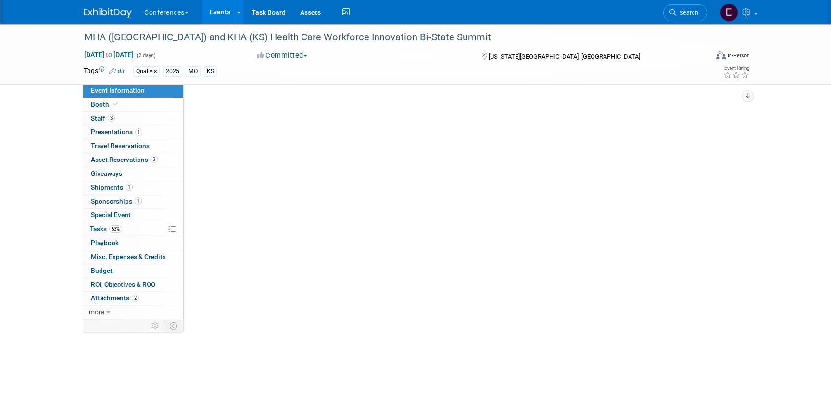
select select "Qualivis"
select select "Client-facing"
select select "Karina"
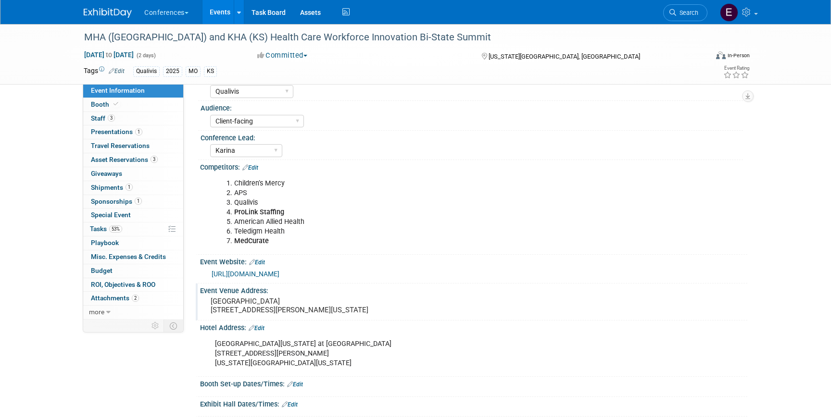
scroll to position [65, 0]
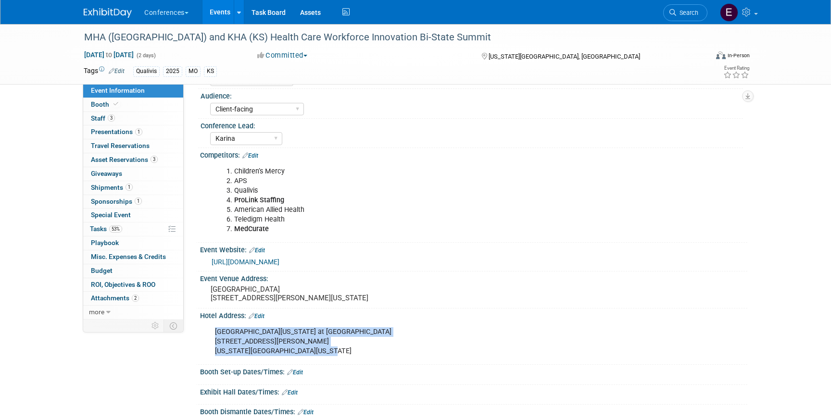
drag, startPoint x: 215, startPoint y: 342, endPoint x: 375, endPoint y: 358, distance: 160.4
click at [375, 358] on div "[GEOGRAPHIC_DATA][US_STATE] at [GEOGRAPHIC_DATA] [STREET_ADDRESS][PERSON_NAME][…" at bounding box center [424, 342] width 433 height 38
copy div "[GEOGRAPHIC_DATA][US_STATE] at [GEOGRAPHIC_DATA] [STREET_ADDRESS][PERSON_NAME][…"
click at [120, 156] on span "Asset Reservations 3" at bounding box center [124, 160] width 67 height 8
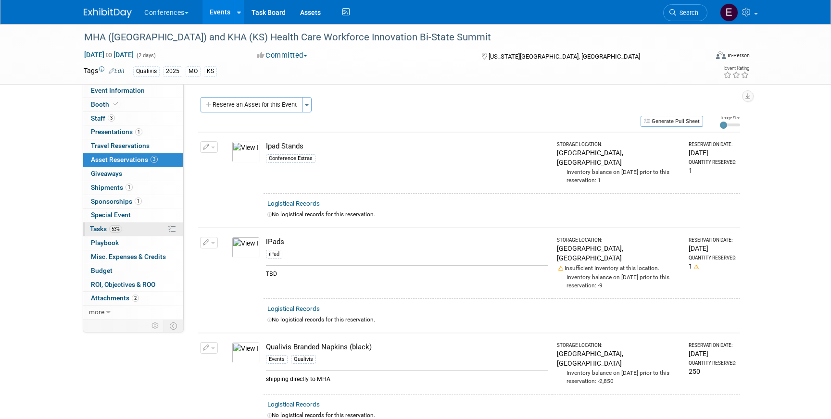
click at [121, 231] on span "53%" at bounding box center [115, 229] width 13 height 7
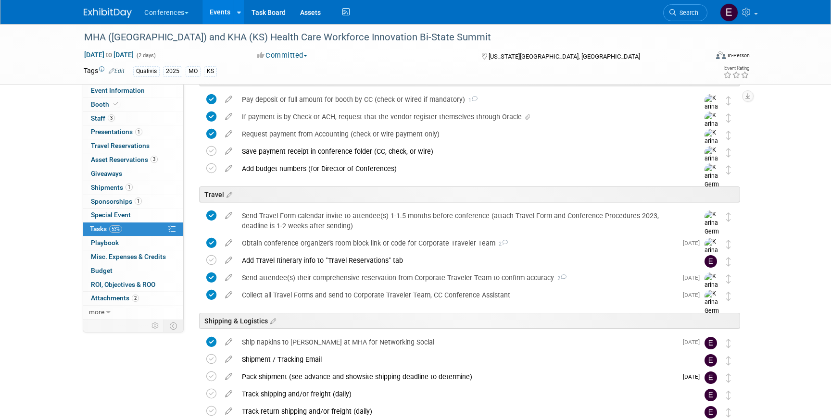
scroll to position [286, 0]
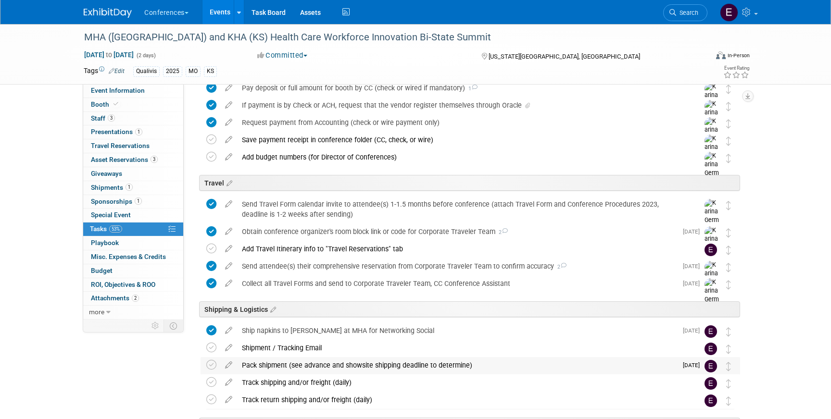
click at [275, 364] on div "Pack shipment (see advance and showsite shipping deadline to determine)" at bounding box center [457, 365] width 440 height 16
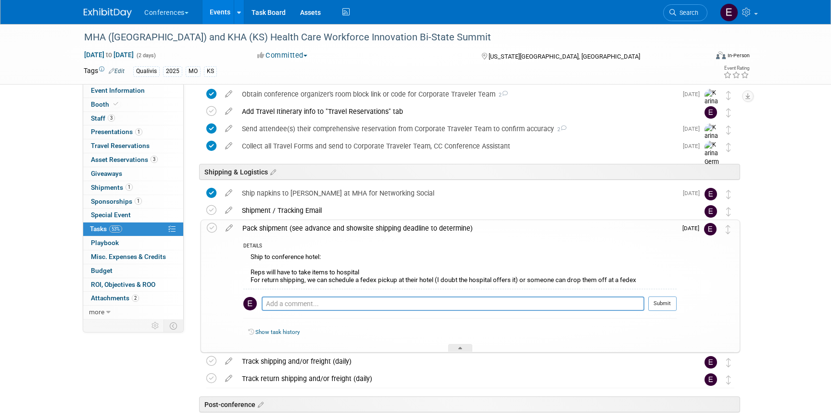
scroll to position [426, 0]
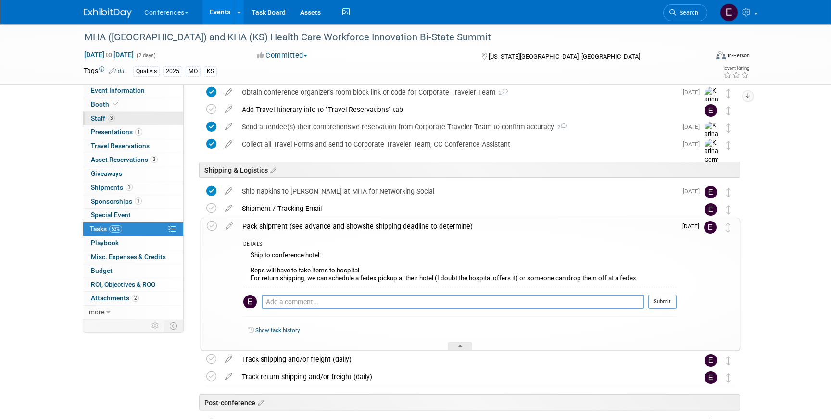
click at [115, 120] on link "3 Staff 3" at bounding box center [133, 118] width 100 height 13
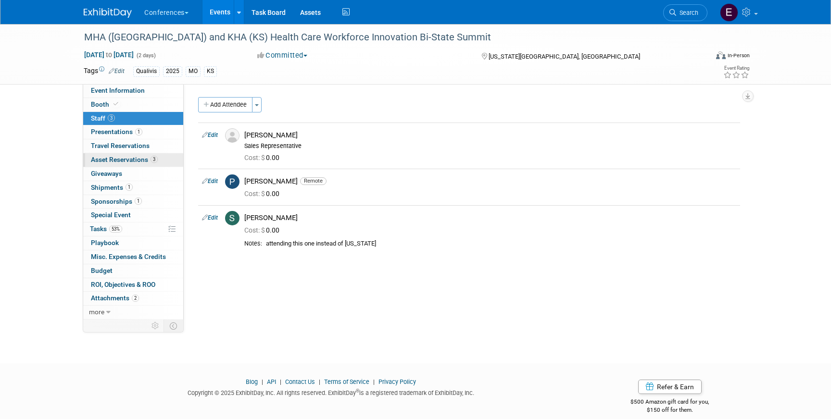
click at [119, 163] on span "Asset Reservations 3" at bounding box center [124, 160] width 67 height 8
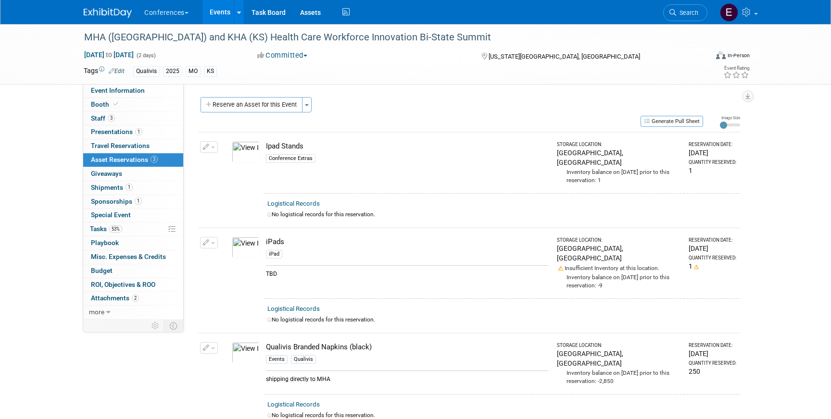
click at [101, 13] on img at bounding box center [108, 13] width 48 height 10
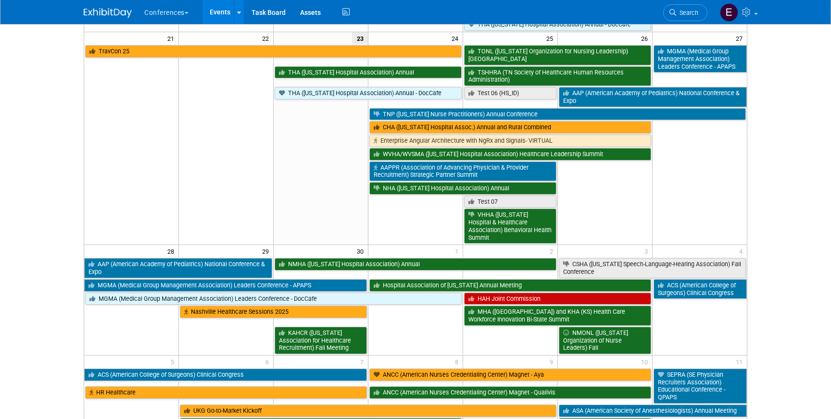
scroll to position [524, 0]
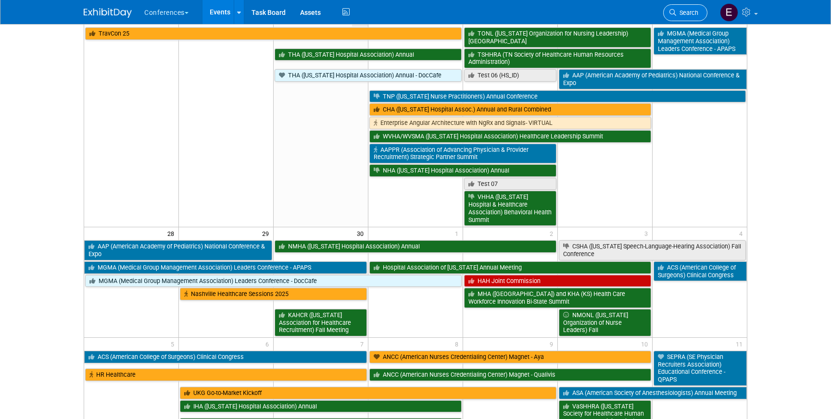
click at [683, 11] on span "Search" at bounding box center [687, 12] width 22 height 7
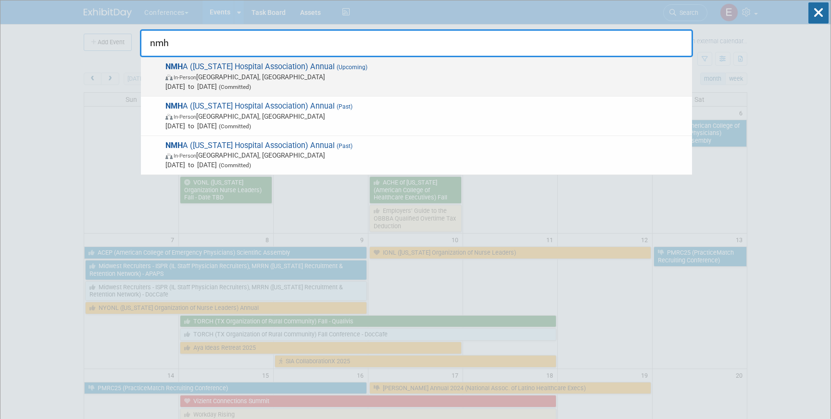
type input "nmh"
click at [262, 71] on span "NMH A ([US_STATE] Hospital Association) Annual (Upcoming) In-Person [GEOGRAPHIC…" at bounding box center [425, 76] width 525 height 29
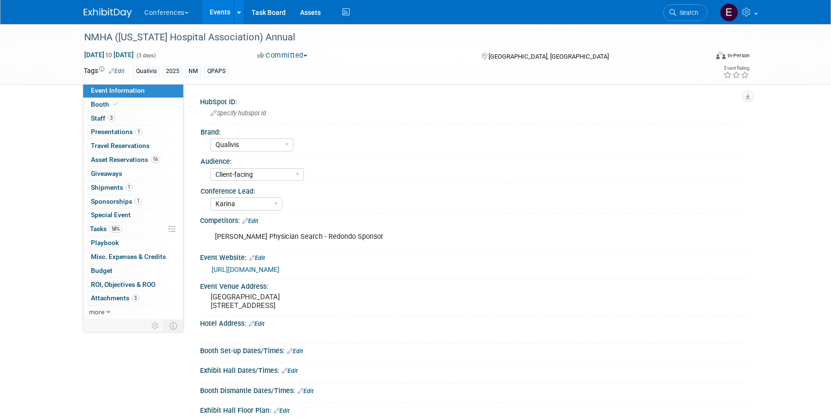
select select "Qualivis"
select select "Client-facing"
select select "Karina"
click at [130, 229] on link "58% Tasks 58%" at bounding box center [133, 229] width 100 height 13
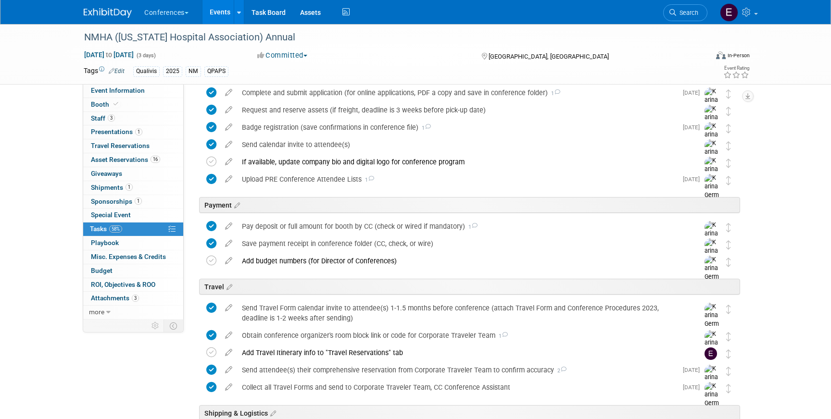
scroll to position [451, 0]
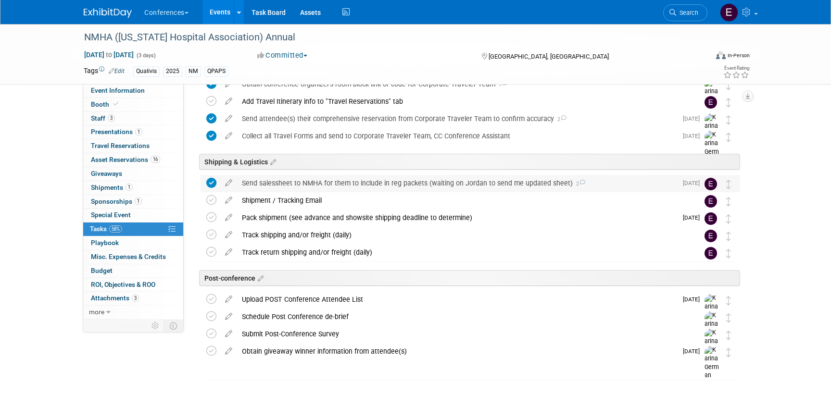
click at [266, 186] on div "Send salessheet to NMHA for them to include in reg packets (waiting on Jordan t…" at bounding box center [457, 183] width 440 height 16
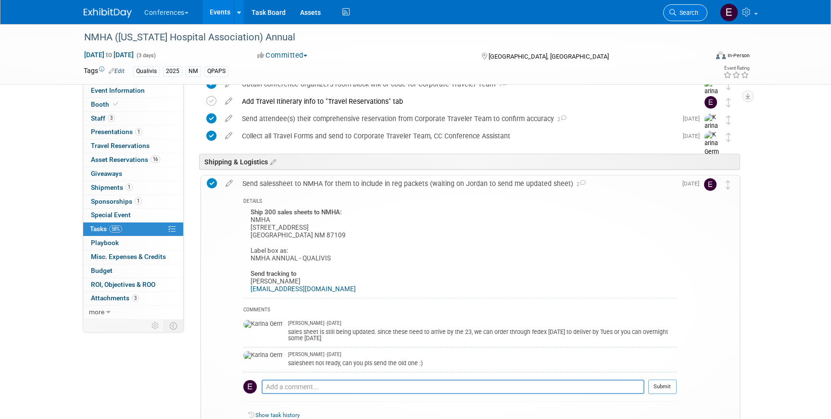
click at [699, 7] on link "Search" at bounding box center [685, 12] width 44 height 17
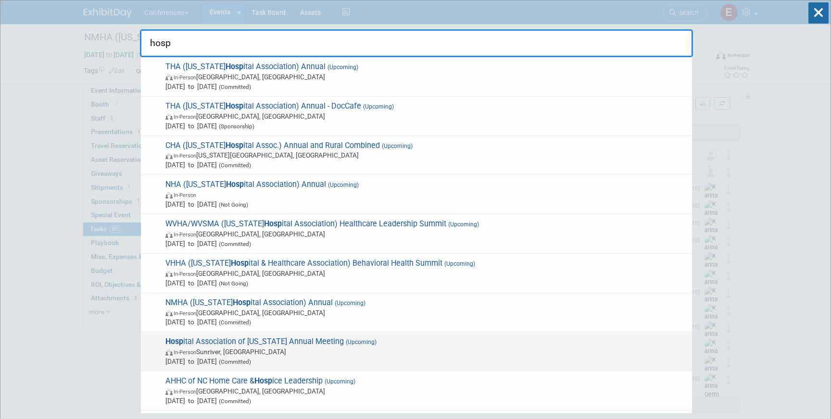
type input "hosp"
click at [368, 337] on span "Hosp ital Association of [US_STATE] Annual Meeting (Upcoming) In-Person Sunrive…" at bounding box center [425, 351] width 525 height 29
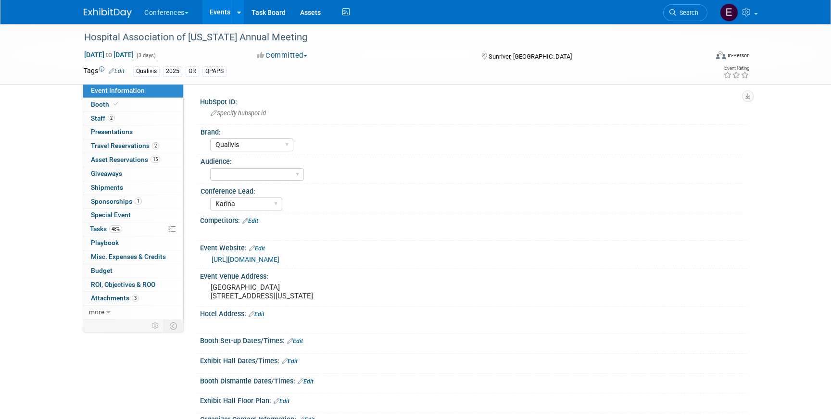
select select "Qualivis"
select select "Karina"
click at [106, 159] on span "Asset Reservations 15" at bounding box center [125, 160] width 69 height 8
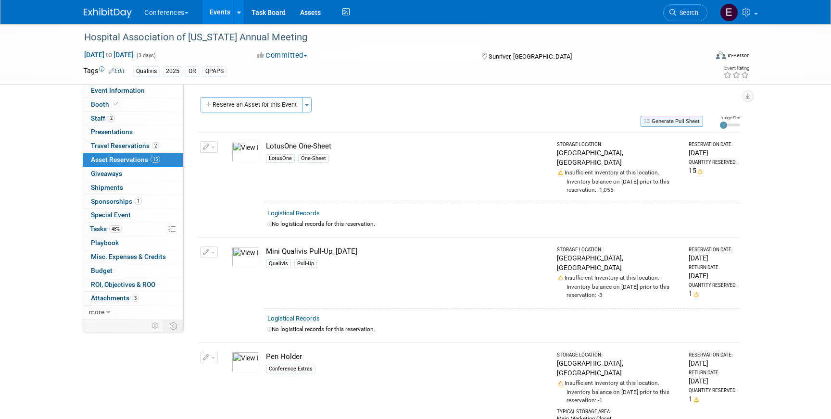
click at [676, 120] on button "Generate Pull Sheet" at bounding box center [672, 121] width 63 height 11
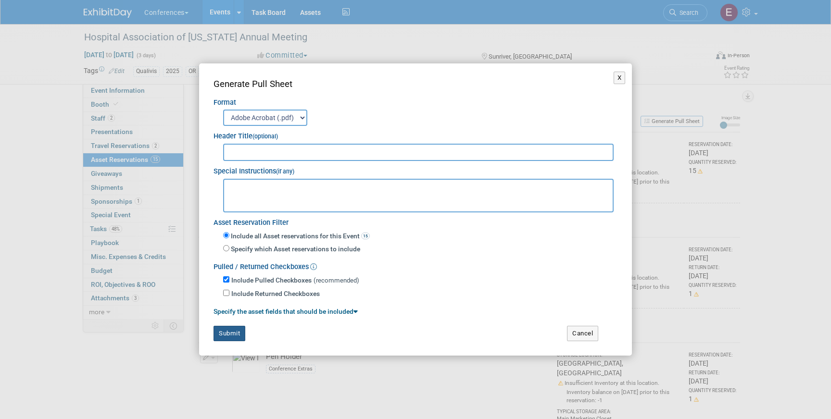
click at [227, 336] on button "Submit" at bounding box center [230, 333] width 32 height 15
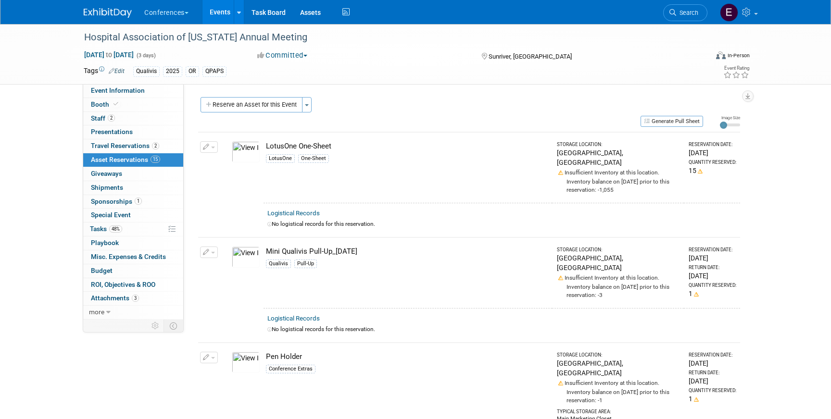
click at [101, 13] on img at bounding box center [108, 13] width 48 height 10
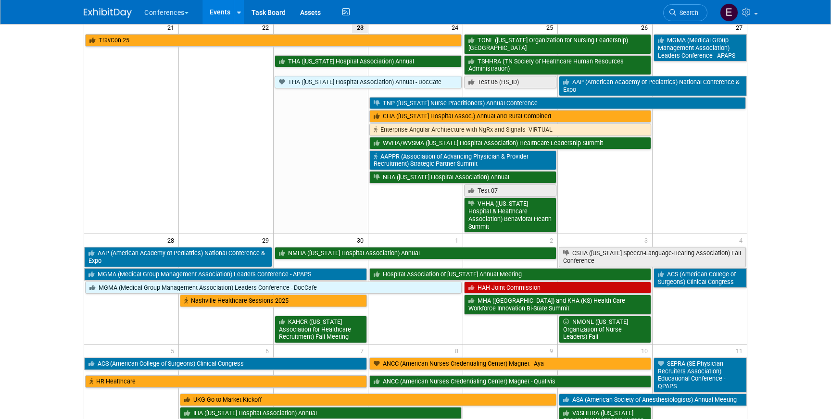
scroll to position [532, 0]
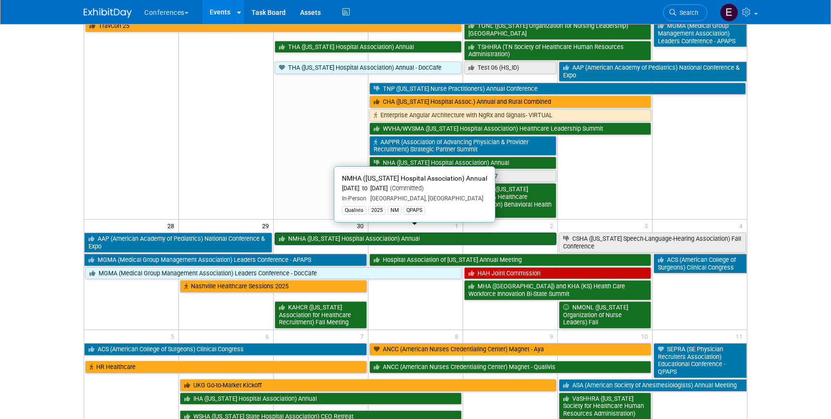
click at [313, 233] on link "NMHA ([US_STATE] Hospital Association) Annual" at bounding box center [416, 239] width 282 height 13
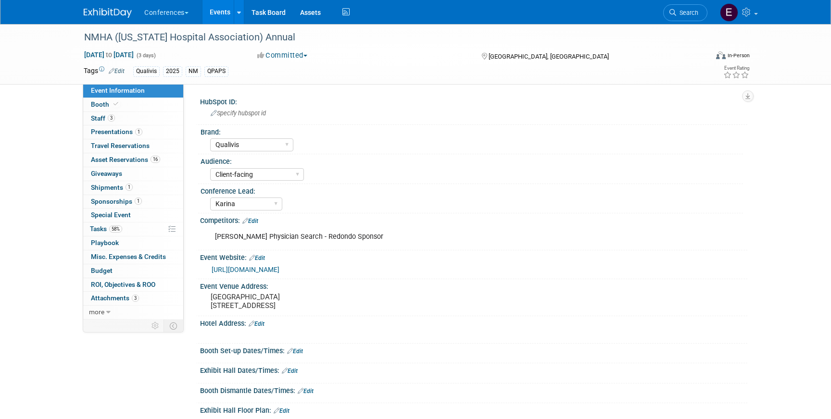
select select "Qualivis"
select select "Client-facing"
select select "Karina"
click at [155, 162] on span "16" at bounding box center [156, 159] width 10 height 7
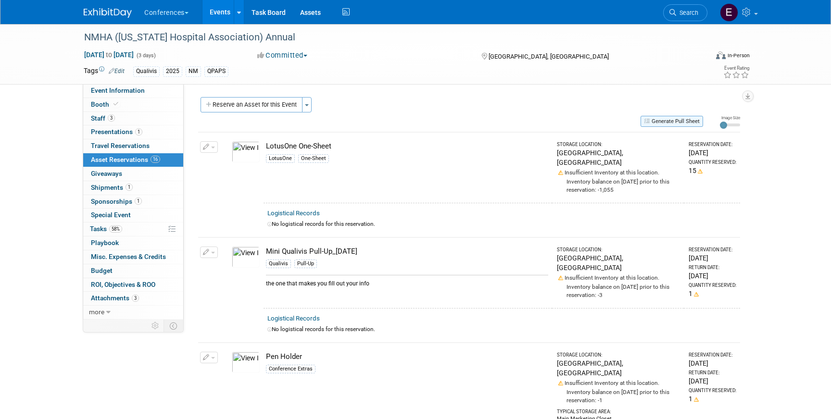
click at [686, 119] on button "Generate Pull Sheet" at bounding box center [672, 121] width 63 height 11
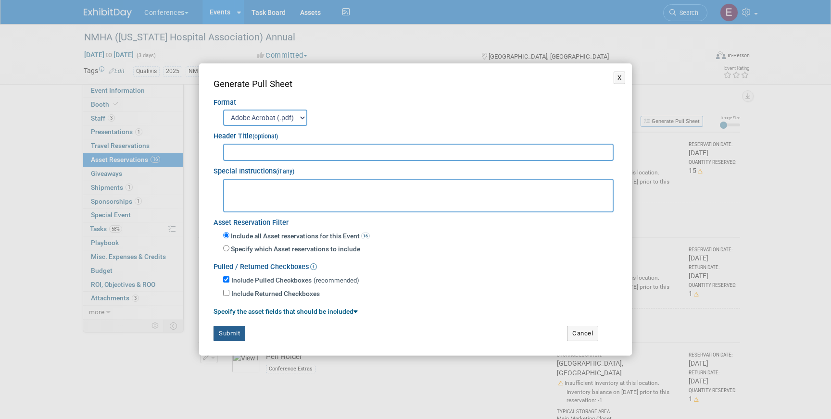
click at [226, 331] on button "Submit" at bounding box center [230, 333] width 32 height 15
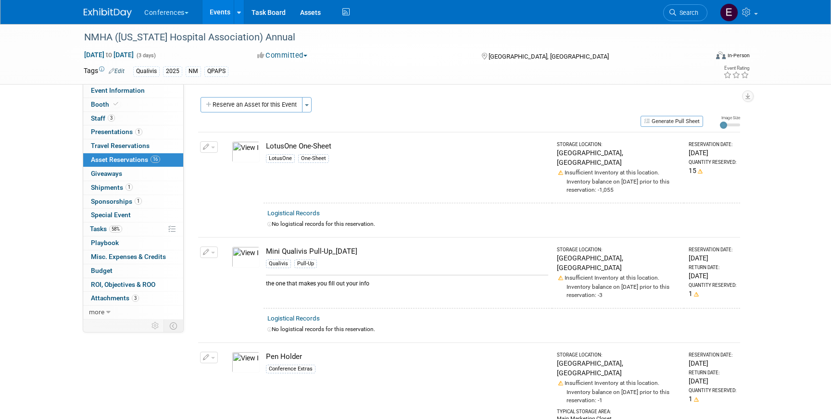
click at [108, 10] on img at bounding box center [108, 13] width 48 height 10
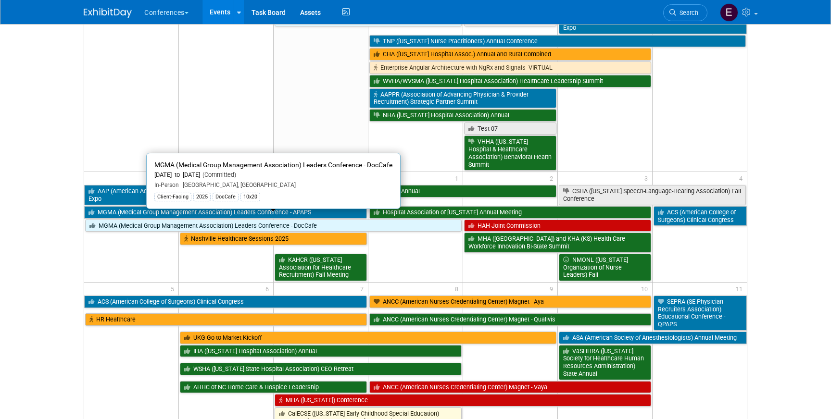
scroll to position [581, 0]
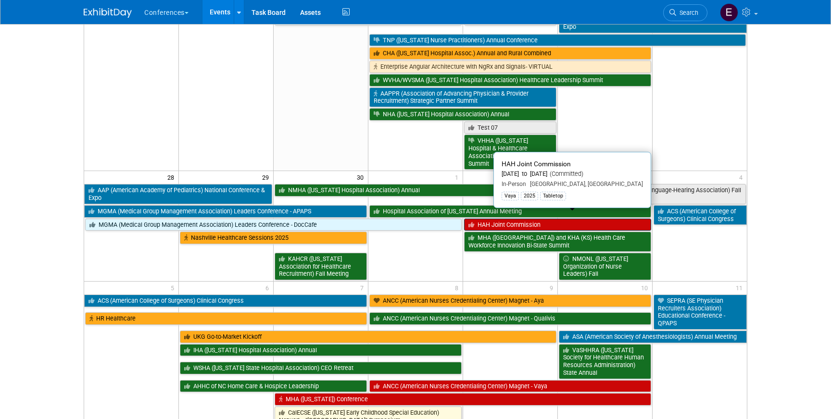
click at [494, 219] on link "HAH Joint Commission" at bounding box center [557, 225] width 187 height 13
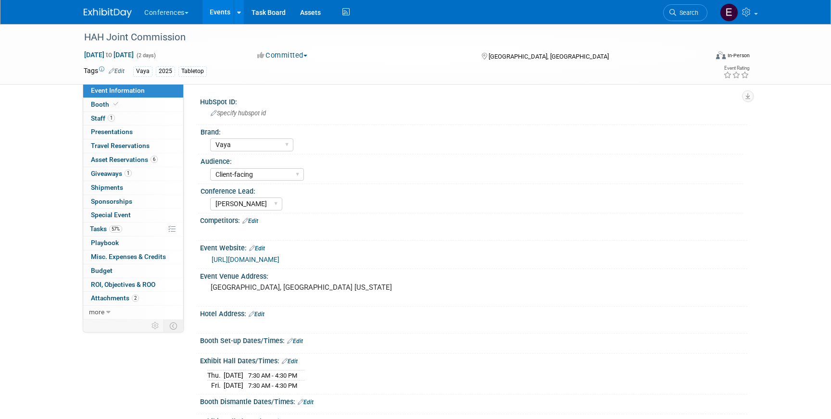
select select "Vaya"
select select "Client-facing"
select select "[PERSON_NAME]"
click at [110, 157] on span "Asset Reservations 6" at bounding box center [124, 160] width 67 height 8
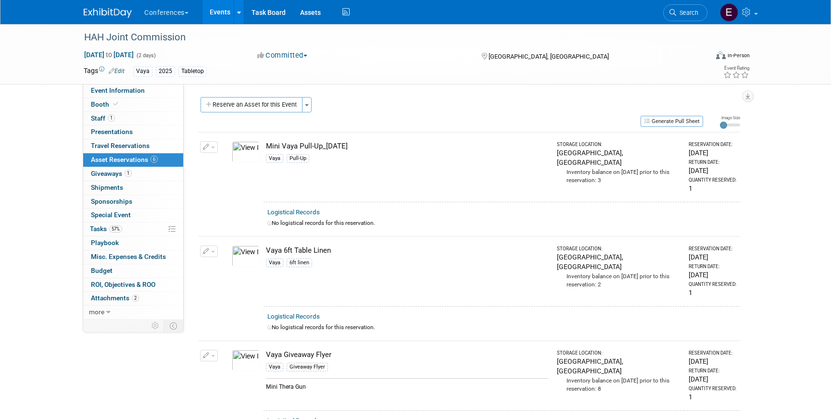
scroll to position [34, 0]
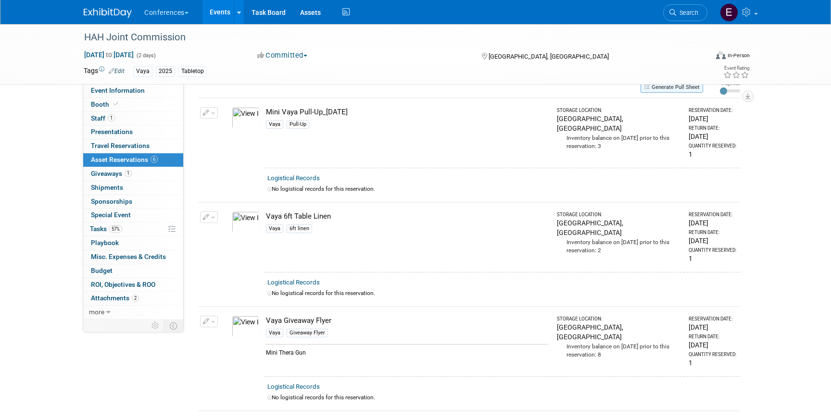
click at [681, 90] on button "Generate Pull Sheet" at bounding box center [672, 87] width 63 height 11
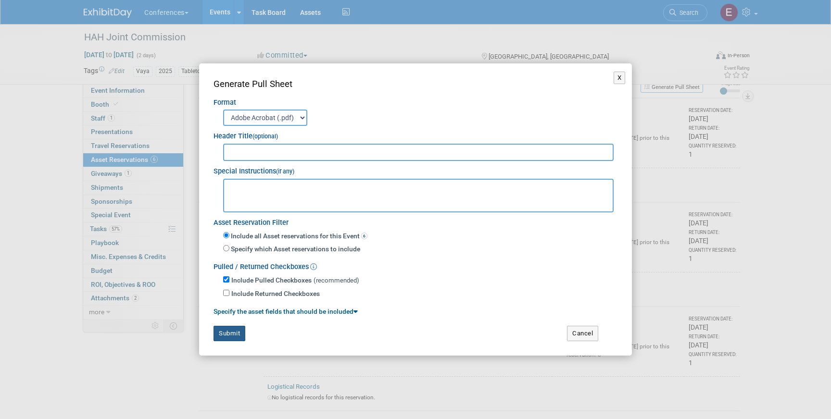
click at [227, 332] on button "Submit" at bounding box center [230, 333] width 32 height 15
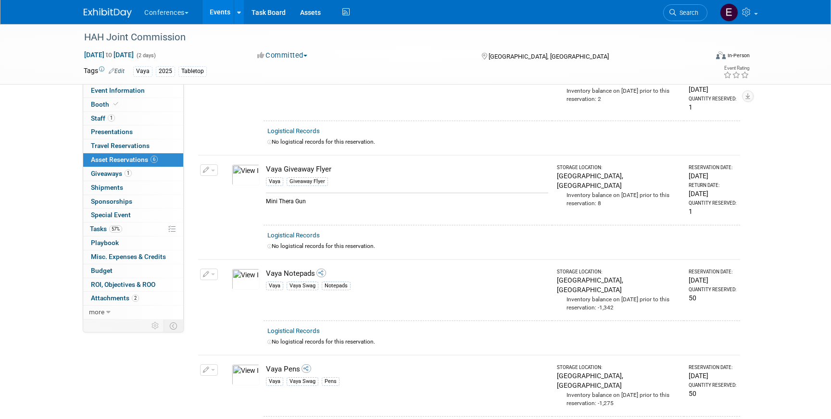
scroll to position [194, 0]
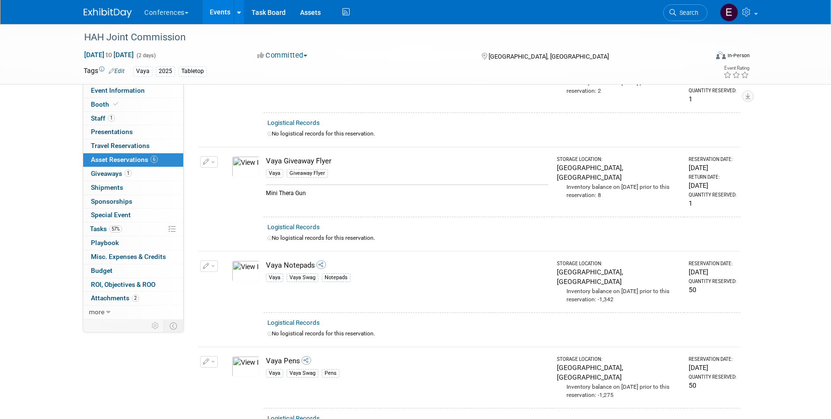
click at [110, 11] on img at bounding box center [108, 13] width 48 height 10
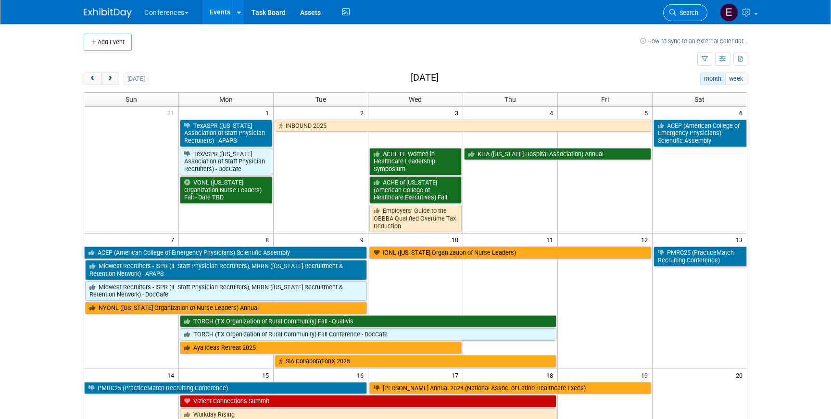
click at [678, 9] on link "Search" at bounding box center [685, 12] width 44 height 17
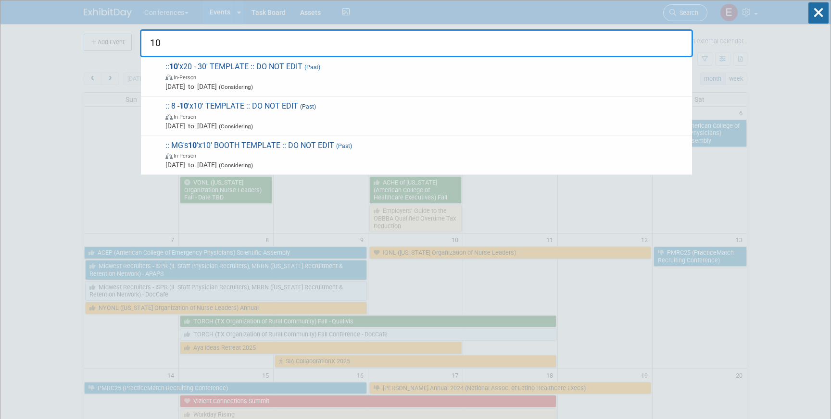
type input "1"
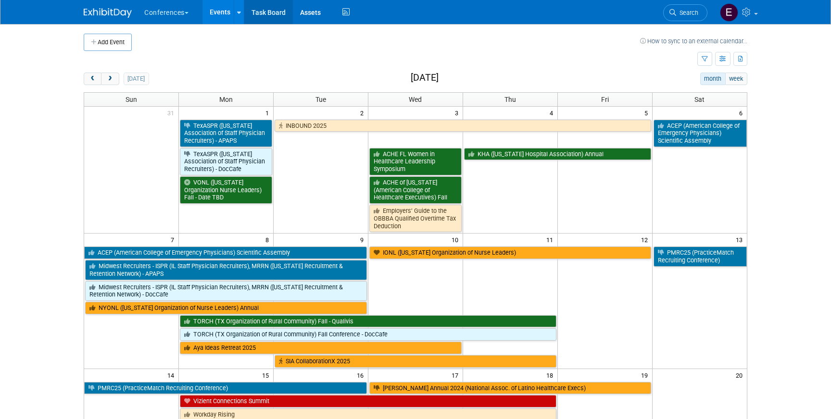
click at [269, 20] on link "Task Board" at bounding box center [268, 12] width 49 height 24
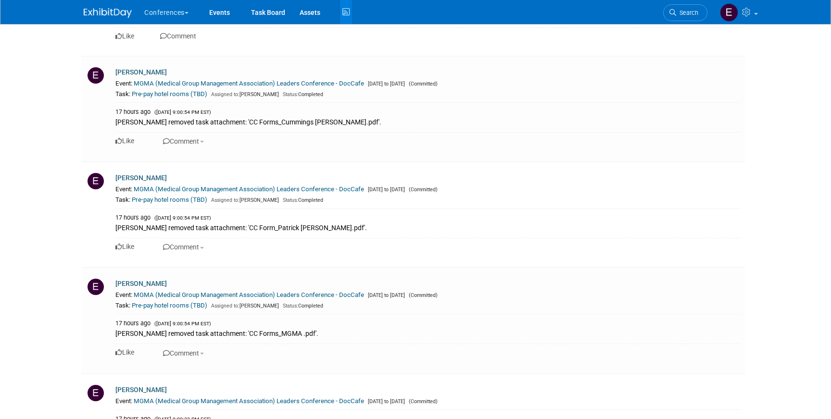
scroll to position [5432, 0]
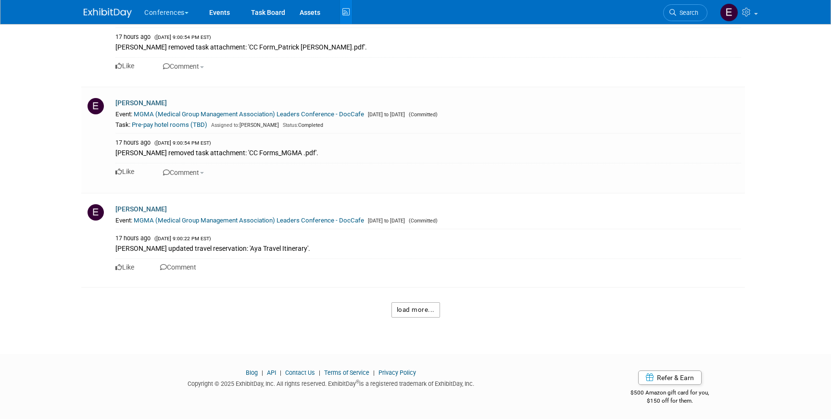
click at [413, 306] on button "load more..." at bounding box center [415, 310] width 49 height 15
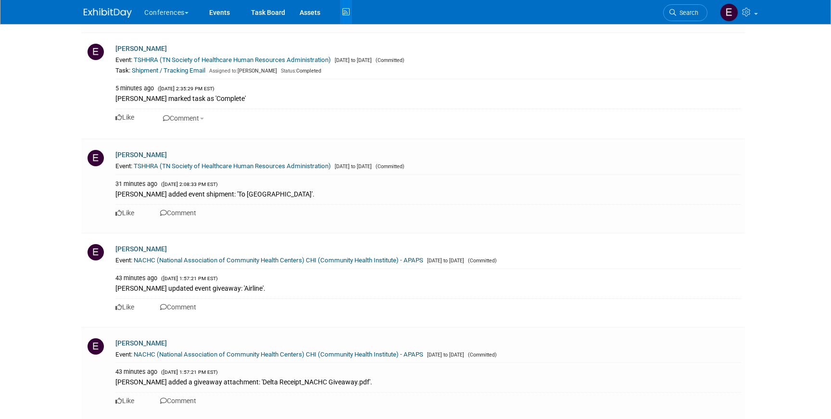
scroll to position [0, 0]
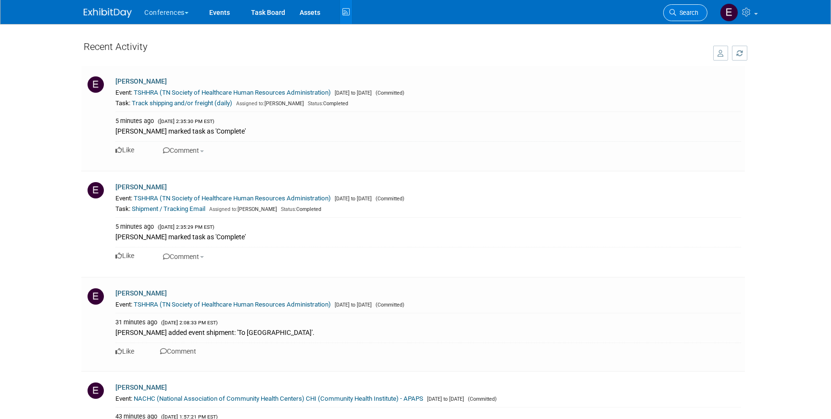
click at [686, 13] on span "Search" at bounding box center [687, 12] width 22 height 7
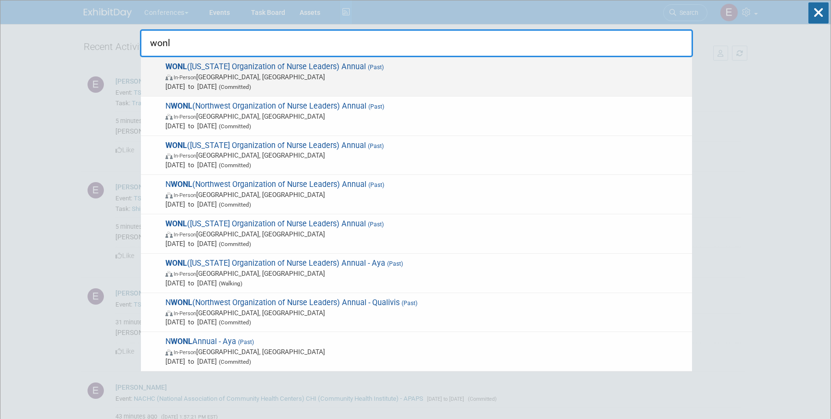
type input "wonl"
click at [515, 67] on span "WONL ([US_STATE] Organization of Nurse Leaders) Annual (Past) In-Person [GEOGRA…" at bounding box center [425, 76] width 525 height 29
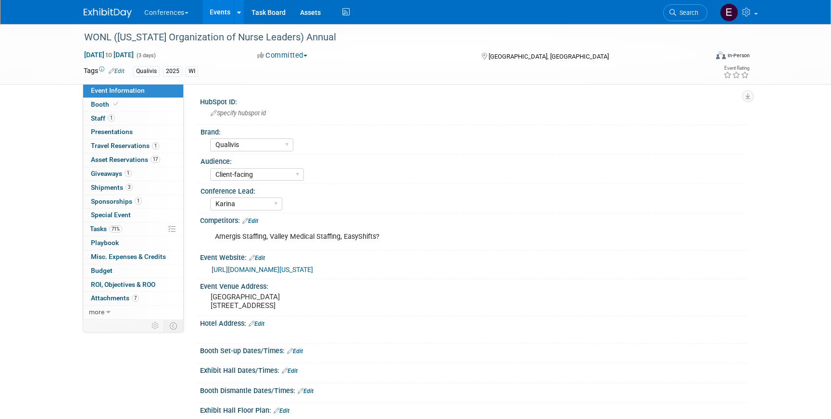
select select "Qualivis"
select select "Client-facing"
select select "Karina"
click at [124, 229] on link "71% Tasks 71%" at bounding box center [133, 229] width 100 height 13
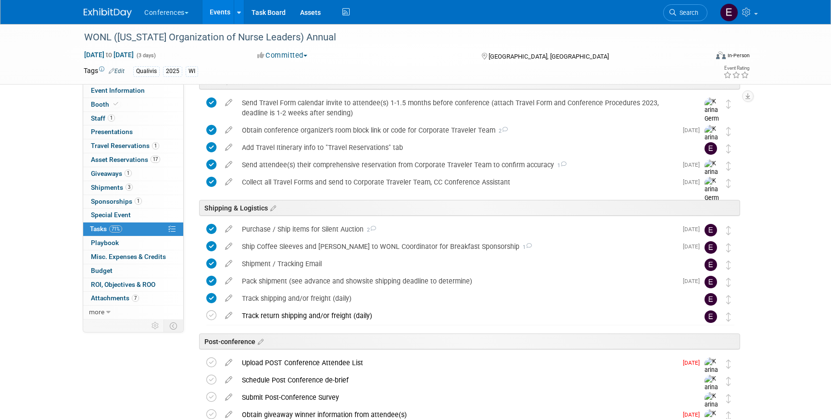
scroll to position [440, 0]
click at [151, 93] on link "Event Information" at bounding box center [133, 90] width 100 height 13
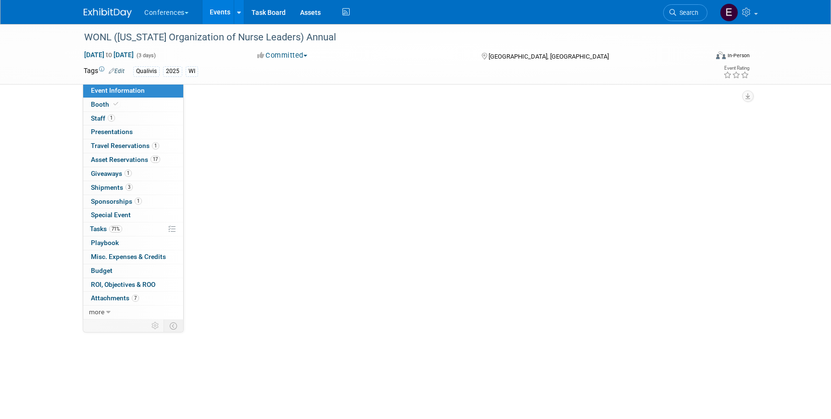
scroll to position [0, 0]
select select "Qualivis"
select select "Client-facing"
select select "Karina"
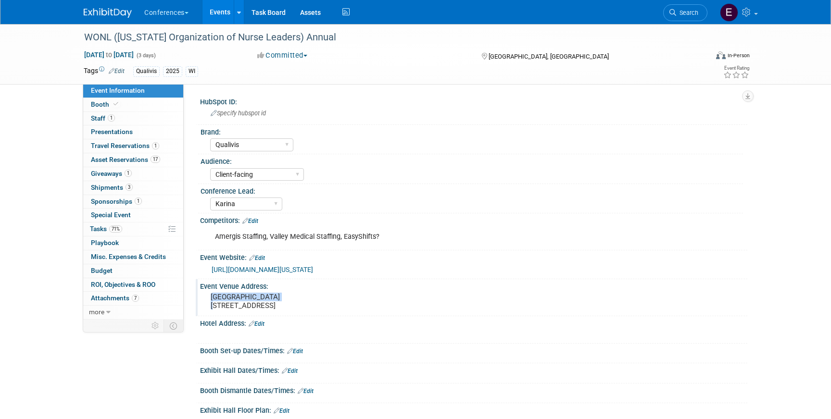
drag, startPoint x: 211, startPoint y: 297, endPoint x: 292, endPoint y: 296, distance: 81.8
click at [292, 296] on pre "[GEOGRAPHIC_DATA] [STREET_ADDRESS]" at bounding box center [314, 301] width 207 height 17
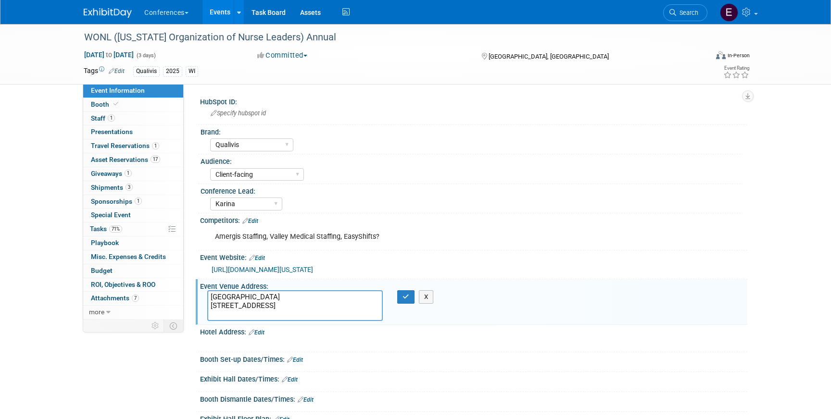
drag, startPoint x: 292, startPoint y: 296, endPoint x: 198, endPoint y: 296, distance: 94.3
click at [198, 296] on div "Event Venue Address: The [GEOGRAPHIC_DATA] [STREET_ADDRESS] The [GEOGRAPHIC_DAT…" at bounding box center [472, 302] width 552 height 46
click at [125, 229] on link "71% Tasks 71%" at bounding box center [133, 229] width 100 height 13
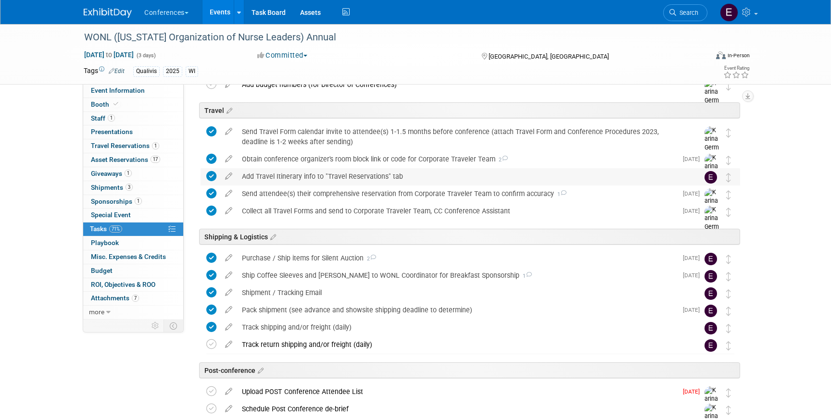
scroll to position [423, 0]
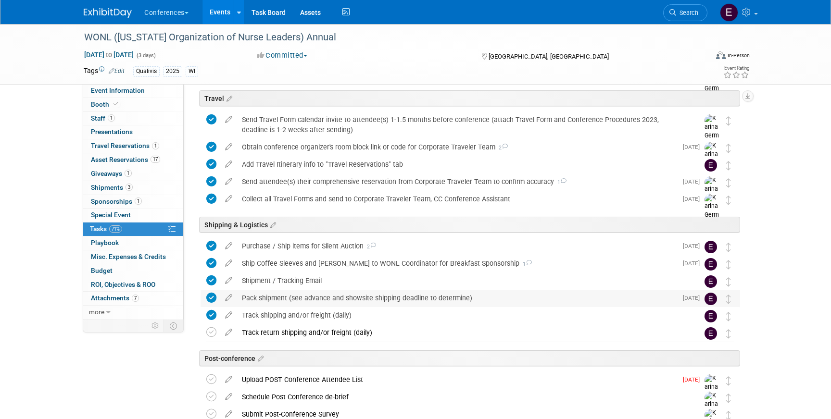
click at [279, 296] on div "Pack shipment (see advance and showsite shipping deadline to determine)" at bounding box center [457, 298] width 440 height 16
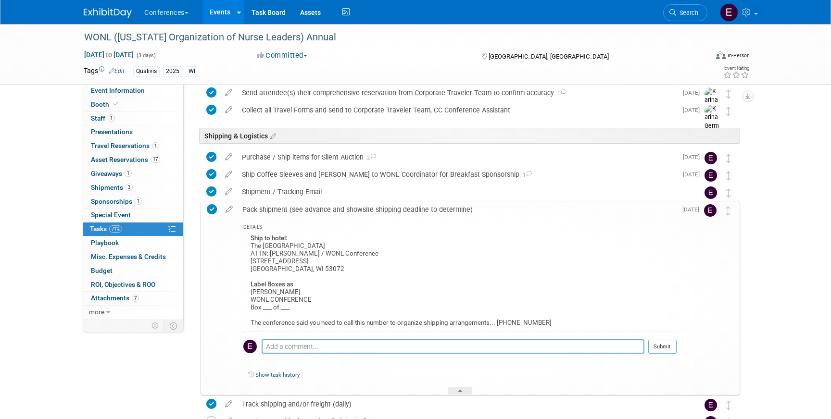
scroll to position [518, 0]
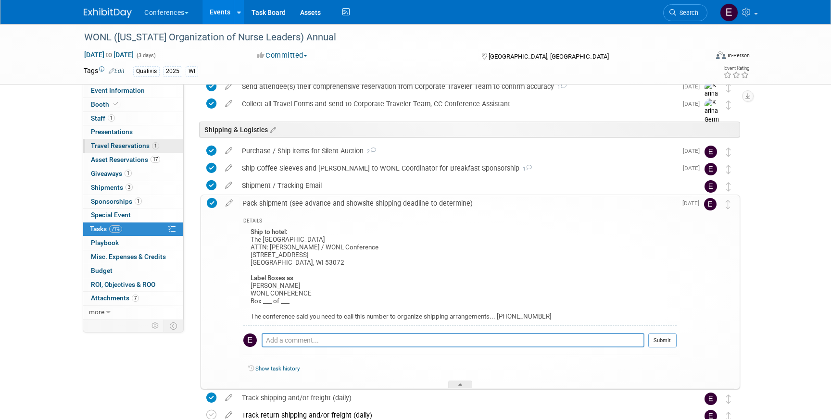
click at [113, 149] on span "Travel Reservations 1" at bounding box center [125, 146] width 68 height 8
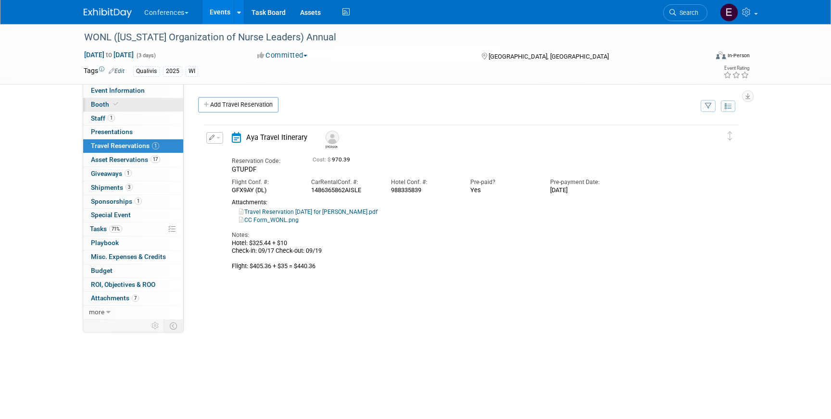
click at [121, 111] on link "Booth" at bounding box center [133, 104] width 100 height 13
select select "8' tabletop"
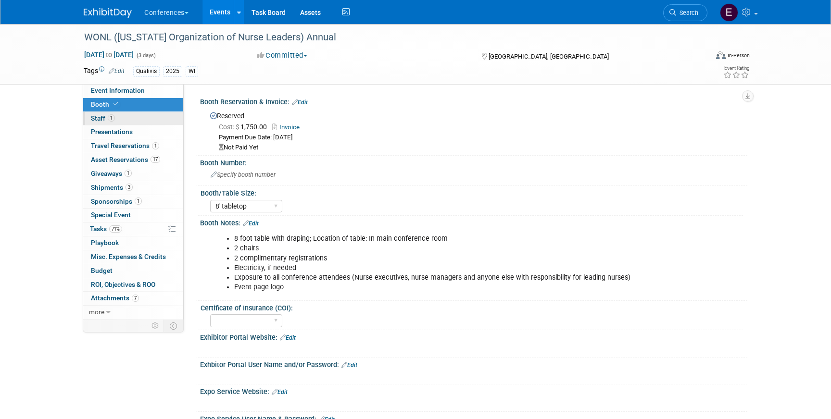
click at [121, 116] on link "1 Staff 1" at bounding box center [133, 118] width 100 height 13
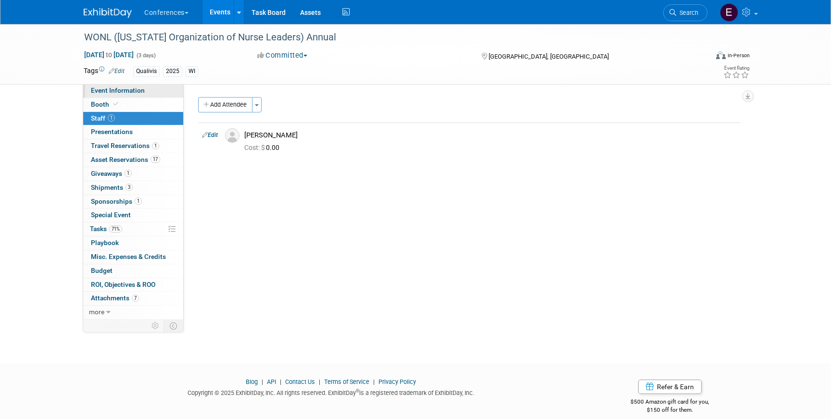
click at [111, 87] on span "Event Information" at bounding box center [118, 91] width 54 height 8
select select "Qualivis"
select select "Client-facing"
select select "Karina"
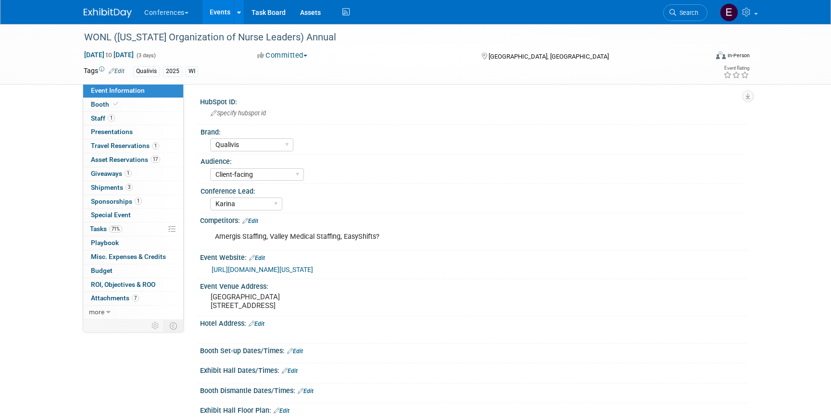
scroll to position [20, 0]
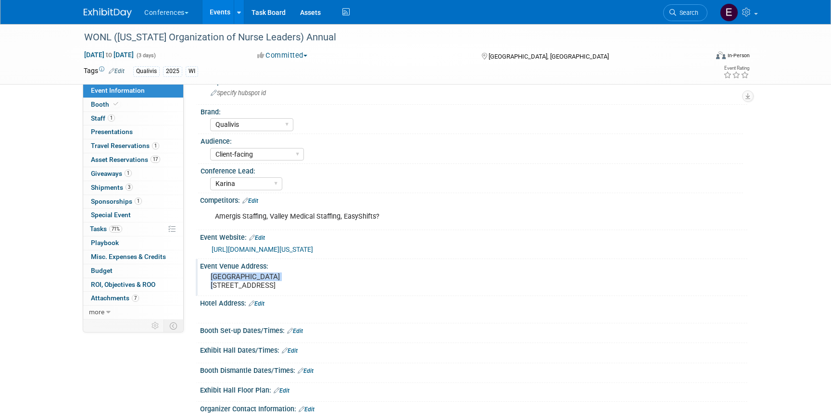
drag, startPoint x: 207, startPoint y: 276, endPoint x: 301, endPoint y: 276, distance: 93.8
click at [301, 276] on div "The Ingleside Hotel 2810 Golf Rd, Pewaukee, WI 53072" at bounding box center [314, 281] width 228 height 23
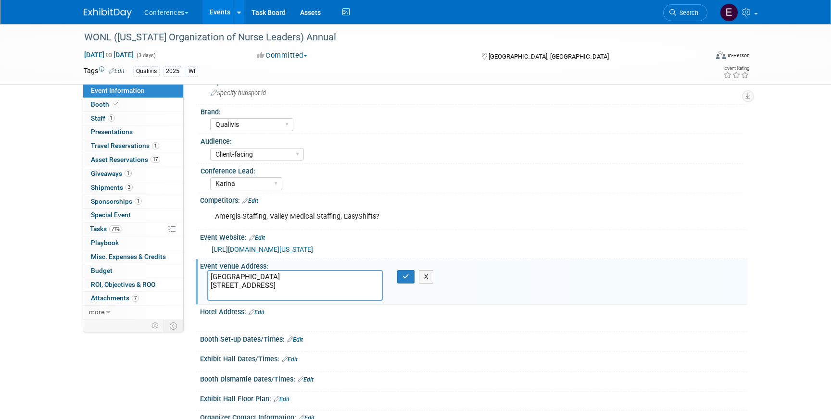
drag, startPoint x: 301, startPoint y: 276, endPoint x: 197, endPoint y: 273, distance: 103.4
click at [197, 274] on div "Event Venue Address: The Ingleside Hotel 2810 Golf Rd, Pewaukee, WI 53072 The I…" at bounding box center [472, 282] width 552 height 46
click at [121, 227] on span "71%" at bounding box center [115, 229] width 13 height 7
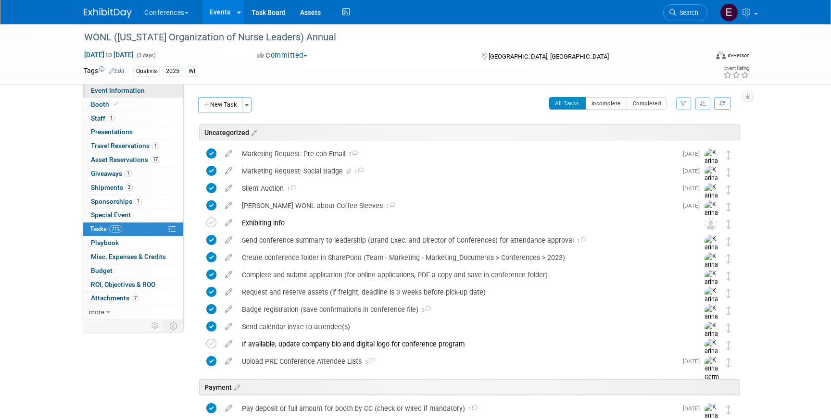
click at [101, 90] on span "Event Information" at bounding box center [118, 91] width 54 height 8
select select "Qualivis"
select select "Client-facing"
select select "Karina"
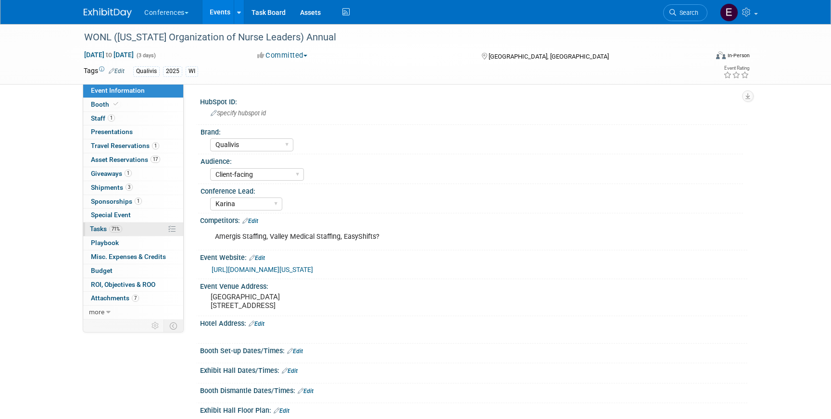
click at [142, 230] on link "71% Tasks 71%" at bounding box center [133, 229] width 100 height 13
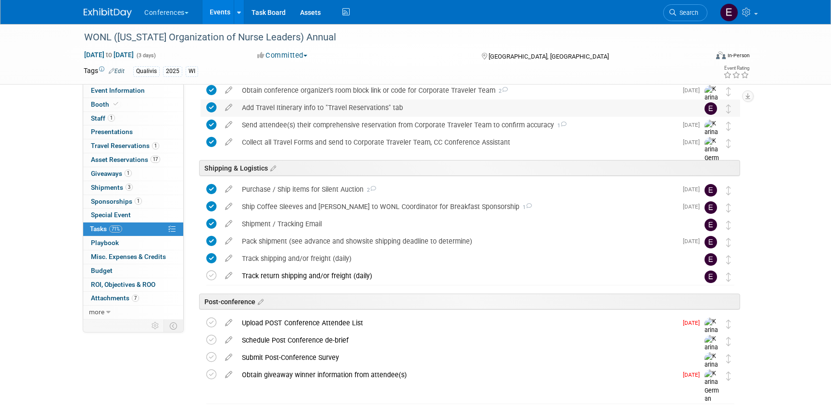
scroll to position [487, 0]
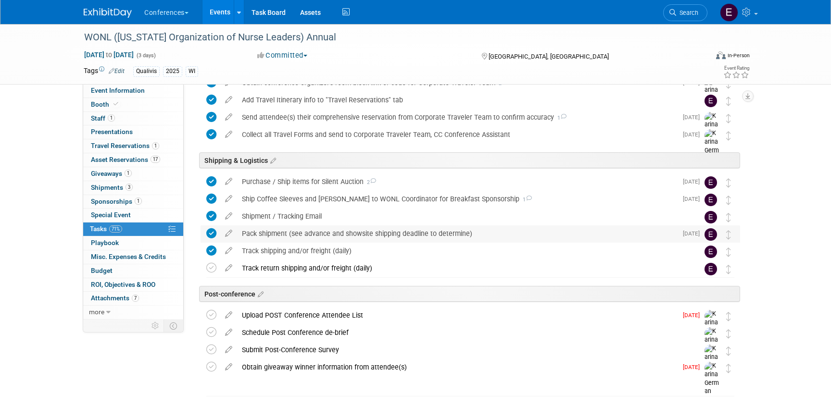
click at [295, 239] on div "Pack shipment (see advance and showsite shipping deadline to determine)" at bounding box center [457, 234] width 440 height 16
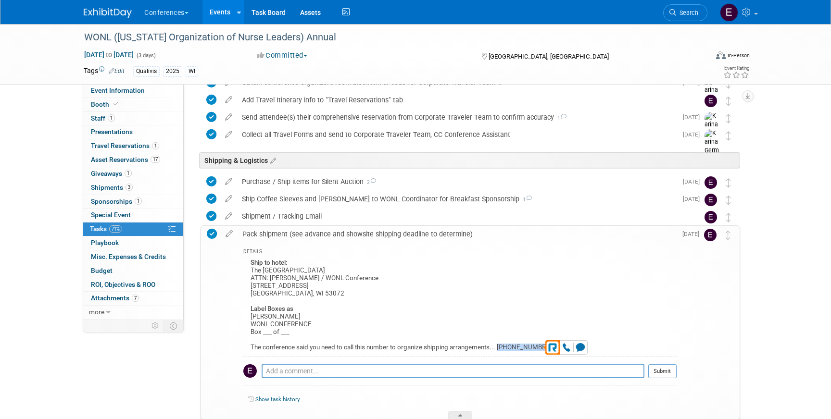
drag, startPoint x: 498, startPoint y: 348, endPoint x: 543, endPoint y: 350, distance: 44.8
copy div "1-800-876-3399"
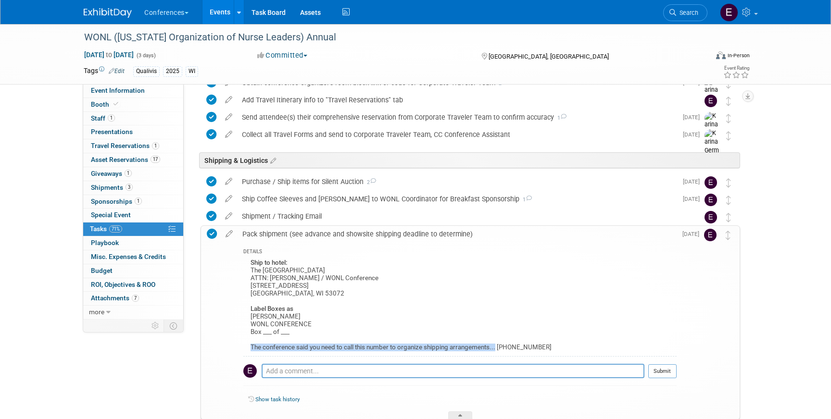
drag, startPoint x: 496, startPoint y: 349, endPoint x: 245, endPoint y: 346, distance: 251.1
click at [245, 346] on div "Ship to hotel: The Ingleside Hotel ATTN: Aaron Barton / WONL Conference 2810 Go…" at bounding box center [459, 307] width 433 height 100
drag, startPoint x: 251, startPoint y: 286, endPoint x: 315, endPoint y: 289, distance: 64.0
click at [315, 289] on div "Ship to hotel: The Ingleside Hotel ATTN: Aaron Barton / WONL Conference 2810 Go…" at bounding box center [459, 307] width 433 height 100
copy div "2810 Golf Road"
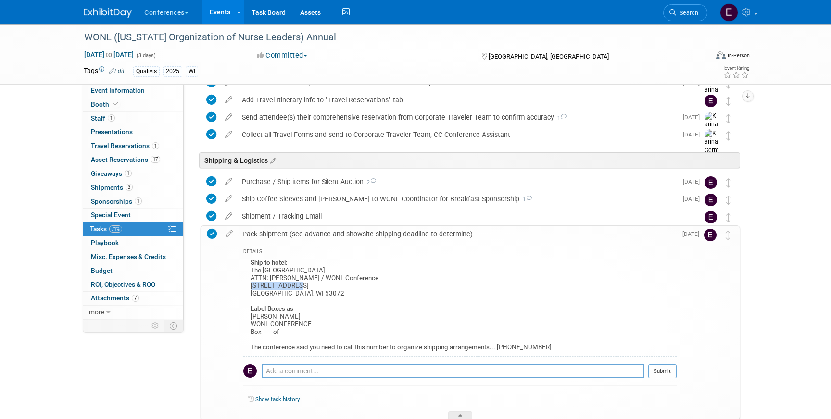
copy div "2810 Golf Road"
drag, startPoint x: 250, startPoint y: 291, endPoint x: 279, endPoint y: 296, distance: 29.7
click at [279, 296] on div "Ship to hotel: The Ingleside Hotel ATTN: Aaron Barton / WONL Conference 2810 Go…" at bounding box center [459, 307] width 433 height 100
copy div "Pewaukee"
drag, startPoint x: 292, startPoint y: 294, endPoint x: 316, endPoint y: 294, distance: 23.1
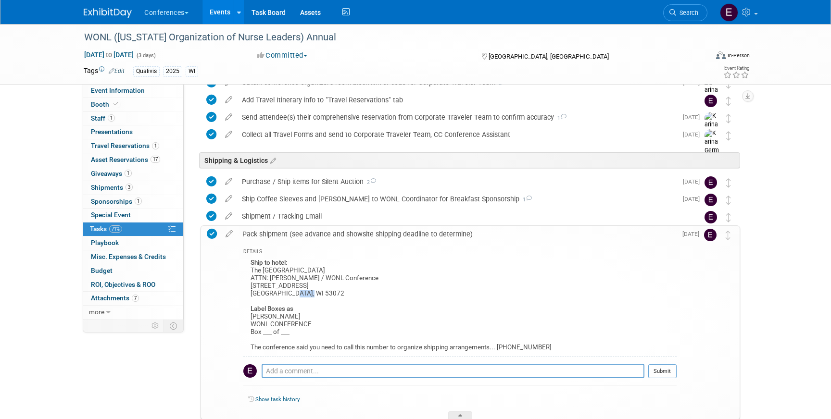
click at [316, 294] on div "Ship to hotel: The Ingleside Hotel ATTN: Aaron Barton / WONL Conference 2810 Go…" at bounding box center [459, 307] width 433 height 100
copy div "53072"
click at [696, 8] on link "Search" at bounding box center [685, 12] width 44 height 17
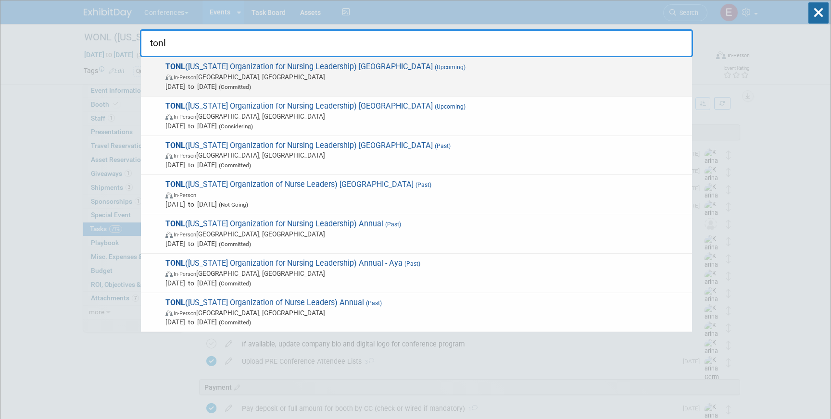
type input "tonl"
click at [370, 77] on span "In-Person San Antonio, TX" at bounding box center [426, 77] width 522 height 10
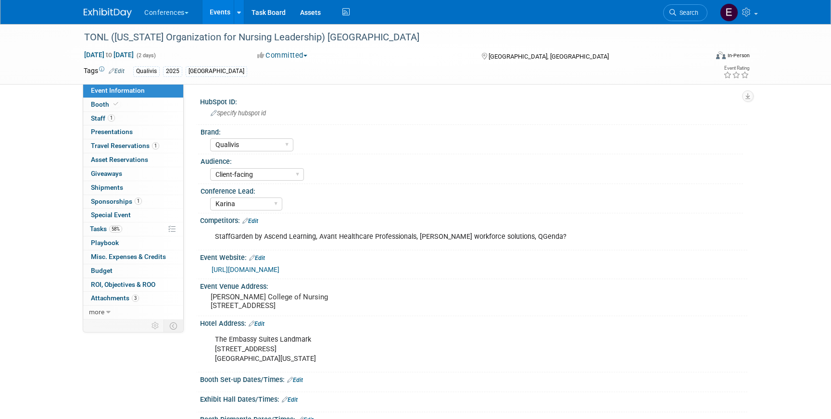
select select "Qualivis"
select select "Client-facing"
select select "Karina"
click at [109, 5] on link at bounding box center [114, 8] width 60 height 8
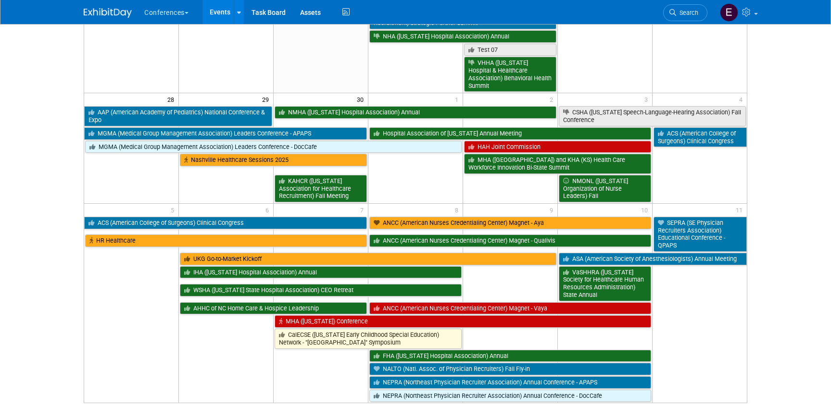
scroll to position [661, 0]
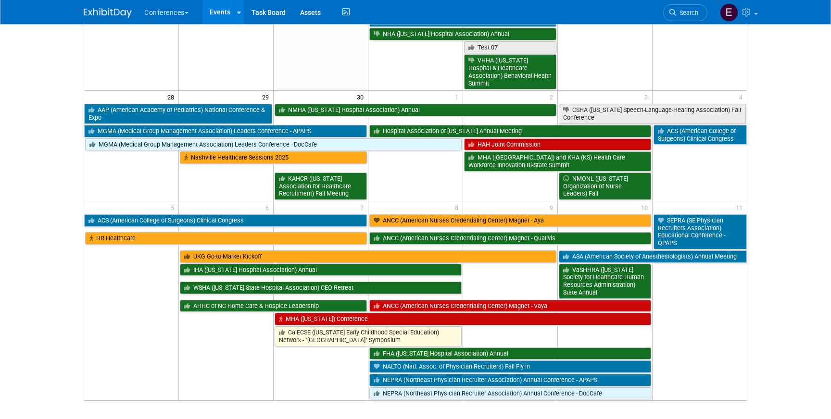
click at [171, 14] on button "Conferences" at bounding box center [171, 10] width 57 height 21
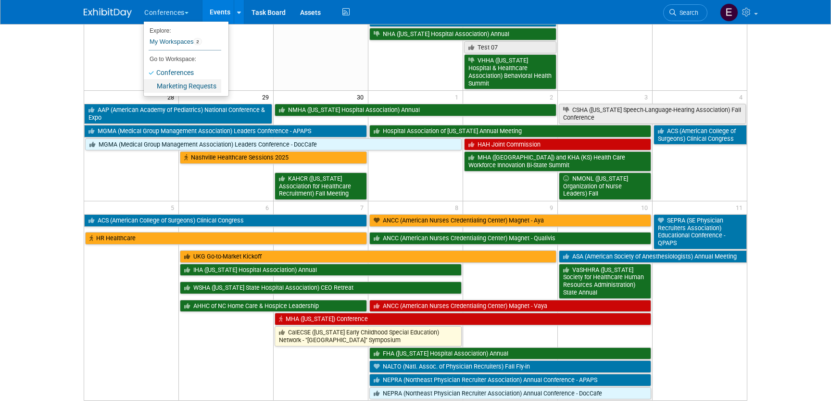
click at [171, 85] on link "Marketing Requests" at bounding box center [182, 85] width 77 height 13
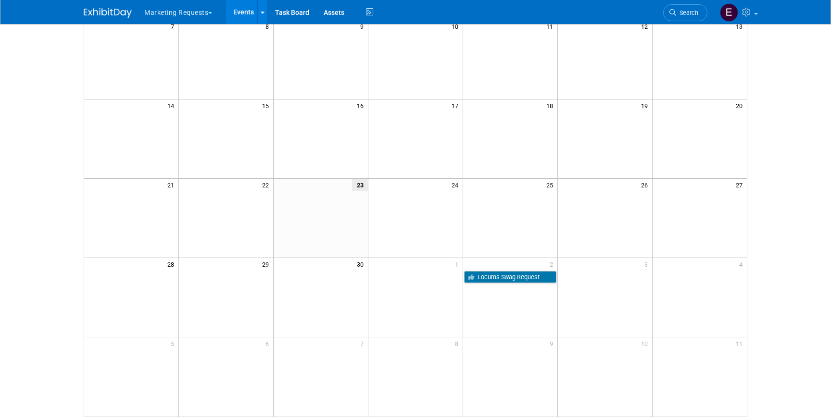
scroll to position [201, 0]
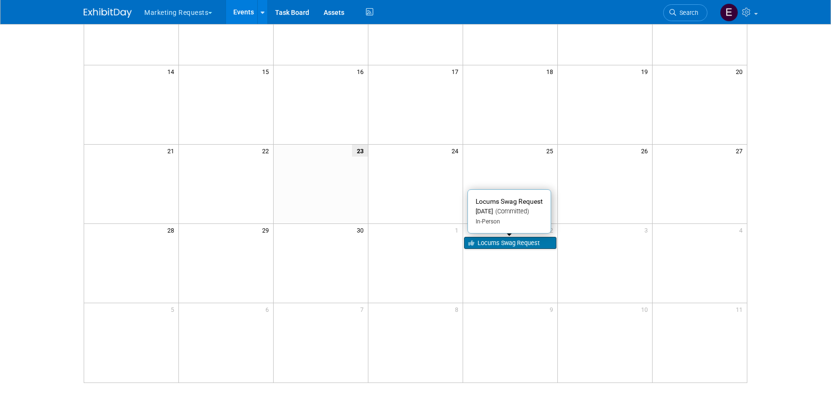
click at [516, 244] on link "Locums Swag Request" at bounding box center [510, 243] width 92 height 13
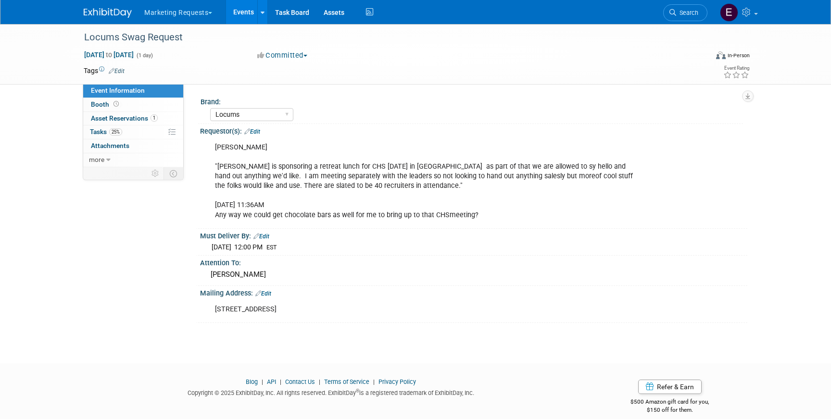
select select "Locums"
click at [131, 131] on link "25% Tasks 25%" at bounding box center [133, 132] width 100 height 13
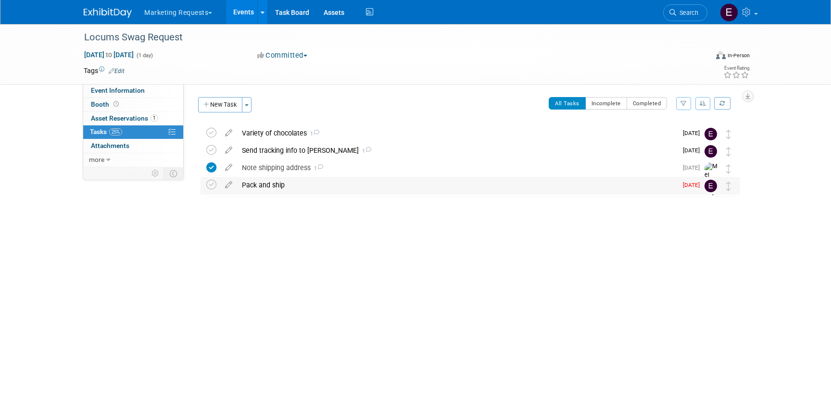
click at [287, 190] on div "Pack and ship" at bounding box center [457, 185] width 440 height 16
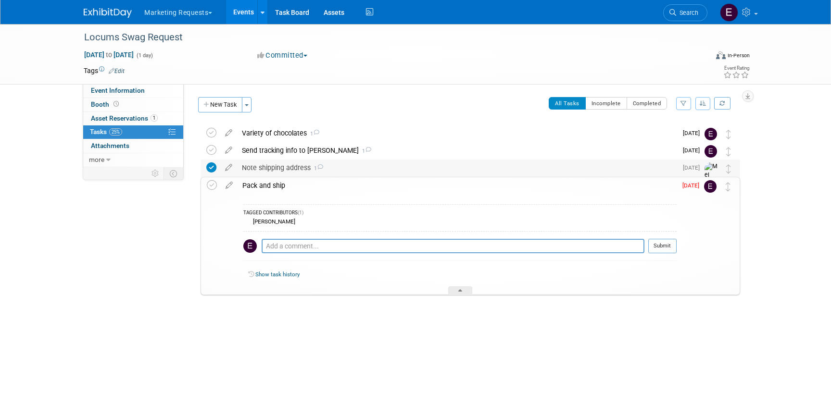
click at [270, 171] on div "Note shipping address 1" at bounding box center [457, 168] width 440 height 16
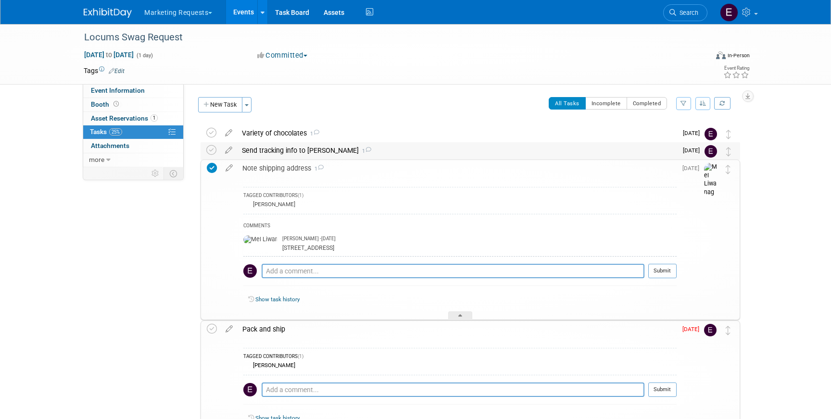
click at [268, 152] on div "Send tracking info to [PERSON_NAME] 1" at bounding box center [457, 150] width 440 height 16
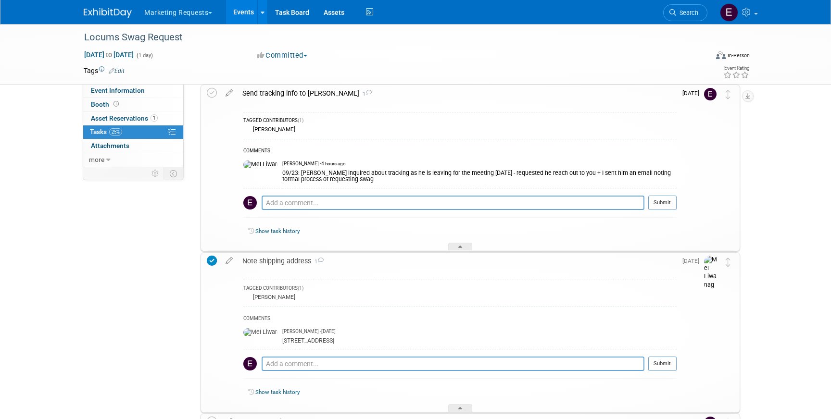
scroll to position [62, 0]
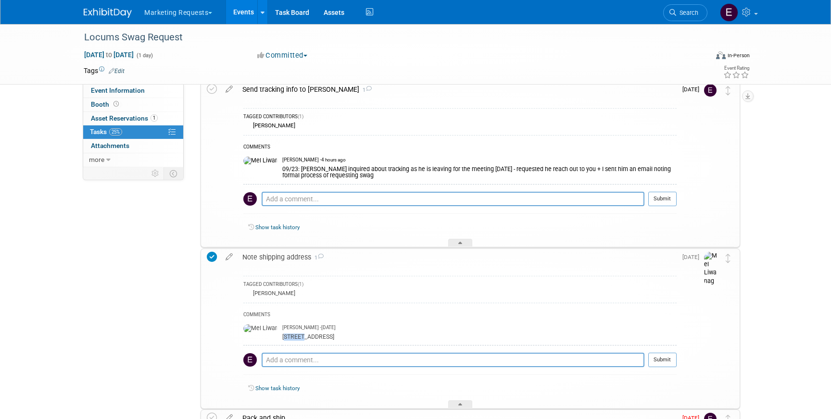
drag, startPoint x: 262, startPoint y: 338, endPoint x: 278, endPoint y: 336, distance: 16.4
click at [282, 336] on div "[STREET_ADDRESS]" at bounding box center [479, 336] width 394 height 9
drag, startPoint x: 262, startPoint y: 337, endPoint x: 298, endPoint y: 339, distance: 36.1
click at [298, 339] on div "[STREET_ADDRESS]" at bounding box center [479, 336] width 394 height 9
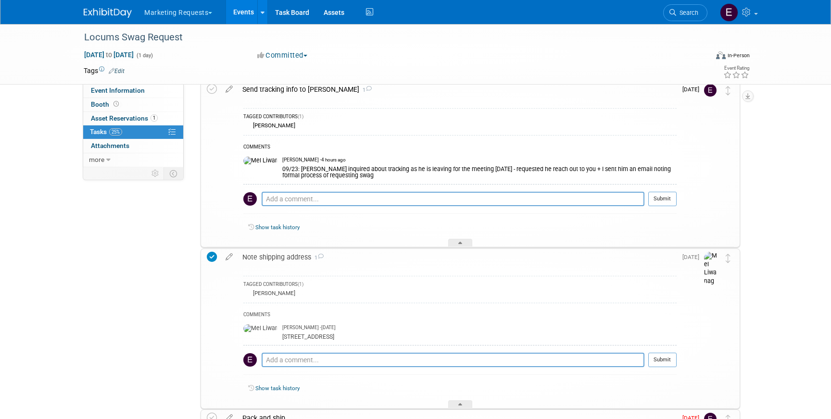
drag, startPoint x: 261, startPoint y: 337, endPoint x: 367, endPoint y: 338, distance: 106.8
click at [367, 338] on div "[STREET_ADDRESS]" at bounding box center [479, 336] width 394 height 9
copy div "[STREET_ADDRESS]"
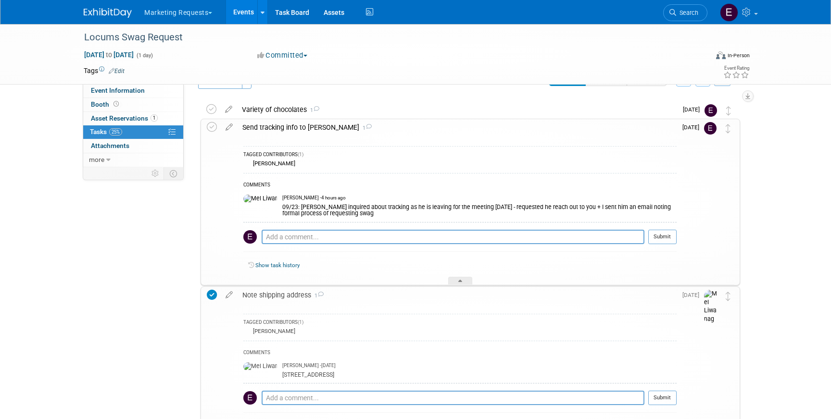
scroll to position [0, 0]
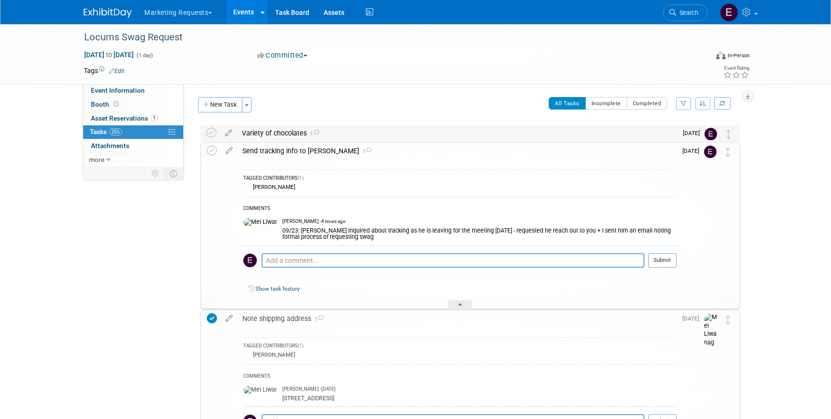
click at [256, 133] on div "Variety of chocolates 1" at bounding box center [457, 133] width 440 height 16
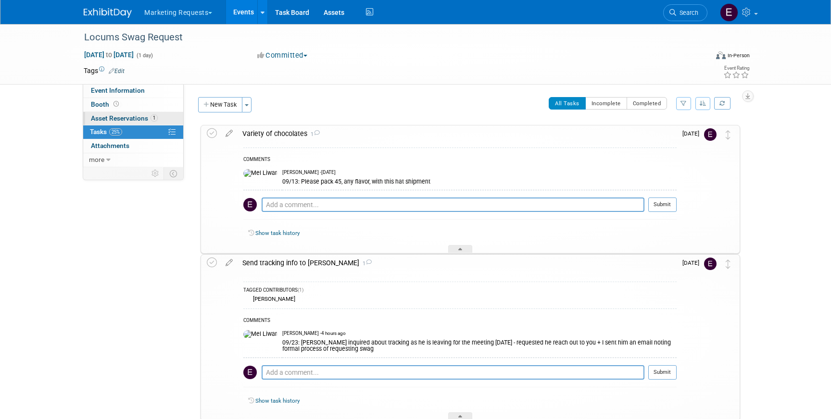
click at [135, 115] on span "Asset Reservations 1" at bounding box center [124, 118] width 67 height 8
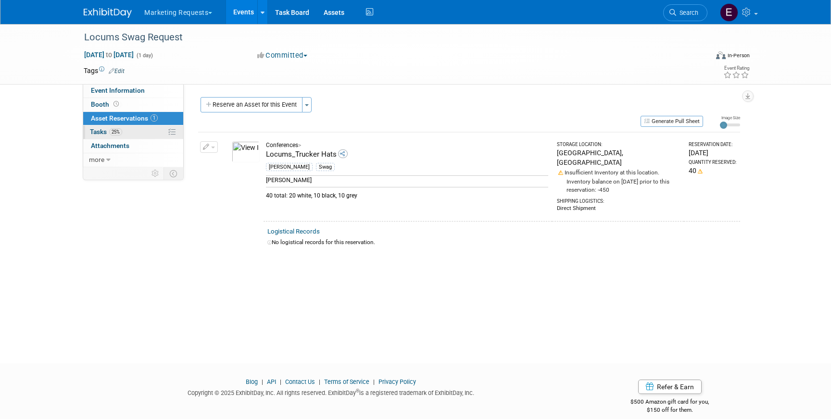
click at [134, 131] on link "25% Tasks 25%" at bounding box center [133, 132] width 100 height 13
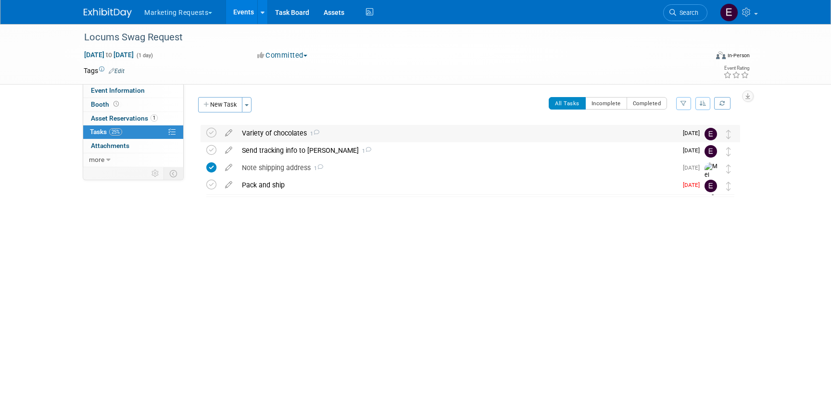
click at [254, 133] on div "Variety of chocolates 1" at bounding box center [457, 133] width 440 height 16
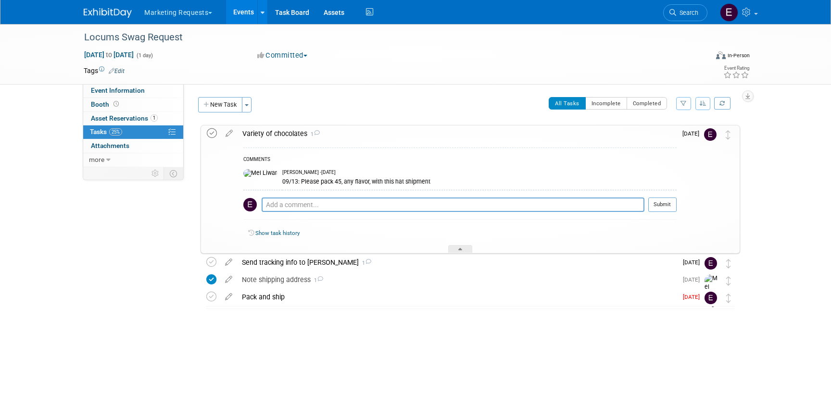
click at [213, 134] on icon at bounding box center [212, 133] width 10 height 10
click at [247, 296] on div "Pack and ship" at bounding box center [457, 297] width 440 height 16
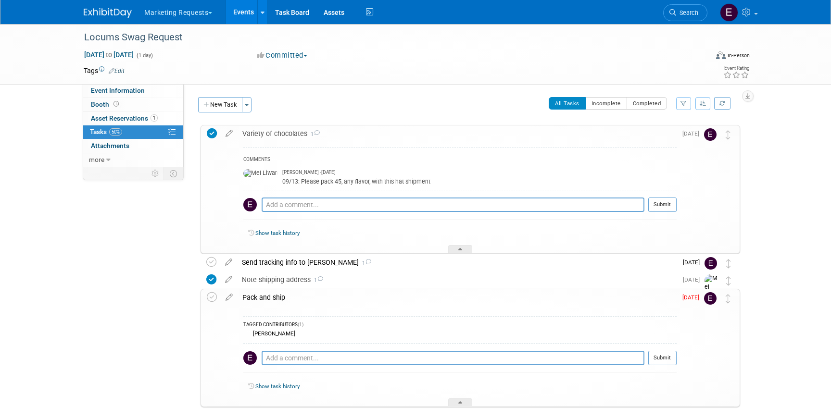
scroll to position [47, 0]
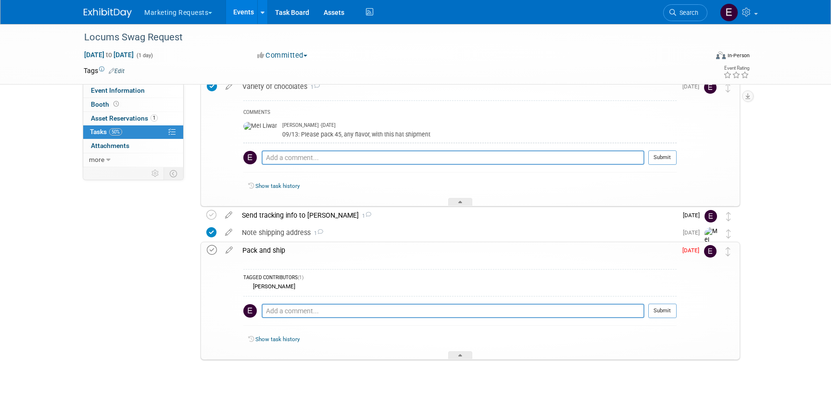
click at [210, 255] on icon at bounding box center [212, 250] width 10 height 10
click at [262, 219] on div "Send tracking info to [PERSON_NAME] 1" at bounding box center [457, 215] width 440 height 16
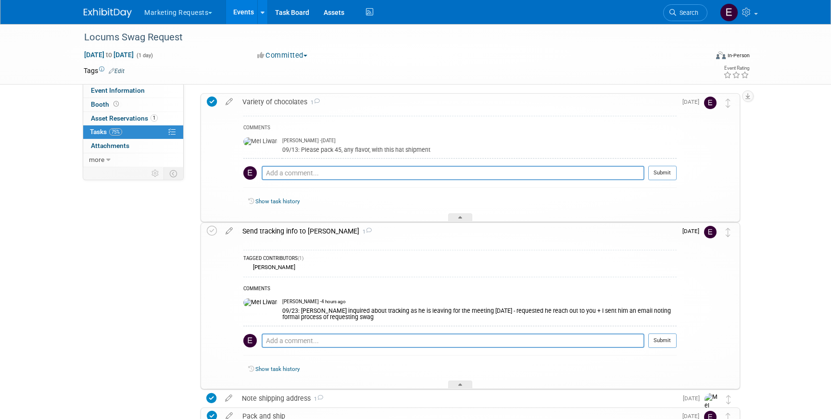
scroll to position [22, 0]
